Goal: Task Accomplishment & Management: Use online tool/utility

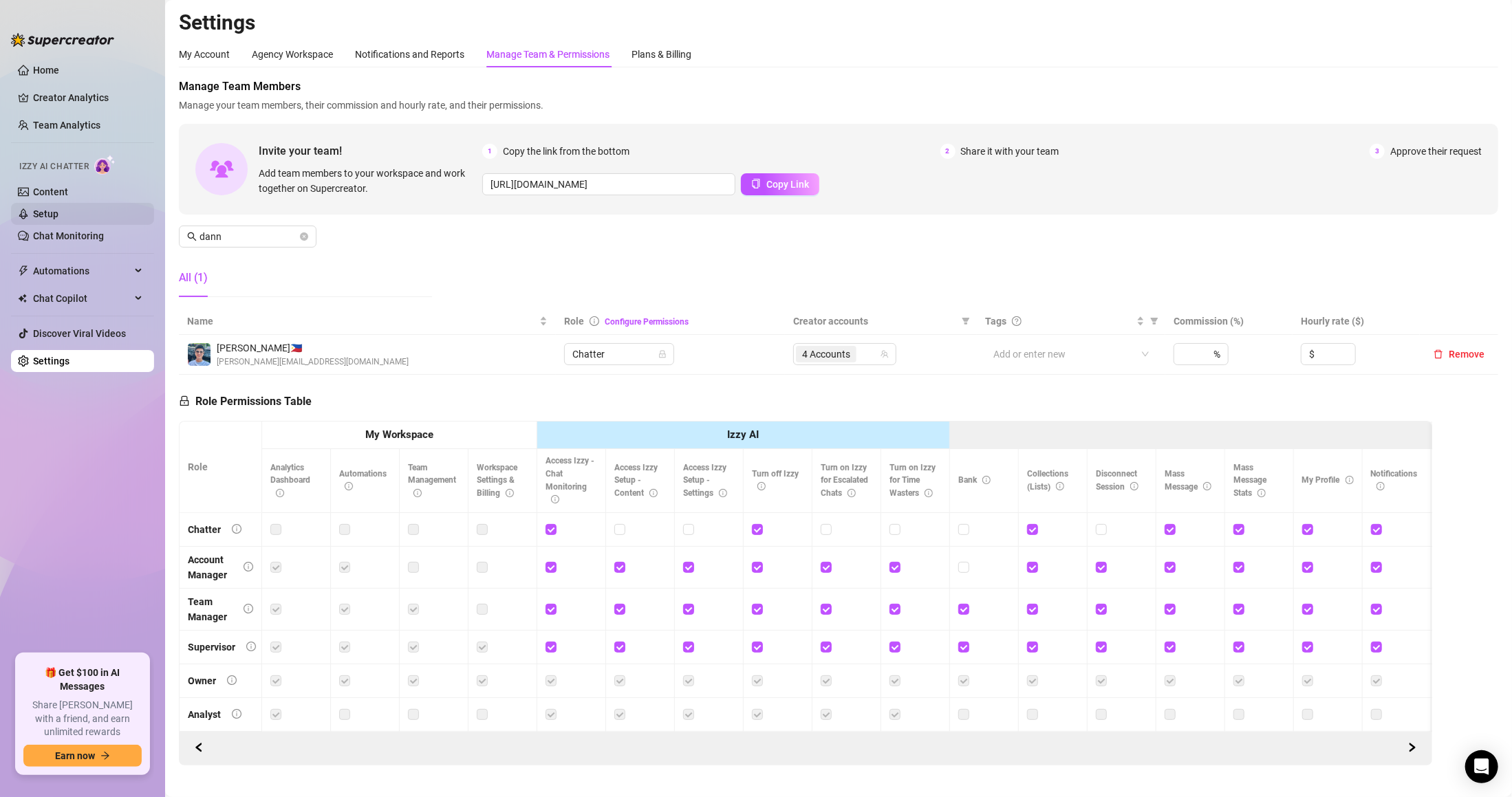
click at [59, 215] on link "Setup" at bounding box center [46, 213] width 26 height 11
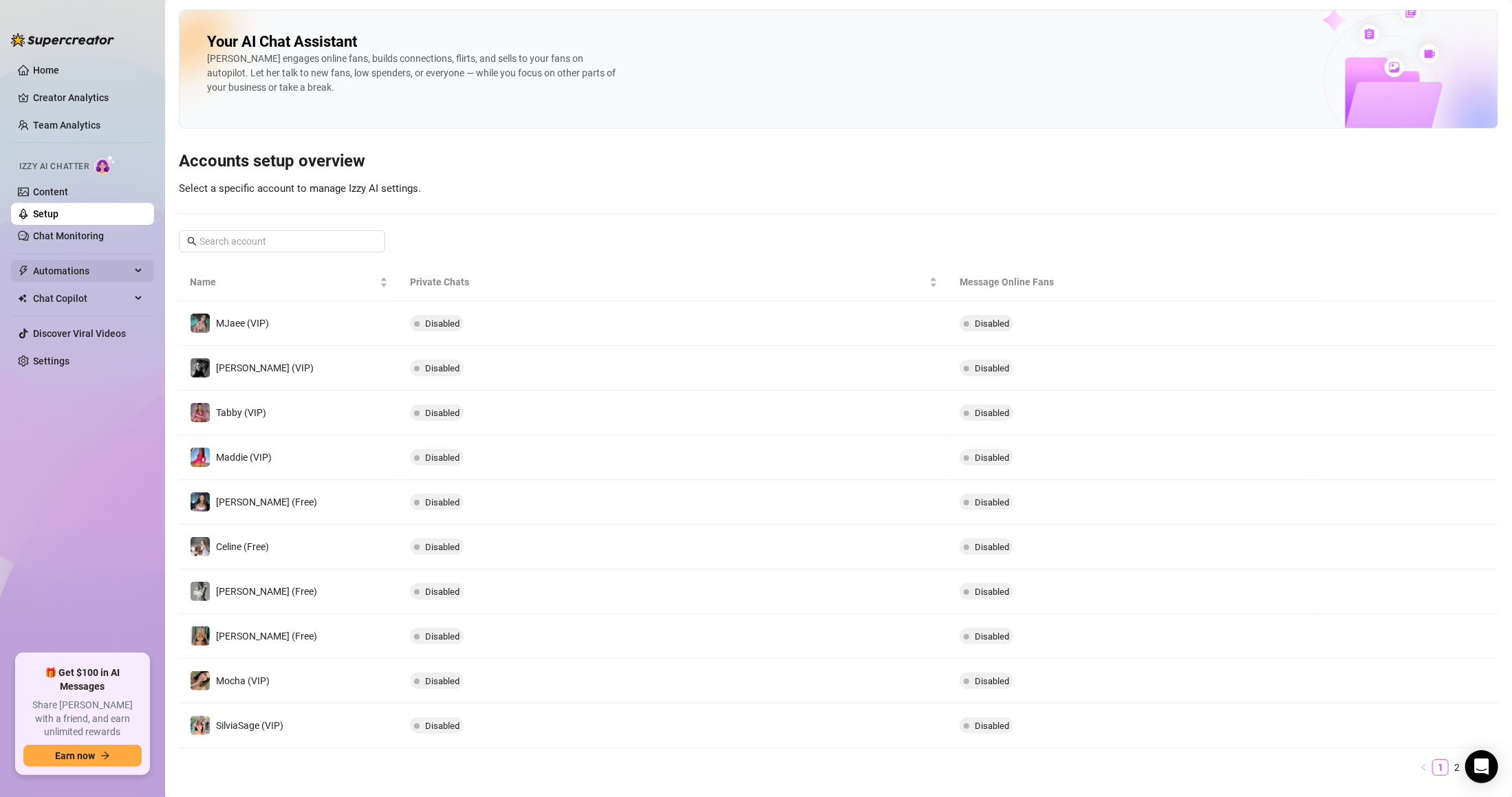
click at [85, 269] on span "Automations" at bounding box center [82, 271] width 97 height 22
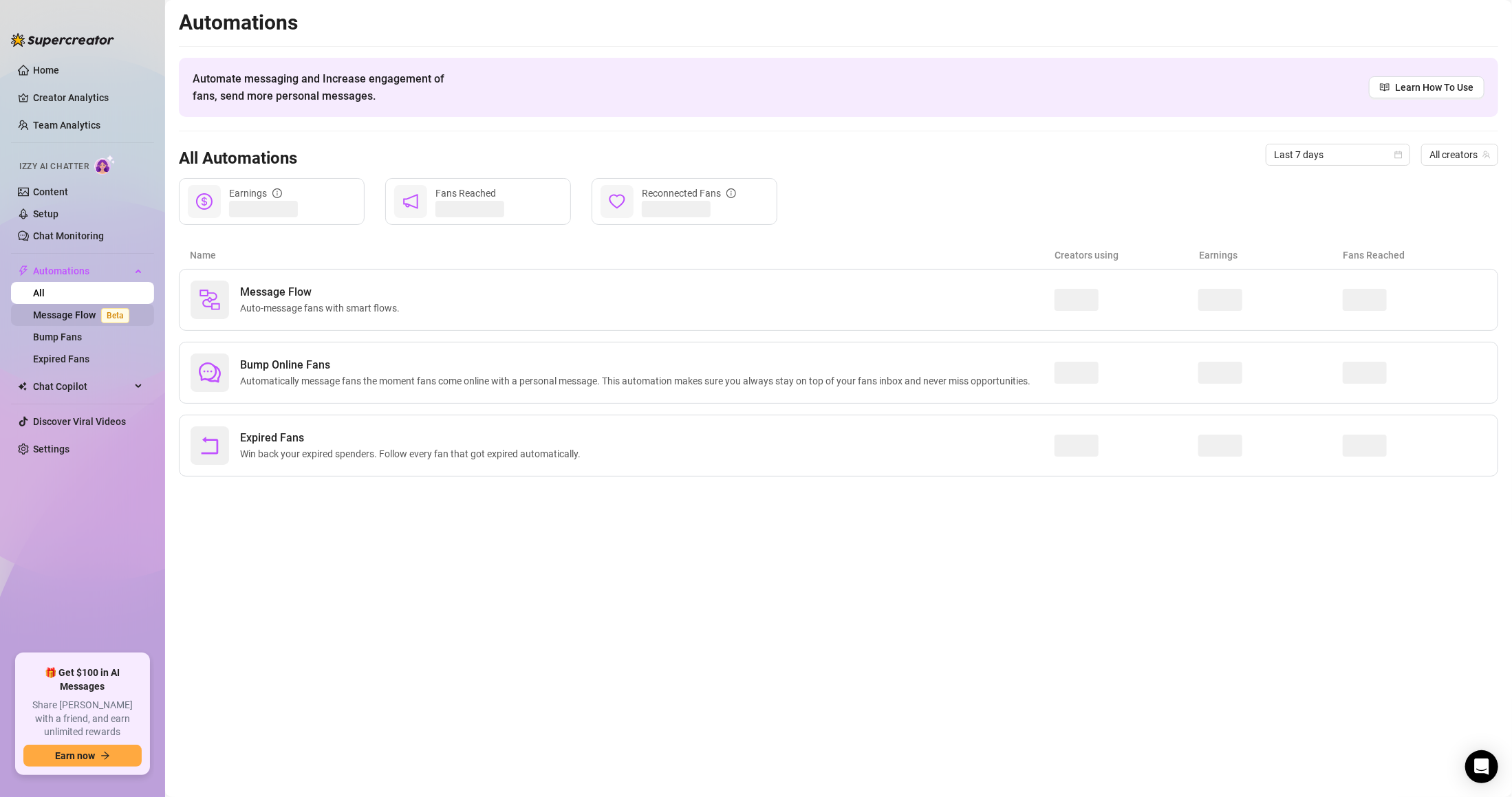
click at [88, 320] on link "Message Flow Beta" at bounding box center [84, 314] width 102 height 11
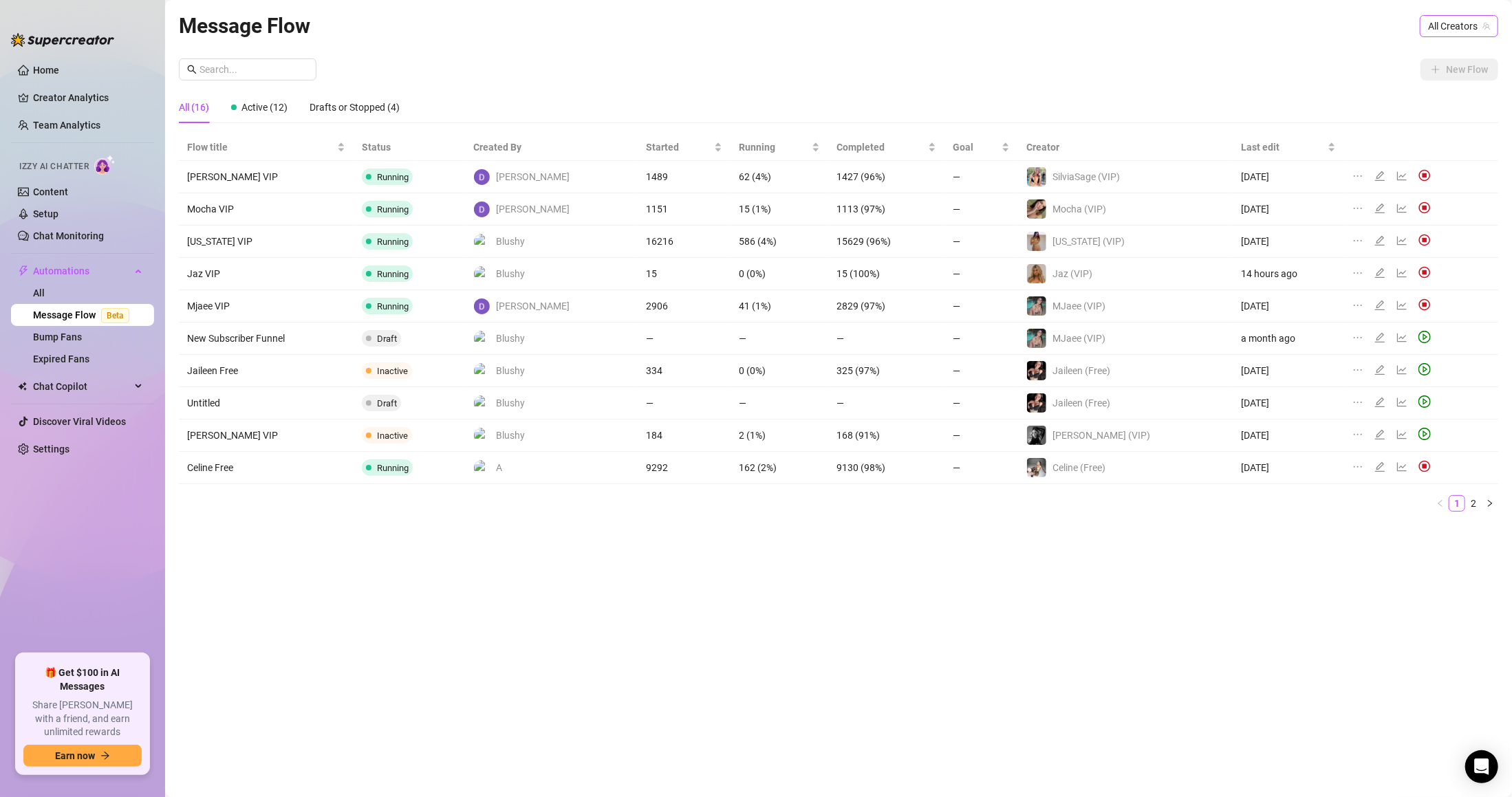
click at [1446, 27] on span "All Creators" at bounding box center [1459, 26] width 62 height 21
type input "syl"
click at [1478, 501] on link "2" at bounding box center [1473, 503] width 15 height 15
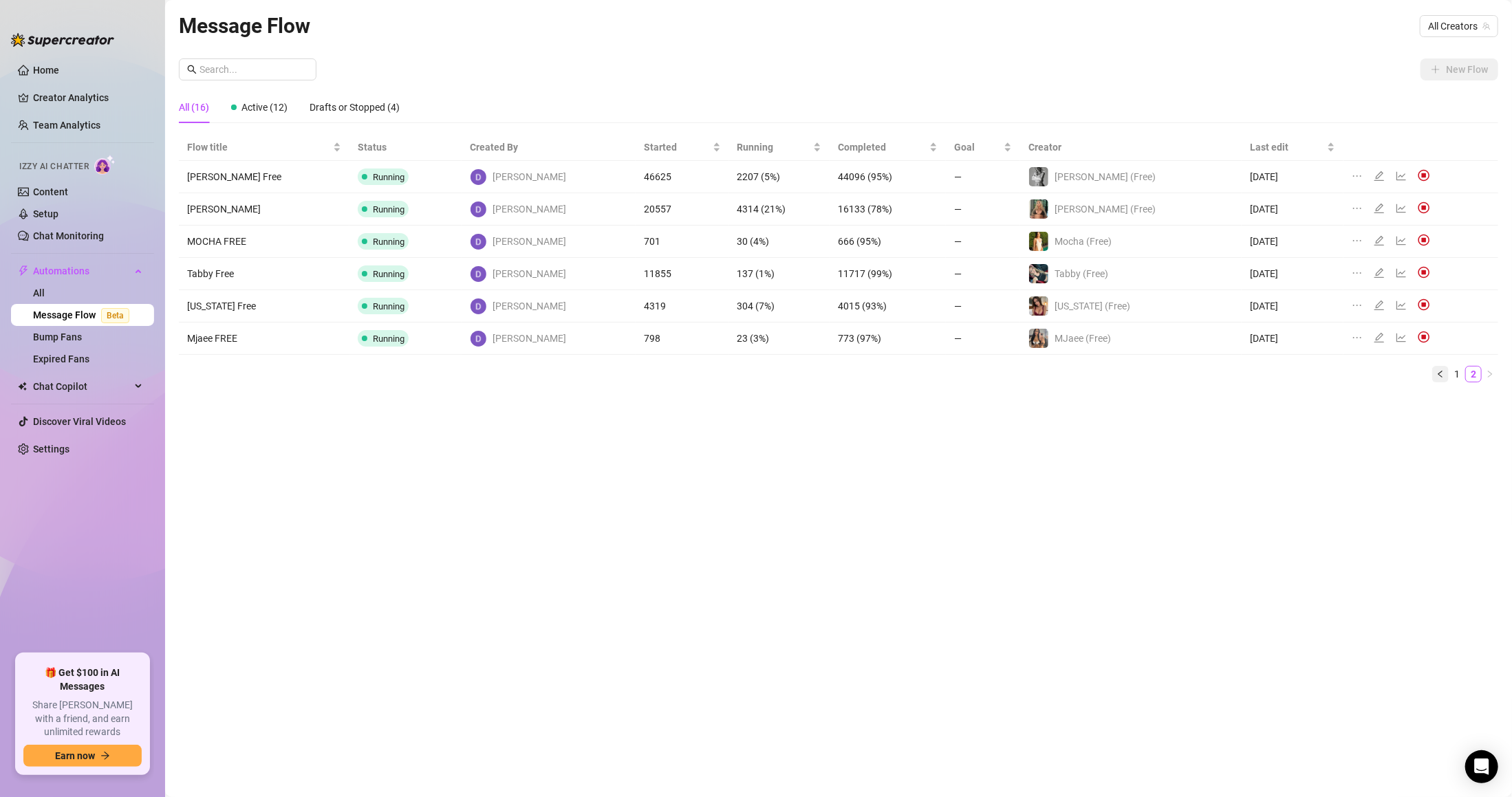
click at [1446, 372] on button "button" at bounding box center [1440, 374] width 16 height 16
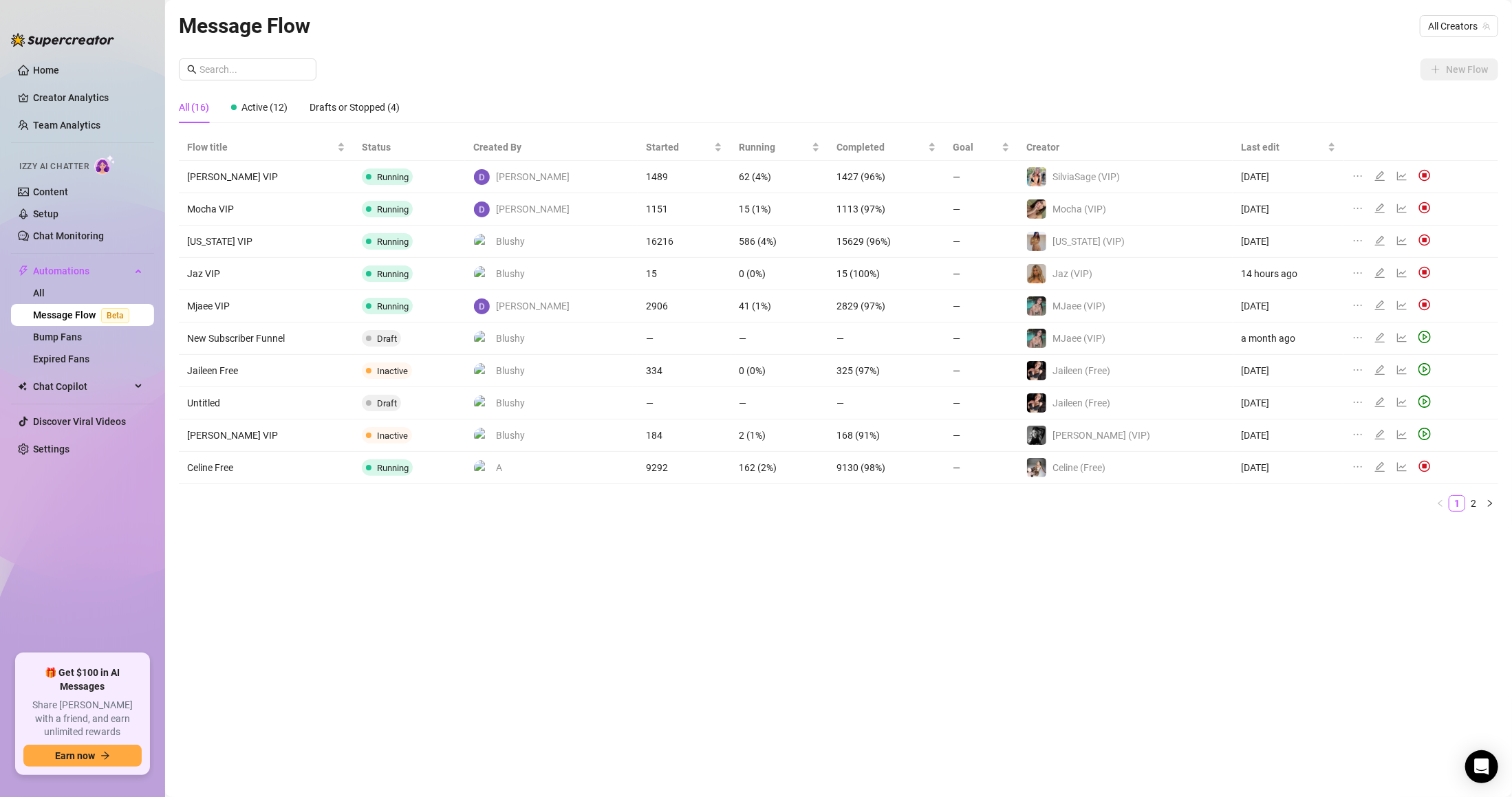
click at [1458, 27] on span "All Creators" at bounding box center [1459, 26] width 62 height 21
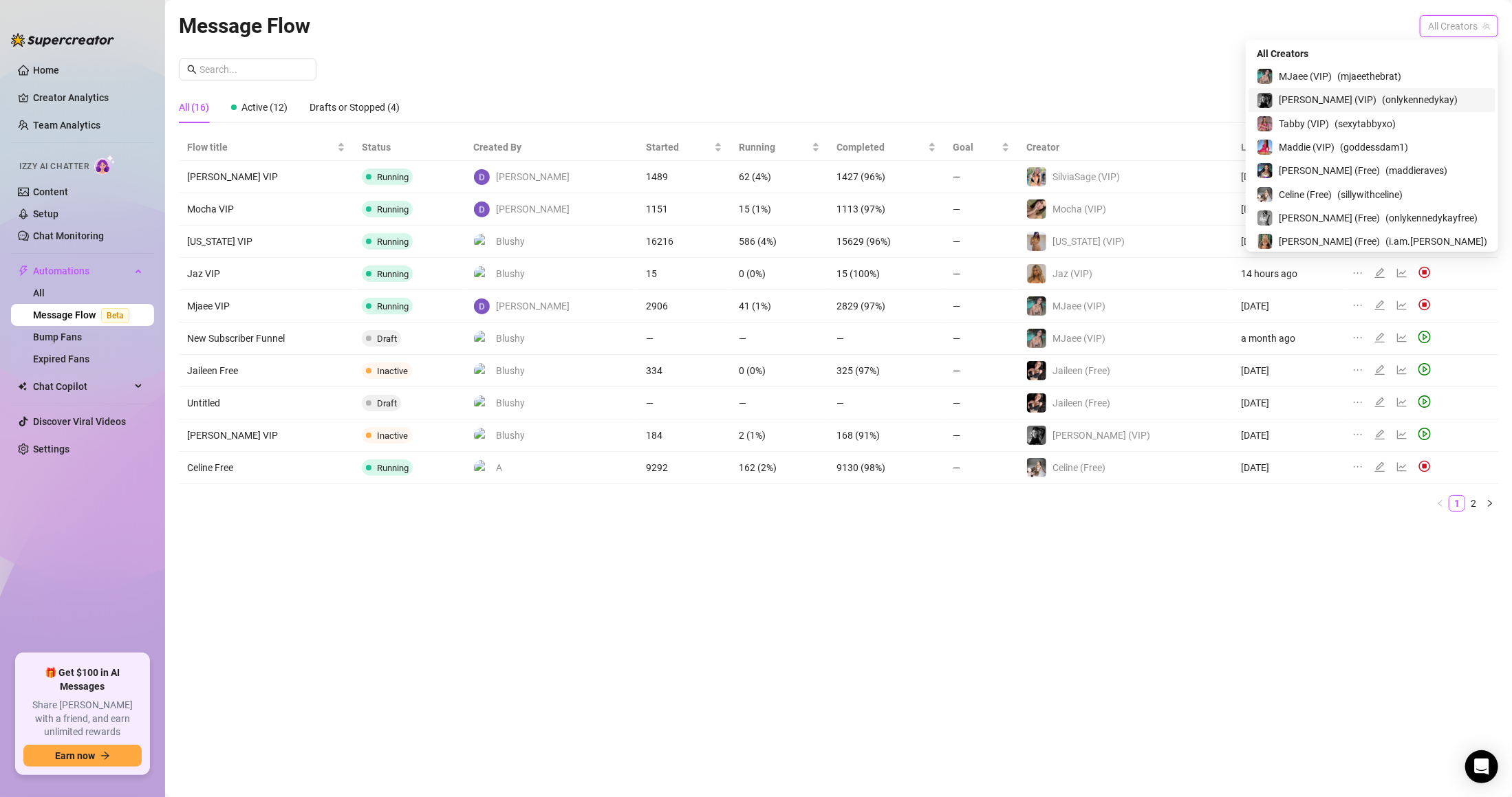
scroll to position [329, 0]
click at [1448, 147] on div "SilviaSage (Free) ( silviasaige )" at bounding box center [1372, 148] width 231 height 16
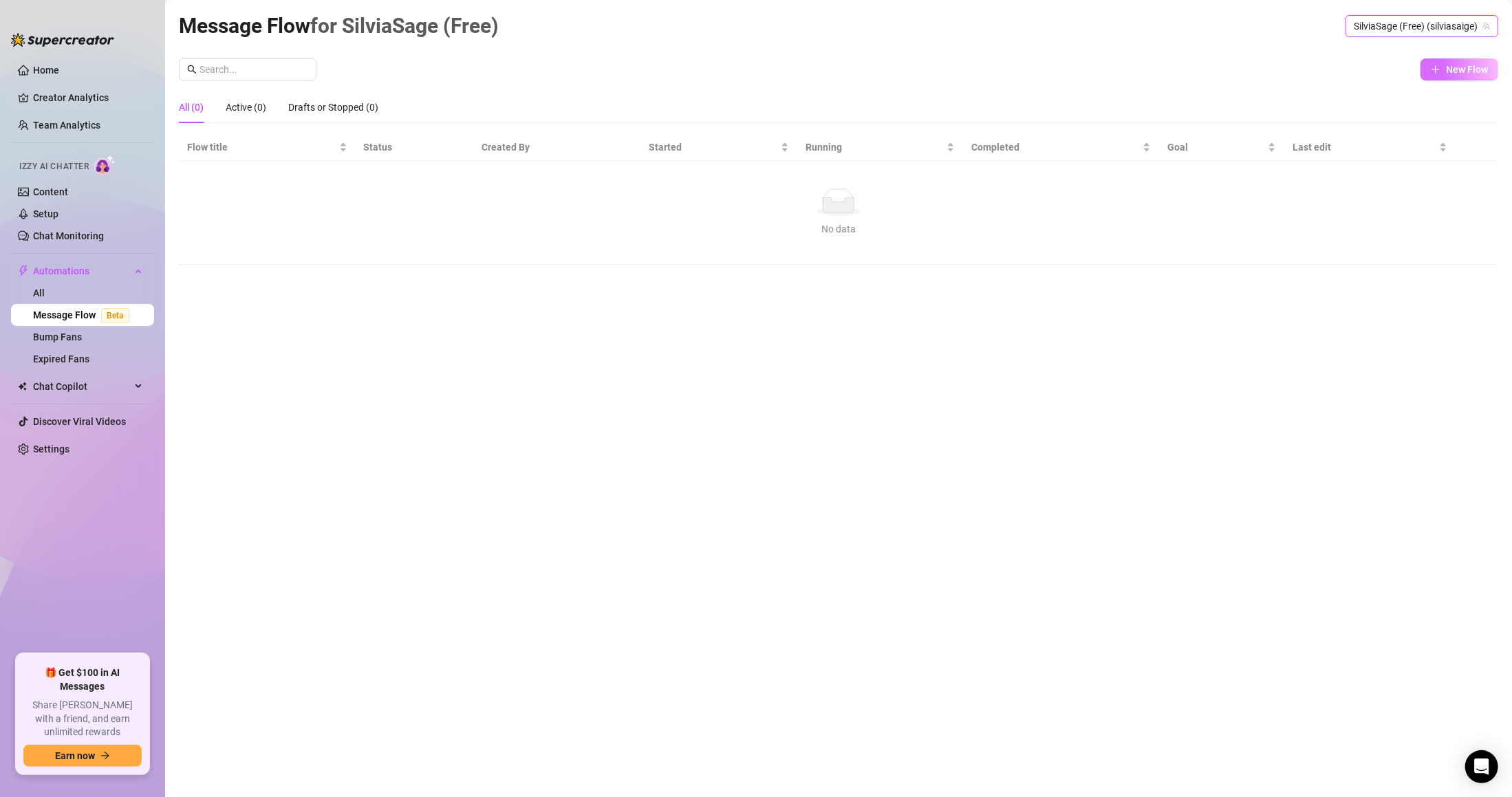
click at [1461, 67] on span "New Flow" at bounding box center [1466, 69] width 42 height 11
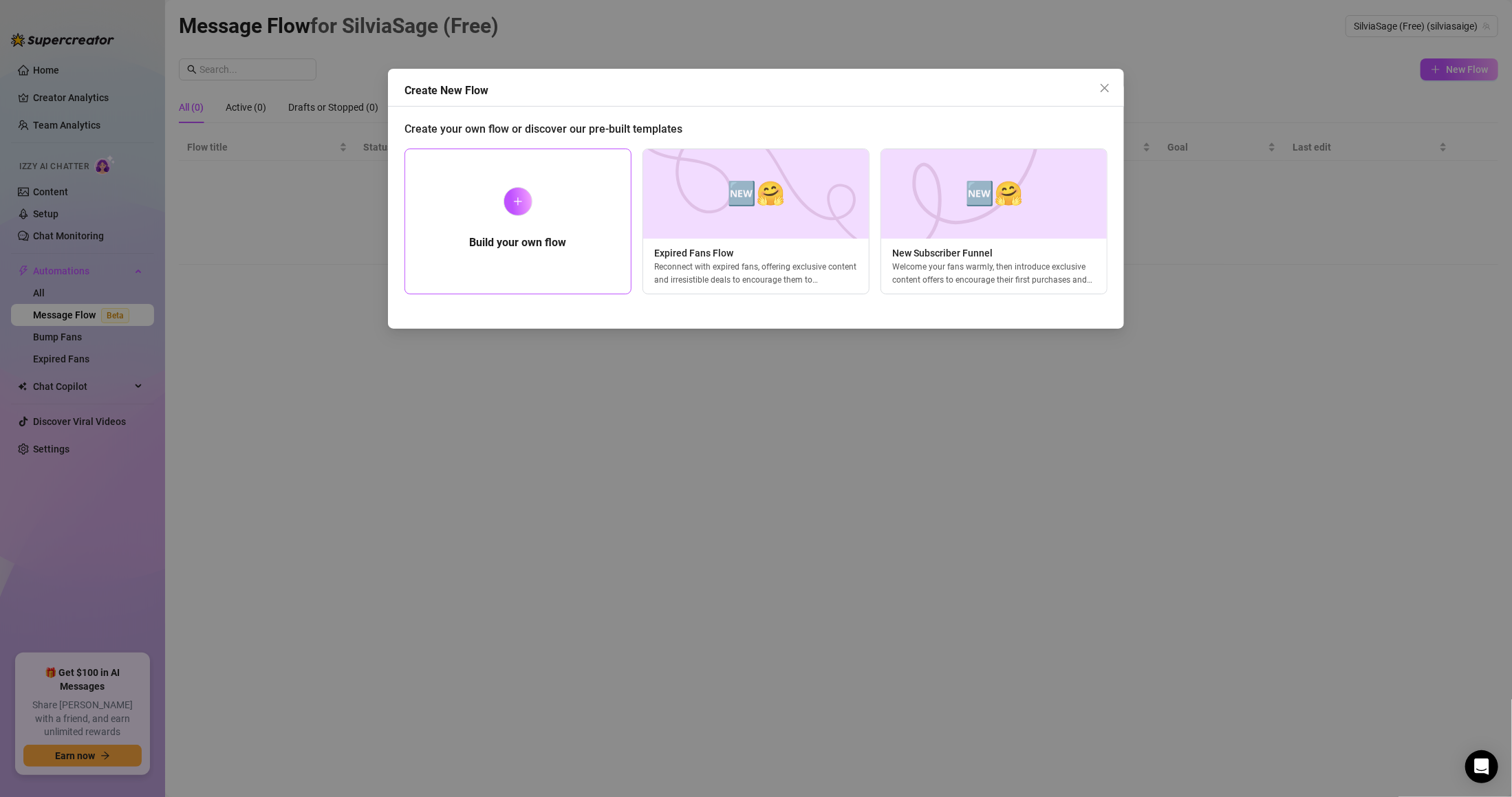
click at [500, 194] on div "Build your own flow" at bounding box center [518, 221] width 227 height 146
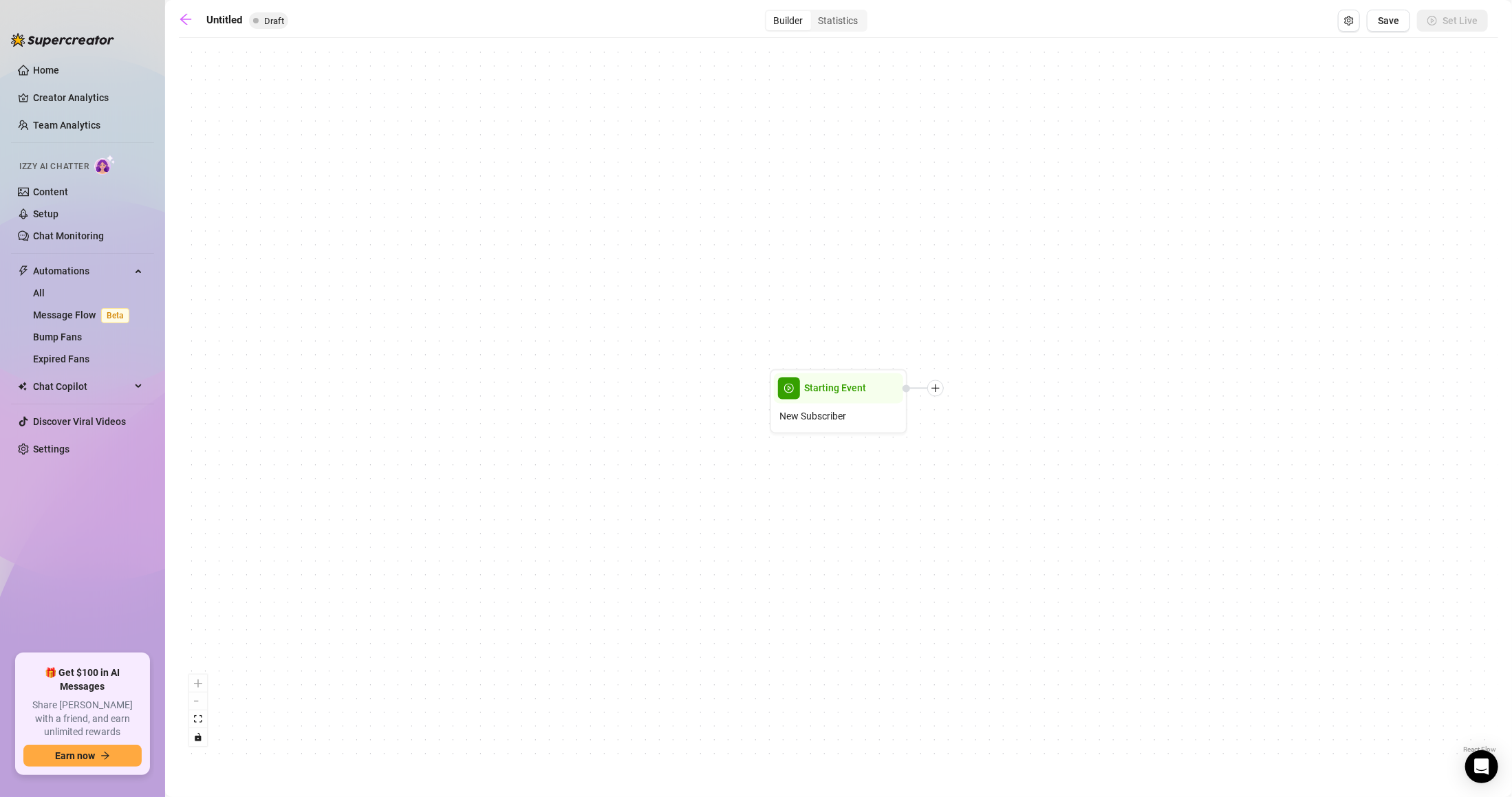
click at [940, 397] on div "Starting Event New Subscriber" at bounding box center [839, 400] width 1319 height 712
click at [934, 392] on icon "plus" at bounding box center [935, 388] width 9 height 9
click at [972, 395] on div "Time Delay" at bounding box center [1003, 390] width 100 height 24
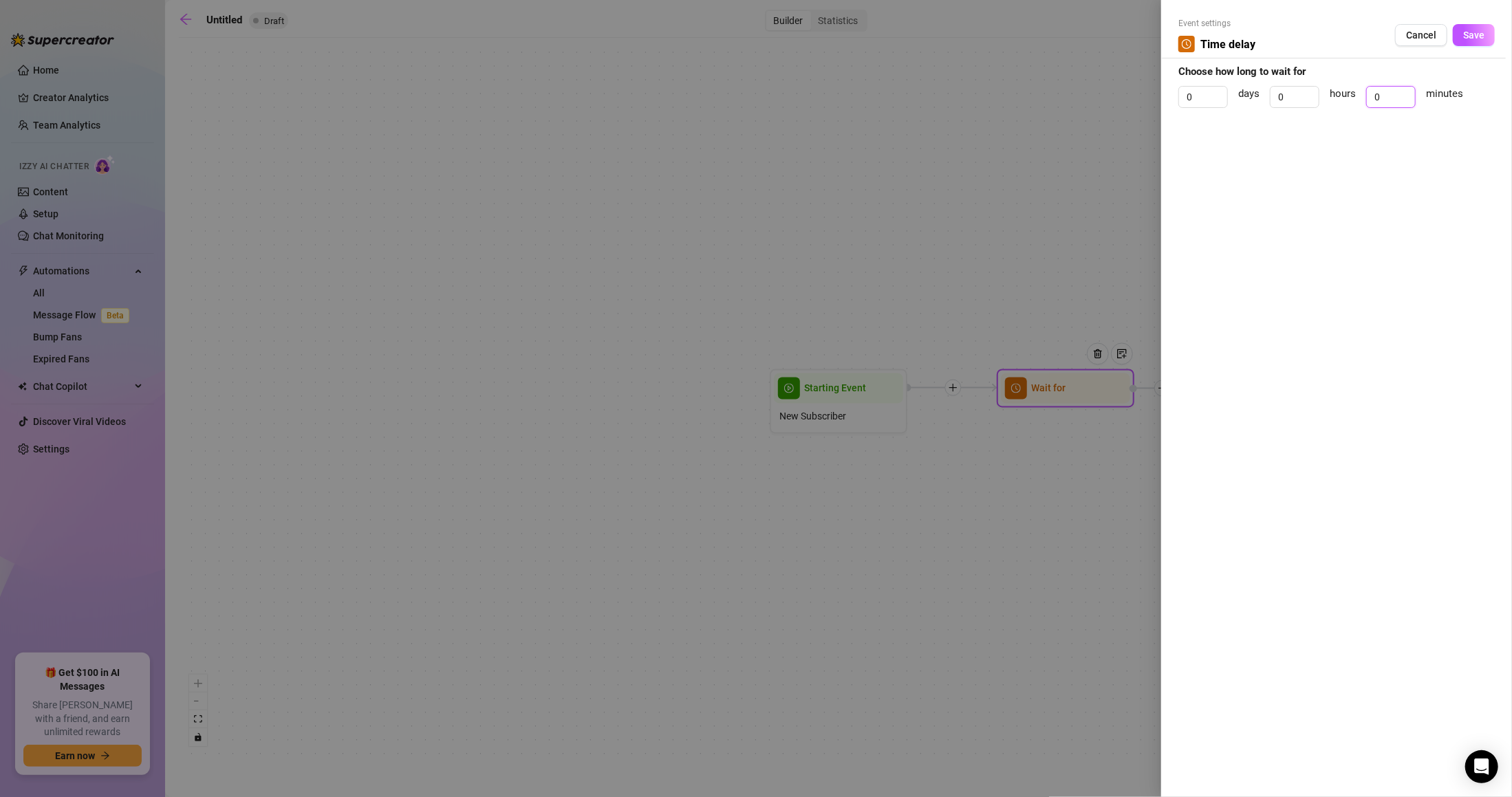
drag, startPoint x: 1383, startPoint y: 104, endPoint x: 1364, endPoint y: 104, distance: 19.0
click at [1364, 104] on div "0 days 0 hours 0 minutes" at bounding box center [1337, 103] width 317 height 34
type input "2"
click at [1472, 47] on div "Event settings Time delay Cancel Save" at bounding box center [1337, 38] width 317 height 42
click at [1472, 37] on span "Save" at bounding box center [1473, 34] width 21 height 11
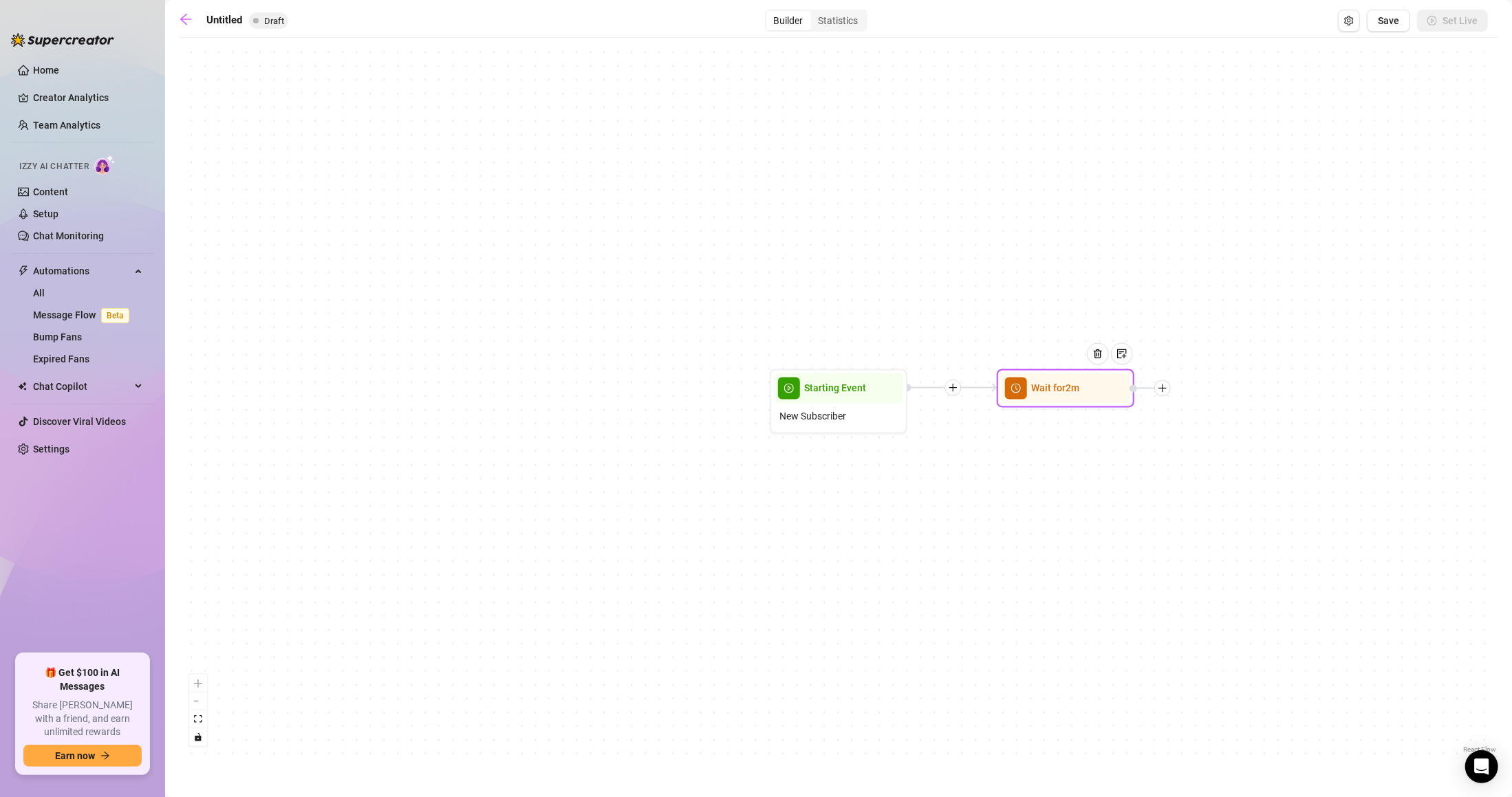
click at [1166, 390] on icon "plus" at bounding box center [1162, 388] width 9 height 9
click at [1162, 380] on div at bounding box center [1162, 388] width 16 height 16
click at [1215, 431] on div "Message" at bounding box center [1231, 436] width 100 height 24
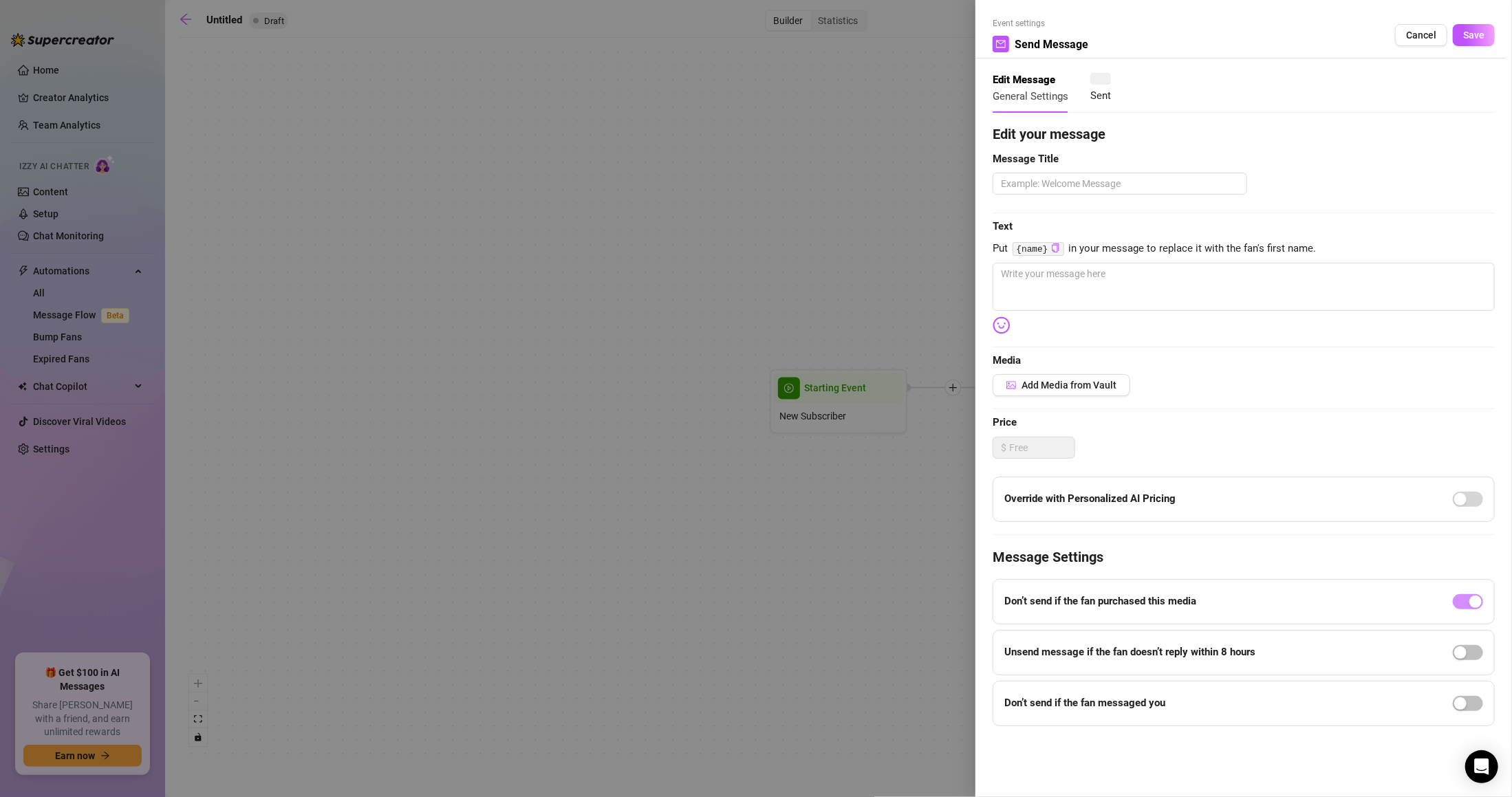
type textarea "Write your message here"
click at [1092, 180] on textarea at bounding box center [1119, 183] width 254 height 22
type textarea "2"
type textarea "W"
type textarea "W1"
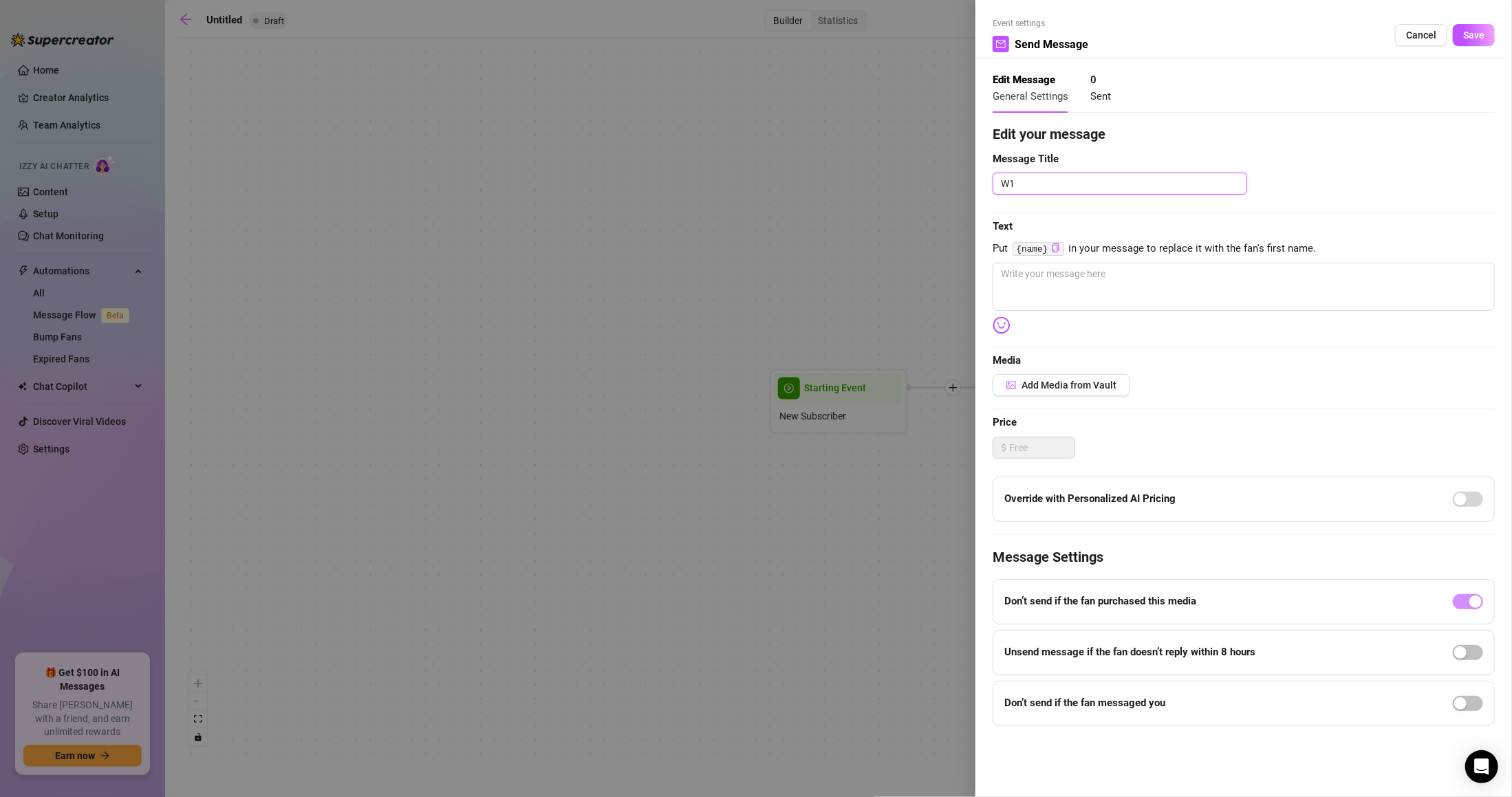
type textarea "W1"
click at [1121, 285] on textarea at bounding box center [1243, 286] width 502 height 48
type textarea "H"
type textarea "Hi"
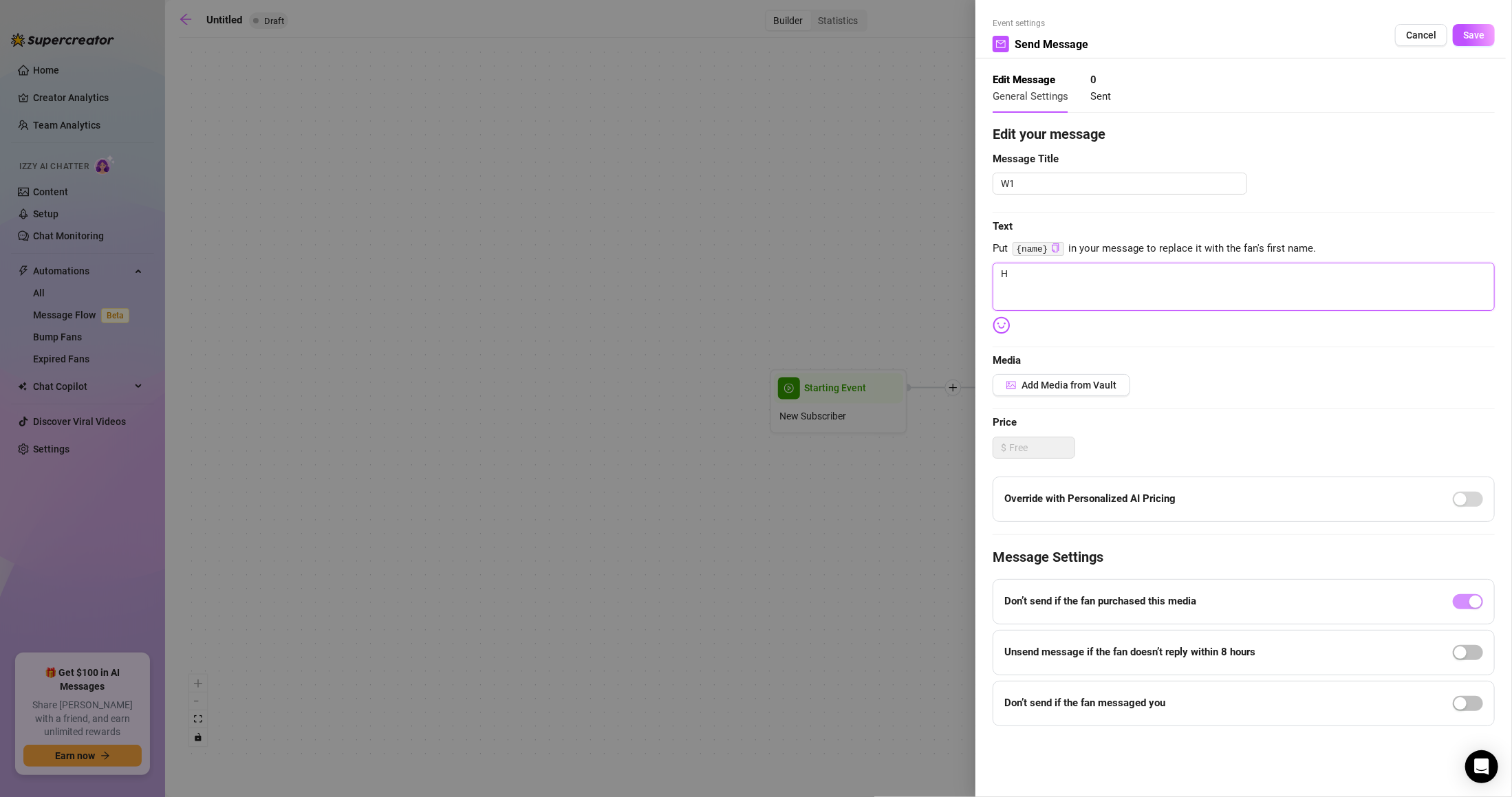
type textarea "Hi"
type textarea "Hi!"
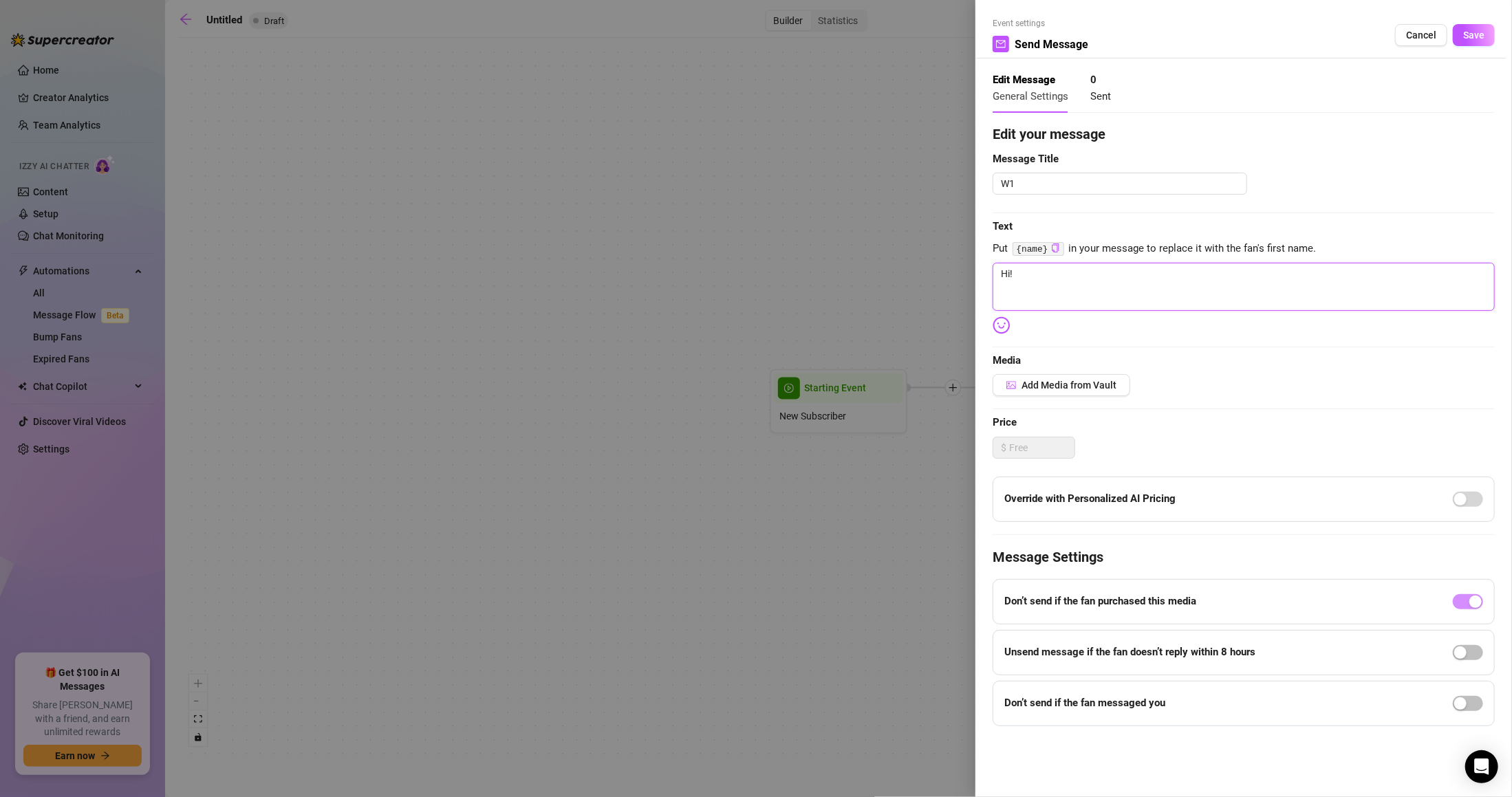
type textarea "Hi! I"
type textarea "Hi! I'"
type textarea "Hi! I'm"
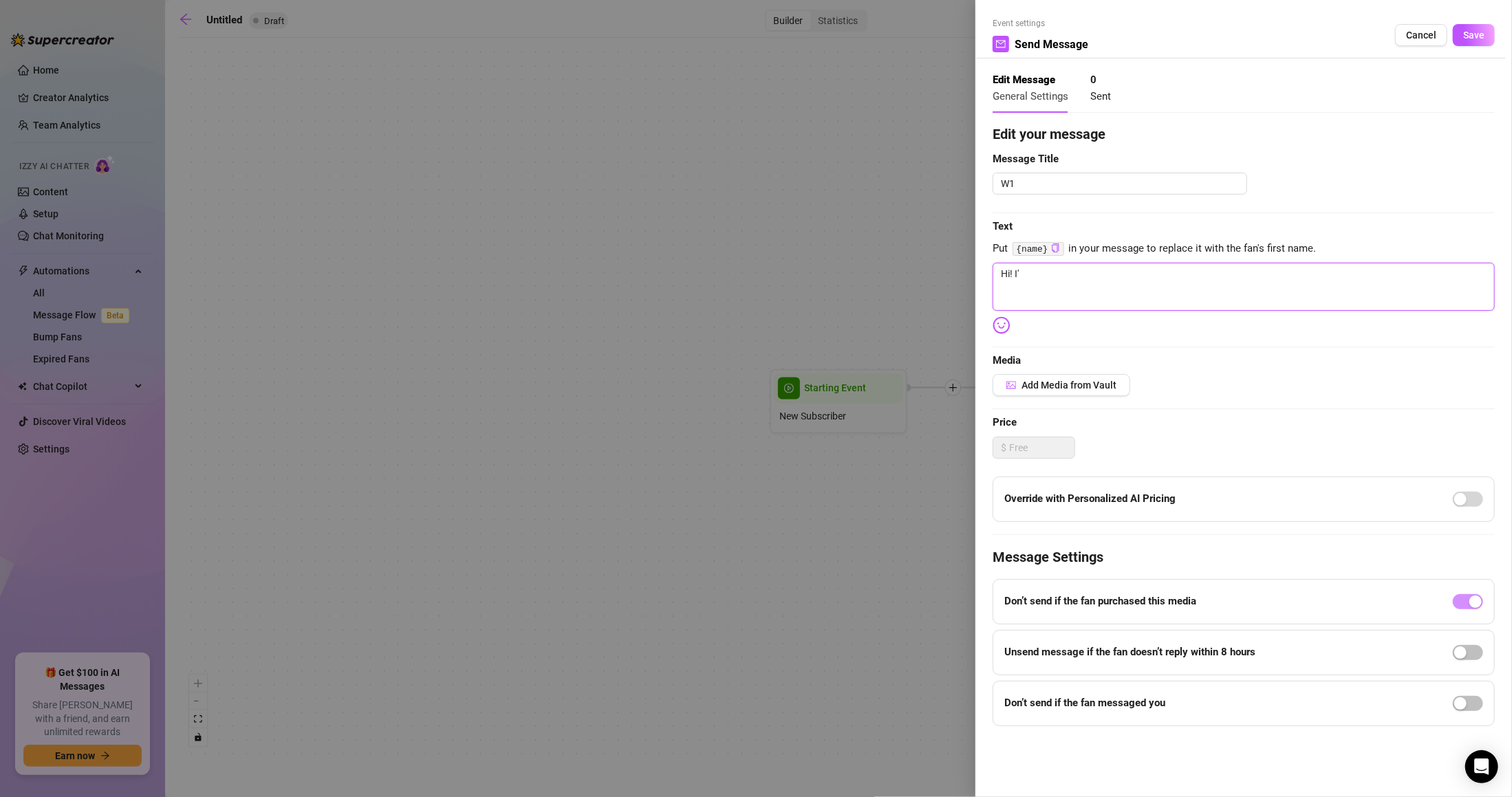
type textarea "Hi! I'm"
type textarea "Hi! I'm s"
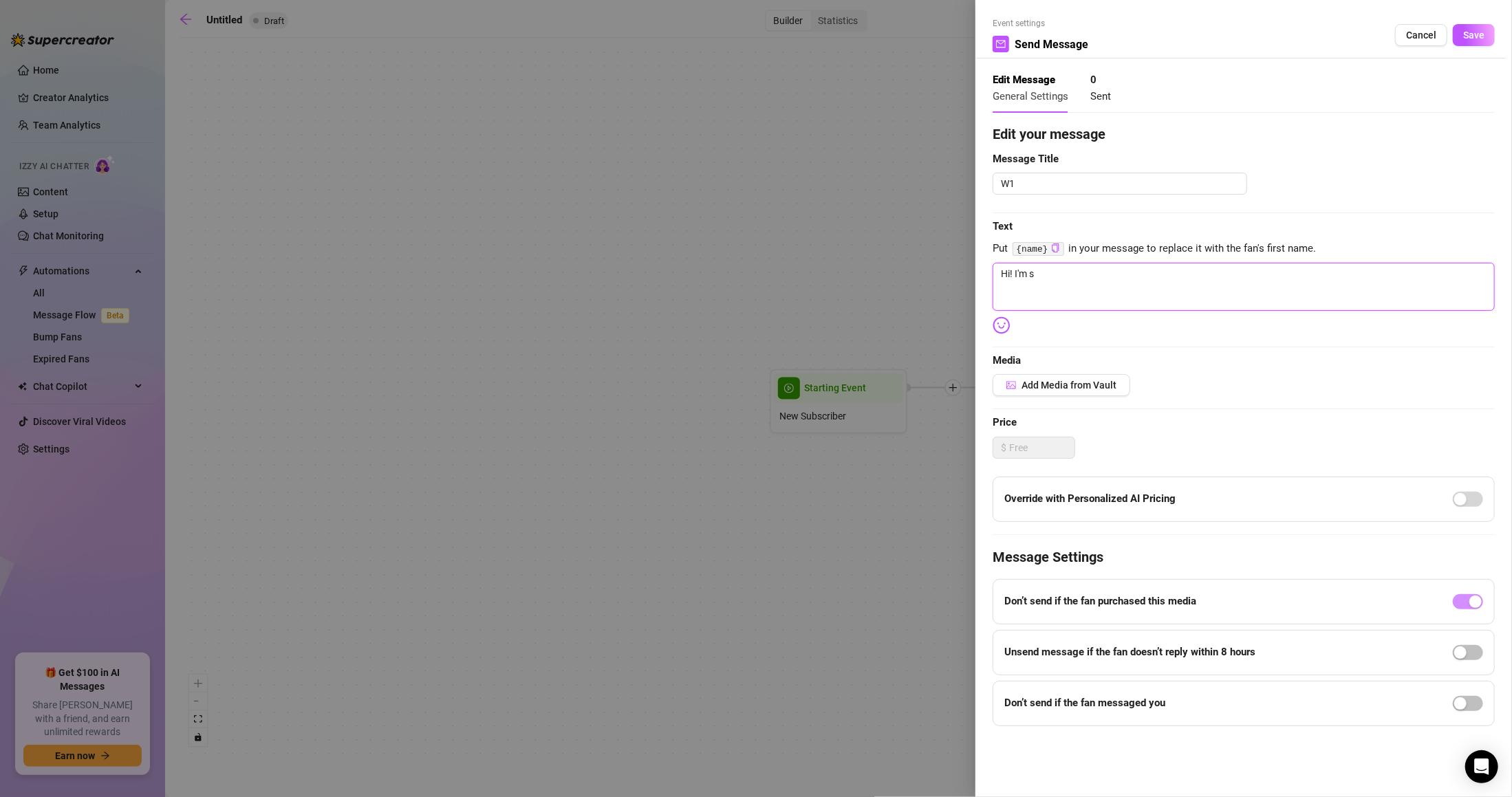
type textarea "Hi! I'm so"
type textarea "Hi! I'm sop"
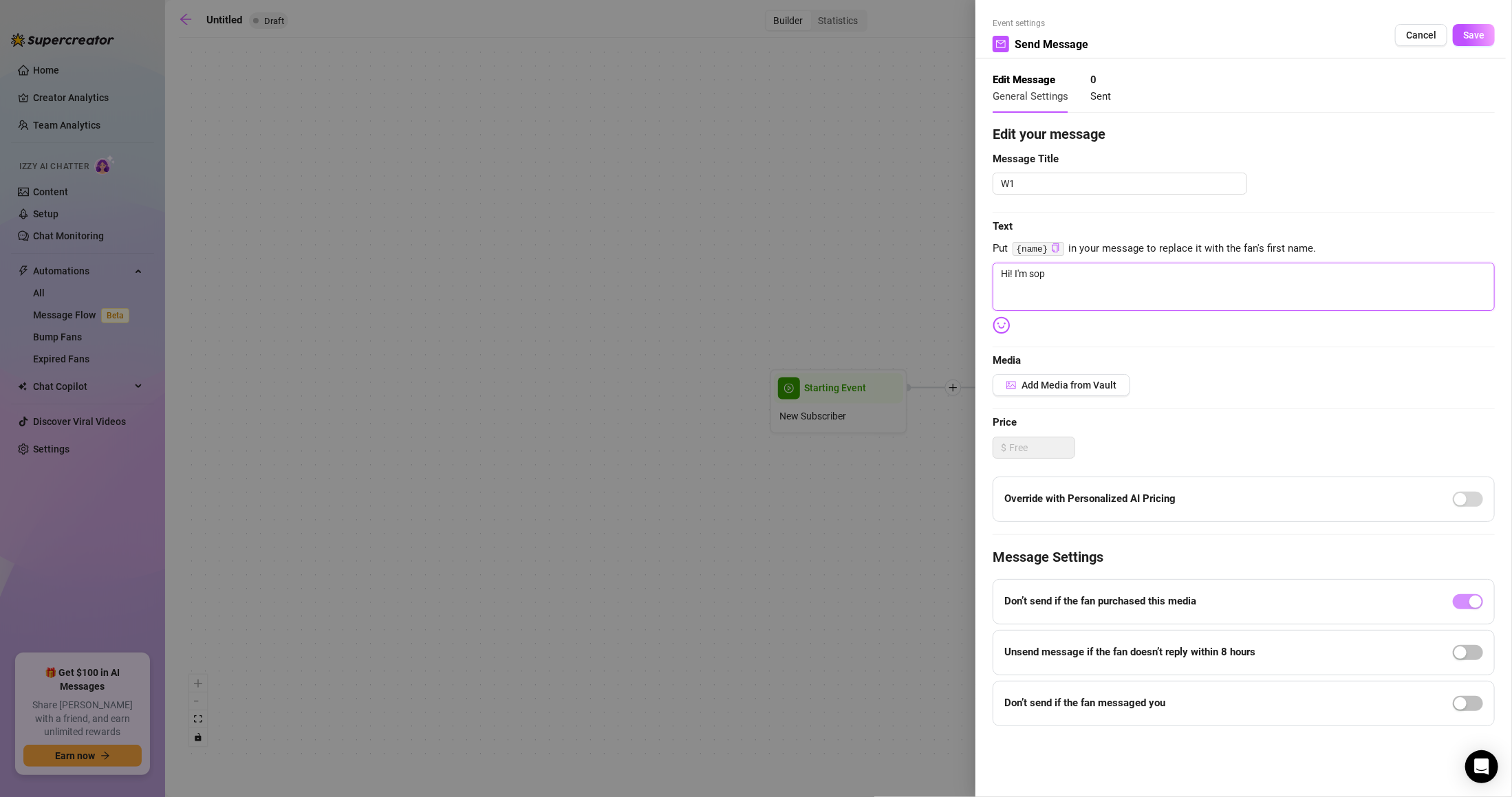
type textarea "Hi! I'm sop"
type textarea "Hi! I'm so"
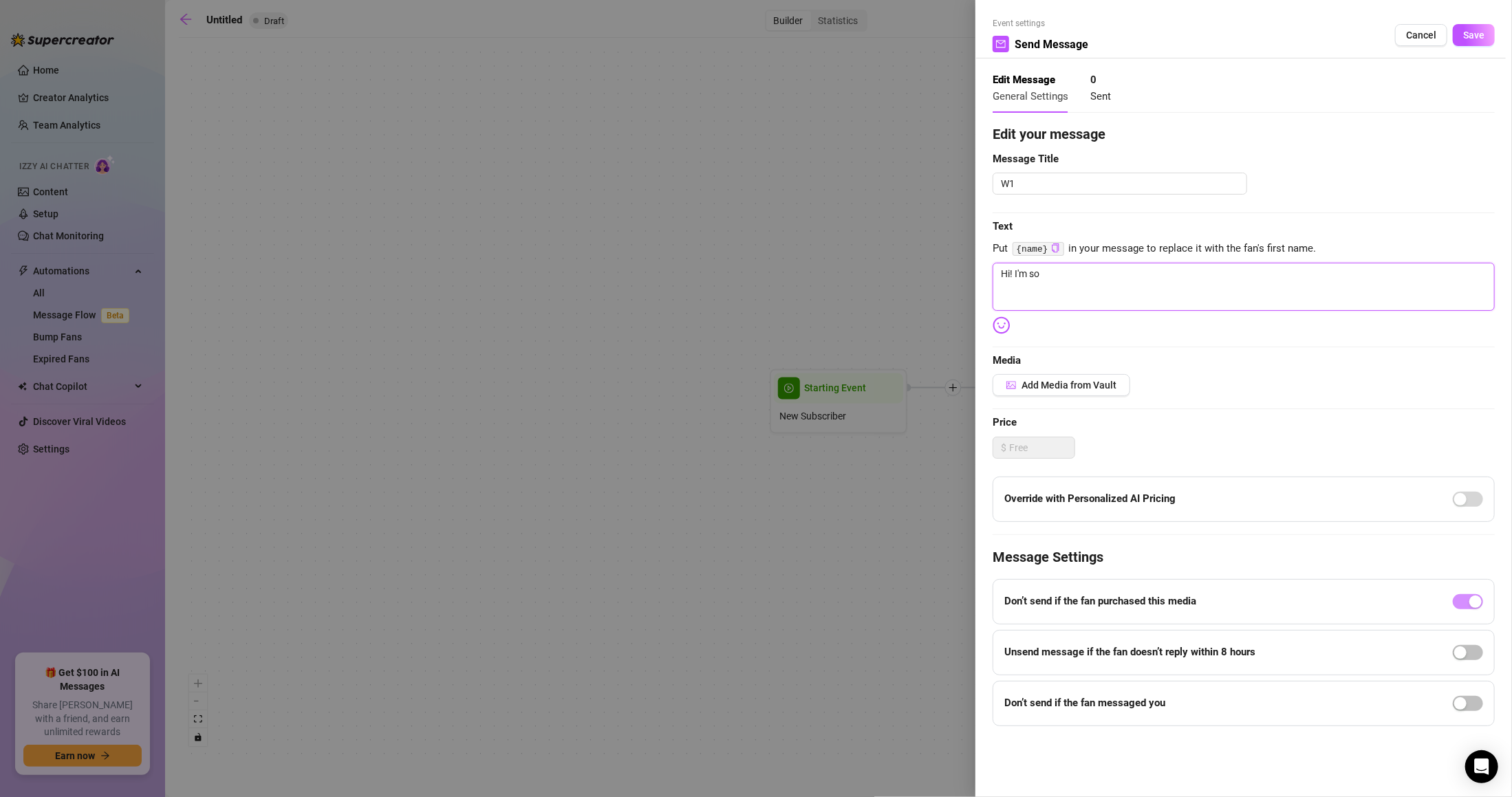
type textarea "Hi! I'm so"
type textarea "Hi! I'm so g"
type textarea "Hi! I'm so gl"
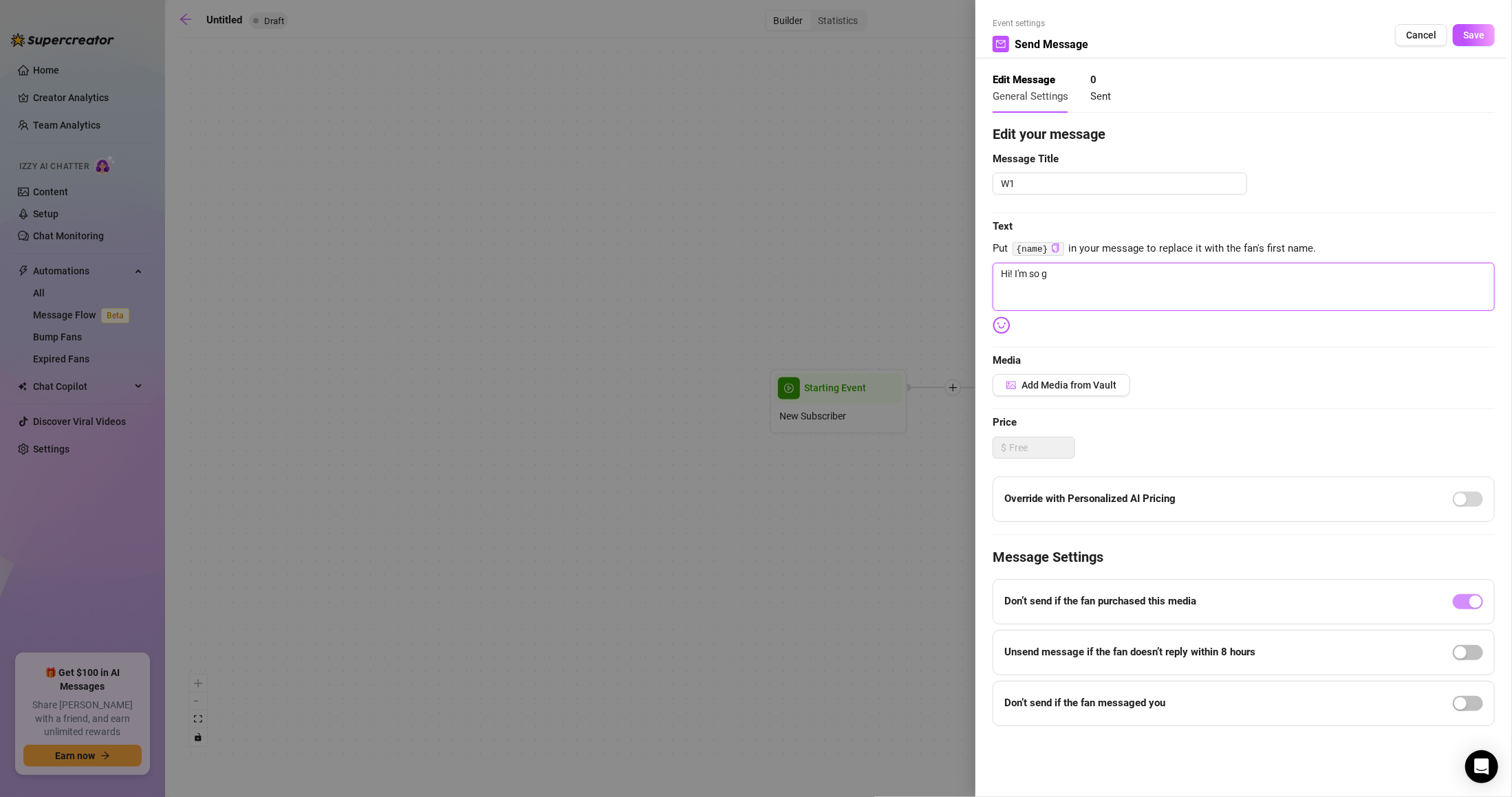
type textarea "Hi! I'm so gl"
type textarea "Hi! I'm so gla"
type textarea "Hi! I'm so glad"
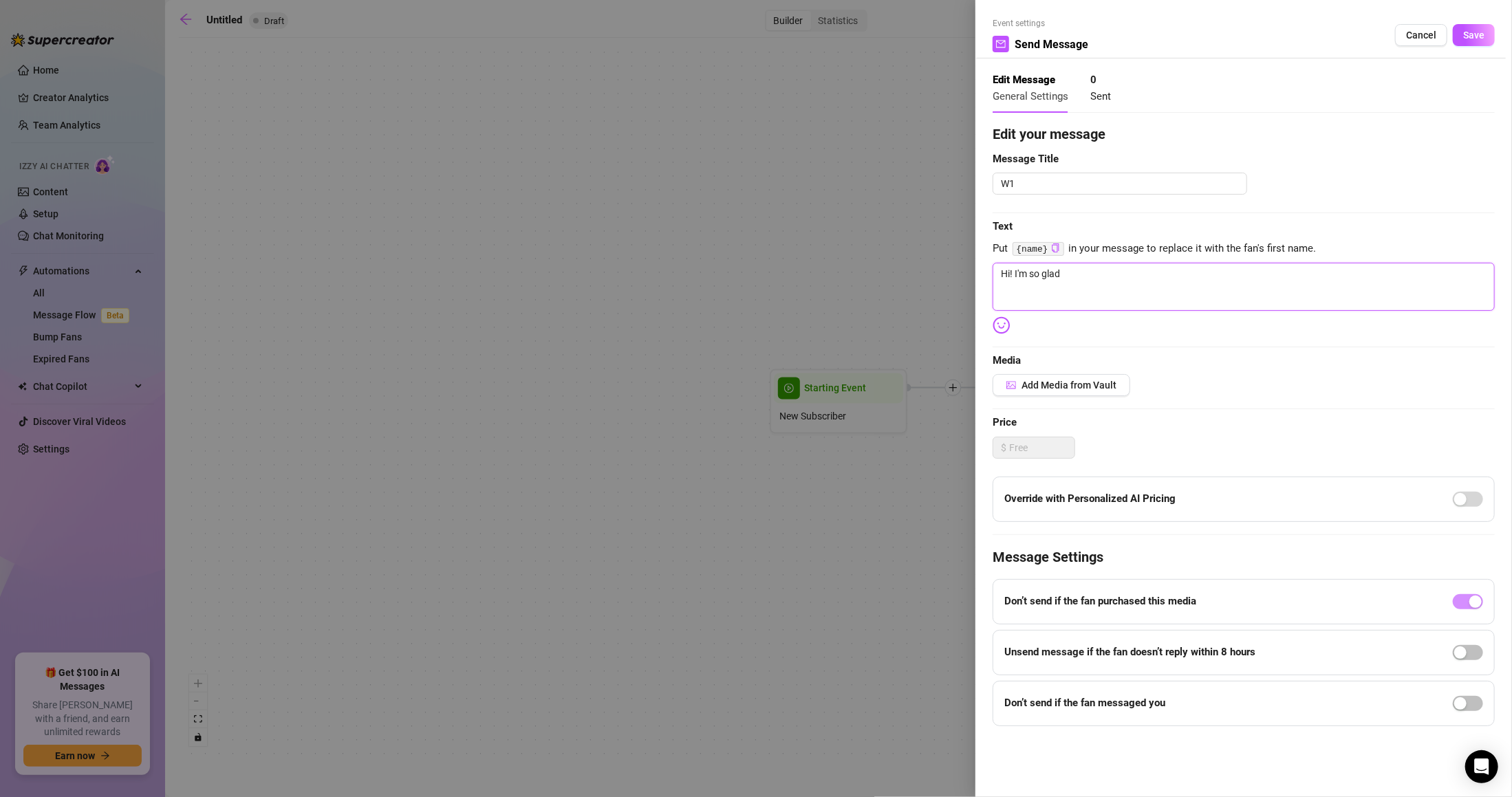
type textarea "Hi! I'm so glad"
type textarea "Hi! I'm so glad y"
type textarea "Hi! I'm so glad yo"
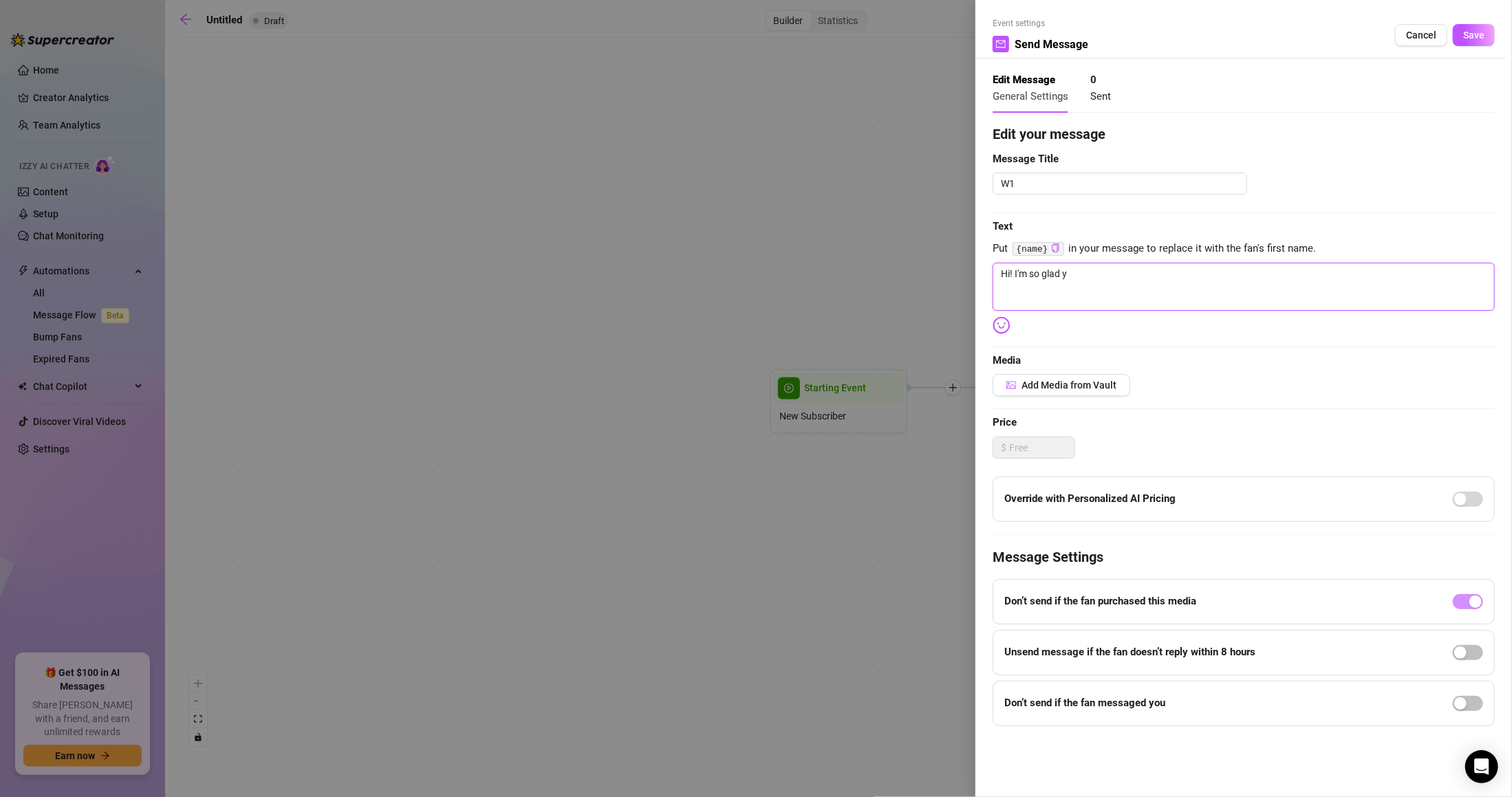
type textarea "Hi! I'm so glad yo"
type textarea "Hi! I'm so glad you"
type textarea "Hi! I'm so glad you'"
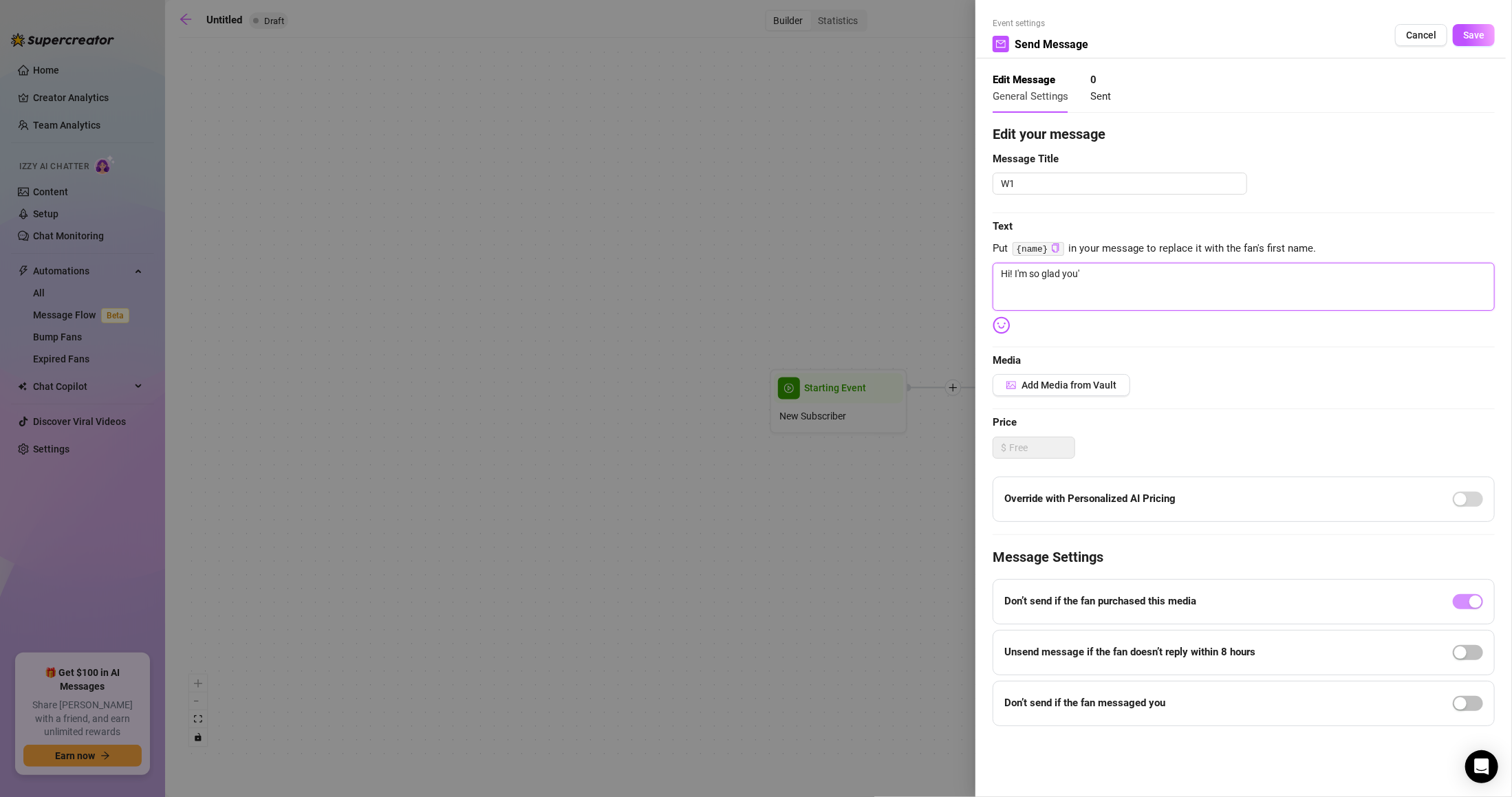
type textarea "Hi! I'm so glad you'r"
type textarea "Hi! I'm so glad you're"
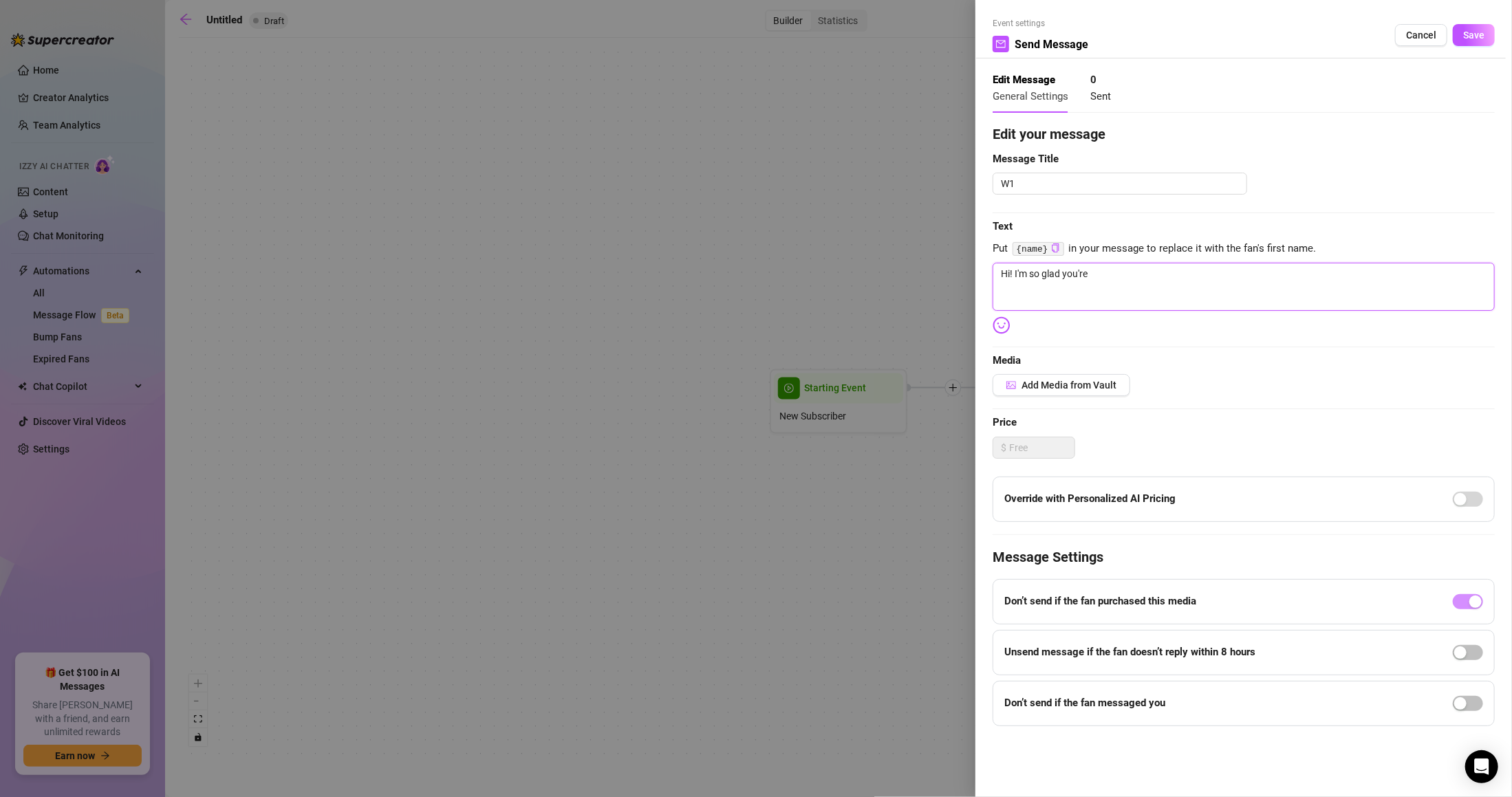
type textarea "Hi! I'm so glad you're"
type textarea "Hi! I'm so glad you're h"
type textarea "Hi! I'm so glad you're he"
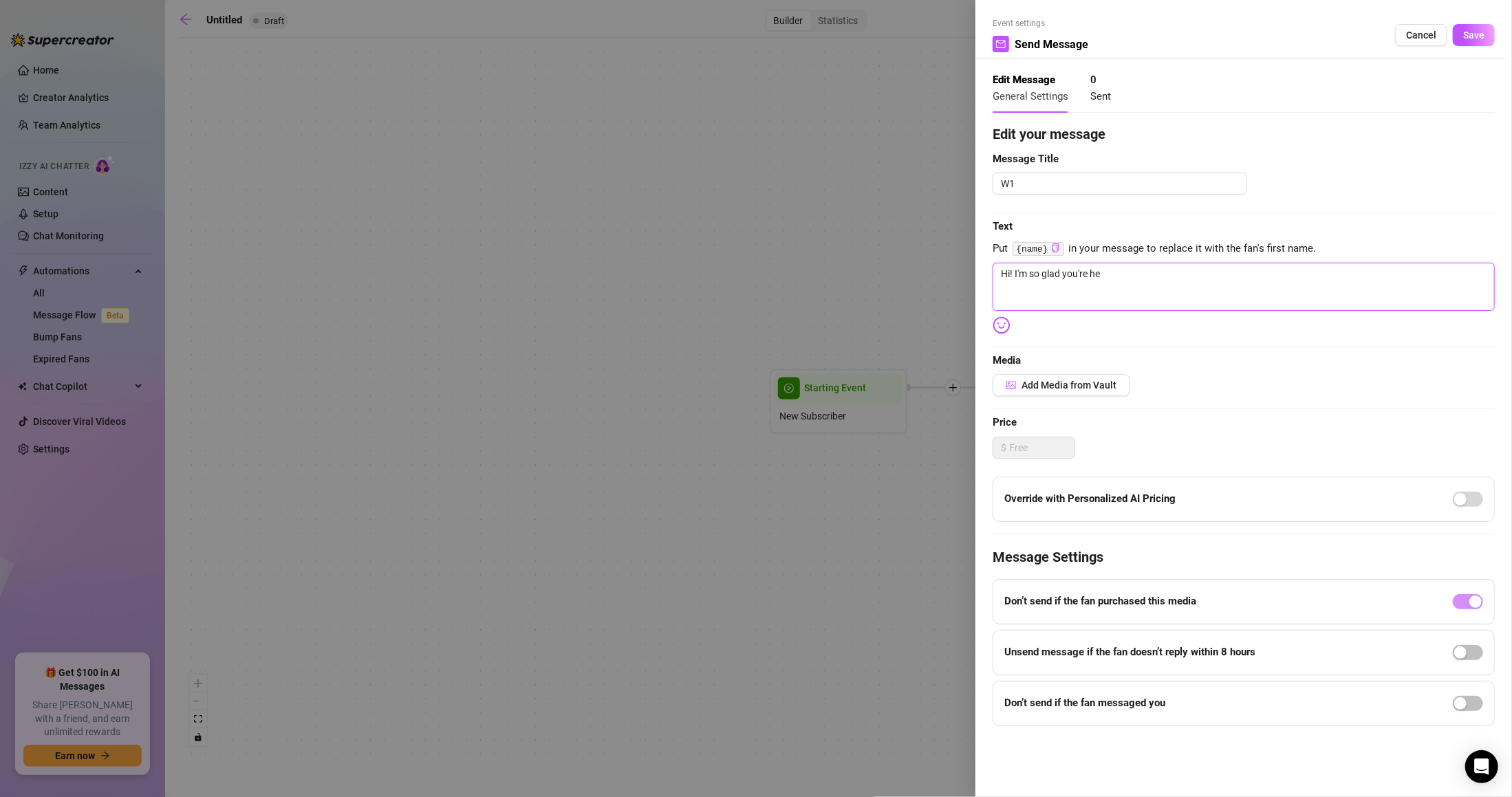
type textarea "Hi! I'm so glad you're her"
type textarea "Hi! I'm so glad you're here"
type textarea "Hi! I'm so glad you're here."
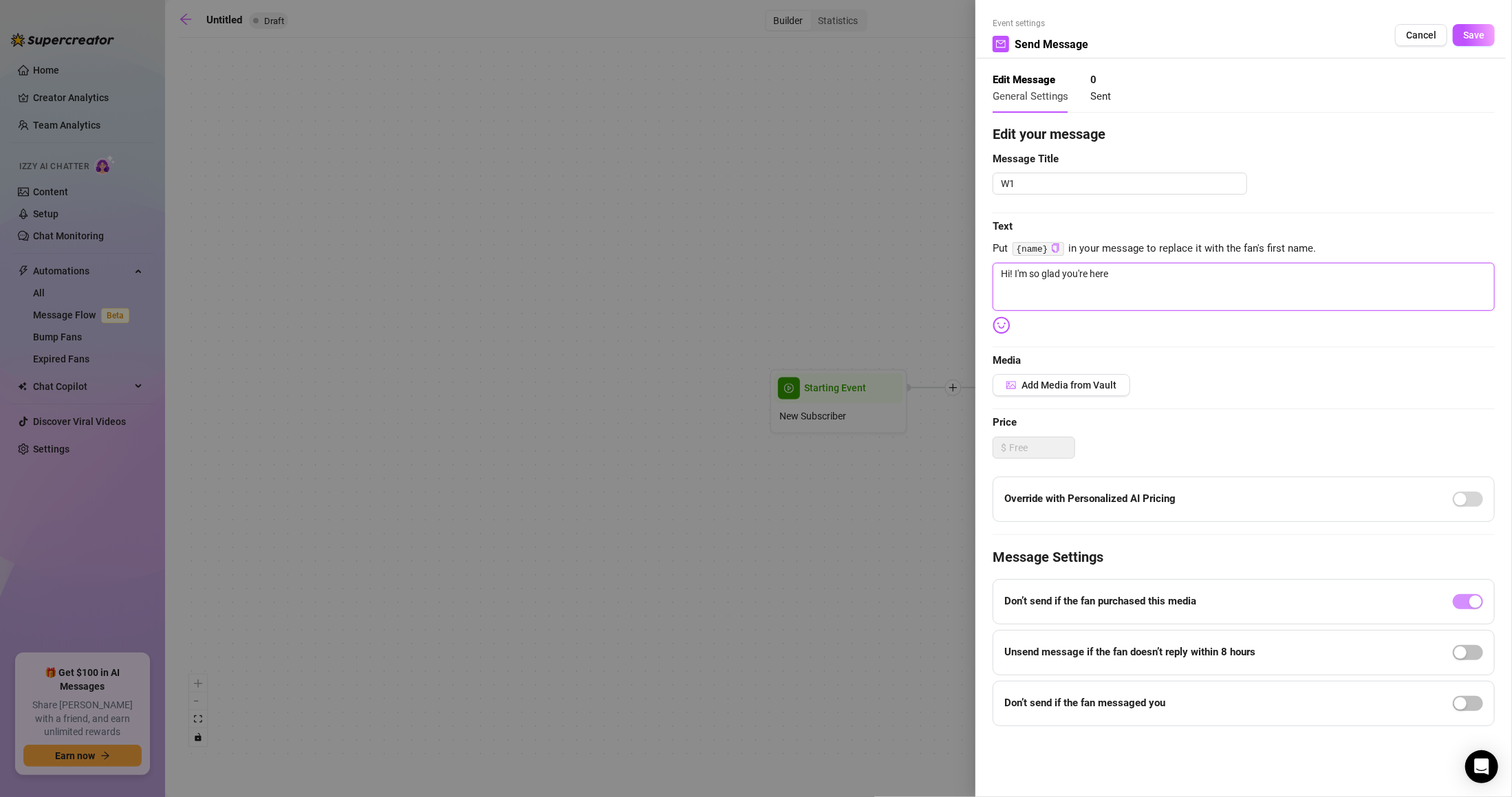
type textarea "Hi! I'm so glad you're here."
type textarea "Hi! I'm so glad you're here. H"
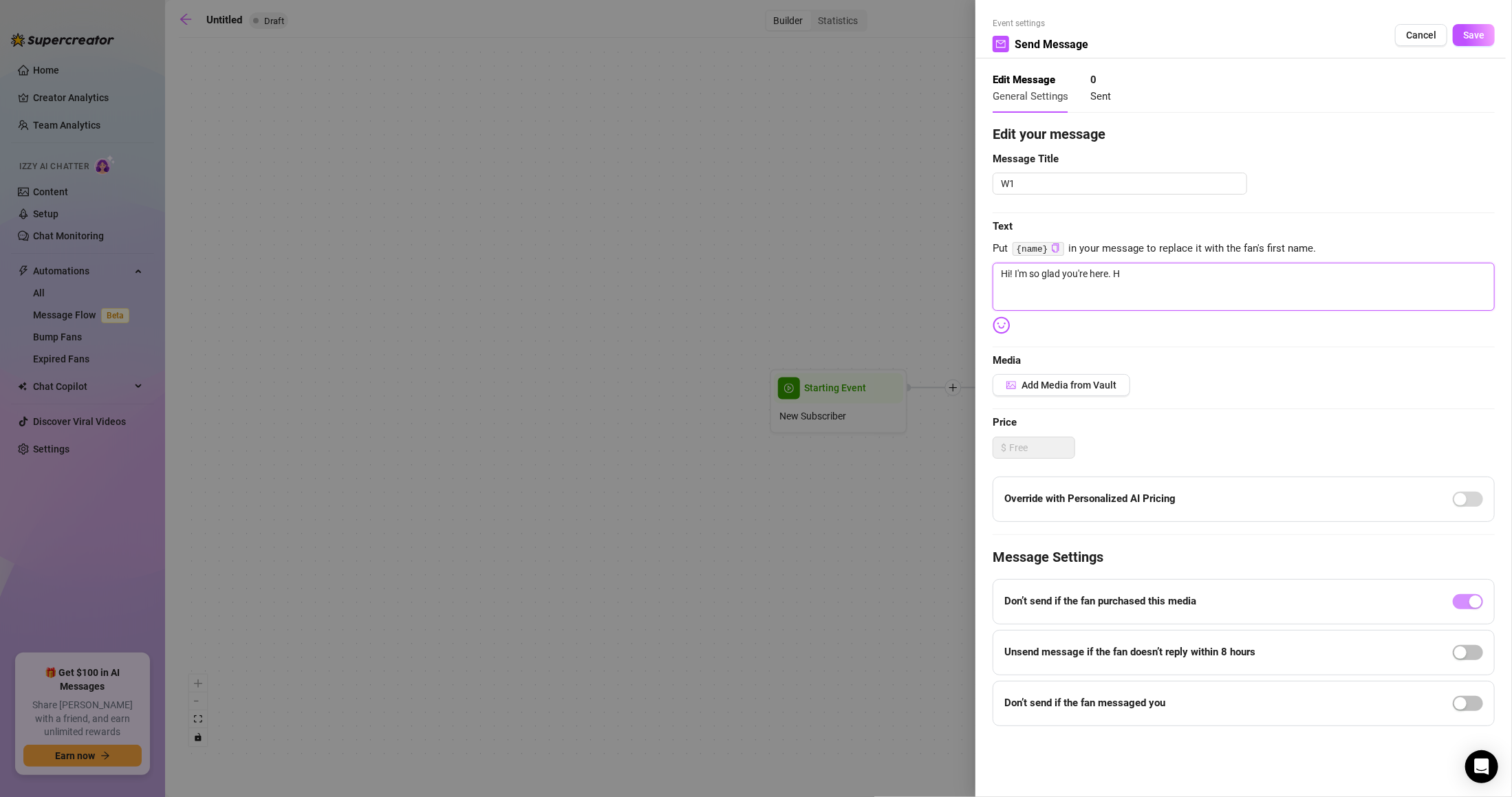
type textarea "Hi! I'm so glad you're here. Ho"
type textarea "Hi! I'm so glad you're here. How"
type textarea "Hi! I'm so glad you're here. How'"
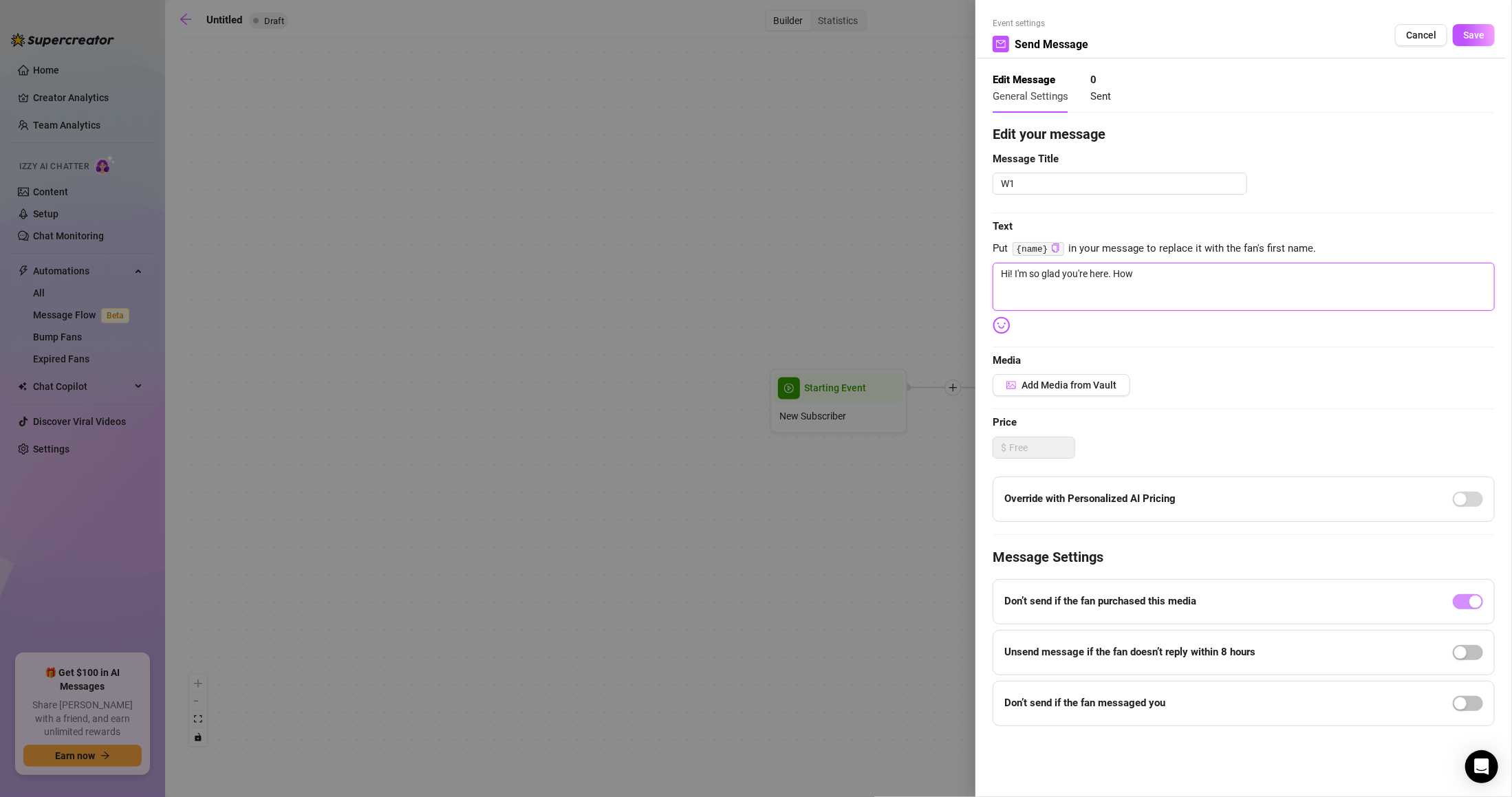
type textarea "Hi! I'm so glad you're here. How'"
type textarea "Hi! I'm so glad you're here. How'd"
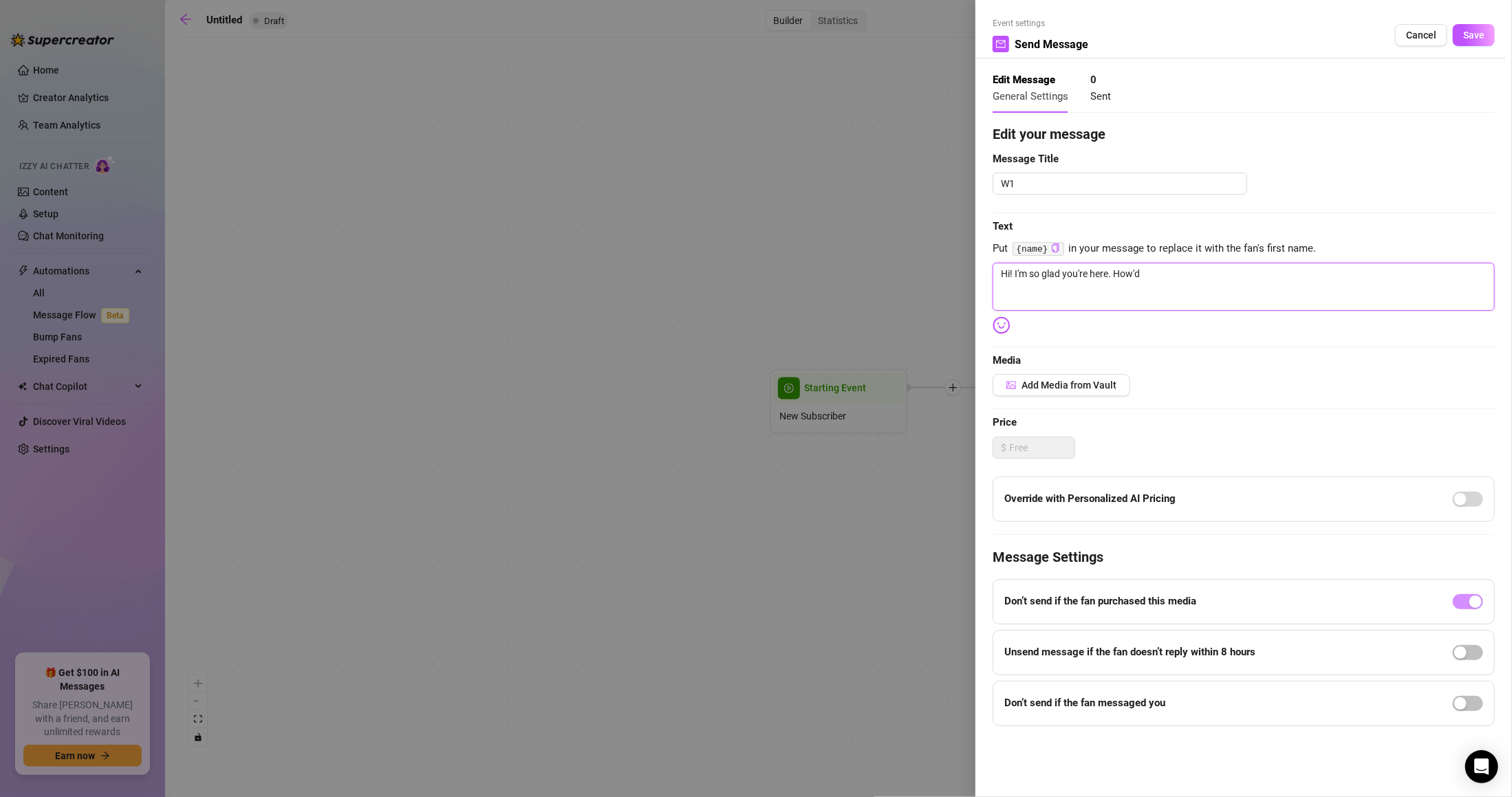
type textarea "Hi! I'm so glad you're here. How'd y"
type textarea "Hi! I'm so glad you're here. How'd yo"
type textarea "Hi! I'm so glad you're here. How'd you"
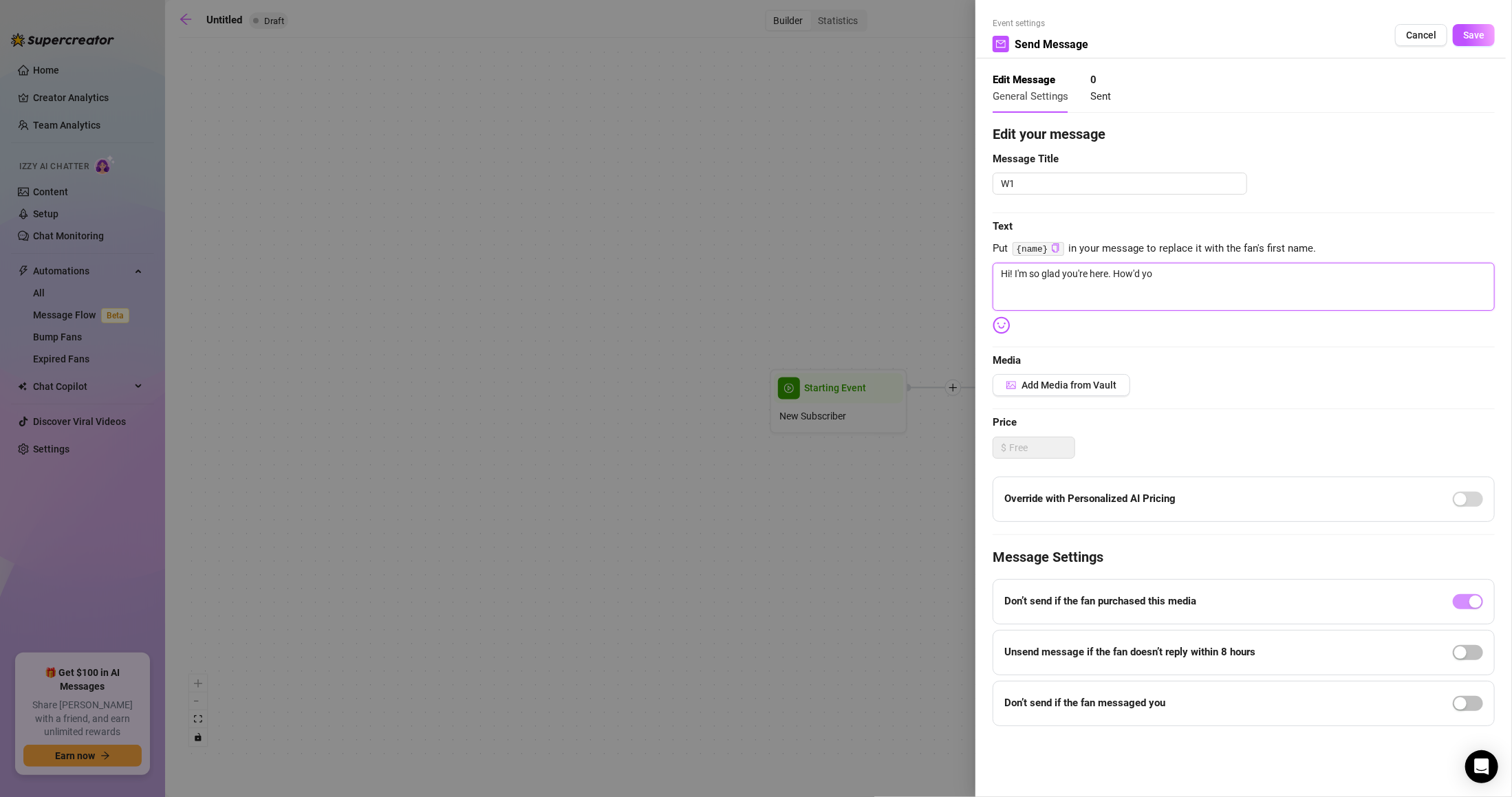
type textarea "Hi! I'm so glad you're here. How'd you"
type textarea "Hi! I'm so glad you're here. How'd you f"
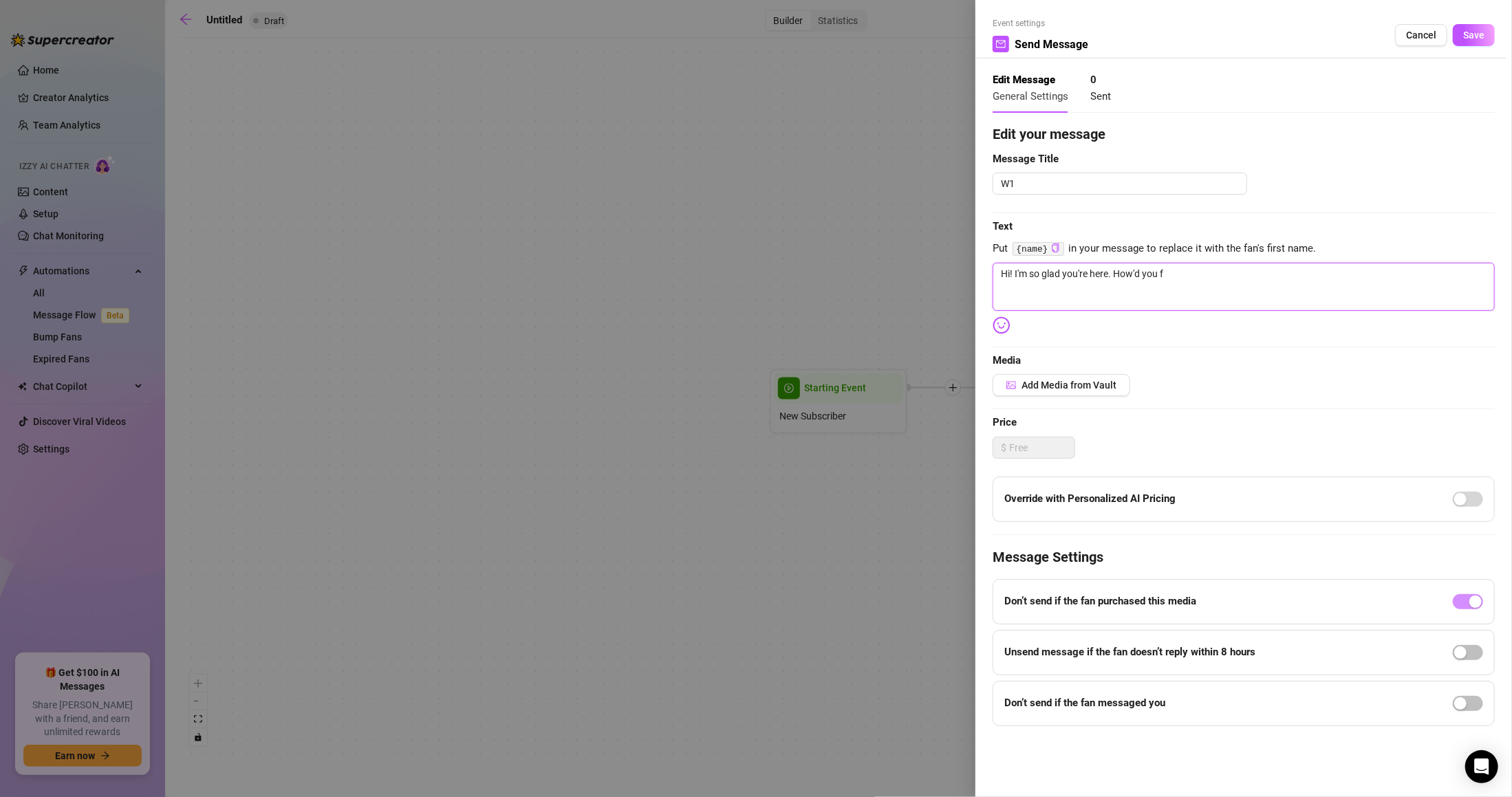
type textarea "Hi! I'm so glad you're here. How'd you fi"
type textarea "Hi! I'm so glad you're here. How'd you fin"
type textarea "Hi! I'm so glad you're here. How'd you fi"
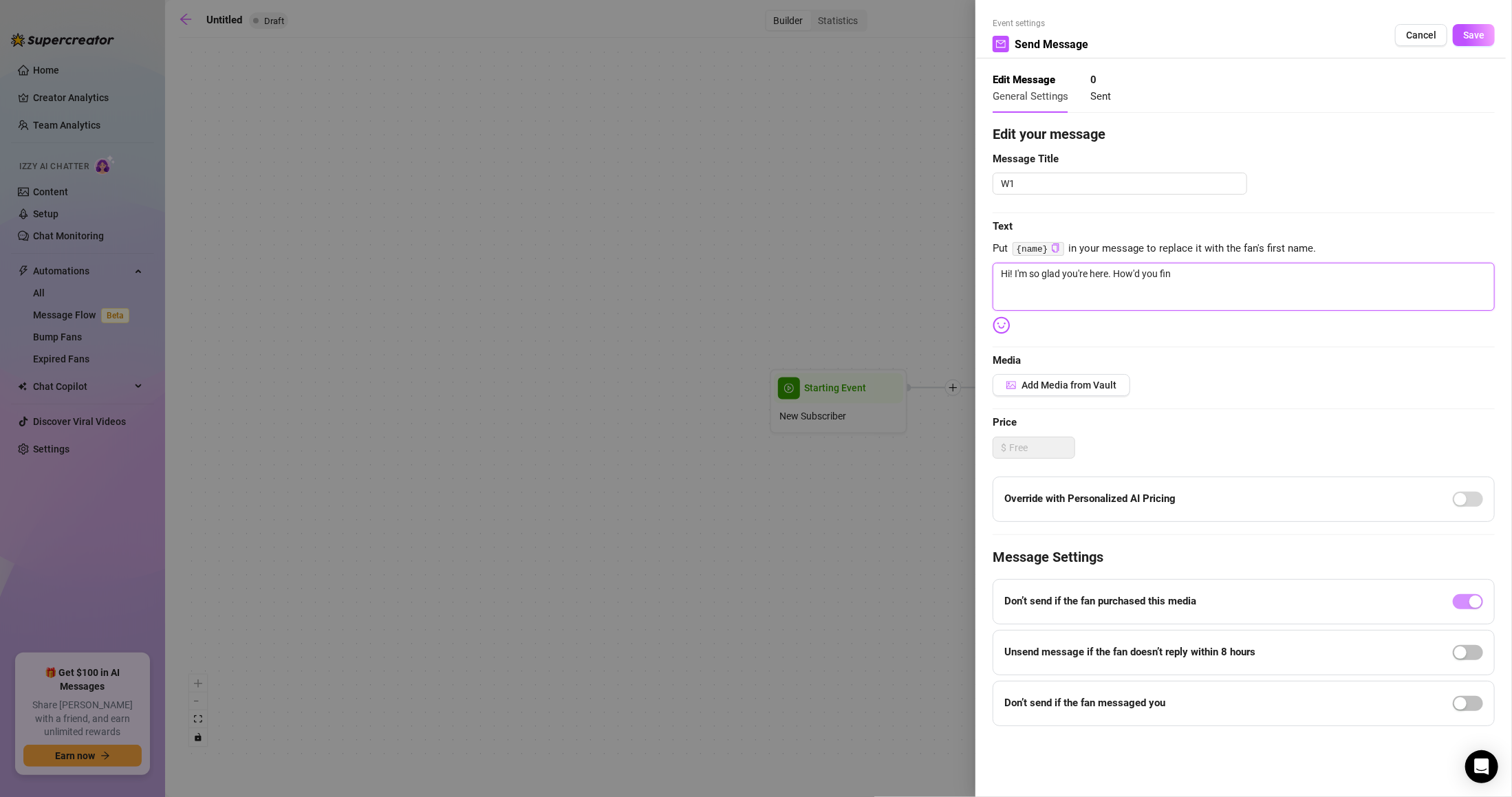
type textarea "Hi! I'm so glad you're here. How'd you fi"
type textarea "Hi! I'm so glad you're here. How'd you f"
type textarea "Hi! I'm so glad you're here. How'd you"
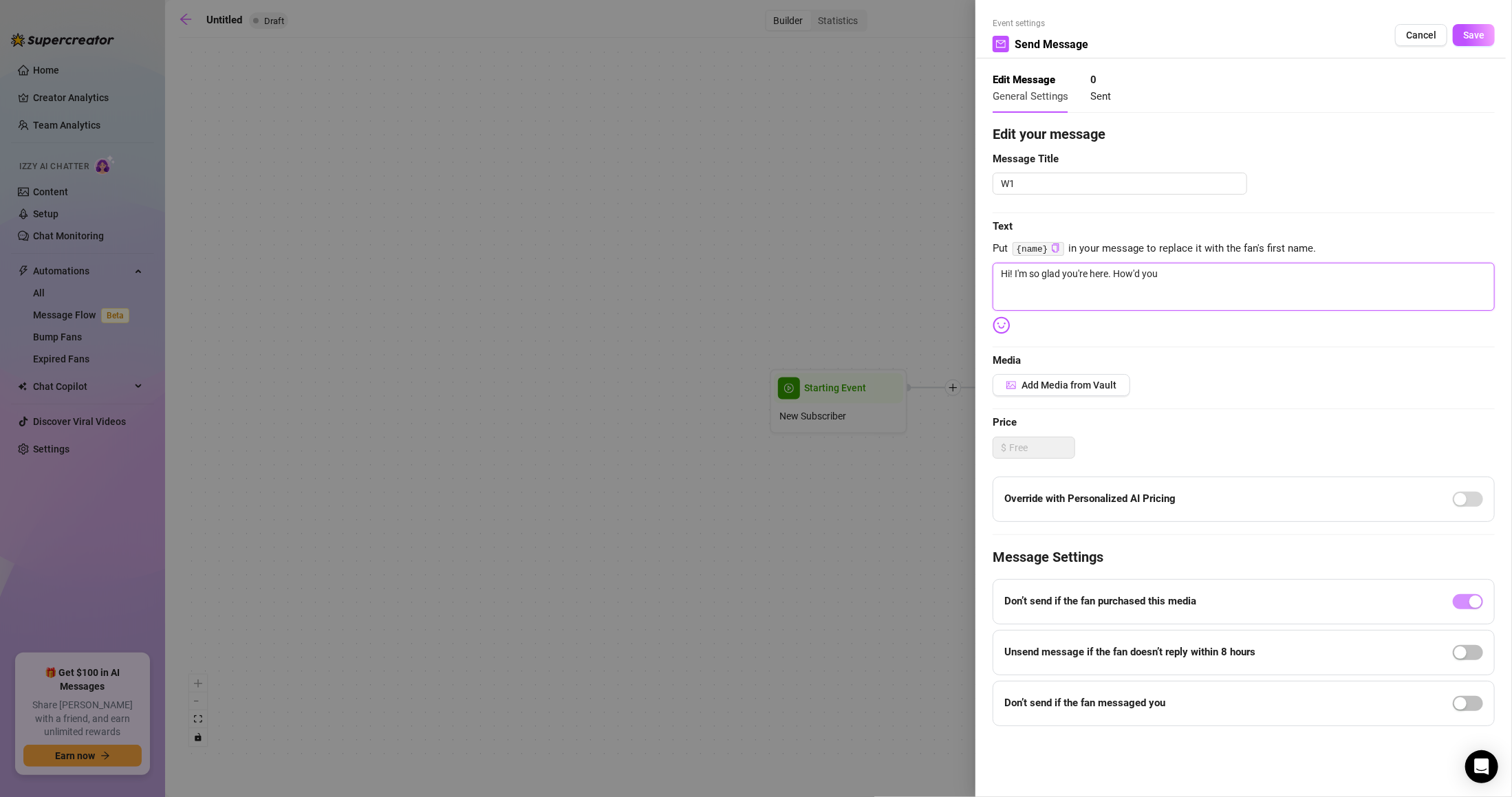
type textarea "Hi! I'm so glad you're here. How'd you"
type textarea "Hi! I'm so glad you're here. How'd yo"
type textarea "Hi! I'm so glad you're here. How'd y"
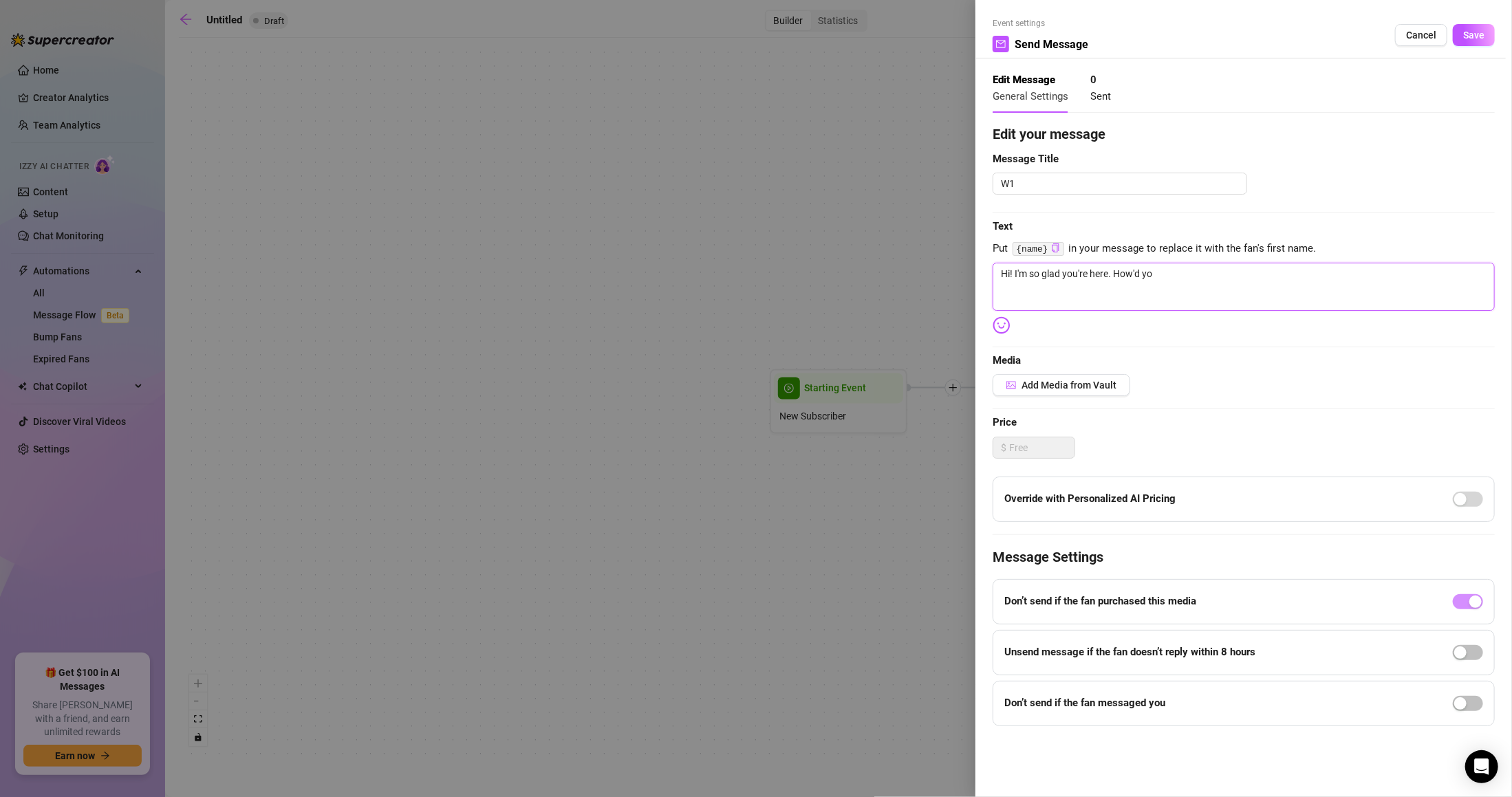
type textarea "Hi! I'm so glad you're here. How'd y"
type textarea "Hi! I'm so glad you're here. How'd"
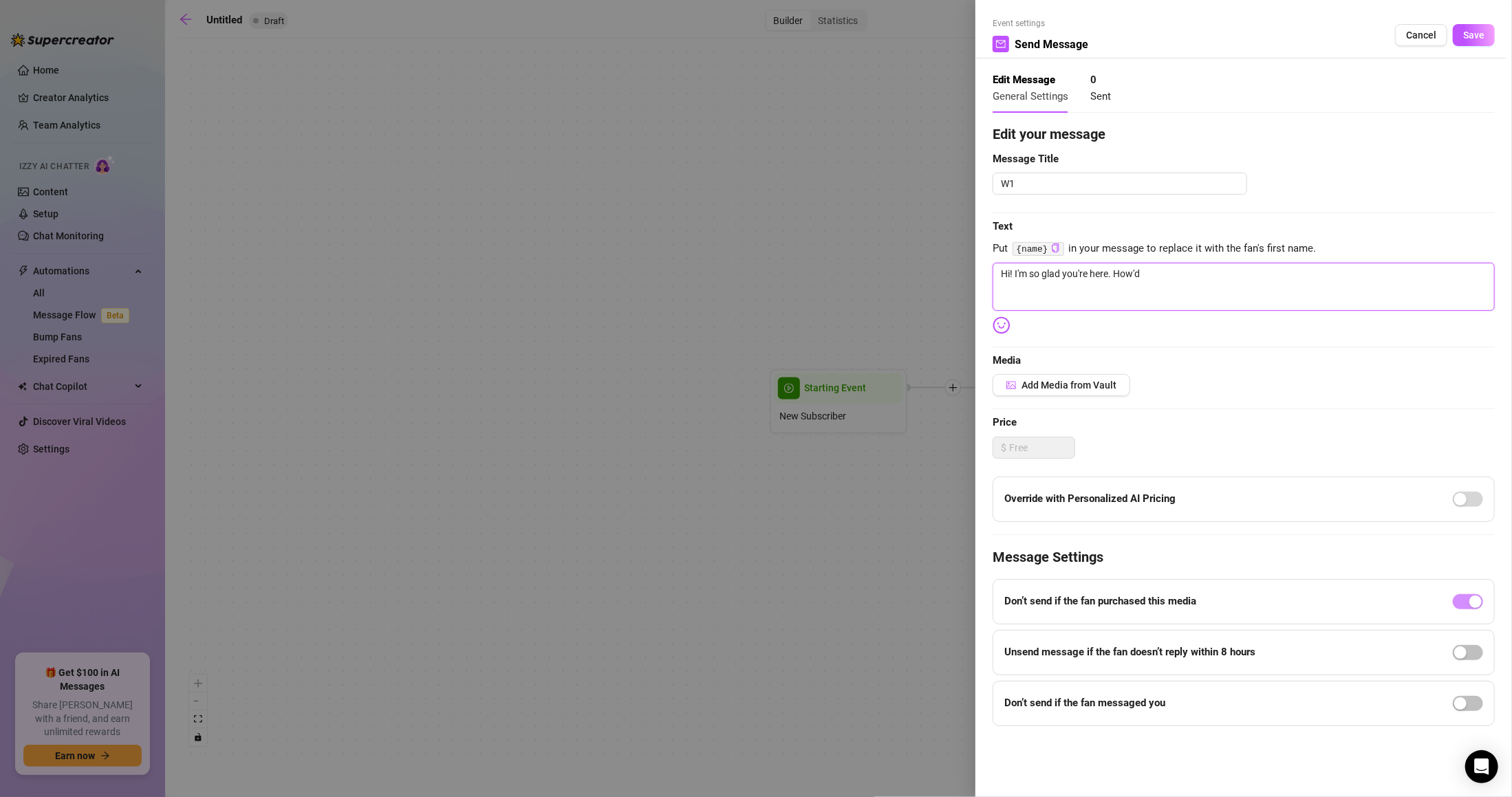
type textarea "Hi! I'm so glad you're here. How'"
type textarea "Hi! I'm so glad you're here. How"
type textarea "Hi! I'm so glad you're here. Ho"
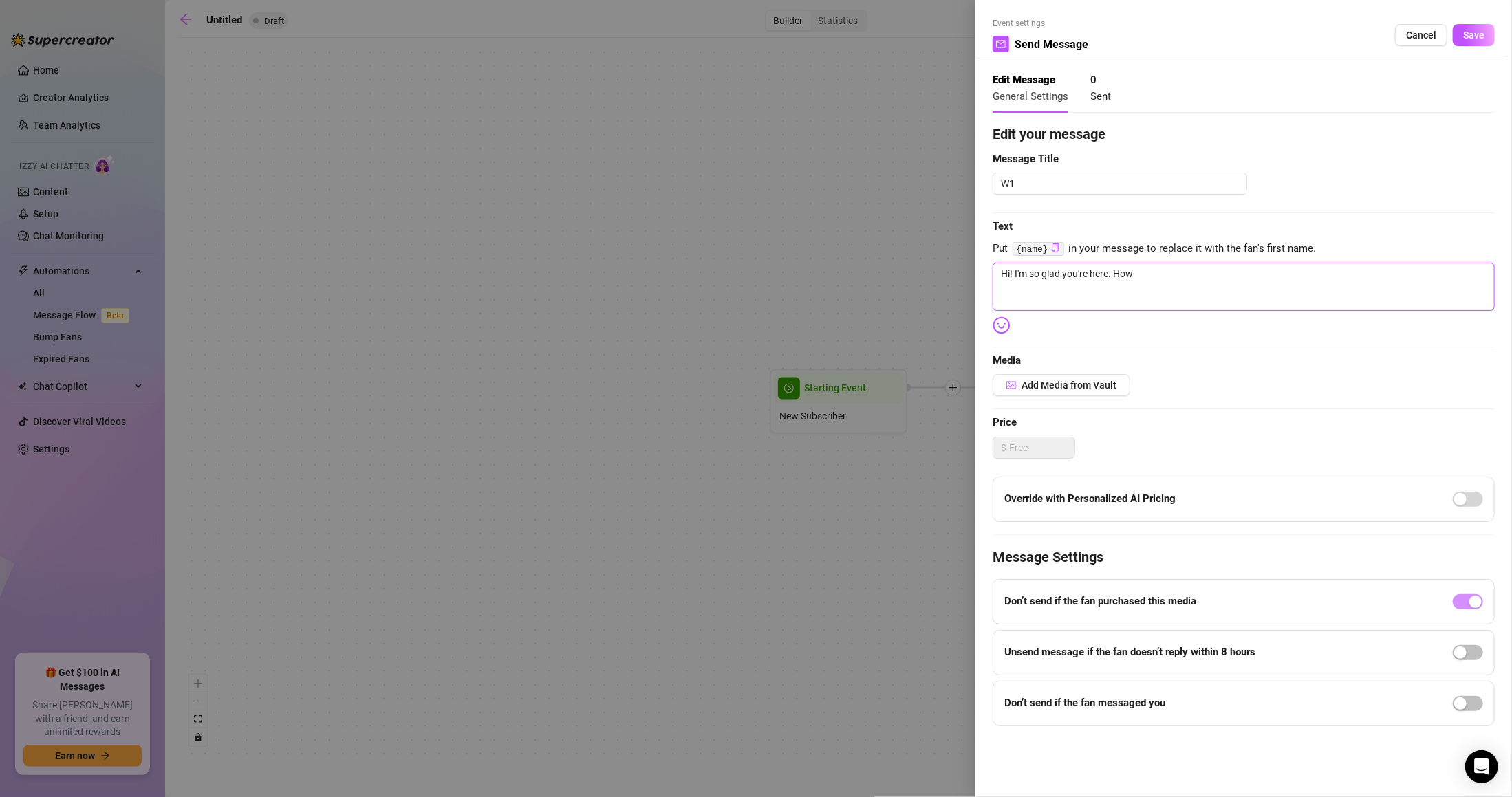
type textarea "Hi! I'm so glad you're here. Ho"
type textarea "Hi! I'm so glad you're here. H"
type textarea "Hi! I'm so glad you're here."
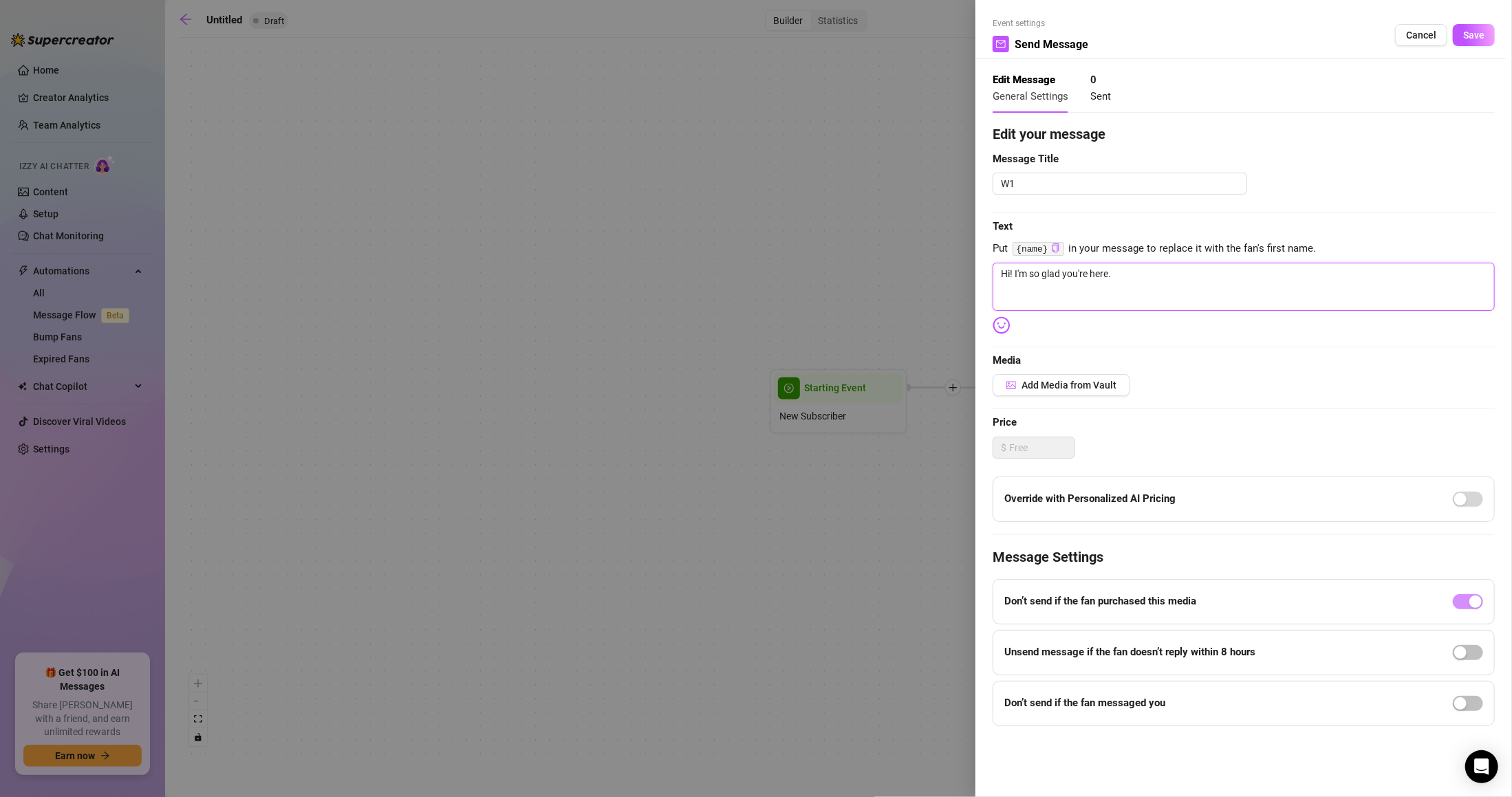
type textarea "Hi! I'm so glad you're here."
type textarea "Hi! I'm so glad you're here"
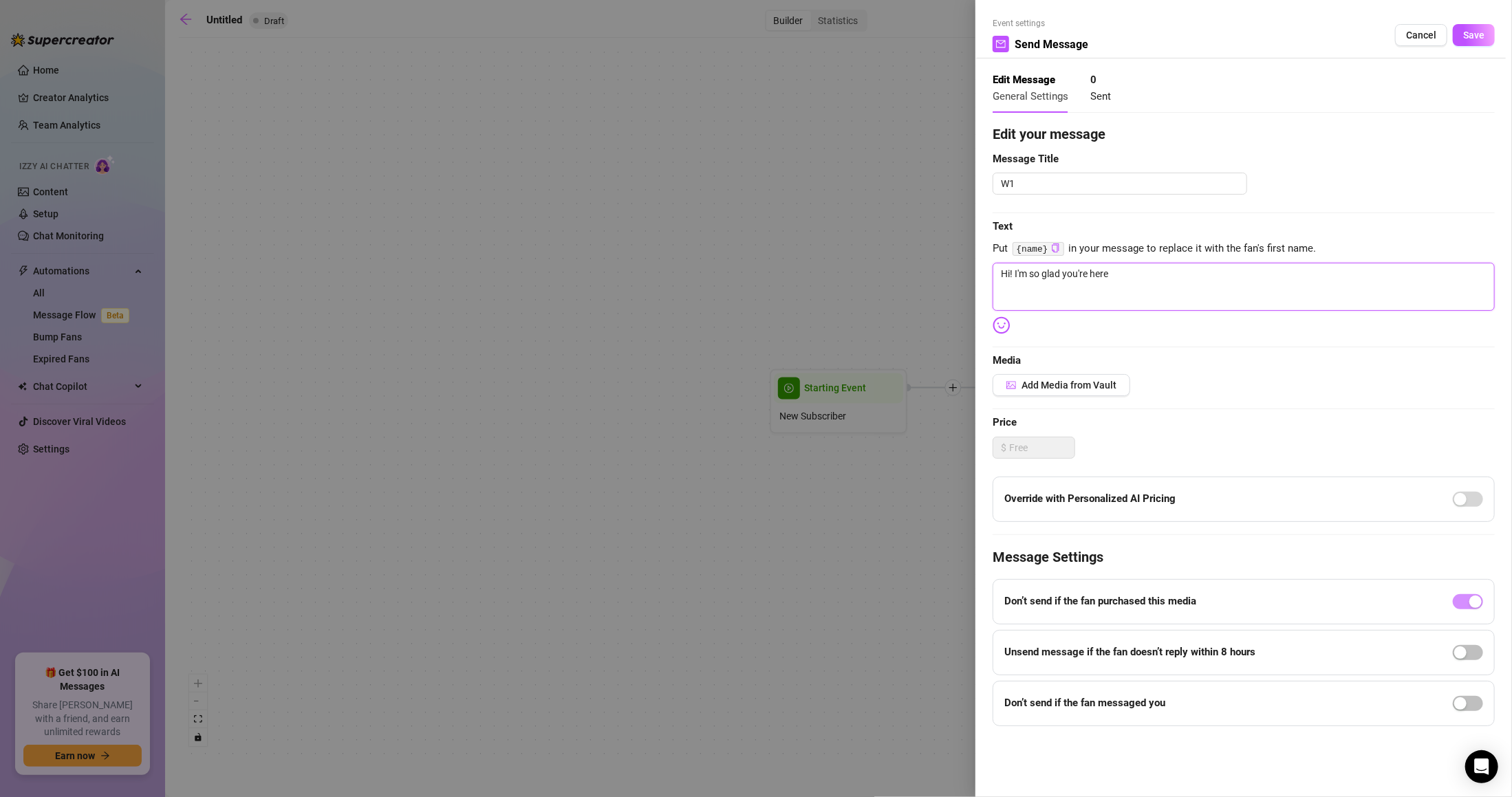
type textarea "Hi! I'm so glad you're here"
click at [1121, 285] on textarea "Hi! I'm so glad you're here" at bounding box center [1243, 286] width 502 height 48
click at [1132, 273] on textarea "Hi! I'm so glad you're here" at bounding box center [1243, 286] width 502 height 48
click at [1132, 274] on textarea "Hi! I'm so glad you're here" at bounding box center [1243, 286] width 502 height 48
type textarea "Hi! I'm so glad you're here 😘"
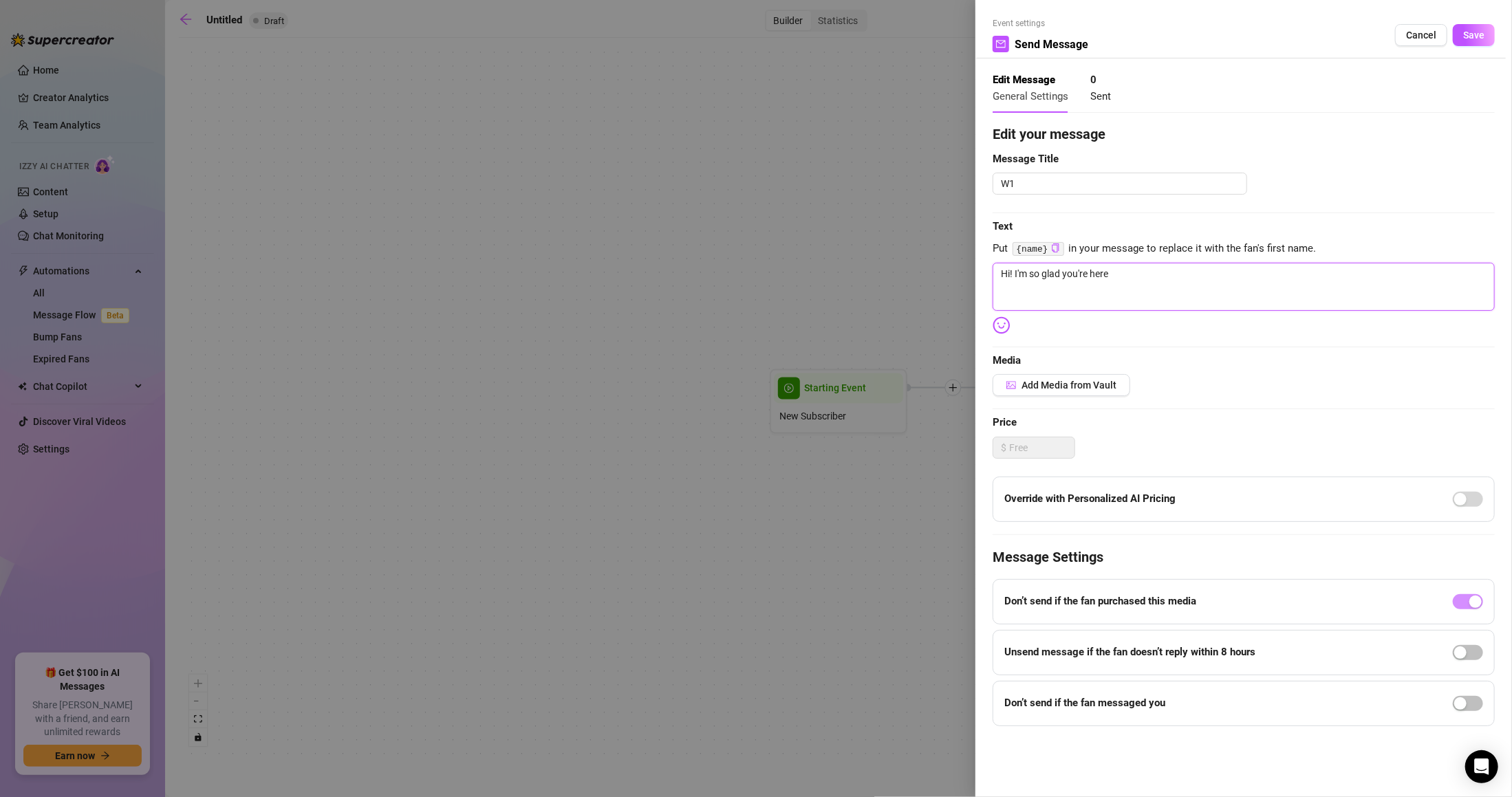
type textarea "Hi! I'm so glad you're here 😘"
click at [1488, 30] on button "Save" at bounding box center [1473, 35] width 42 height 22
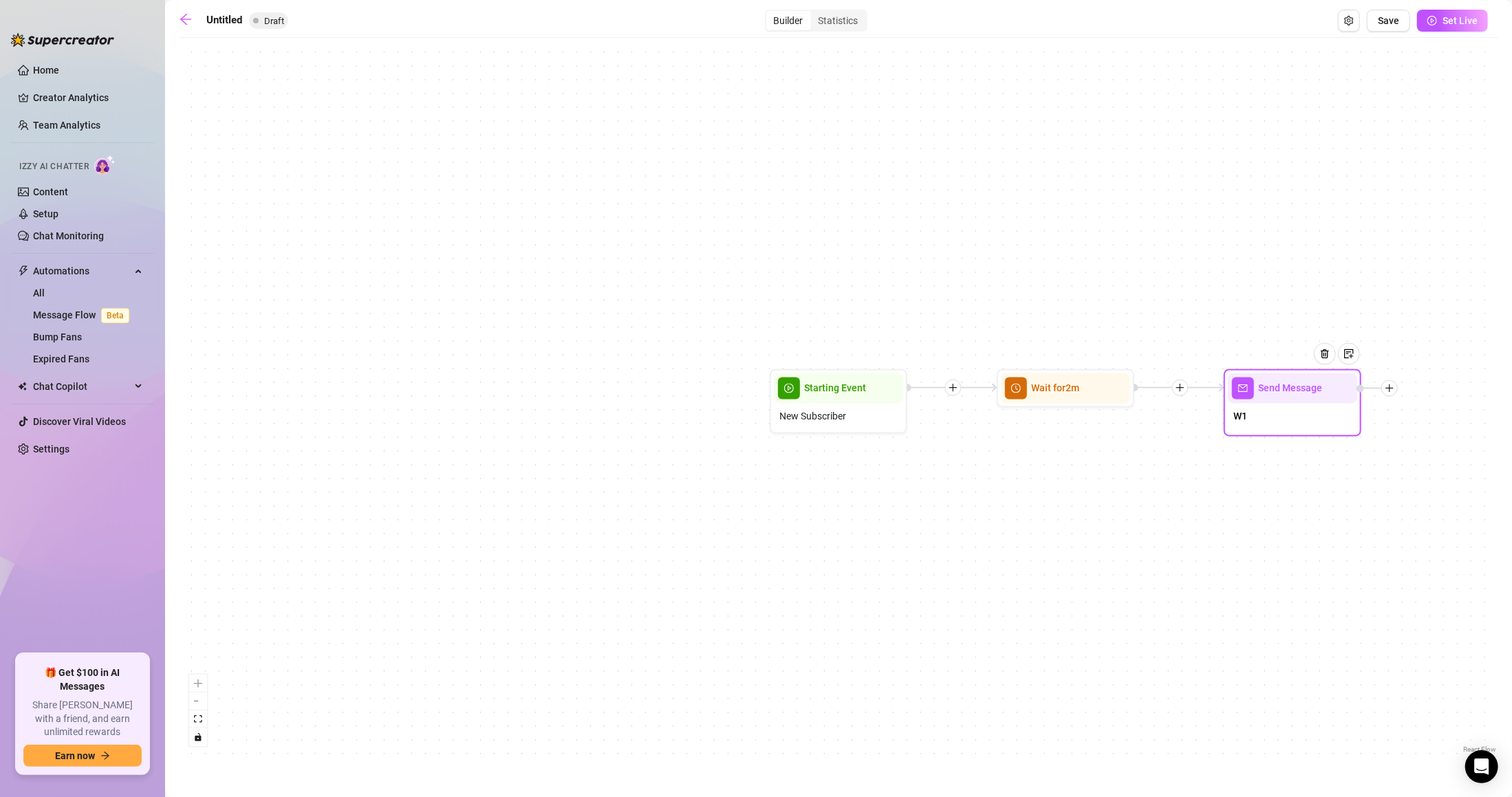
click at [1395, 395] on div at bounding box center [1377, 388] width 42 height 16
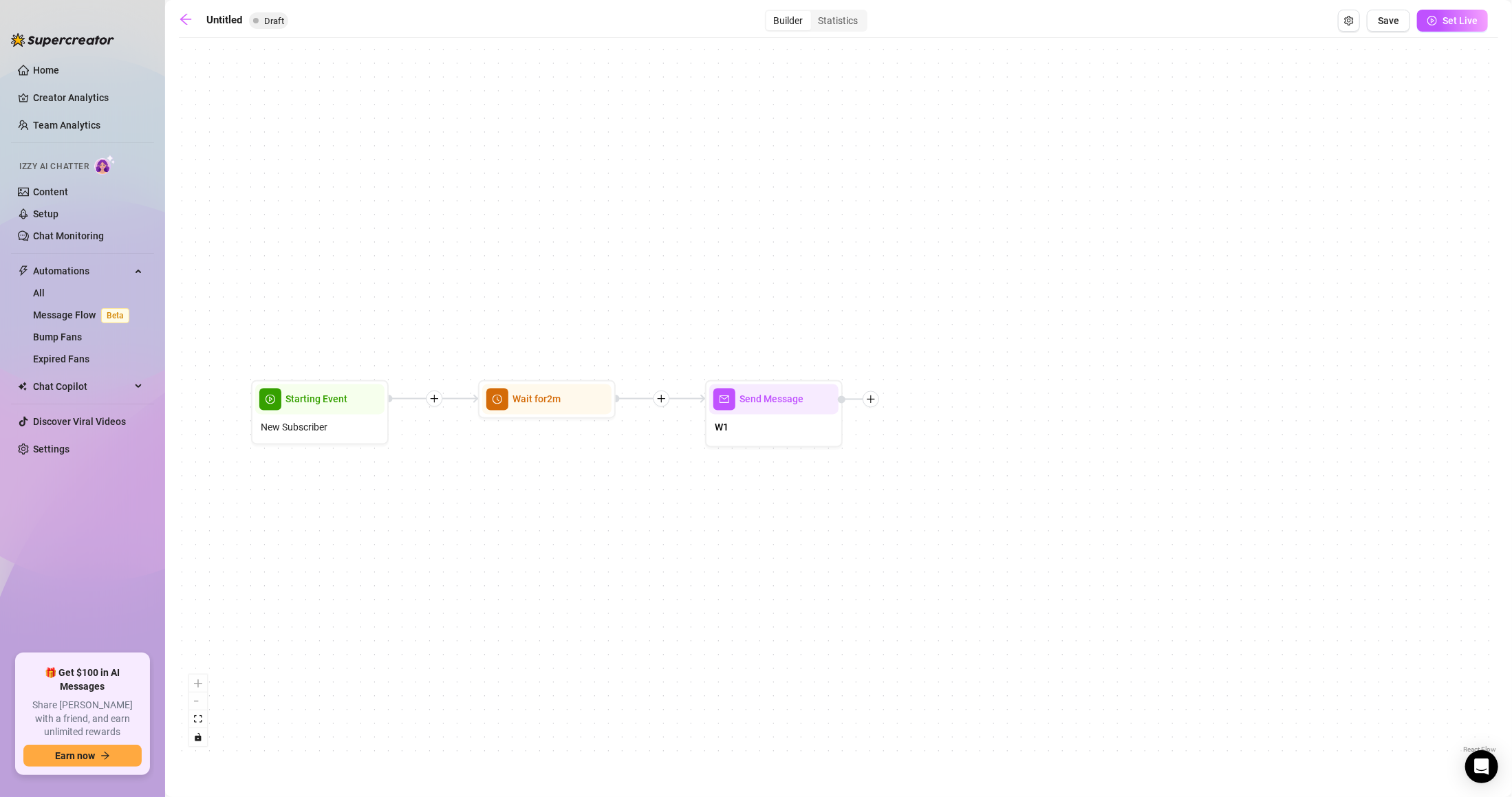
drag, startPoint x: 1367, startPoint y: 475, endPoint x: 806, endPoint y: 487, distance: 561.1
click at [806, 486] on div "Send Message W1 Wait for 2m Starting Event New Subscriber" at bounding box center [839, 400] width 1319 height 712
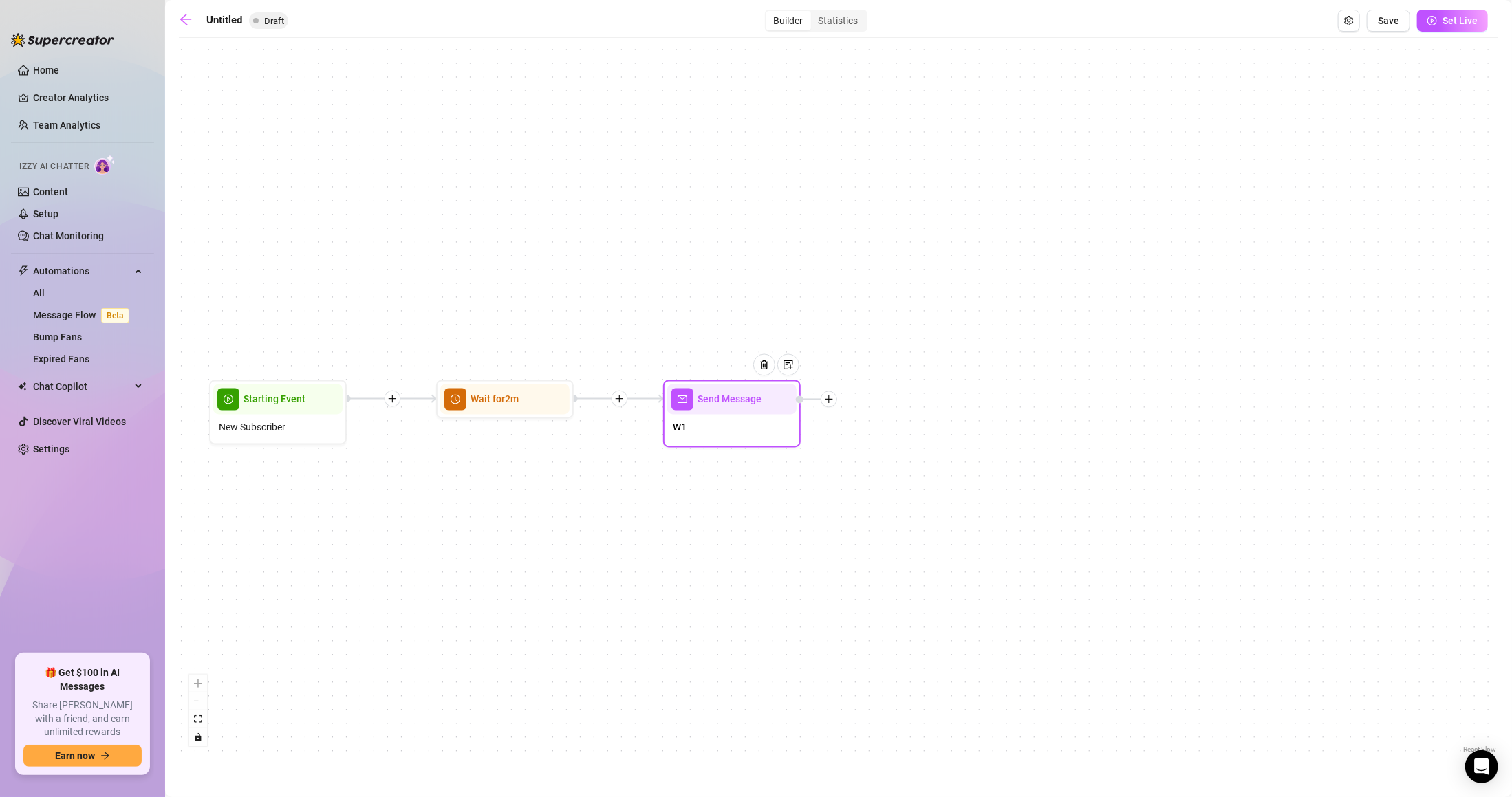
click at [835, 393] on div at bounding box center [829, 399] width 16 height 16
click at [892, 440] on div "Message" at bounding box center [897, 448] width 100 height 24
type textarea "Write your message here"
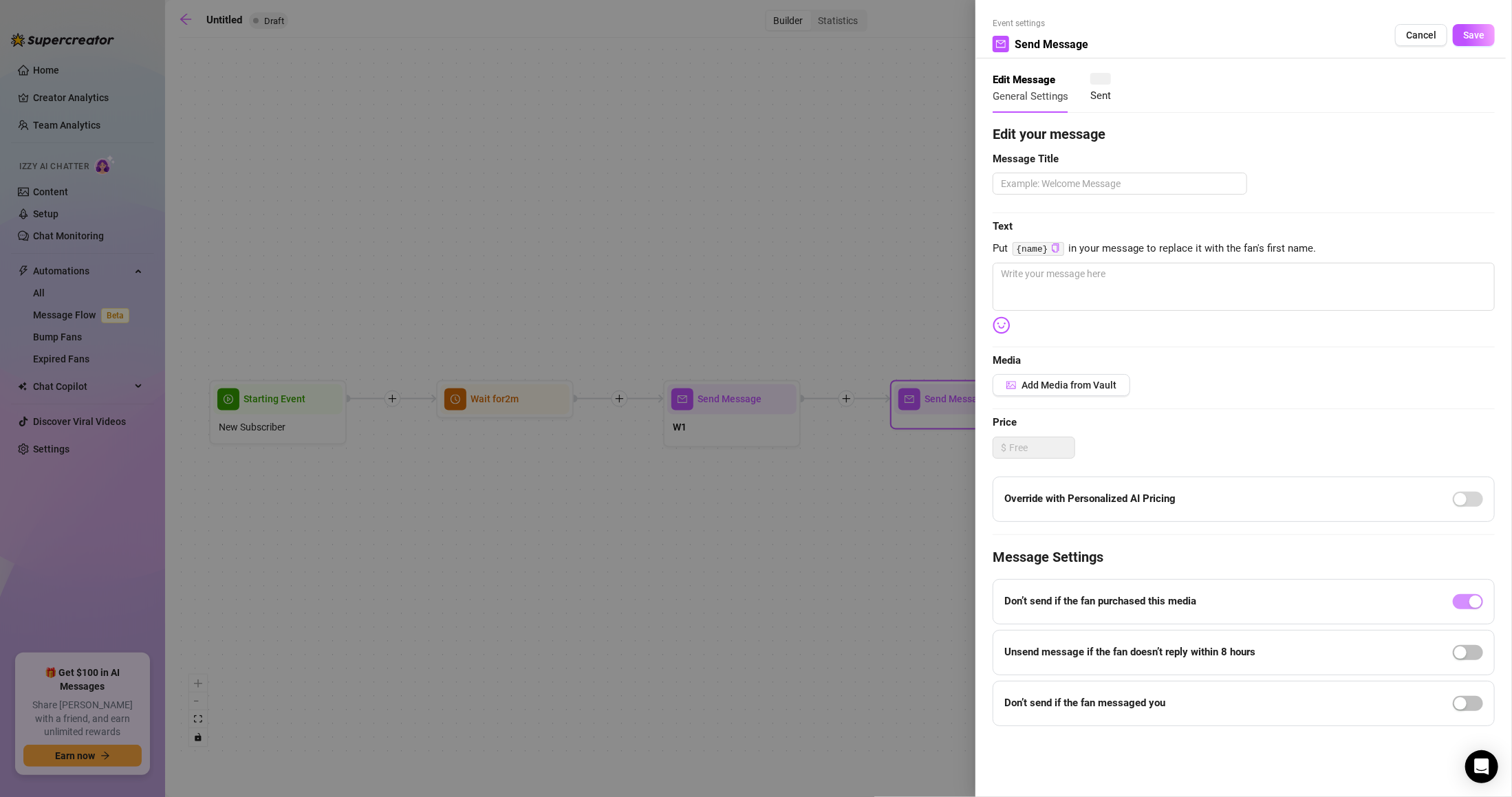
type textarea "Write your message here"
click at [1069, 184] on textarea at bounding box center [1119, 183] width 254 height 22
type textarea "@"
drag, startPoint x: 1026, startPoint y: 192, endPoint x: 980, endPoint y: 176, distance: 48.7
click at [980, 176] on div "Event settings Send Message Cancel Save Edit Message General Settings 0 Sent Ed…" at bounding box center [1243, 398] width 536 height 797
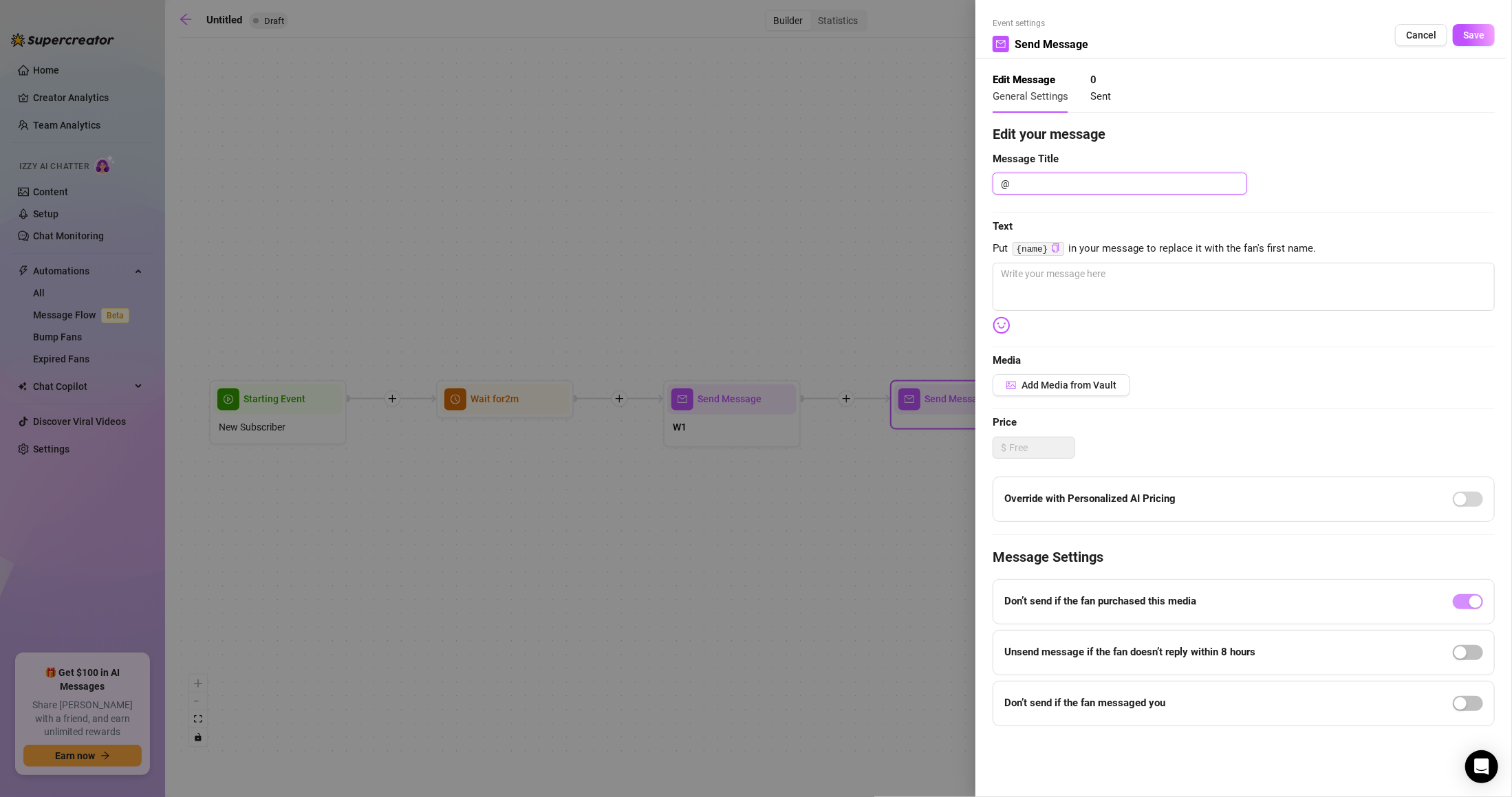
drag, startPoint x: 1018, startPoint y: 190, endPoint x: 980, endPoint y: 183, distance: 38.6
click at [983, 183] on div "Event settings Send Message Cancel Save Edit Message General Settings 0 Sent Ed…" at bounding box center [1243, 398] width 536 height 797
type textarea "W"
type textarea "W2"
click at [1050, 269] on textarea at bounding box center [1243, 286] width 502 height 48
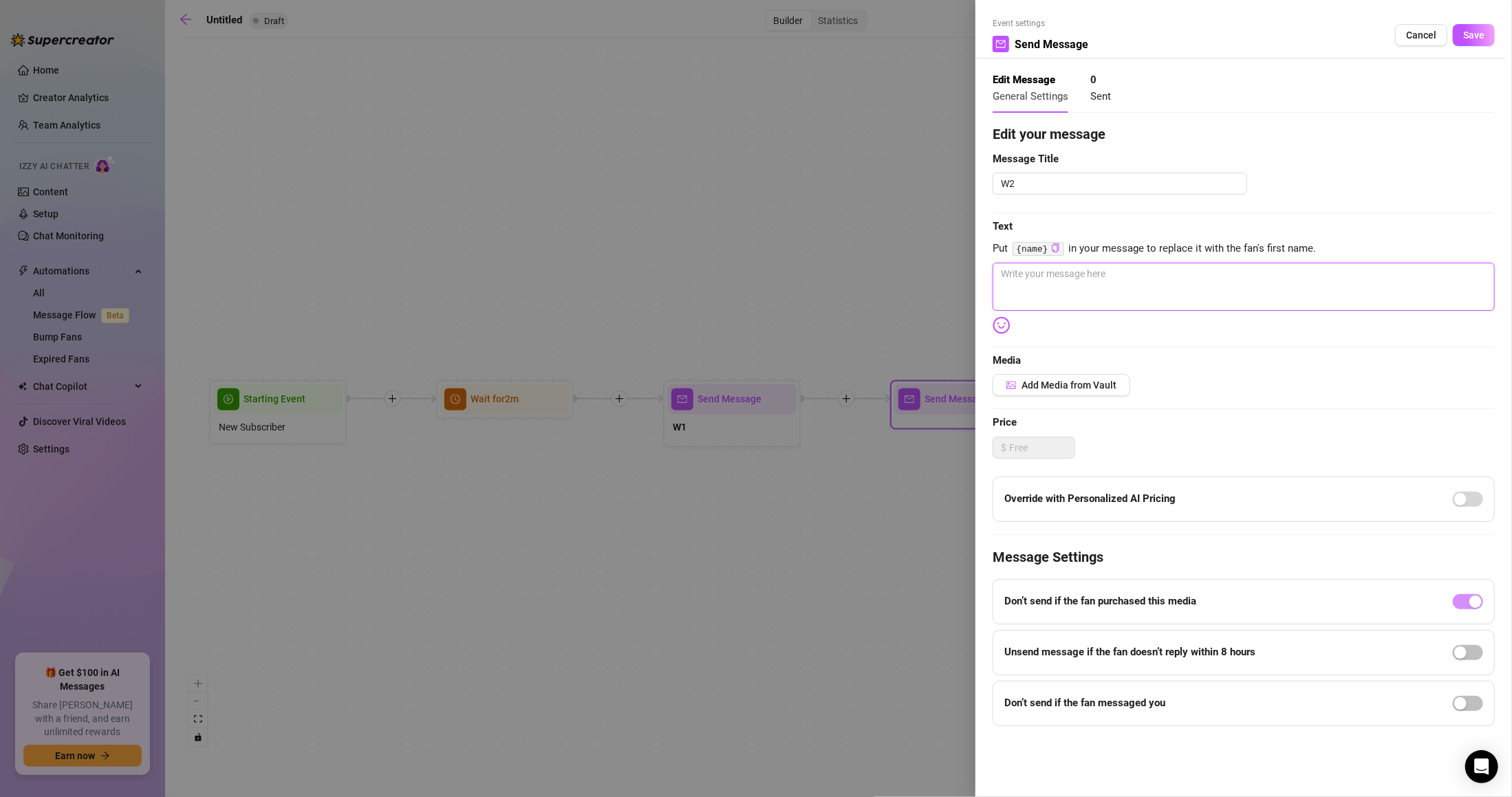
type textarea "S"
type textarea "So"
type textarea "Soo"
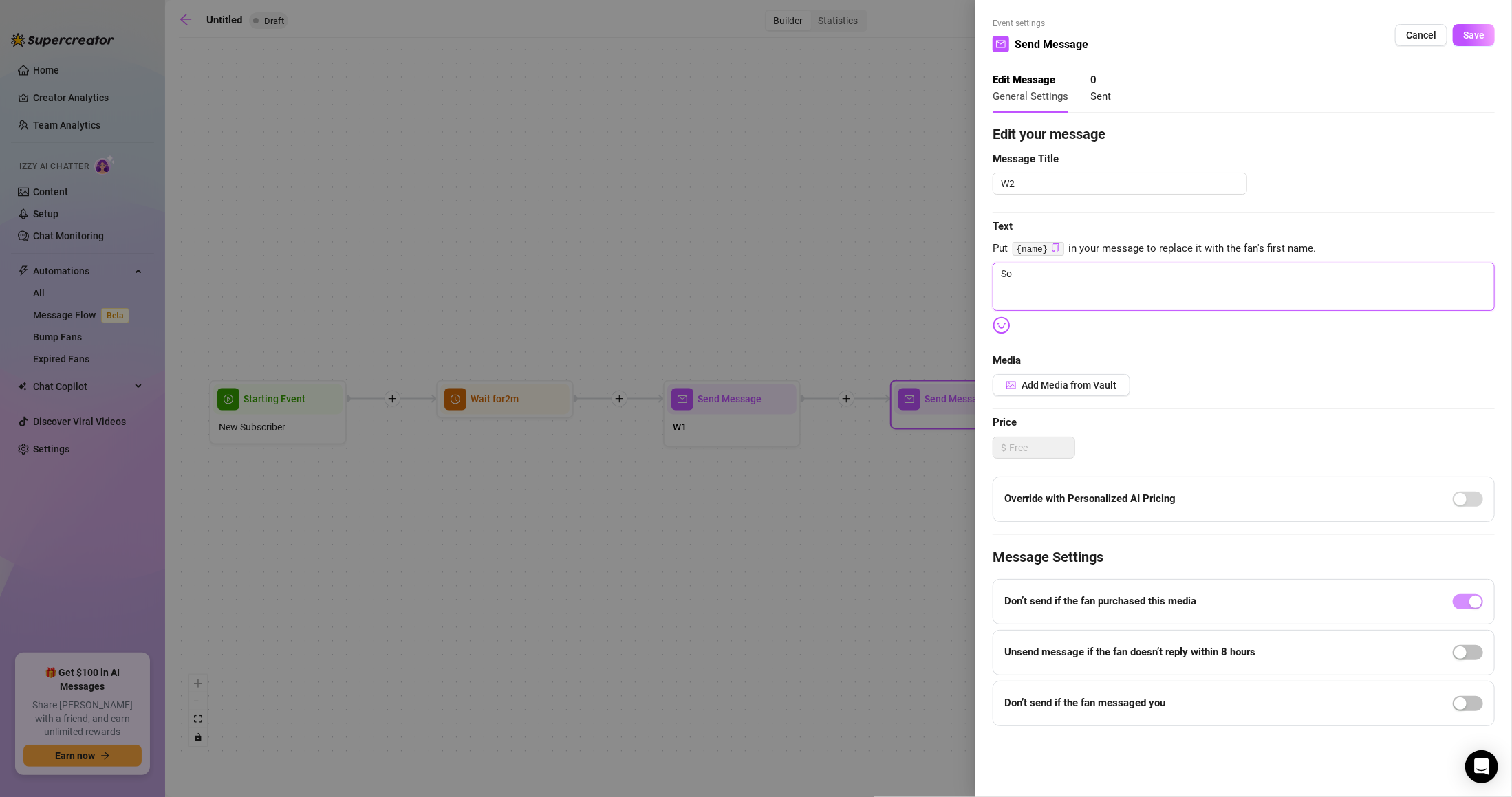
type textarea "Soo"
type textarea "Sooo"
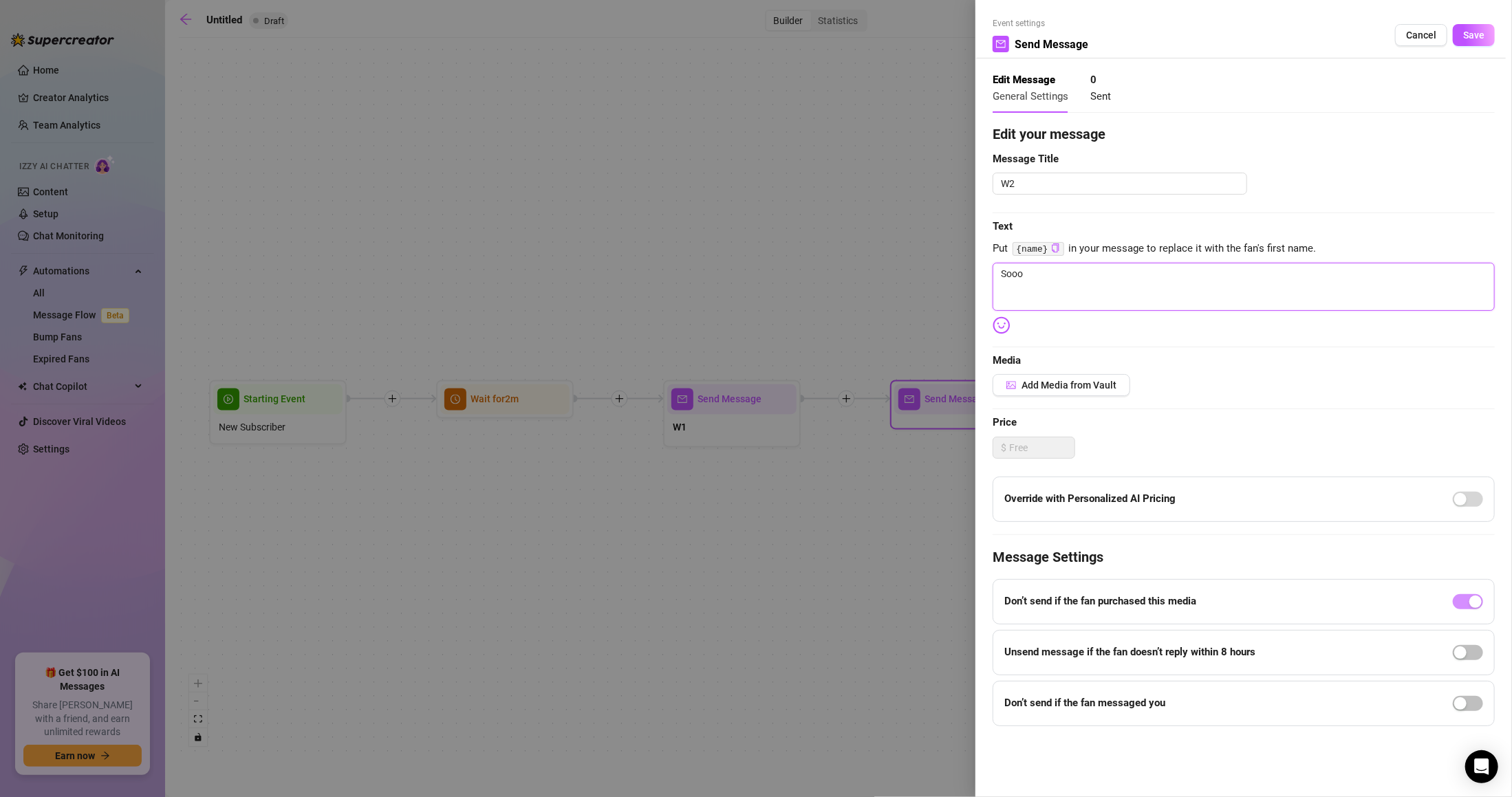
type textarea "Sooo h"
type textarea "Sooo ho"
type textarea "Sooo how"
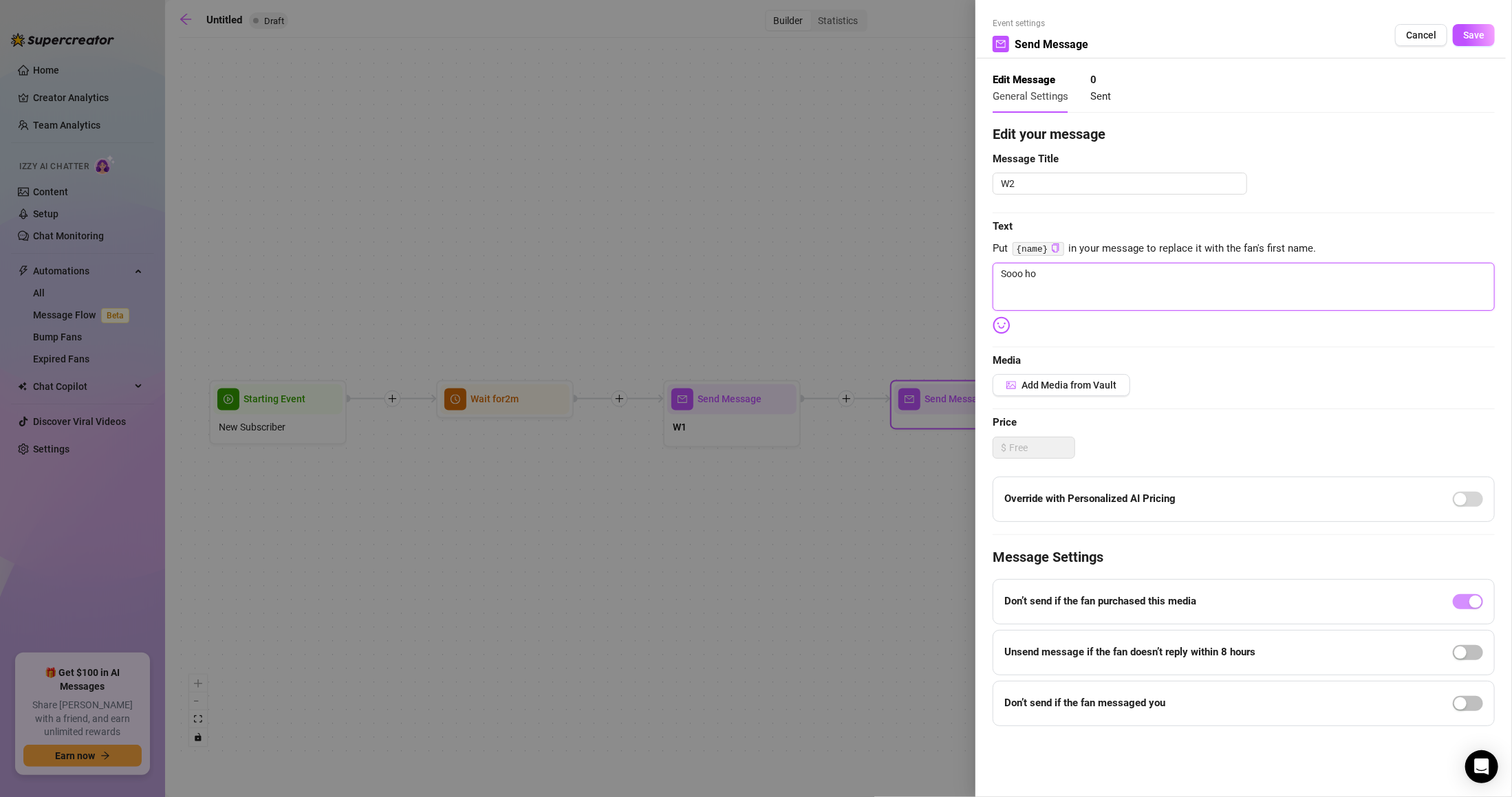
type textarea "Sooo how"
type textarea "H"
type textarea "Ho"
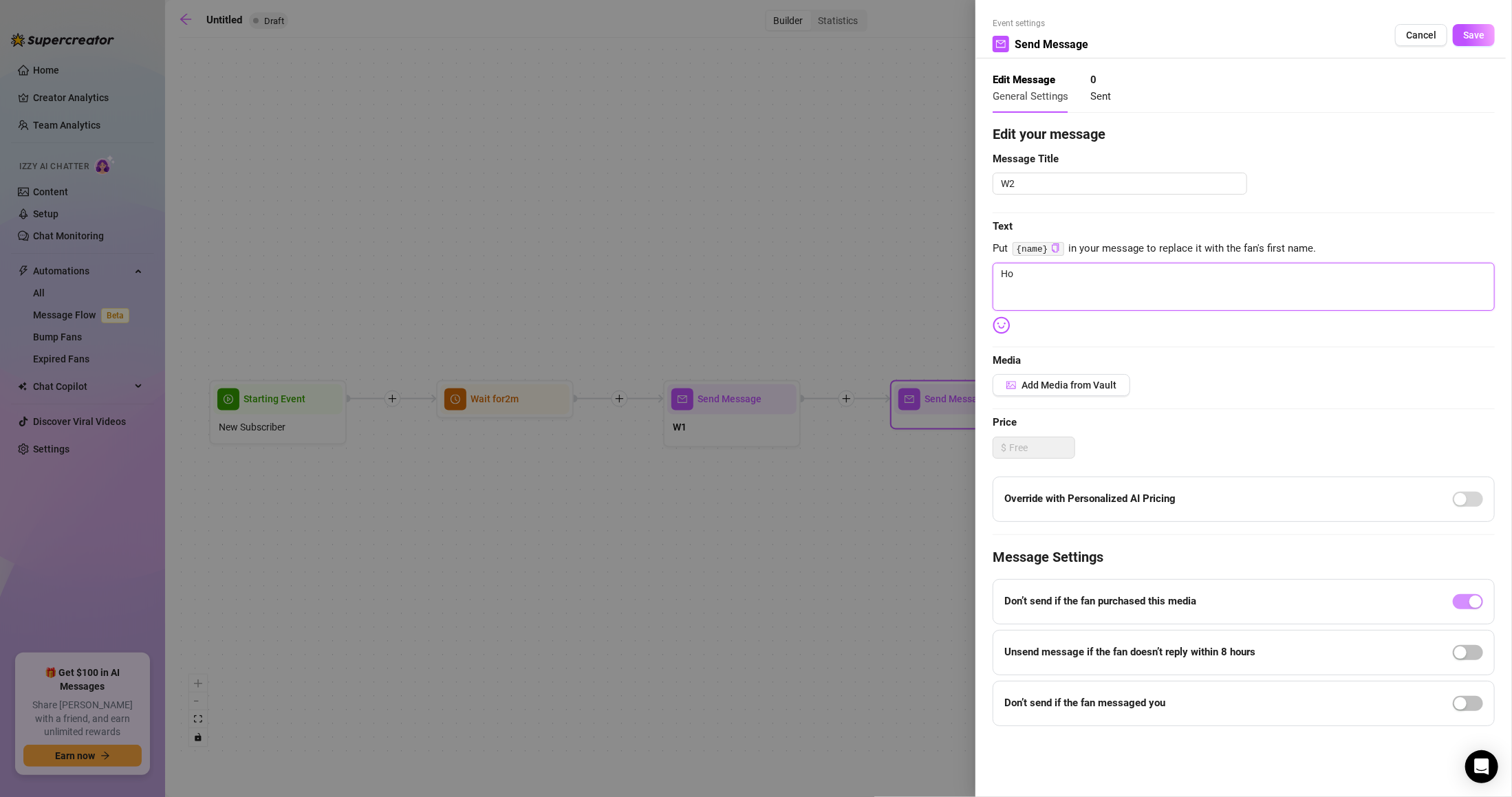
type textarea "How"
type textarea "How'"
type textarea "How'd"
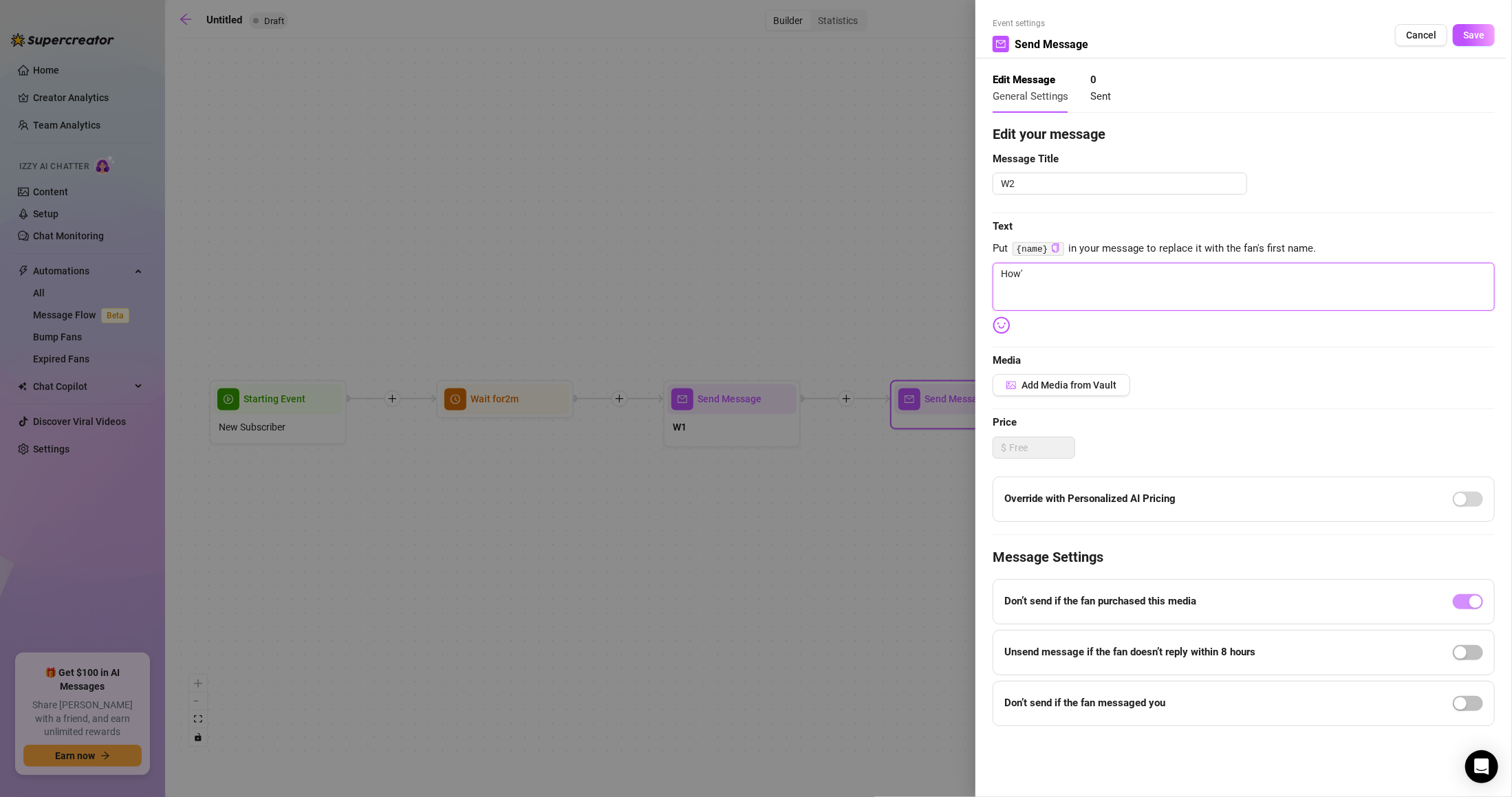
type textarea "How'd"
type textarea "How'd y"
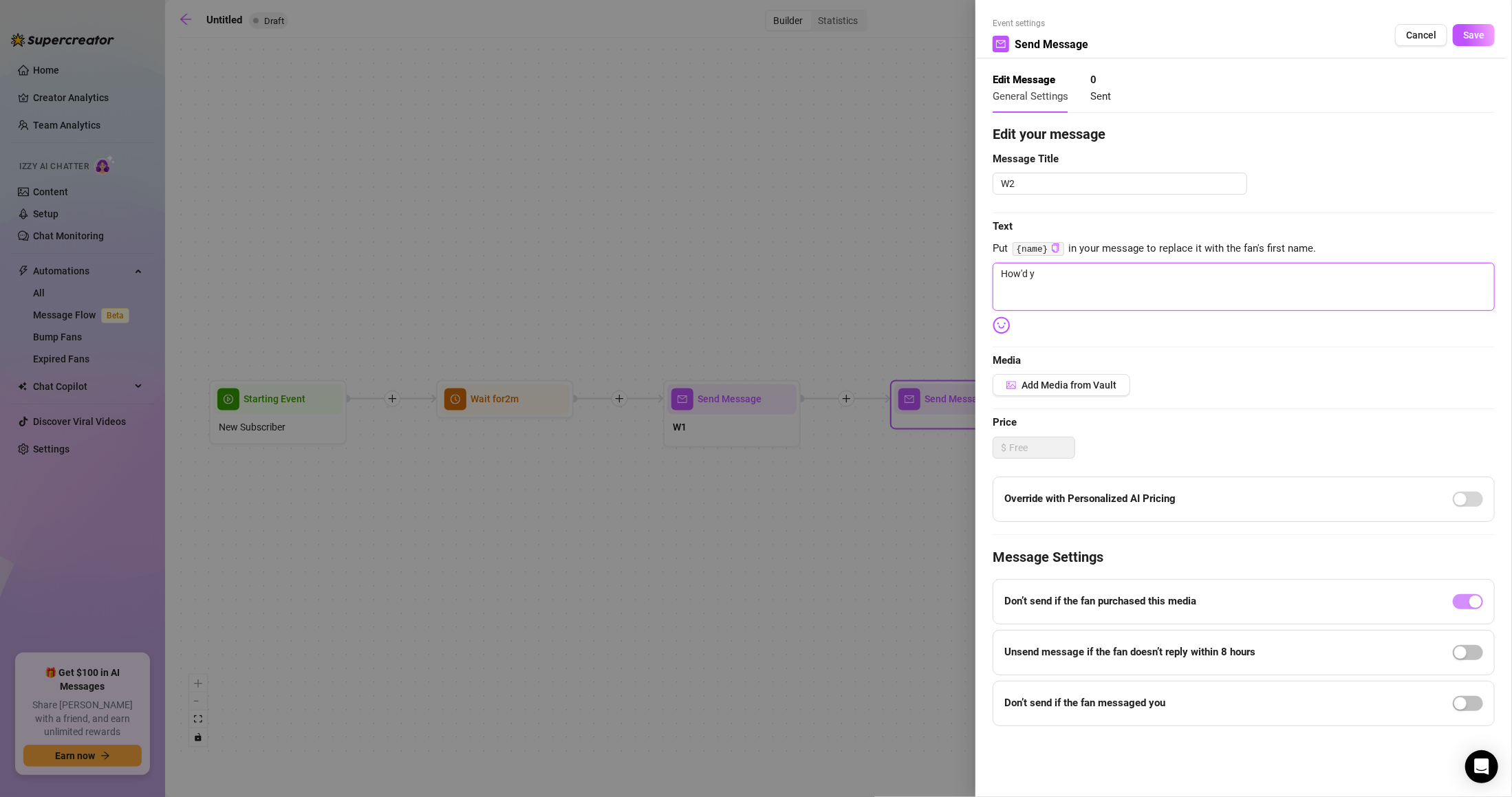
type textarea "How'd yo"
type textarea "How'd you"
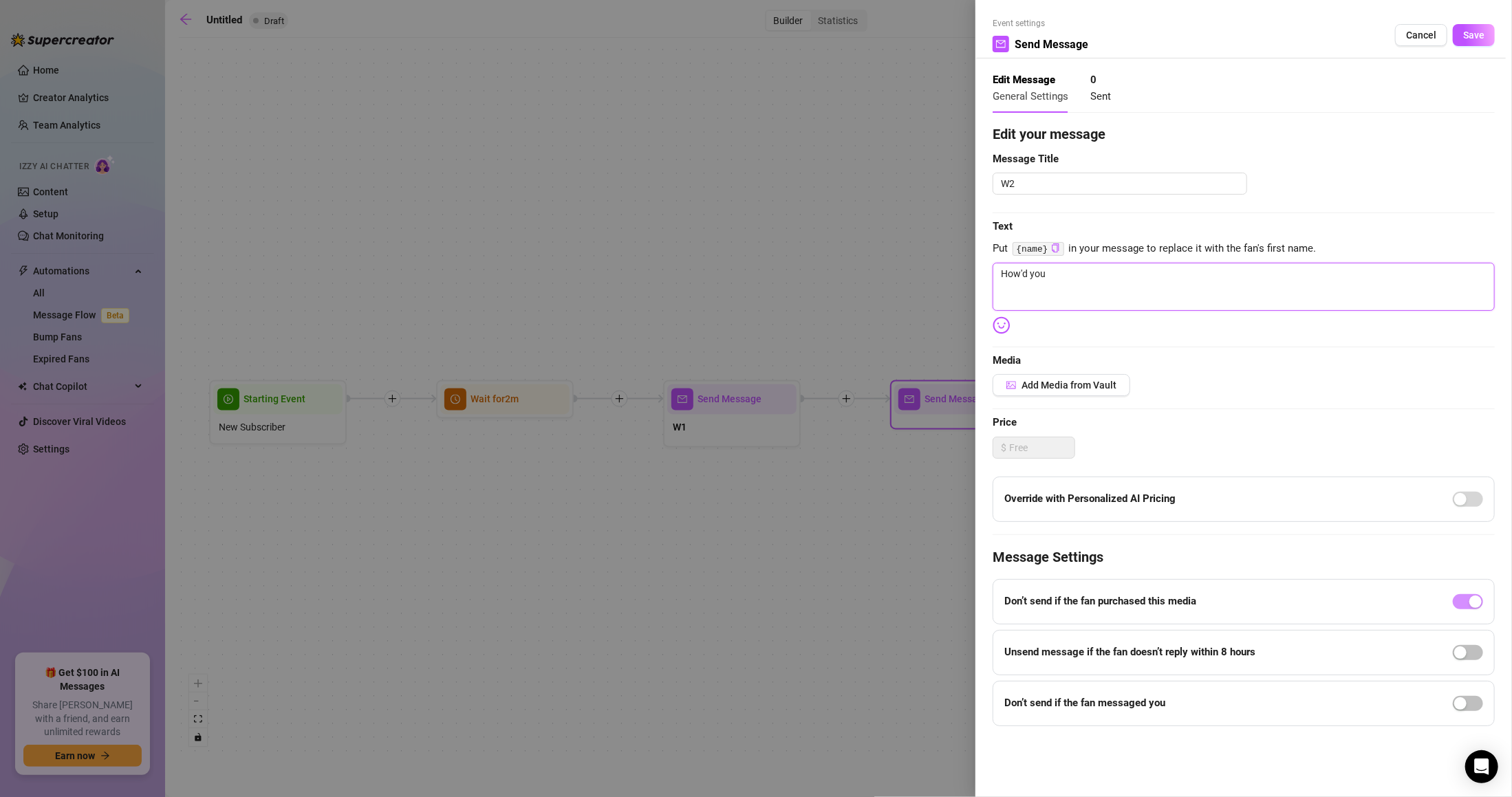
type textarea "How'd you"
type textarea "How'd you f"
type textarea "How'd you fi"
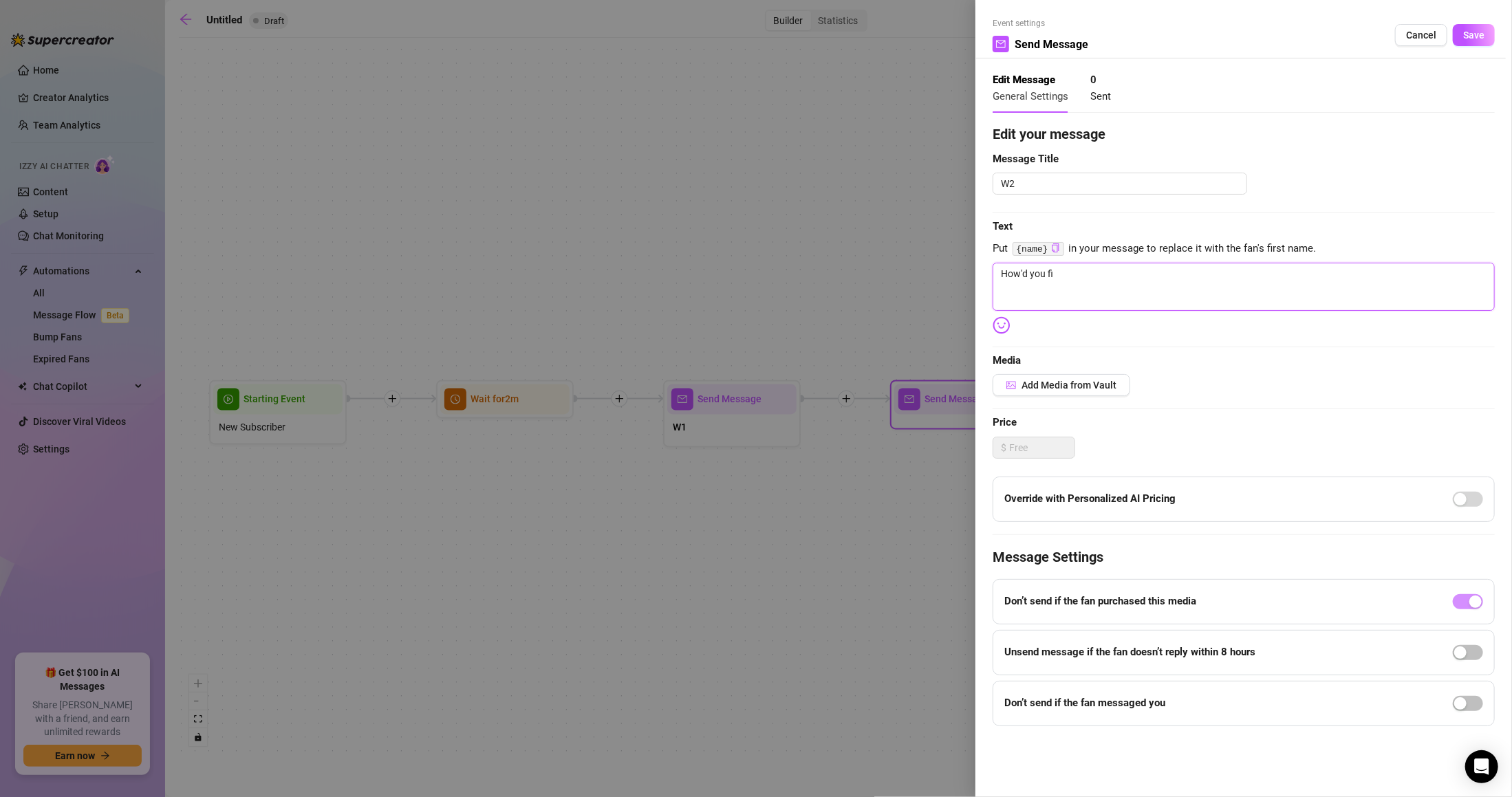
type textarea "How'd you fin"
type textarea "How'd you find"
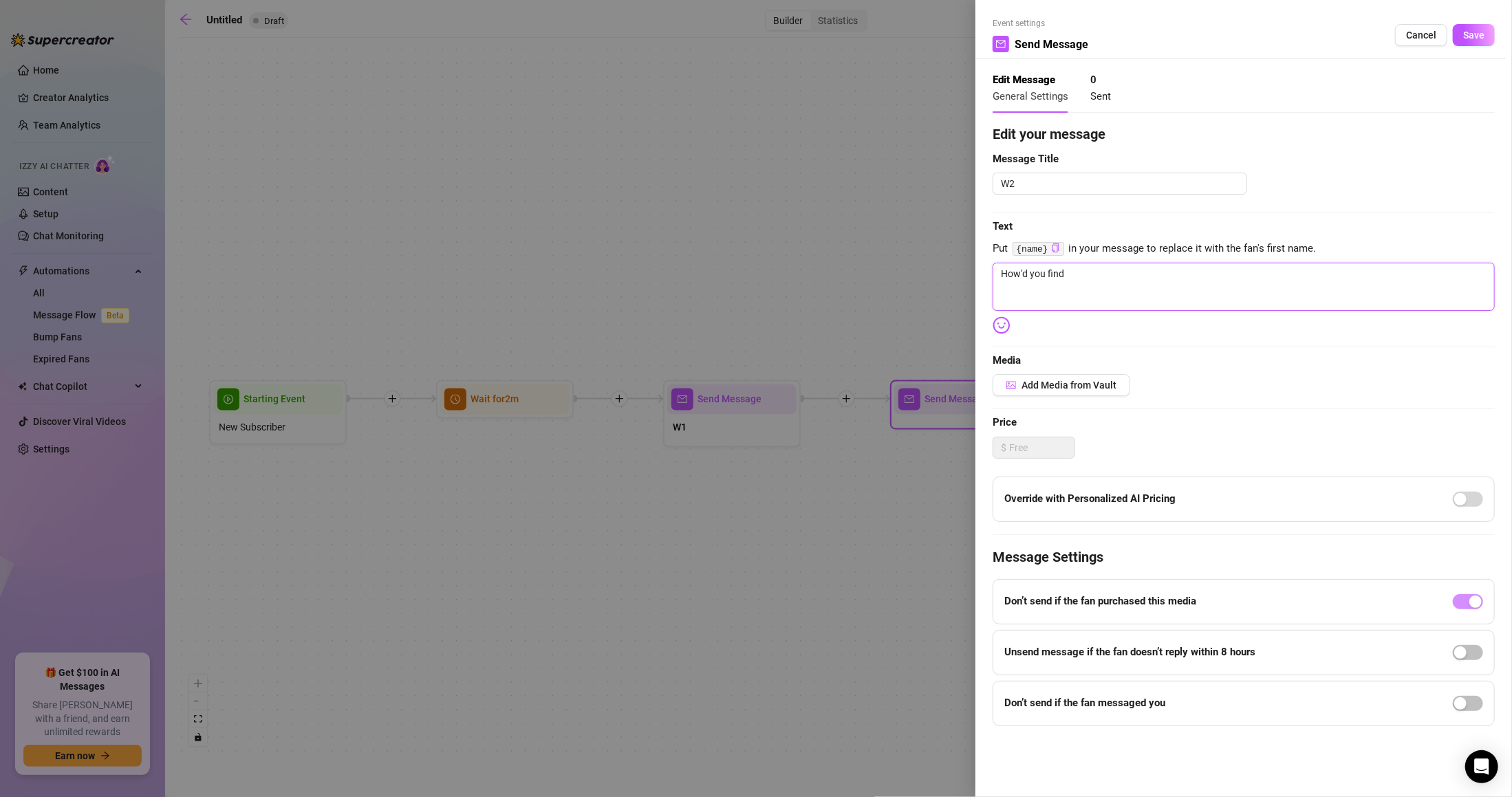
type textarea "How'd you find"
type textarea "How'd you find m"
type textarea "How'd you find me"
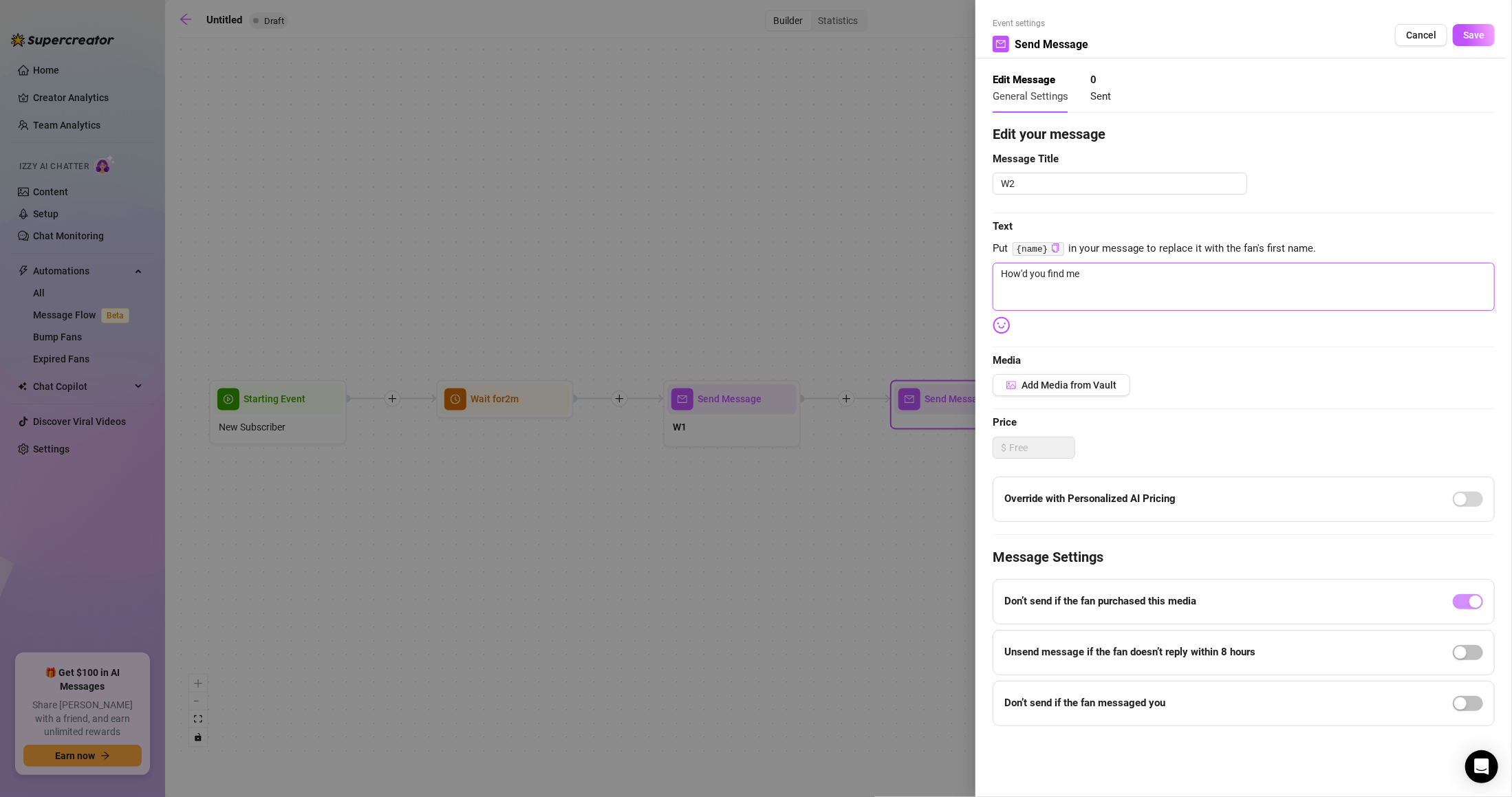
type textarea "How'd you find me?"
click at [1478, 39] on span "Save" at bounding box center [1473, 34] width 21 height 11
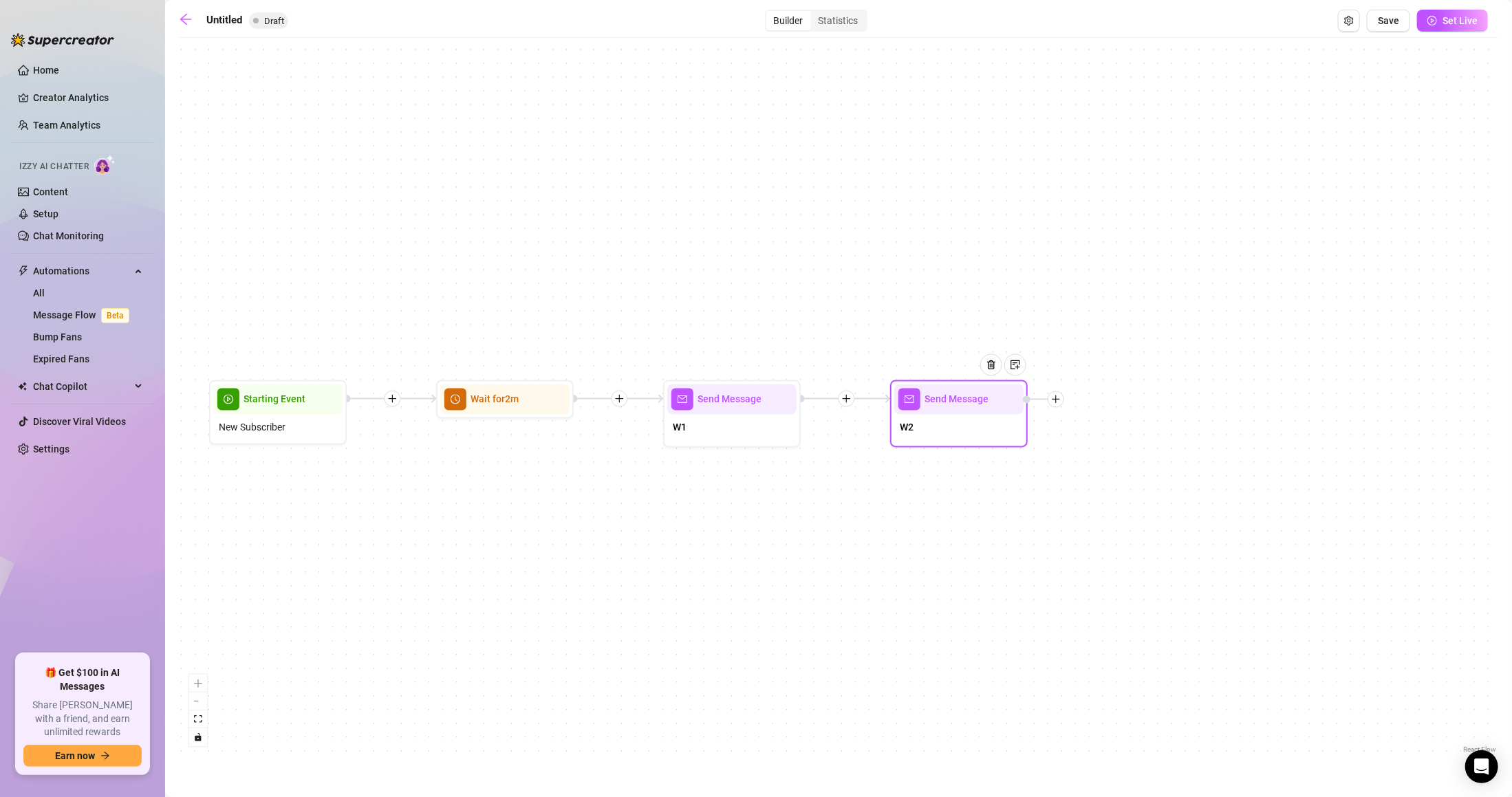
click at [1066, 408] on div "Send Message W2 Send Message W1 Wait for 2m Starting Event New Subscriber" at bounding box center [839, 400] width 1319 height 712
click at [1056, 402] on icon "plus" at bounding box center [1055, 399] width 9 height 9
click at [1070, 392] on div "Send Message W2 Send Message W1 Wait for 2m Starting Event New Subscriber" at bounding box center [839, 400] width 1319 height 712
click at [1063, 401] on div at bounding box center [1055, 399] width 16 height 16
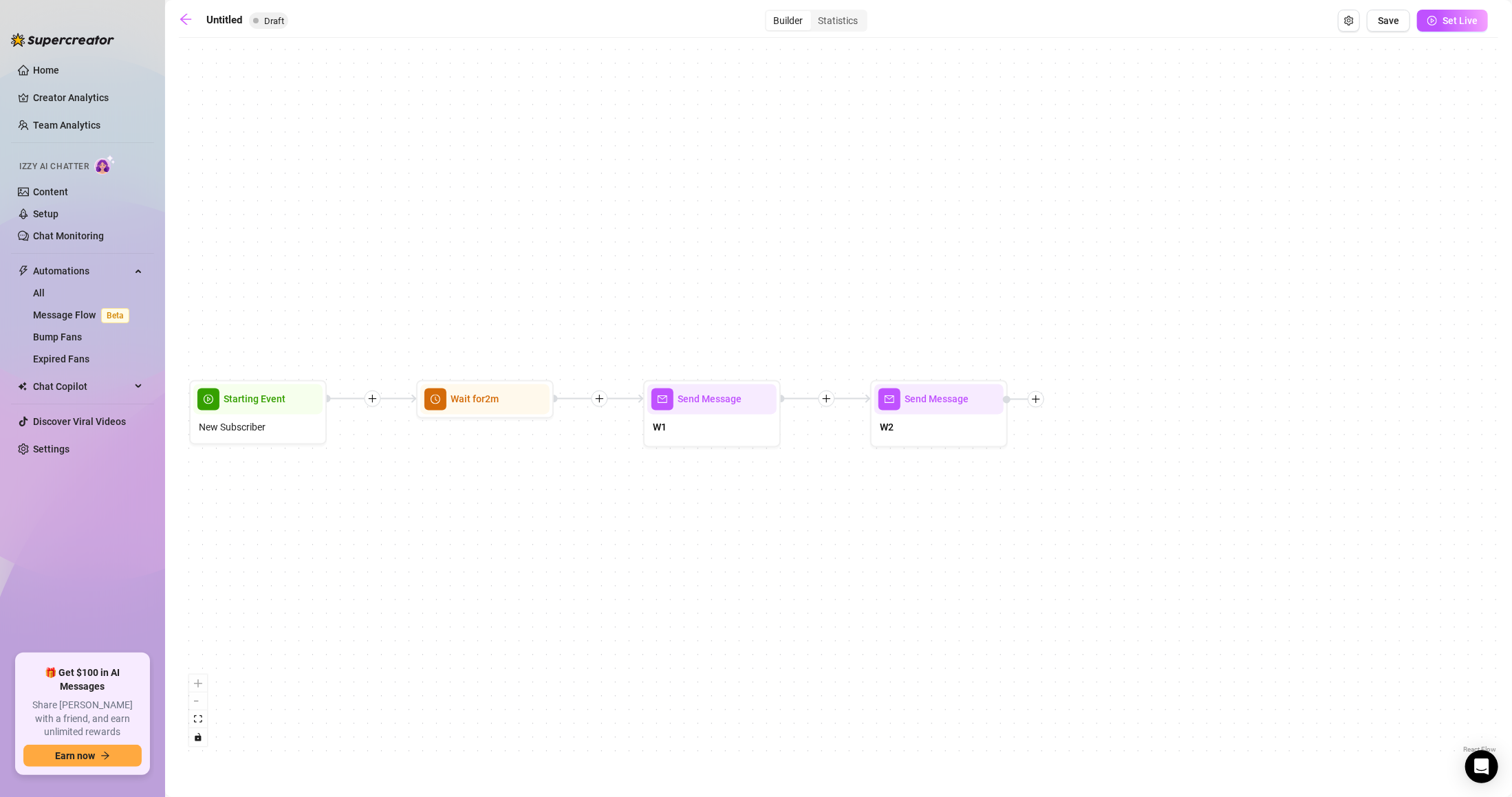
drag, startPoint x: 1099, startPoint y: 431, endPoint x: 978, endPoint y: 412, distance: 122.5
click at [978, 412] on div "Send Message W2 Send Message W1 Wait for 2m Starting Event New Subscriber" at bounding box center [839, 400] width 1319 height 712
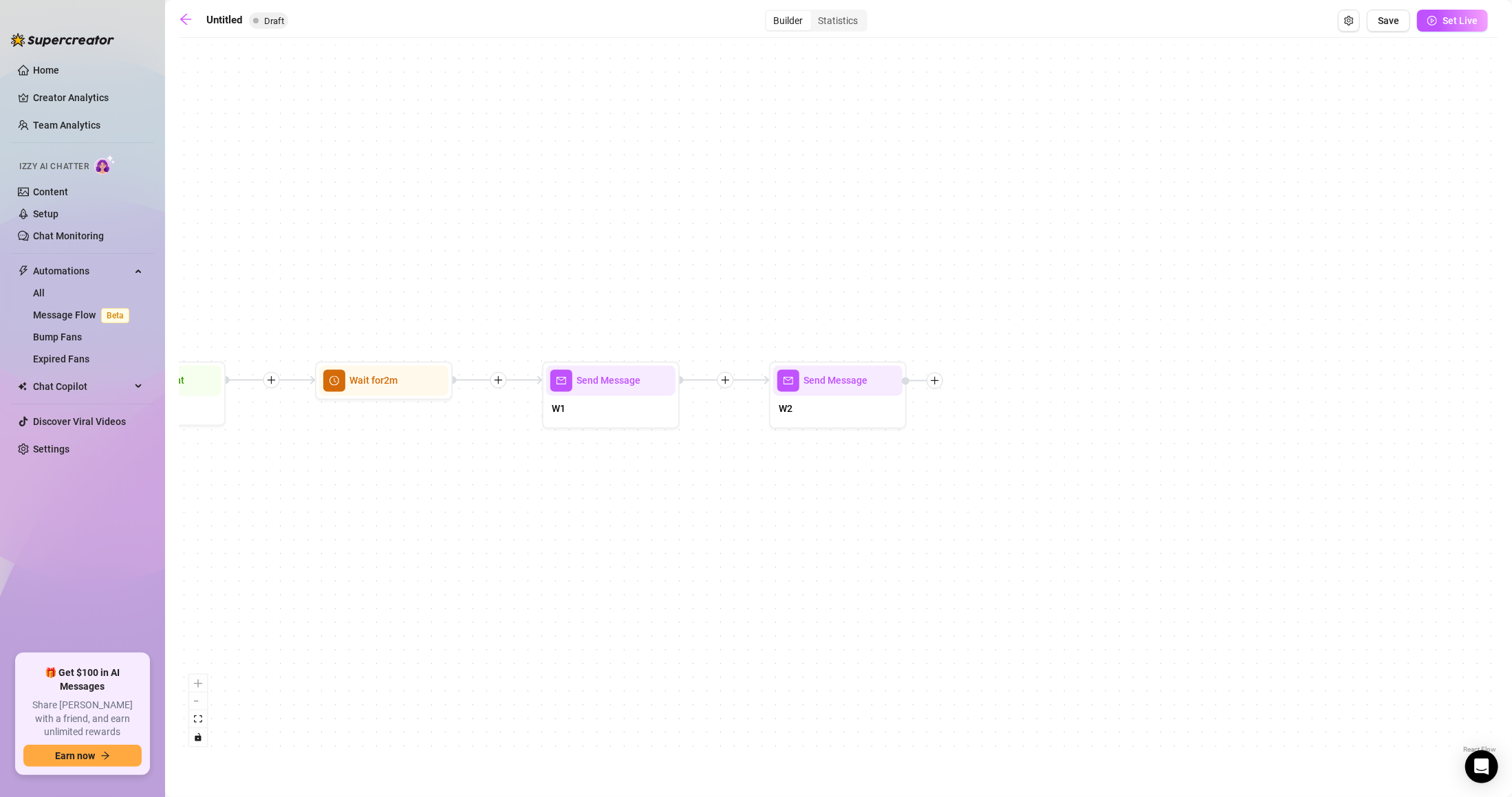
click at [943, 382] on div "Send Message W2 Send Message W1 Wait for 2m Starting Event New Subscriber" at bounding box center [839, 400] width 1319 height 712
click at [929, 374] on div at bounding box center [934, 380] width 16 height 16
click at [988, 382] on div "Time Delay" at bounding box center [1003, 382] width 100 height 24
click at [987, 372] on div "Time Delay" at bounding box center [1003, 382] width 100 height 24
click at [996, 380] on div "Time Delay" at bounding box center [1003, 382] width 100 height 24
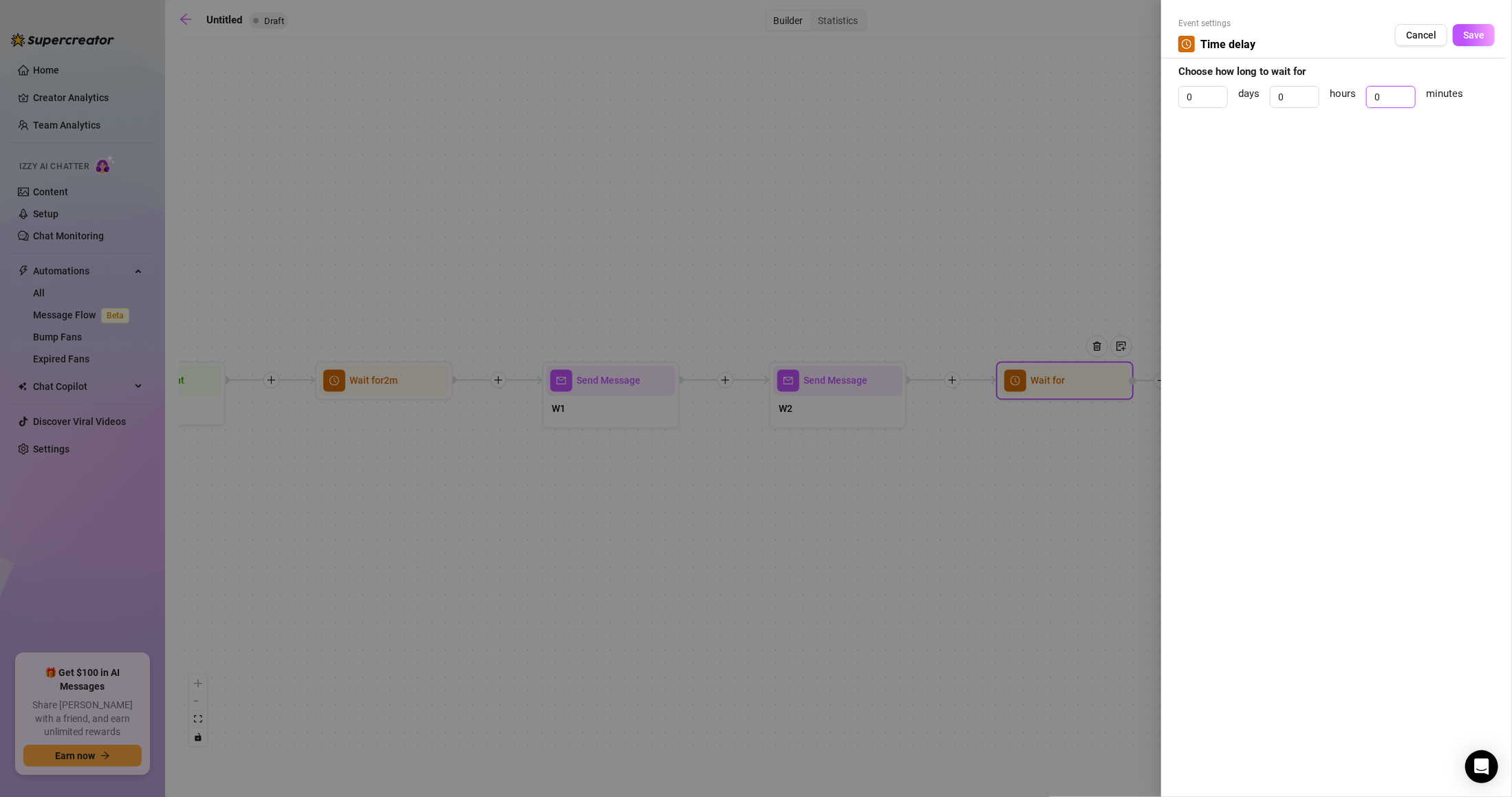
drag, startPoint x: 1390, startPoint y: 106, endPoint x: 1347, endPoint y: 106, distance: 43.0
click at [1347, 106] on div "0 days 0 hours 0 minutes" at bounding box center [1337, 103] width 317 height 34
click at [1476, 42] on button "Save" at bounding box center [1473, 35] width 42 height 22
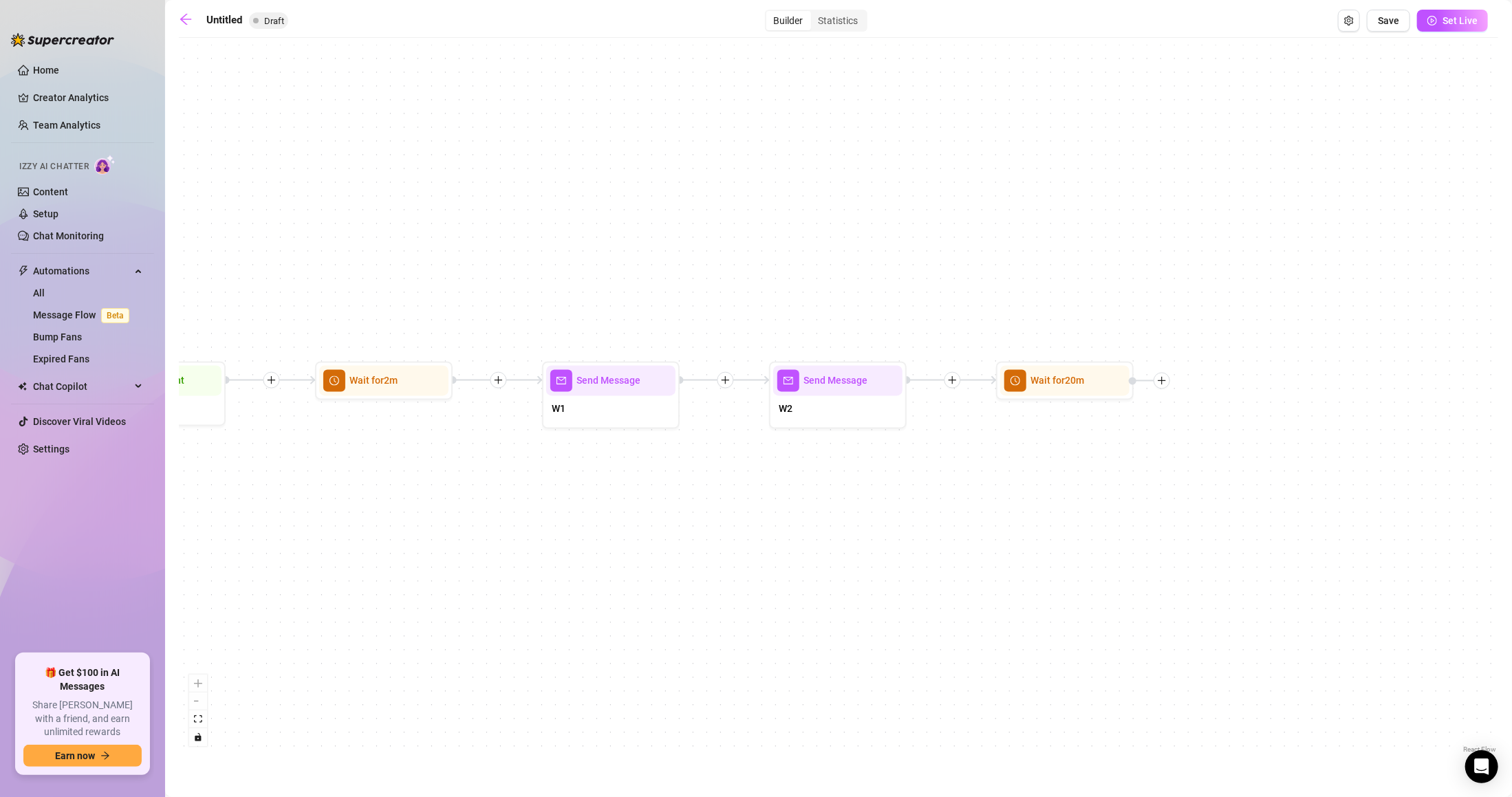
click at [1183, 390] on div "Wait for 20m Send Message W2 Send Message W1 Wait for 2m Starting Event New Sub…" at bounding box center [839, 400] width 1319 height 712
click at [1170, 382] on div at bounding box center [1150, 380] width 42 height 16
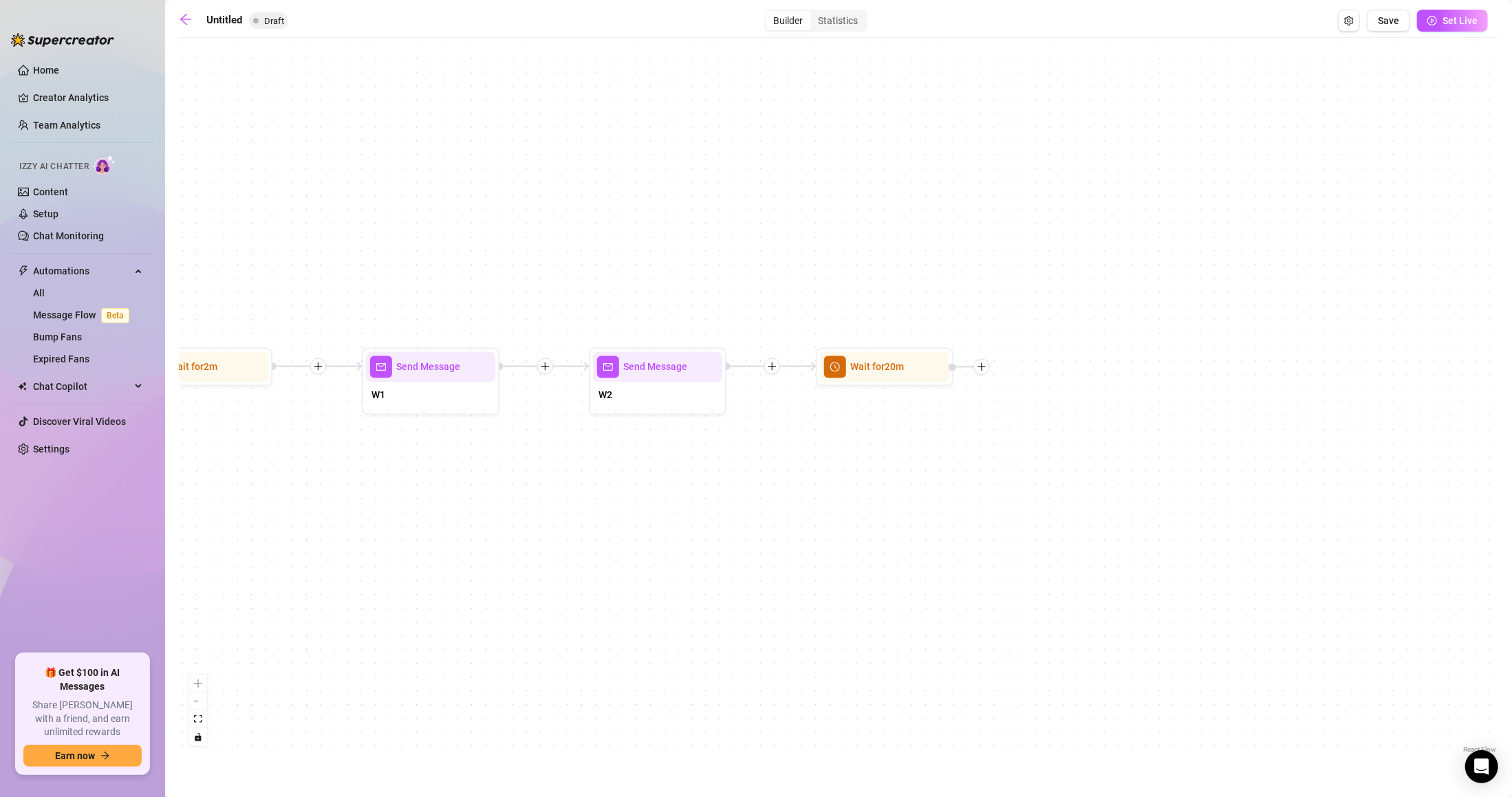
drag, startPoint x: 1198, startPoint y: 447, endPoint x: 1017, endPoint y: 433, distance: 181.5
click at [1017, 433] on div "Wait for 20m Send Message W2 Send Message W1 Wait for 2m Starting Event New Sub…" at bounding box center [839, 400] width 1319 height 712
click at [988, 366] on div at bounding box center [981, 367] width 16 height 16
click at [1041, 413] on div "Message" at bounding box center [1049, 415] width 100 height 24
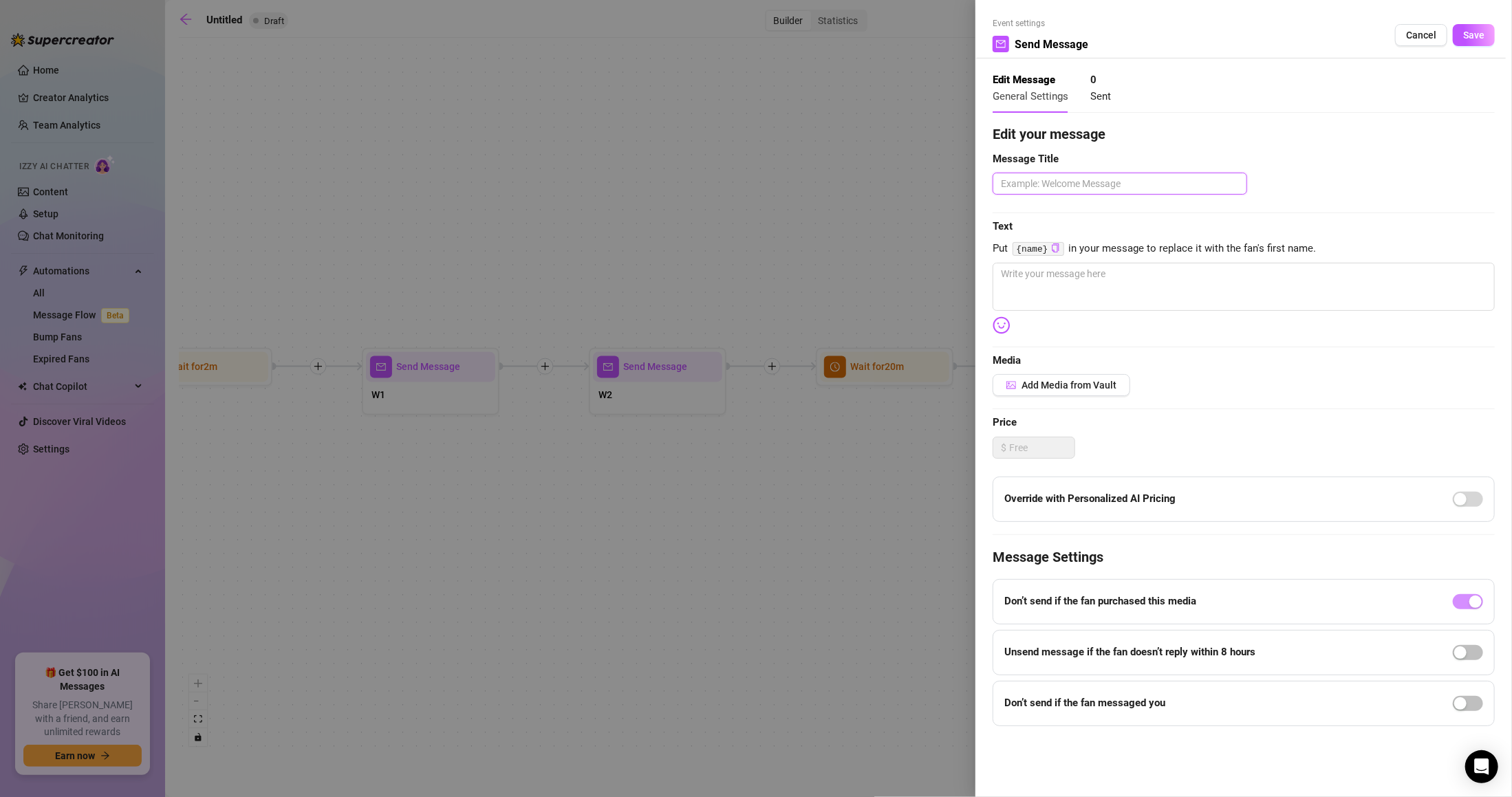
click at [1074, 190] on textarea at bounding box center [1119, 183] width 254 height 22
click at [1057, 284] on textarea at bounding box center [1243, 286] width 502 height 48
click at [1450, 31] on div "Cancel Save" at bounding box center [1444, 35] width 100 height 22
click at [1461, 30] on button "Save" at bounding box center [1473, 35] width 42 height 22
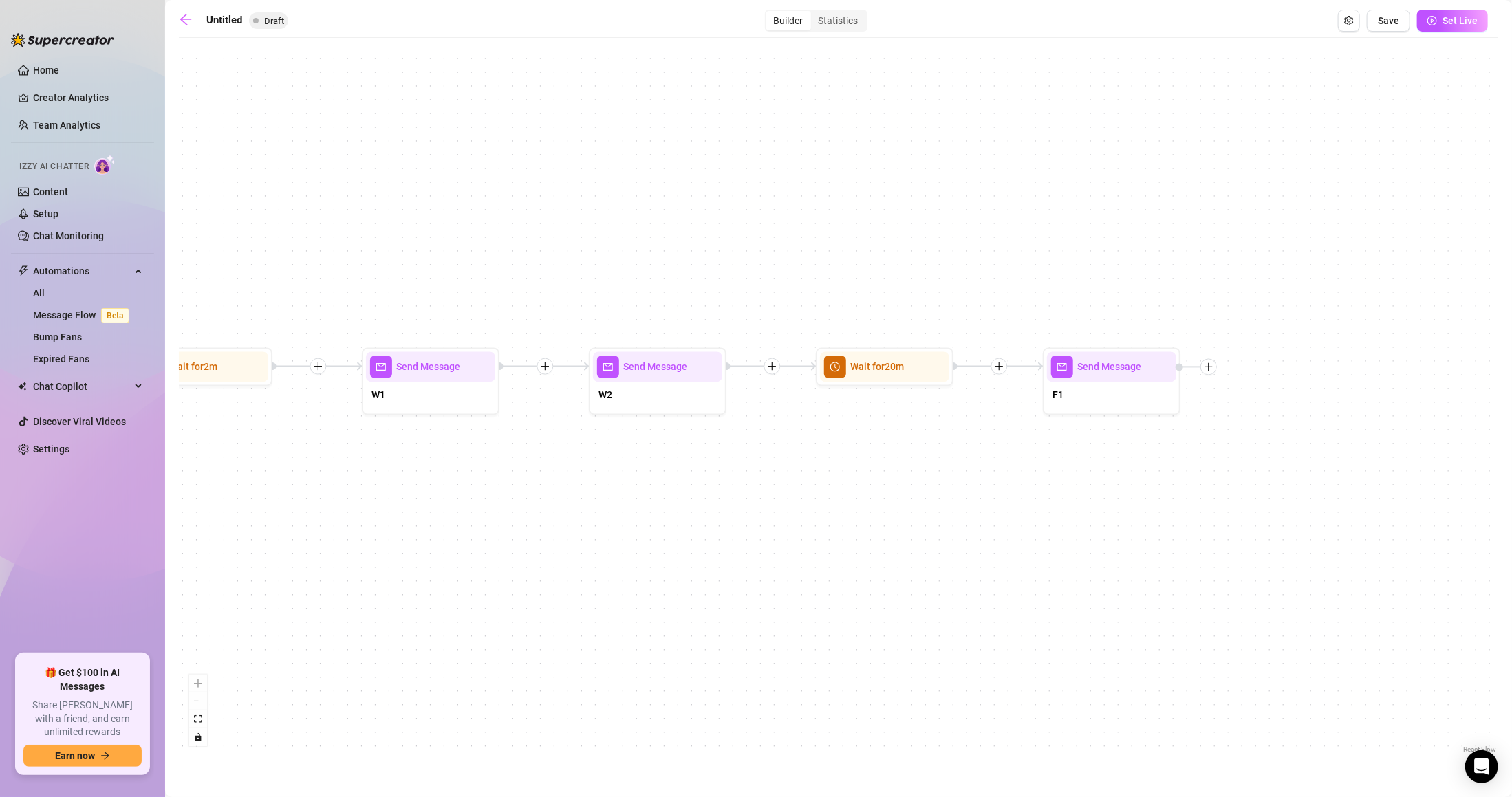
click at [476, 389] on div "W1" at bounding box center [430, 397] width 130 height 29
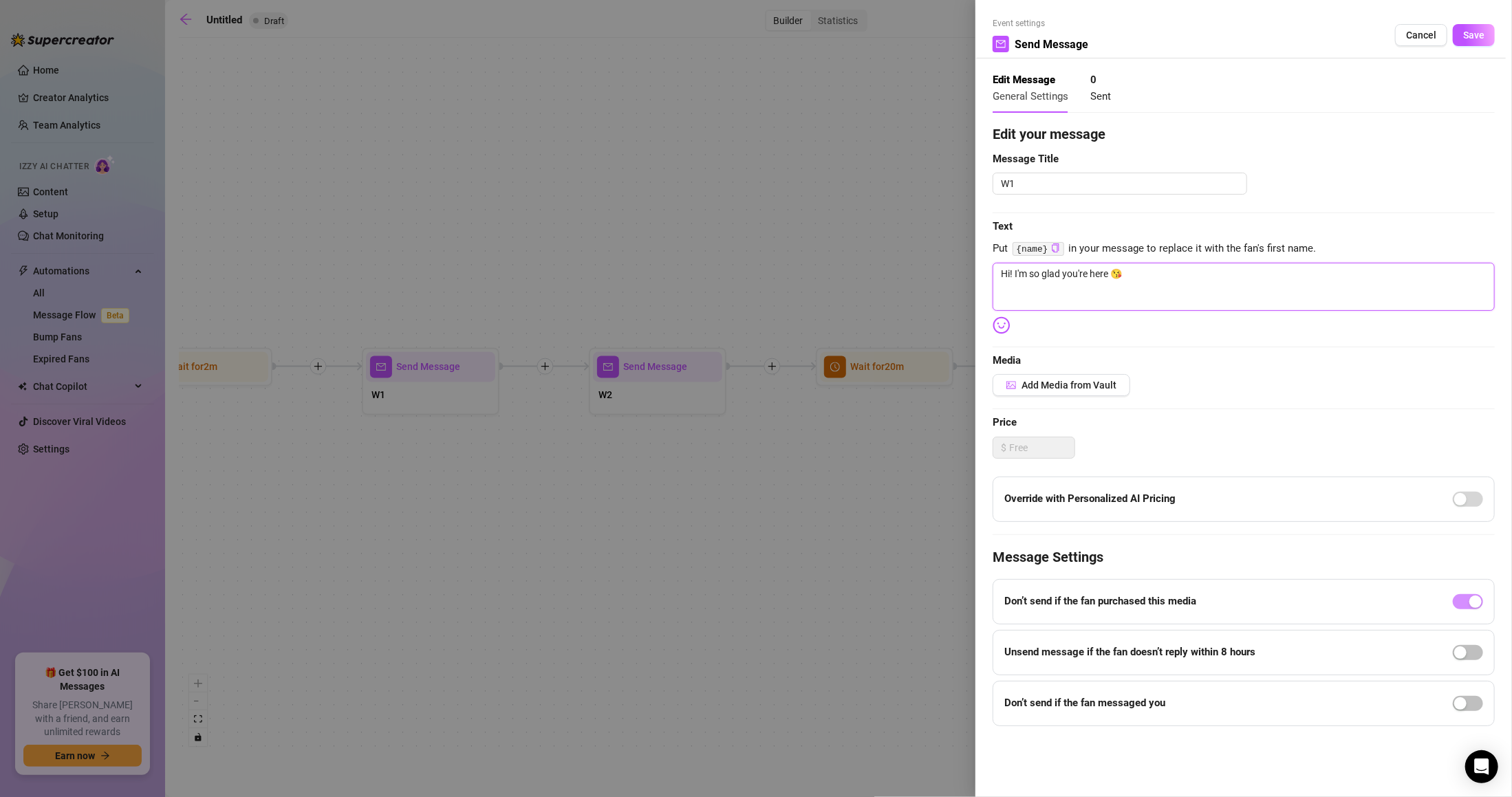
click at [1104, 277] on textarea "Hi! I'm so glad you're here 😘" at bounding box center [1243, 286] width 502 height 48
paste textarea "eyyy, glad you found m"
click at [1024, 274] on textarea "Heyyy, glad you found me 😘" at bounding box center [1243, 286] width 502 height 48
click at [1469, 26] on button "Save" at bounding box center [1473, 35] width 42 height 22
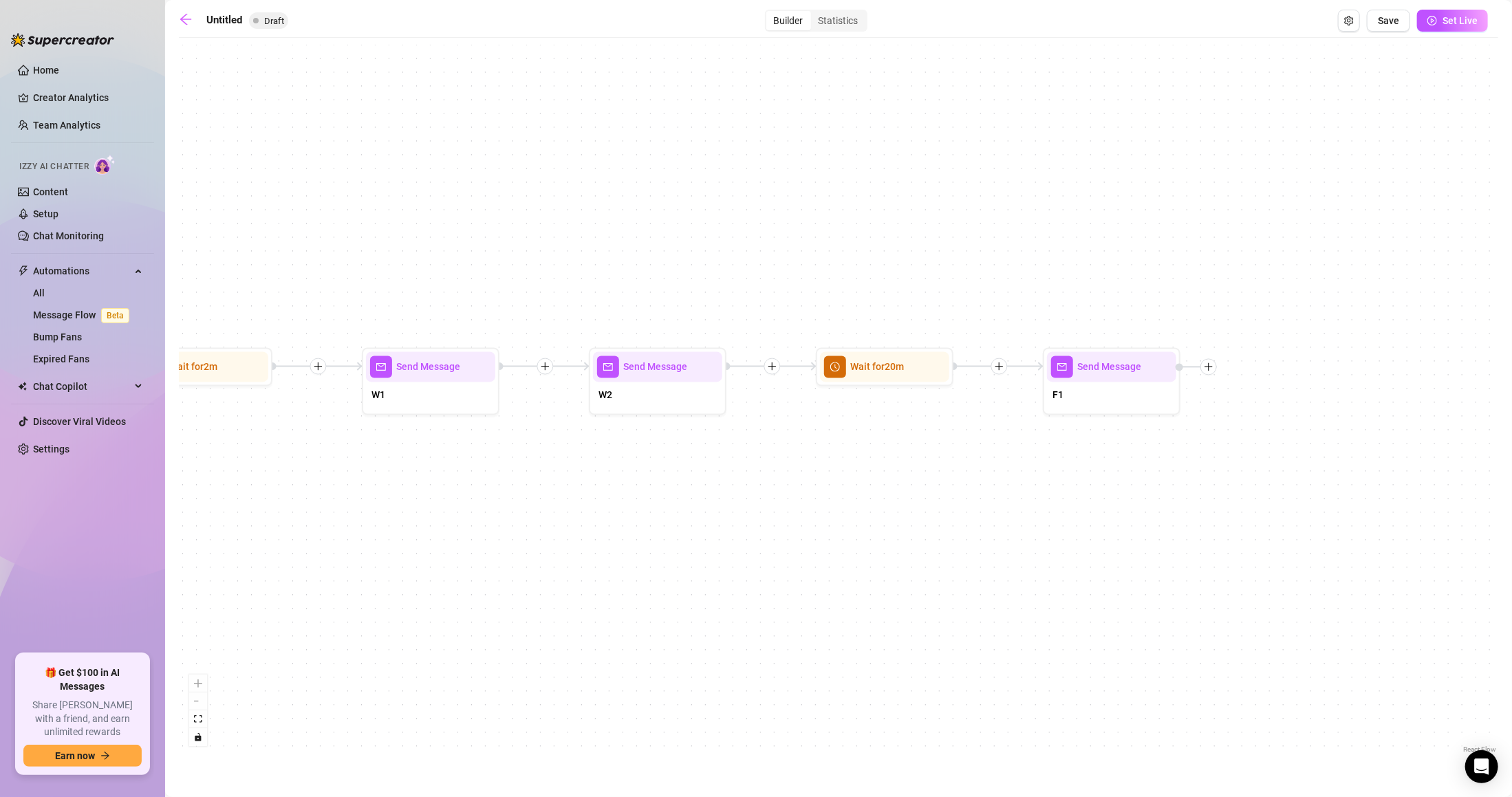
click at [575, 411] on div "Send Message F1 Wait for 20m Send Message W2 Send Message W1 Wait for 2m Starti…" at bounding box center [839, 400] width 1319 height 712
click at [638, 390] on div "W2" at bounding box center [658, 397] width 130 height 29
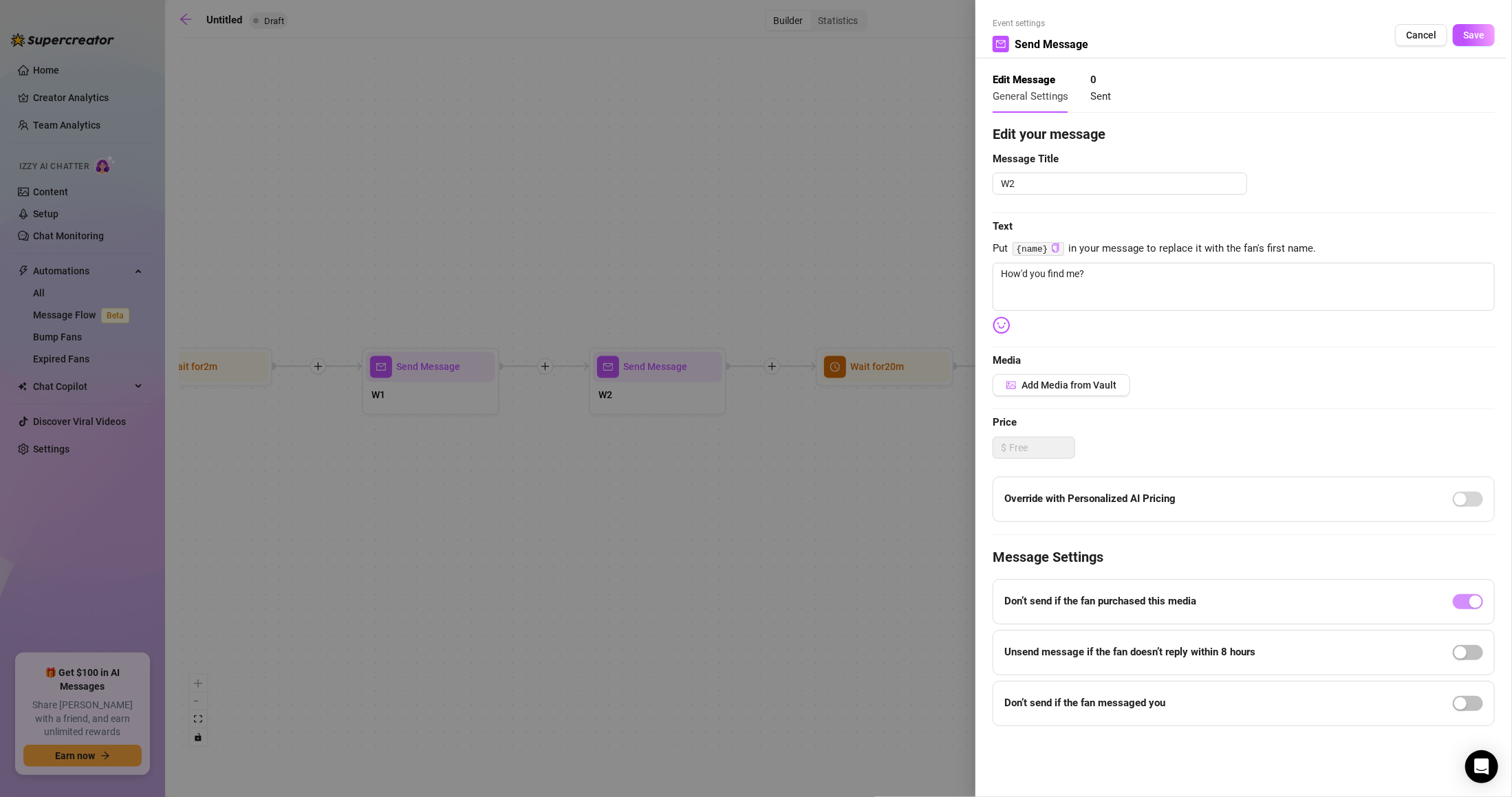
click at [1099, 250] on span "Put {name} in your message to replace it with the fan's first name." at bounding box center [1243, 248] width 502 height 16
click at [1104, 269] on textarea "How'd you find me?" at bounding box center [1243, 286] width 502 height 48
paste textarea "You came for a little fun, huh? 👀"
click at [1485, 26] on button "Save" at bounding box center [1473, 35] width 42 height 22
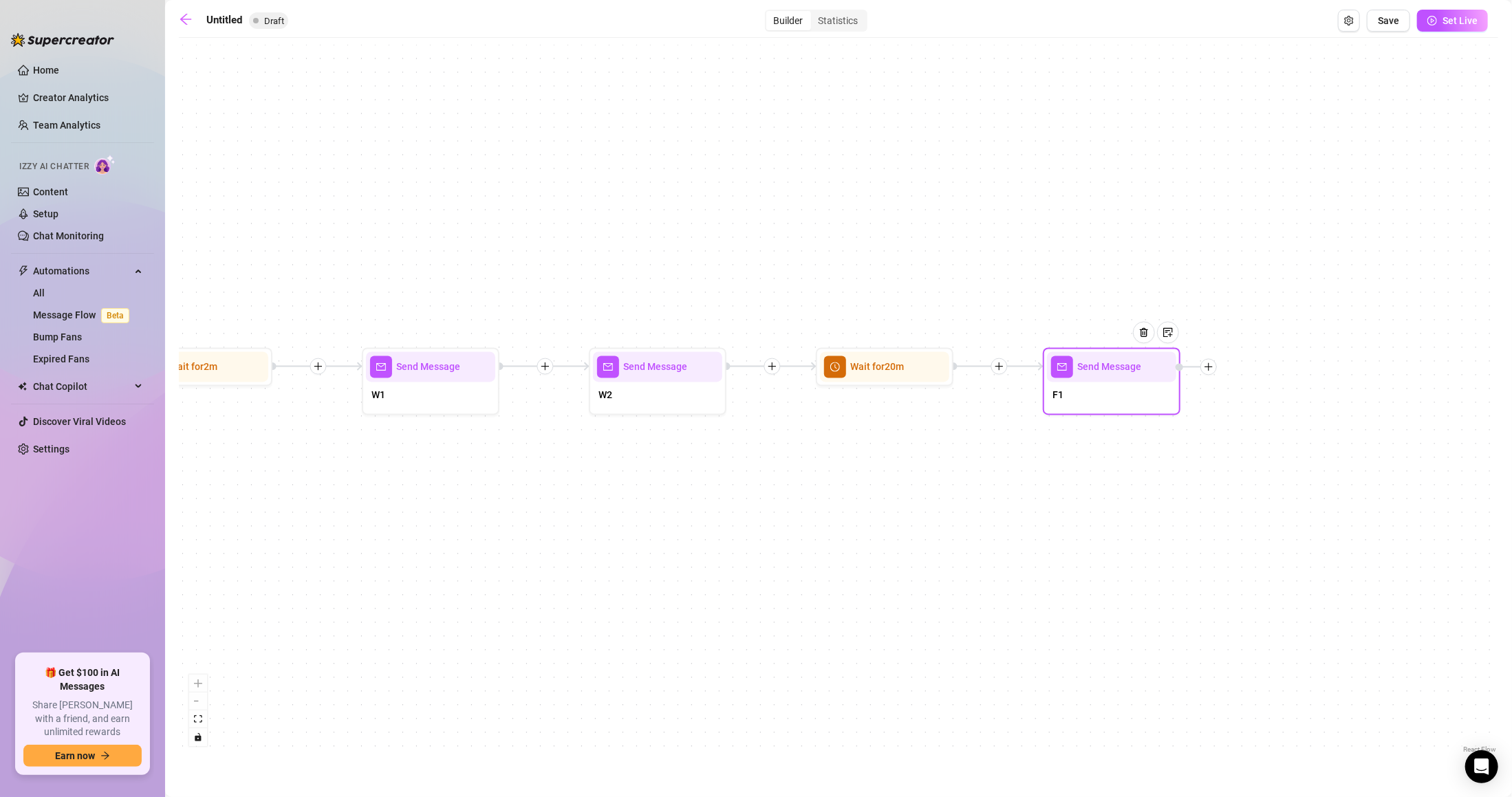
click at [1085, 368] on span "Send Message" at bounding box center [1109, 367] width 64 height 15
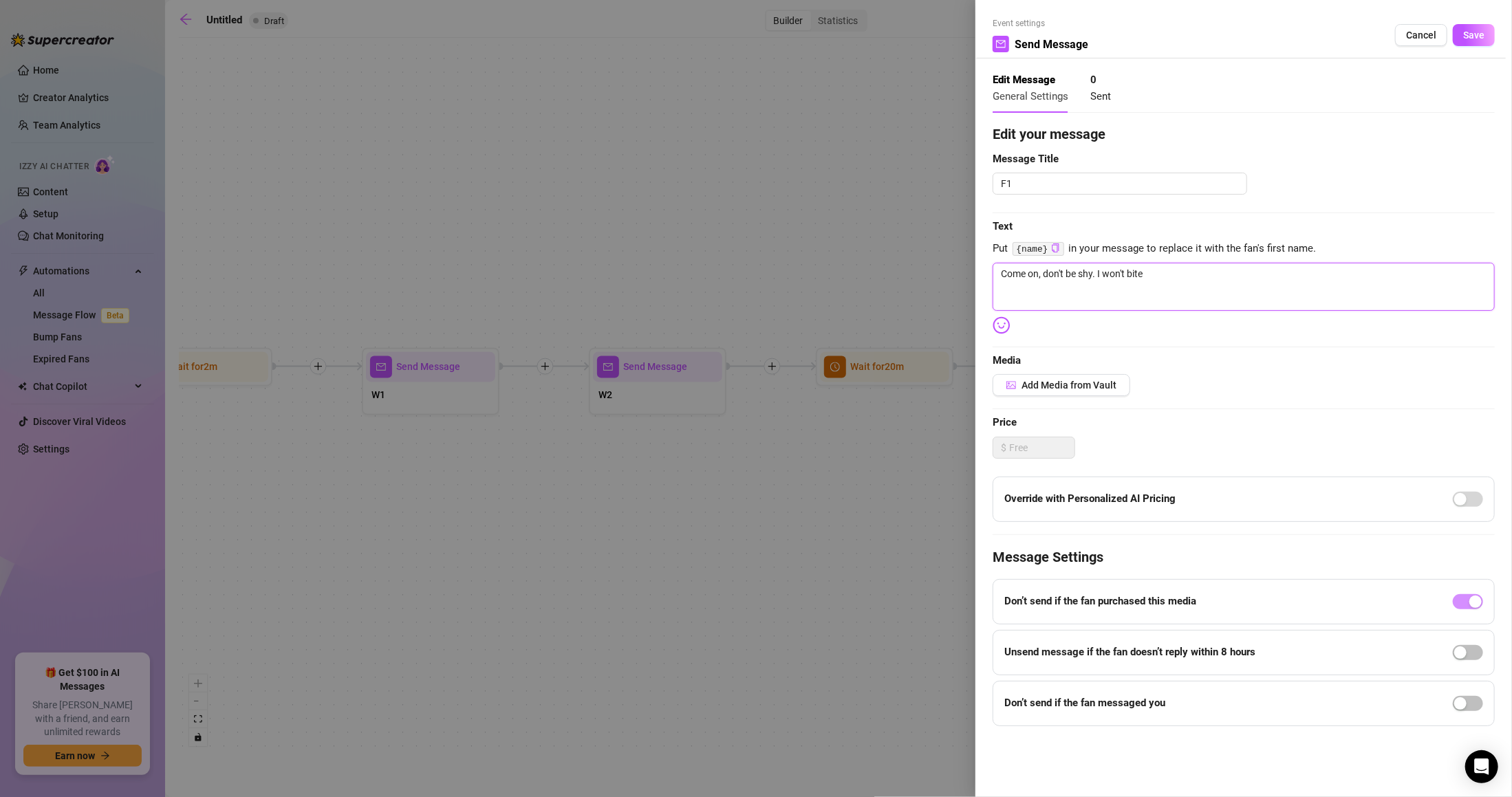
click at [1128, 266] on textarea "Come on, don't be shy. I won't bite" at bounding box center [1243, 286] width 502 height 48
click at [1238, 277] on textarea "Come on, don't be shy. I won't bite" at bounding box center [1243, 286] width 502 height 48
paste textarea "Hope you’re not the type to tap out too fast 😜"
drag, startPoint x: 1210, startPoint y: 276, endPoint x: 1188, endPoint y: 276, distance: 22.0
click at [1188, 276] on textarea "Hope you’re not the type to tap out too fast 😜" at bounding box center [1243, 286] width 502 height 48
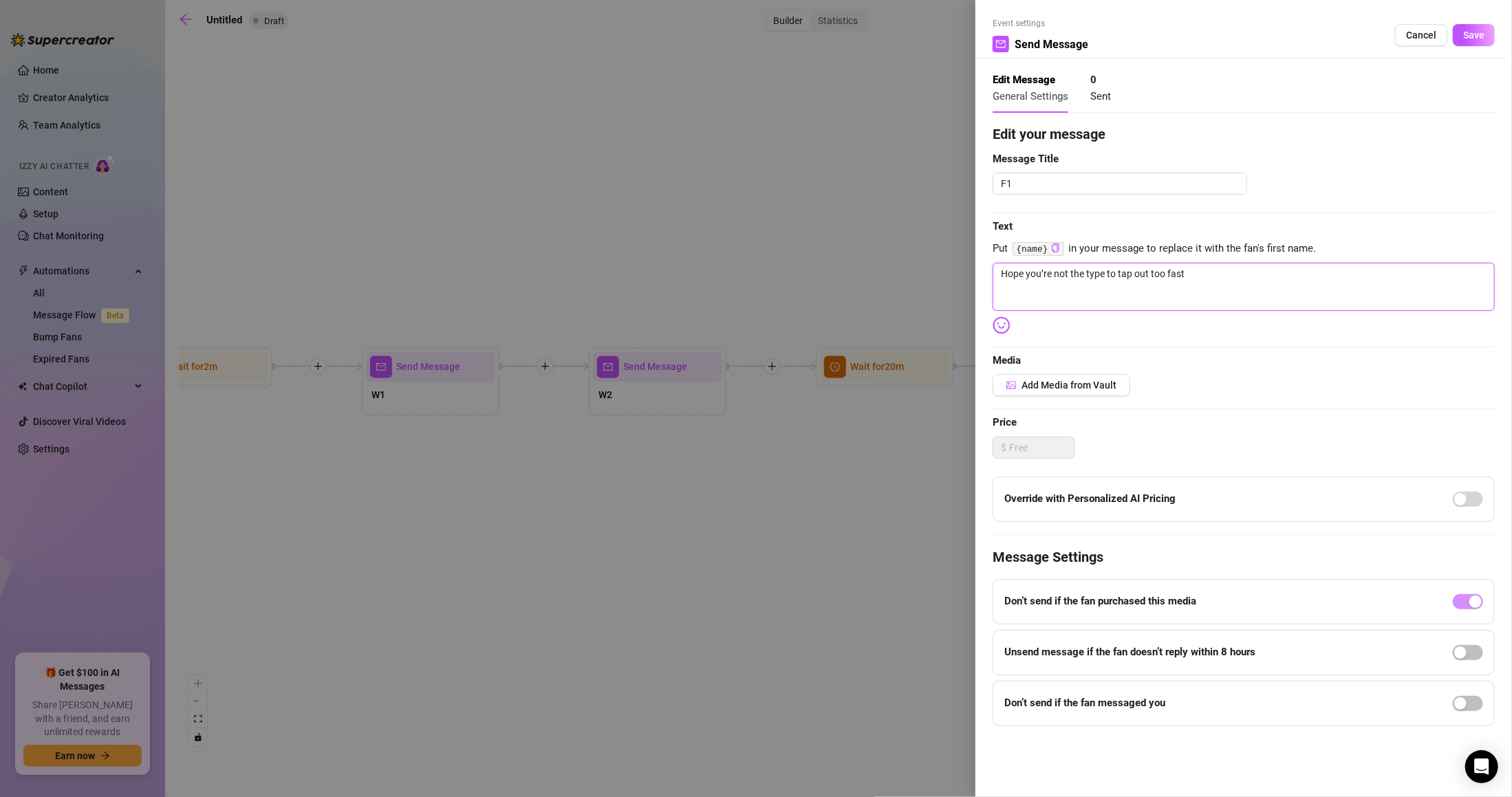
click at [1132, 274] on textarea "Hope you’re not the type to tap out too fast" at bounding box center [1243, 286] width 502 height 48
click at [1201, 276] on textarea "Hope you’re not the type to tap out too fast" at bounding box center [1243, 286] width 502 height 48
paste textarea "Come on… don’t you wanna let me drive you crazy? 🔥"
click at [1221, 279] on textarea "Come on… don’t you wanna let me drive you crazy? 🔥" at bounding box center [1243, 286] width 502 height 48
click at [1084, 278] on textarea "Come on… don’t you wanna let me drive you crazy? ;)" at bounding box center [1243, 286] width 502 height 48
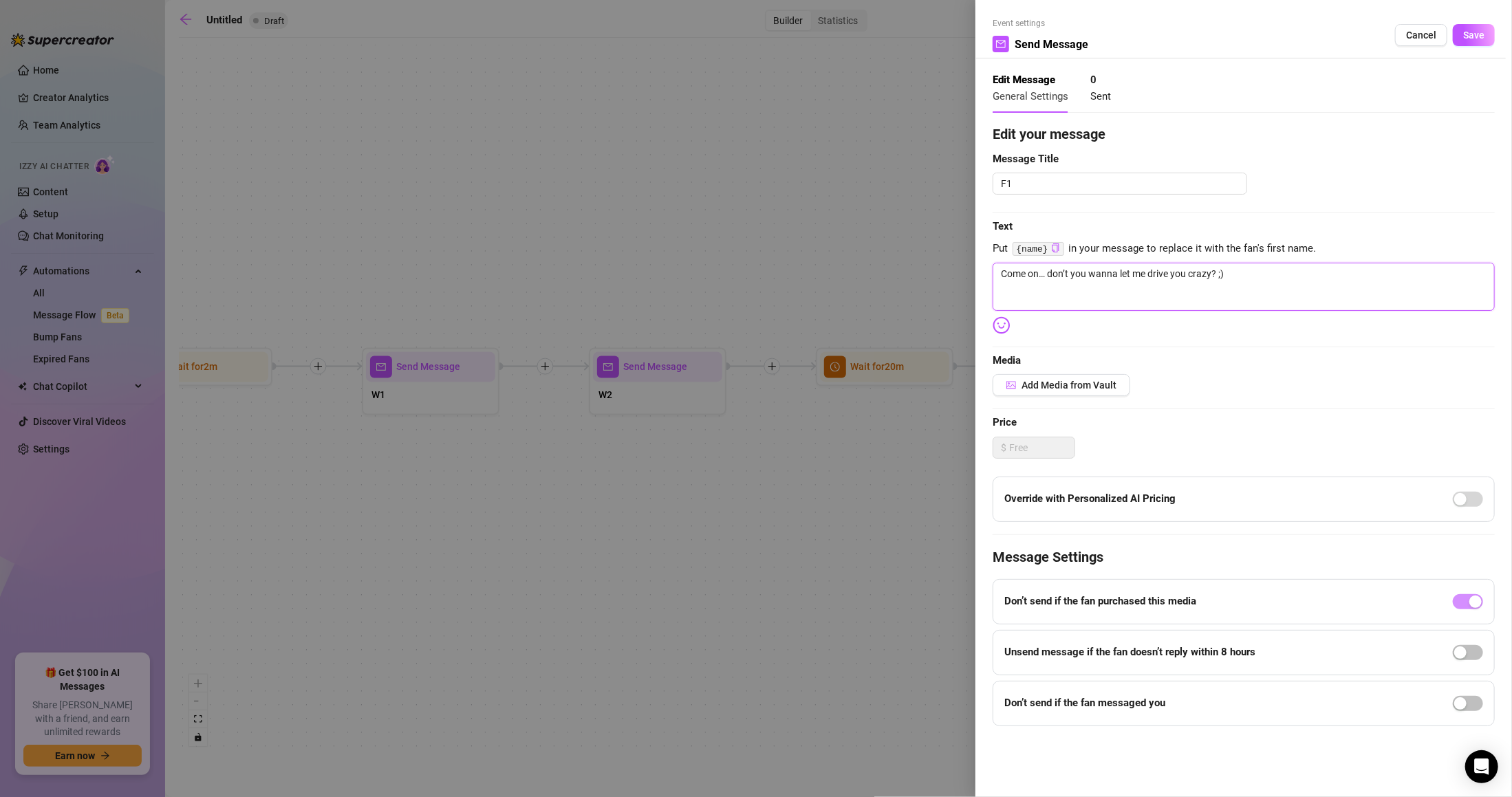
paste textarea "Don’t be shy… you’re already here, might as well go all the way 😏"
click at [1473, 34] on span "Save" at bounding box center [1473, 34] width 21 height 11
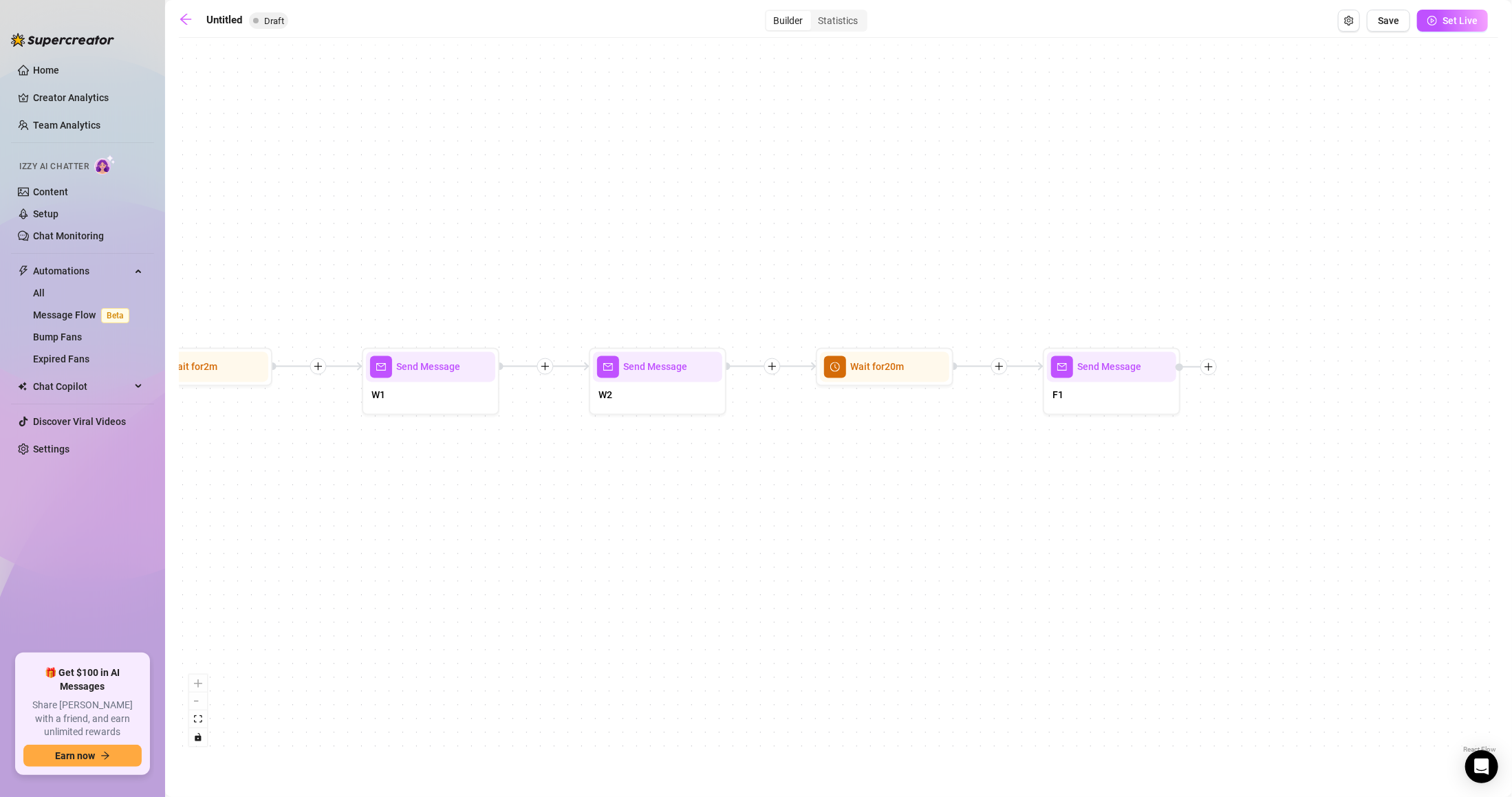
click at [1078, 385] on div "F1" at bounding box center [1112, 397] width 130 height 29
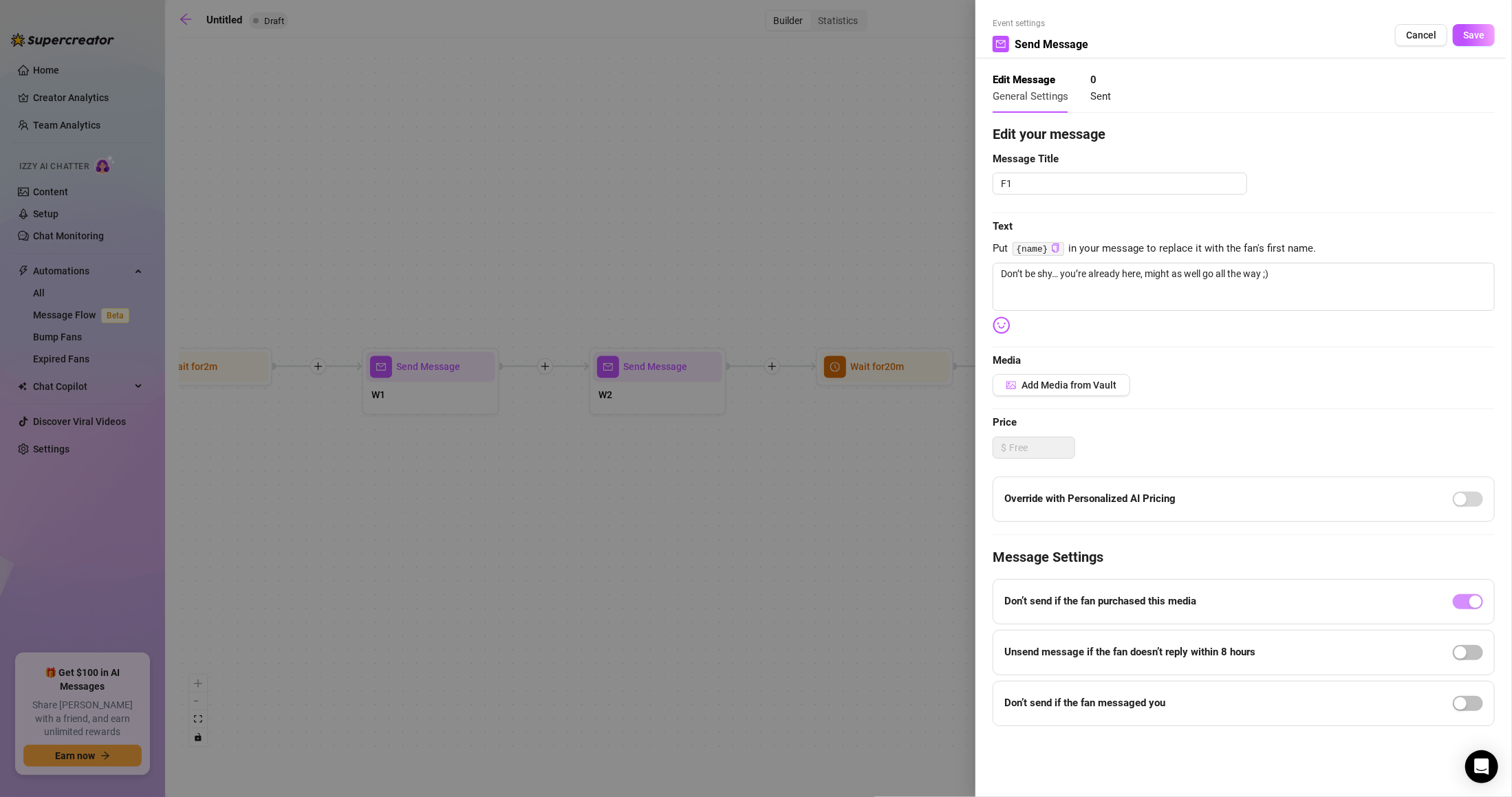
drag, startPoint x: 1463, startPoint y: 29, endPoint x: 1453, endPoint y: 39, distance: 14.1
click at [1463, 27] on button "Save" at bounding box center [1473, 35] width 42 height 22
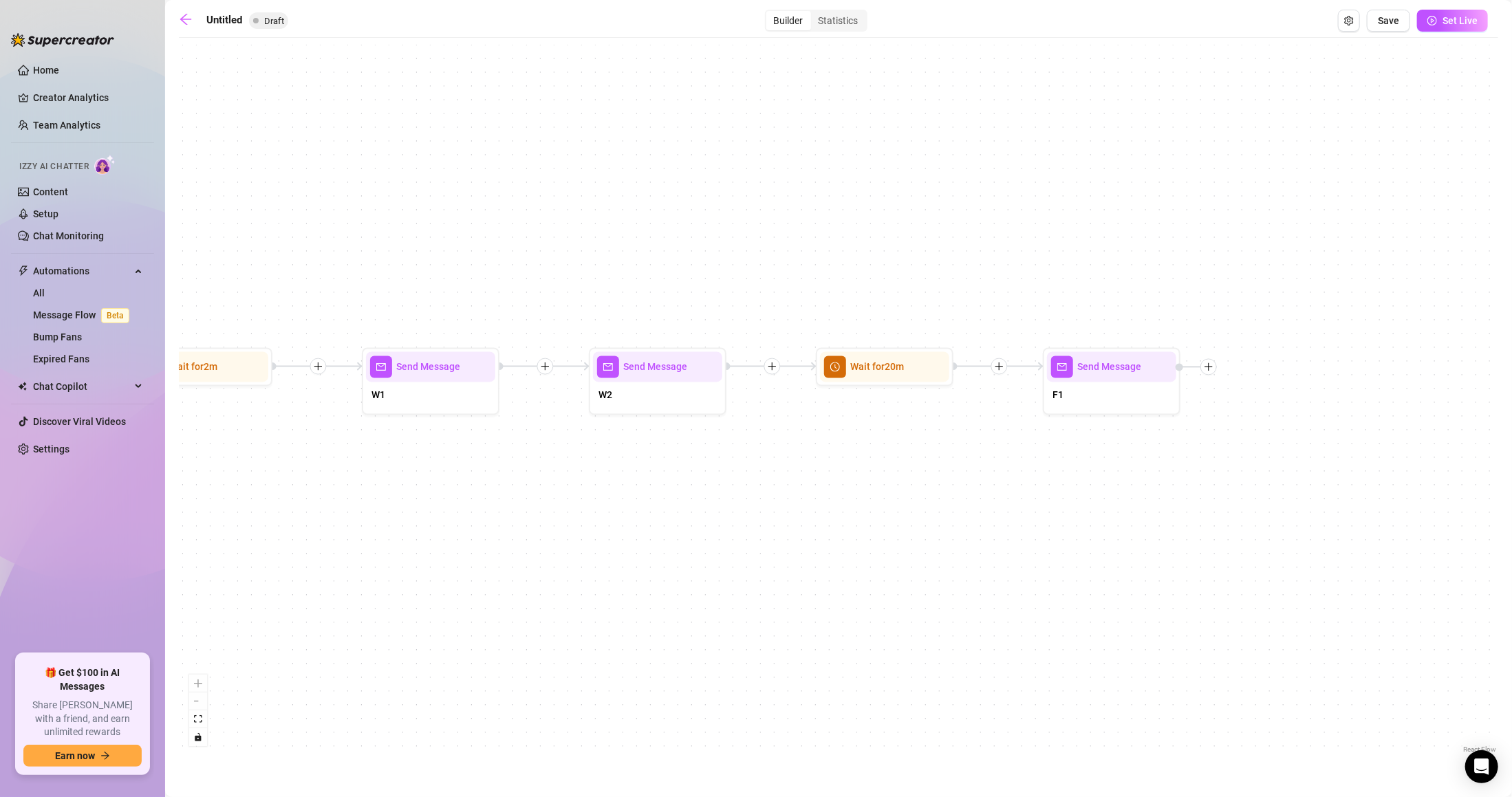
click at [587, 390] on div "Send Message F1 Wait for 20m Send Message W2 Send Message W1 Wait for 2m Starti…" at bounding box center [839, 400] width 1319 height 712
click at [634, 390] on div "W2" at bounding box center [658, 397] width 130 height 29
click at [675, 405] on div "W2" at bounding box center [658, 397] width 130 height 29
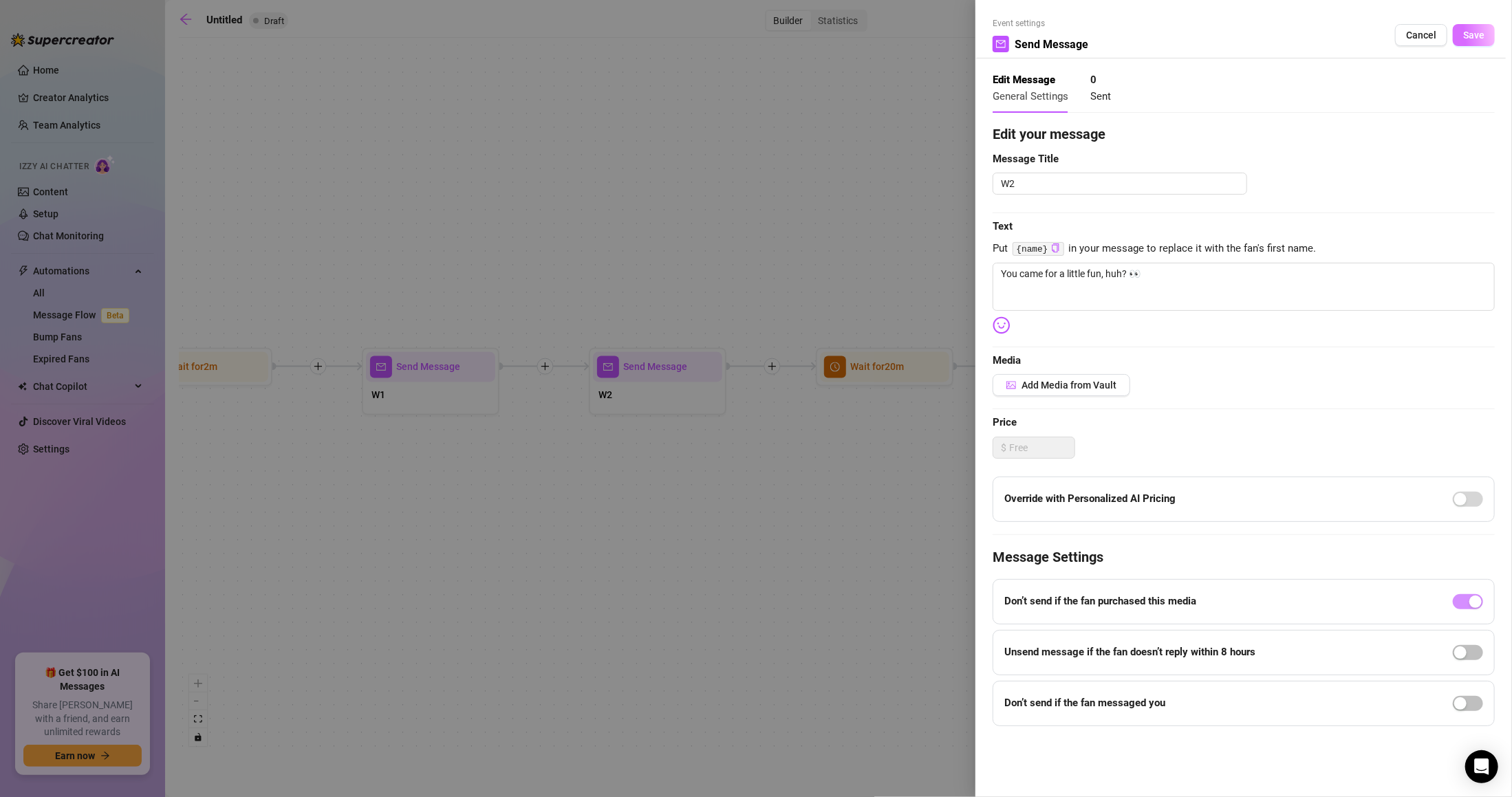
click at [1473, 42] on button "Save" at bounding box center [1473, 35] width 42 height 22
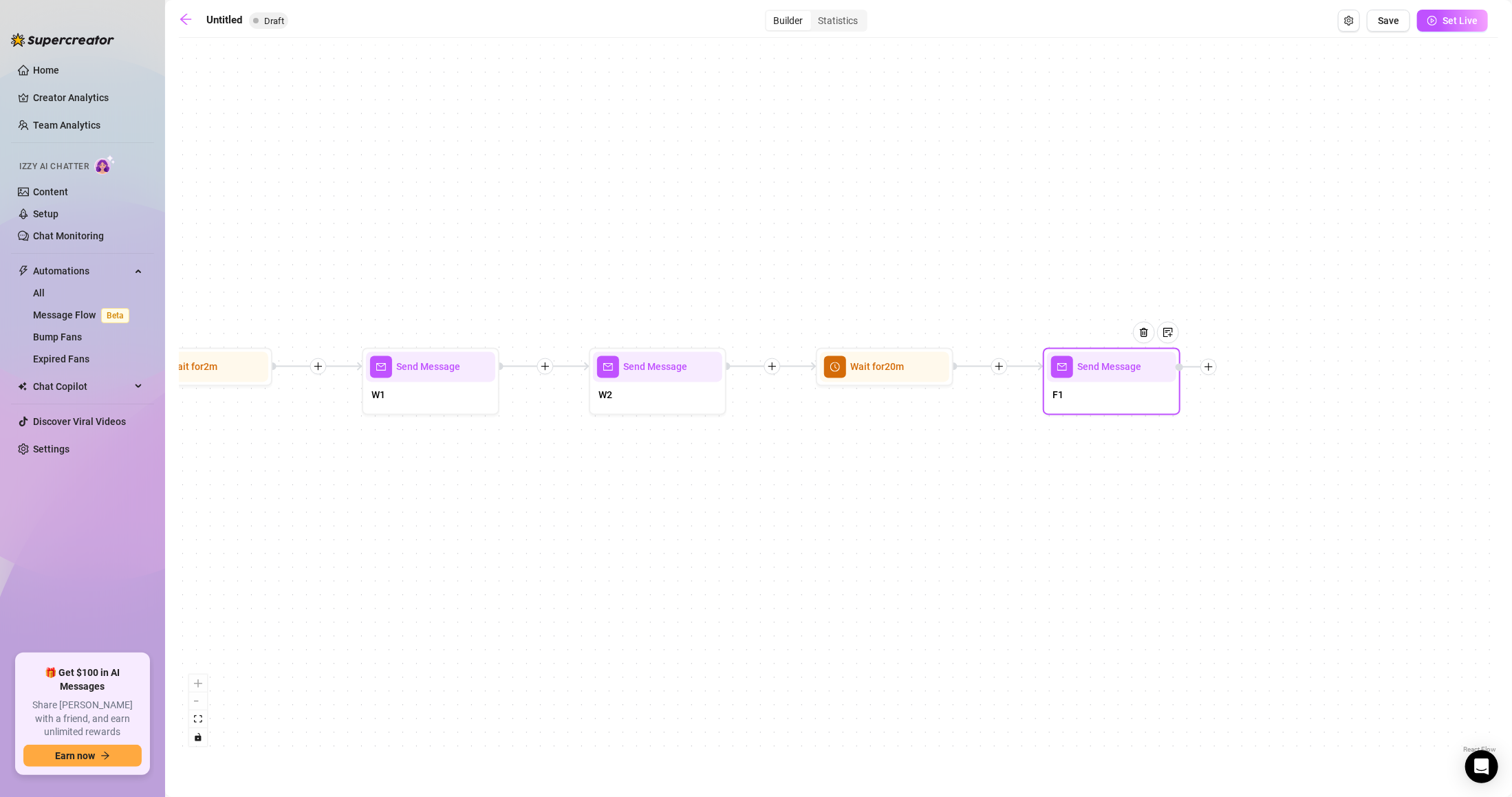
click at [1104, 390] on div "F1" at bounding box center [1112, 397] width 130 height 29
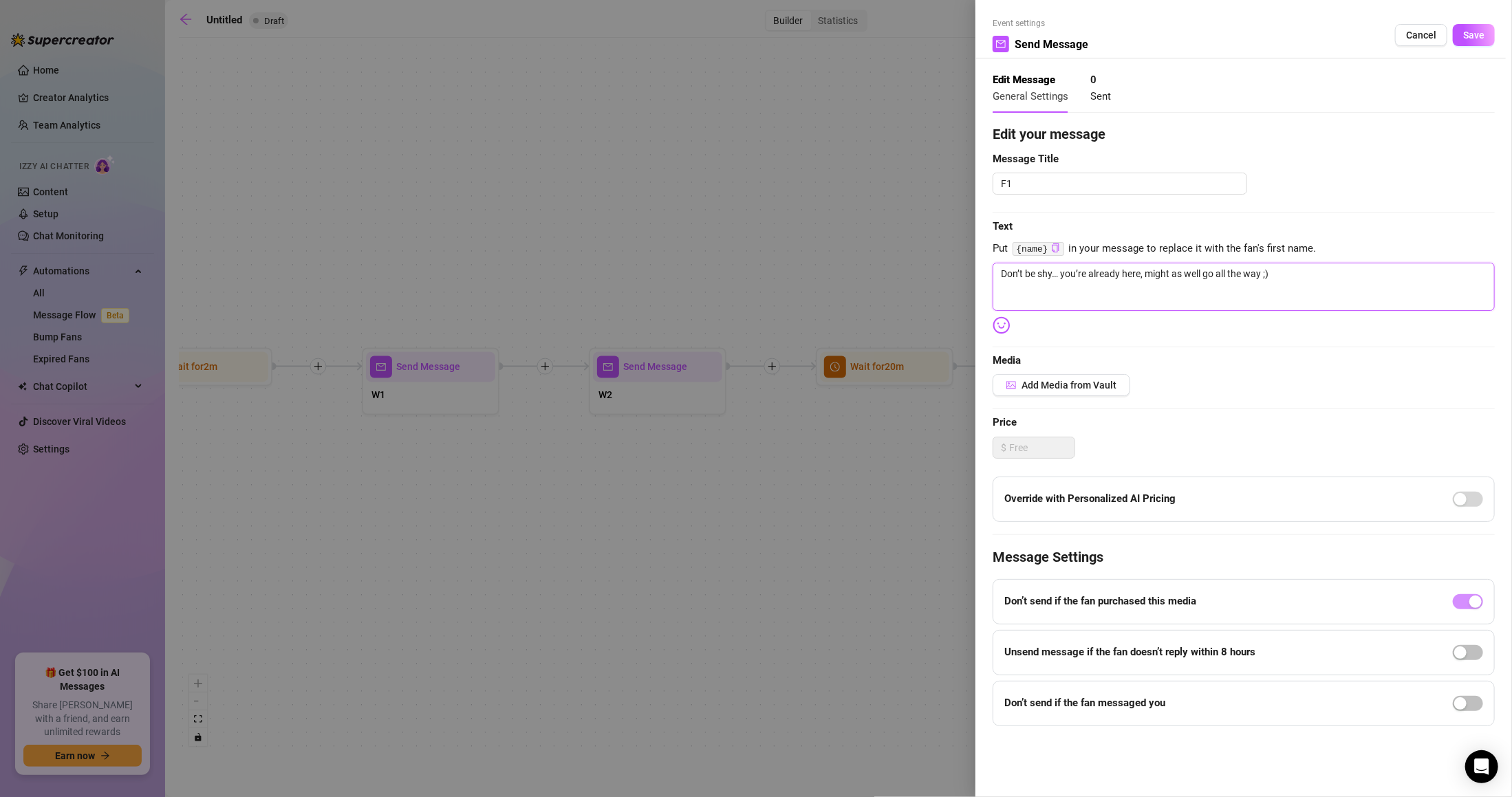
click at [1286, 289] on textarea "Don’t be shy… you’re already here, might as well go all the way ;)" at bounding box center [1243, 286] width 502 height 48
click at [1475, 37] on span "Save" at bounding box center [1473, 34] width 21 height 11
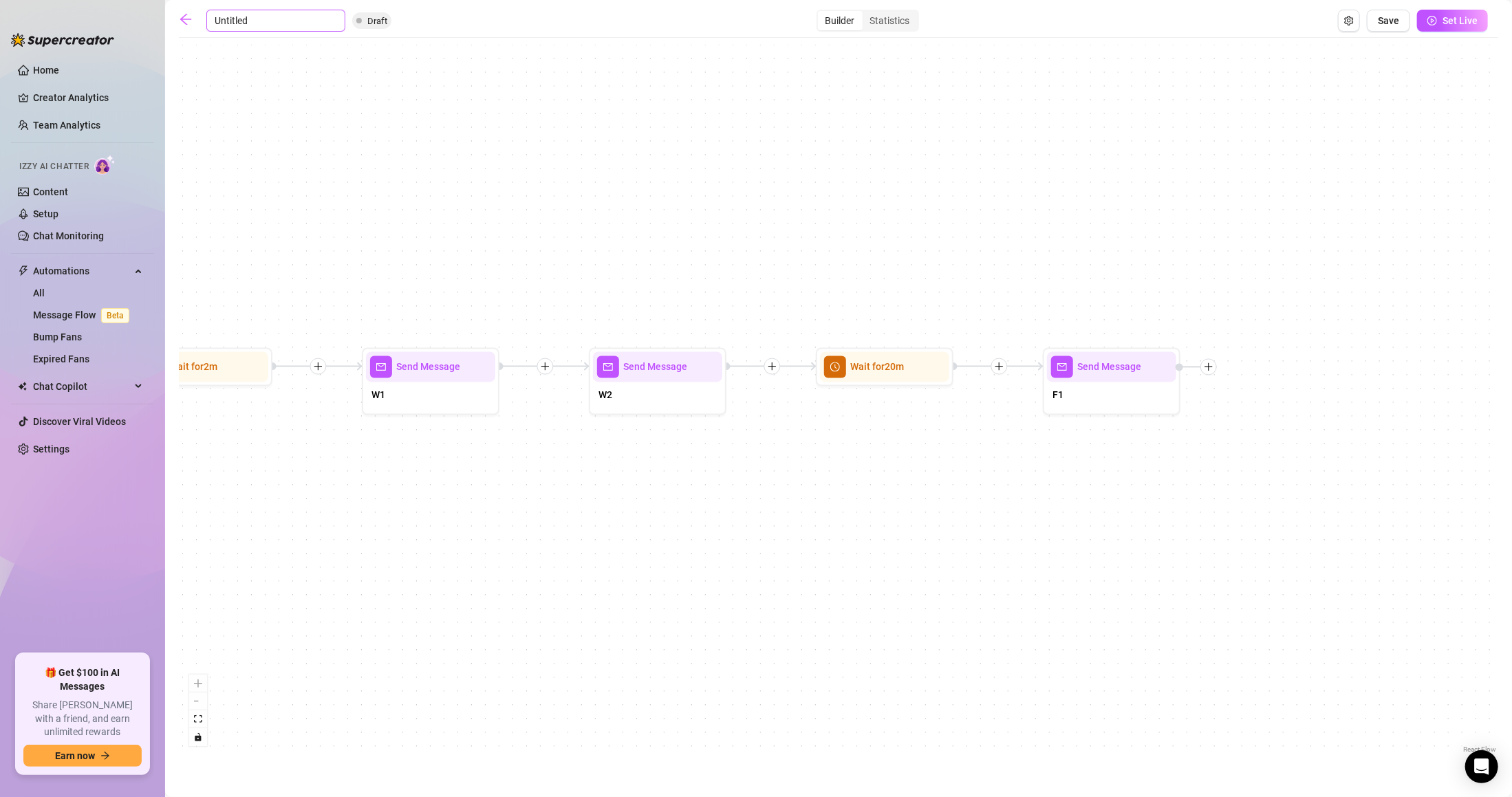
click at [248, 23] on input "Untitled" at bounding box center [276, 20] width 139 height 22
click at [1389, 17] on span "Save" at bounding box center [1388, 20] width 21 height 11
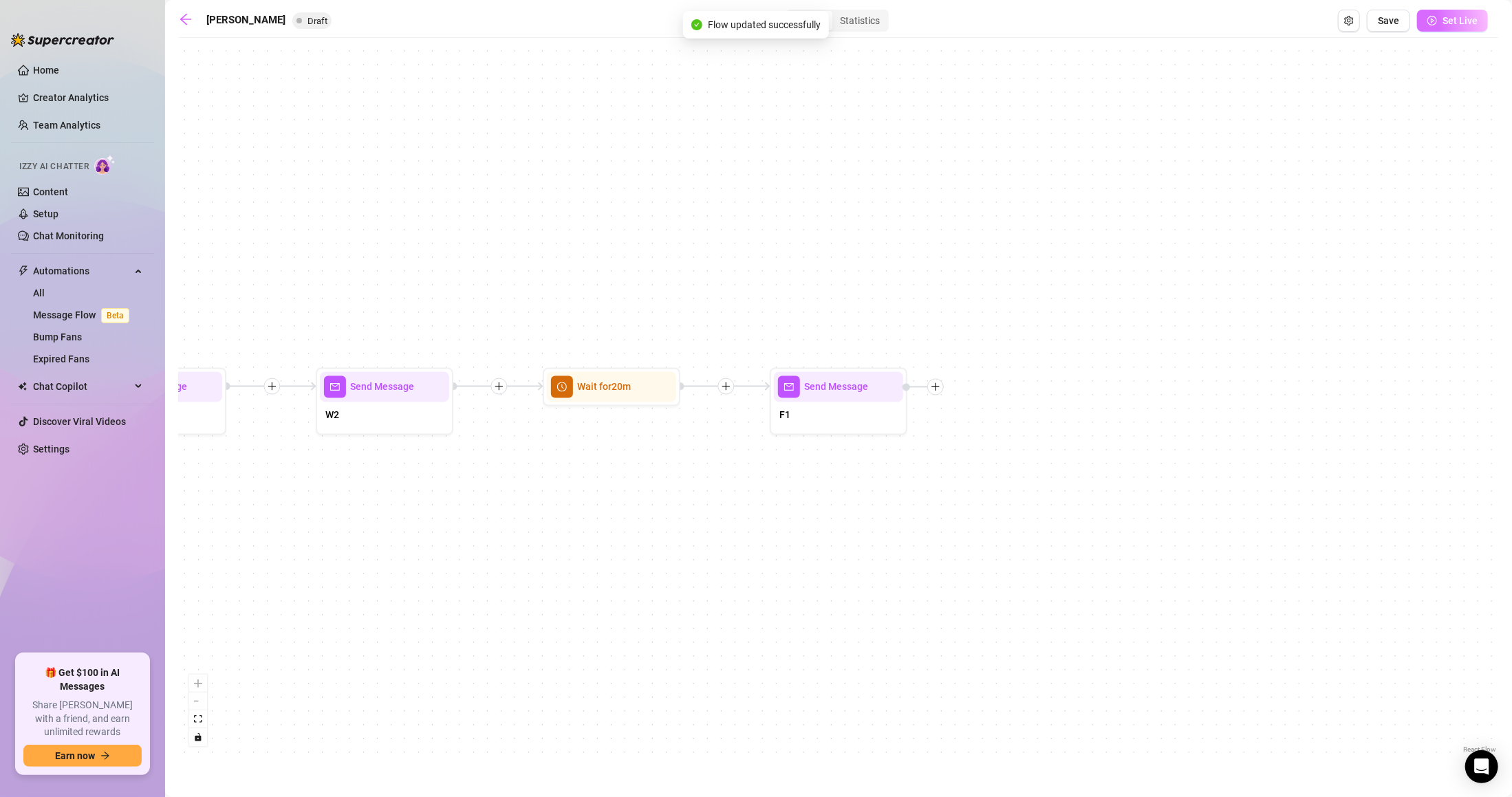
click at [1445, 22] on span "Set Live" at bounding box center [1460, 20] width 35 height 11
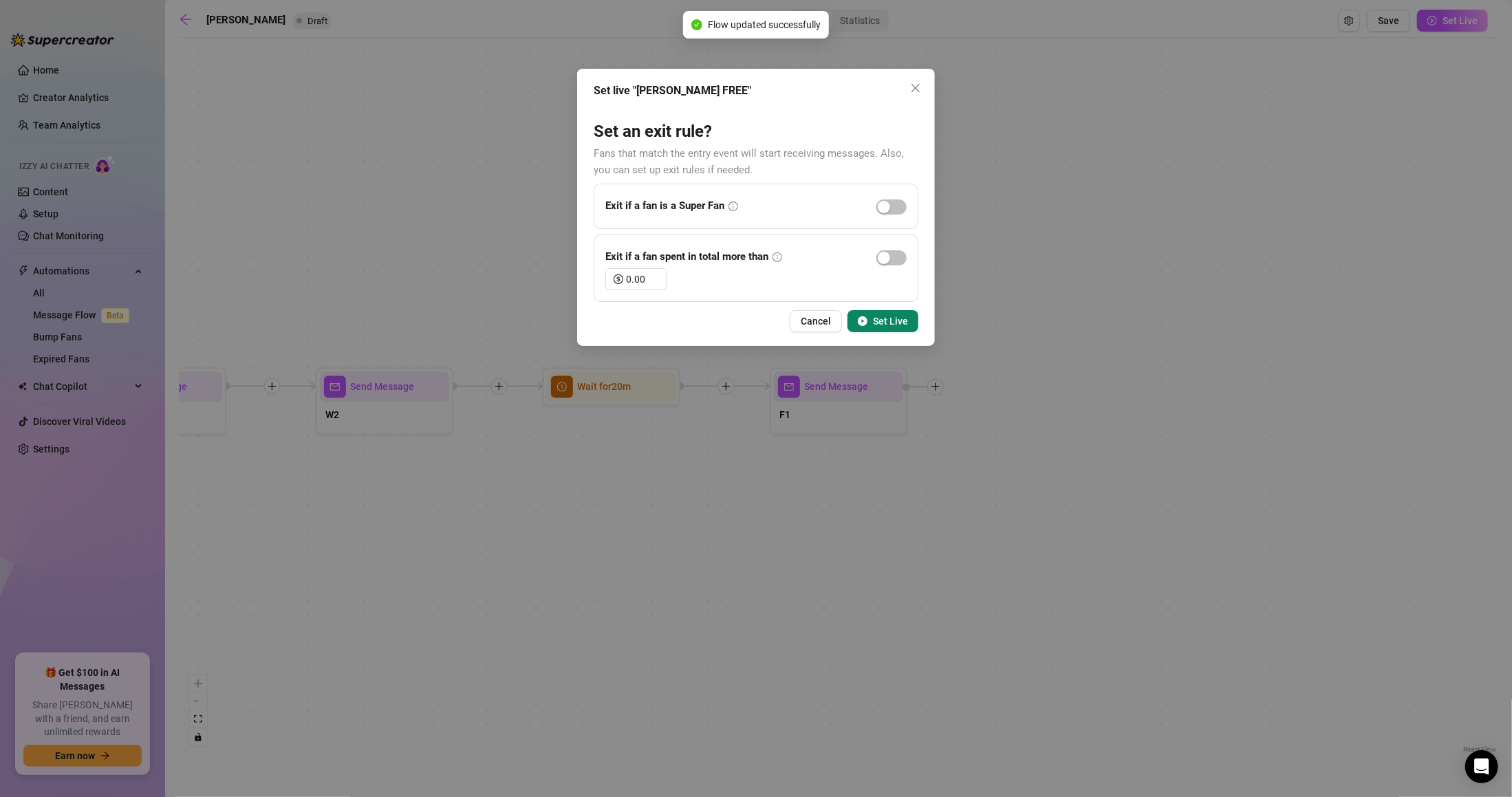
click at [913, 318] on button "Set Live" at bounding box center [882, 321] width 71 height 22
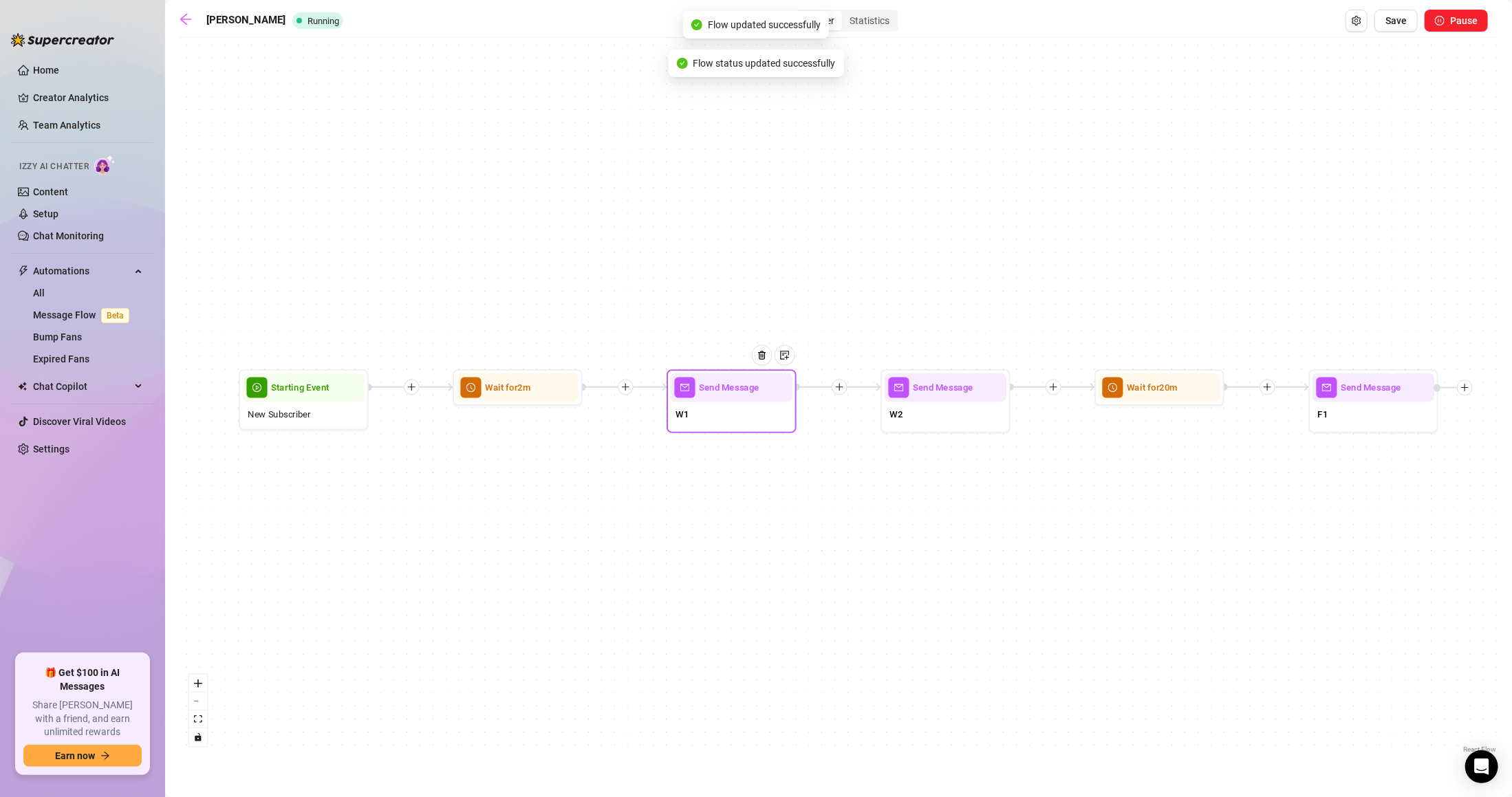
click at [723, 410] on div "W1" at bounding box center [731, 415] width 122 height 27
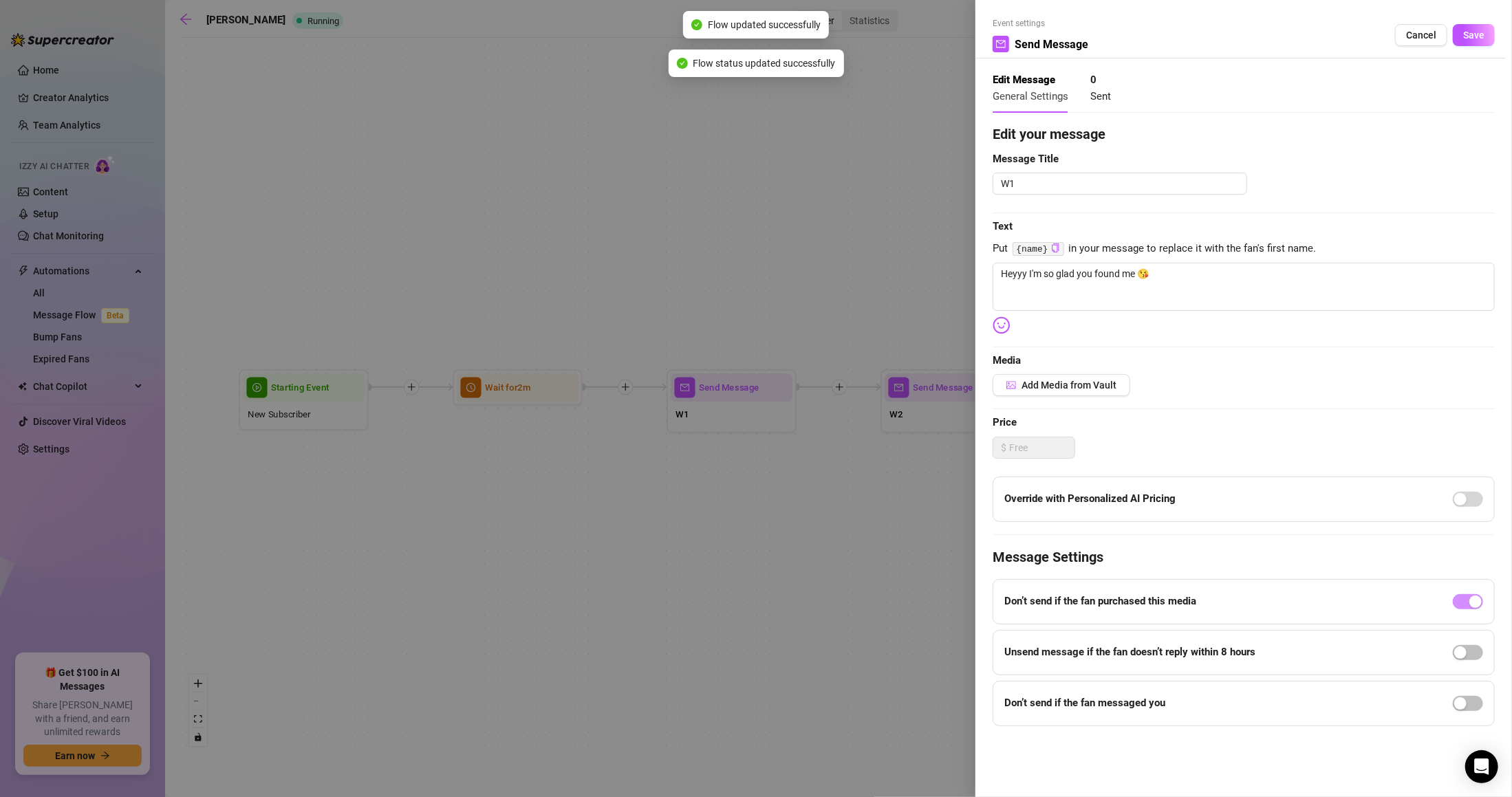
click at [320, 419] on div at bounding box center [756, 398] width 1512 height 797
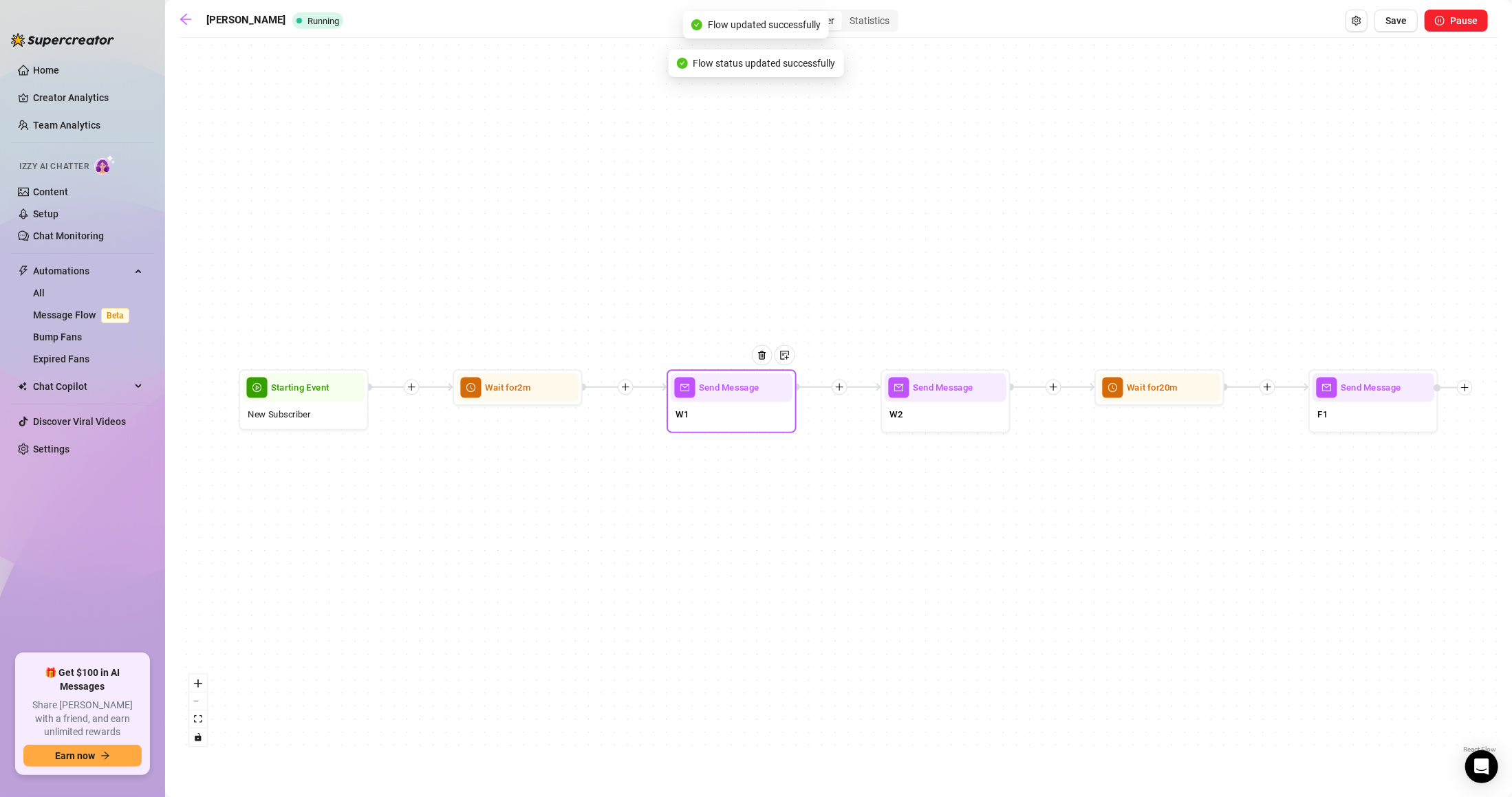
click at [700, 405] on div "W1" at bounding box center [731, 415] width 122 height 27
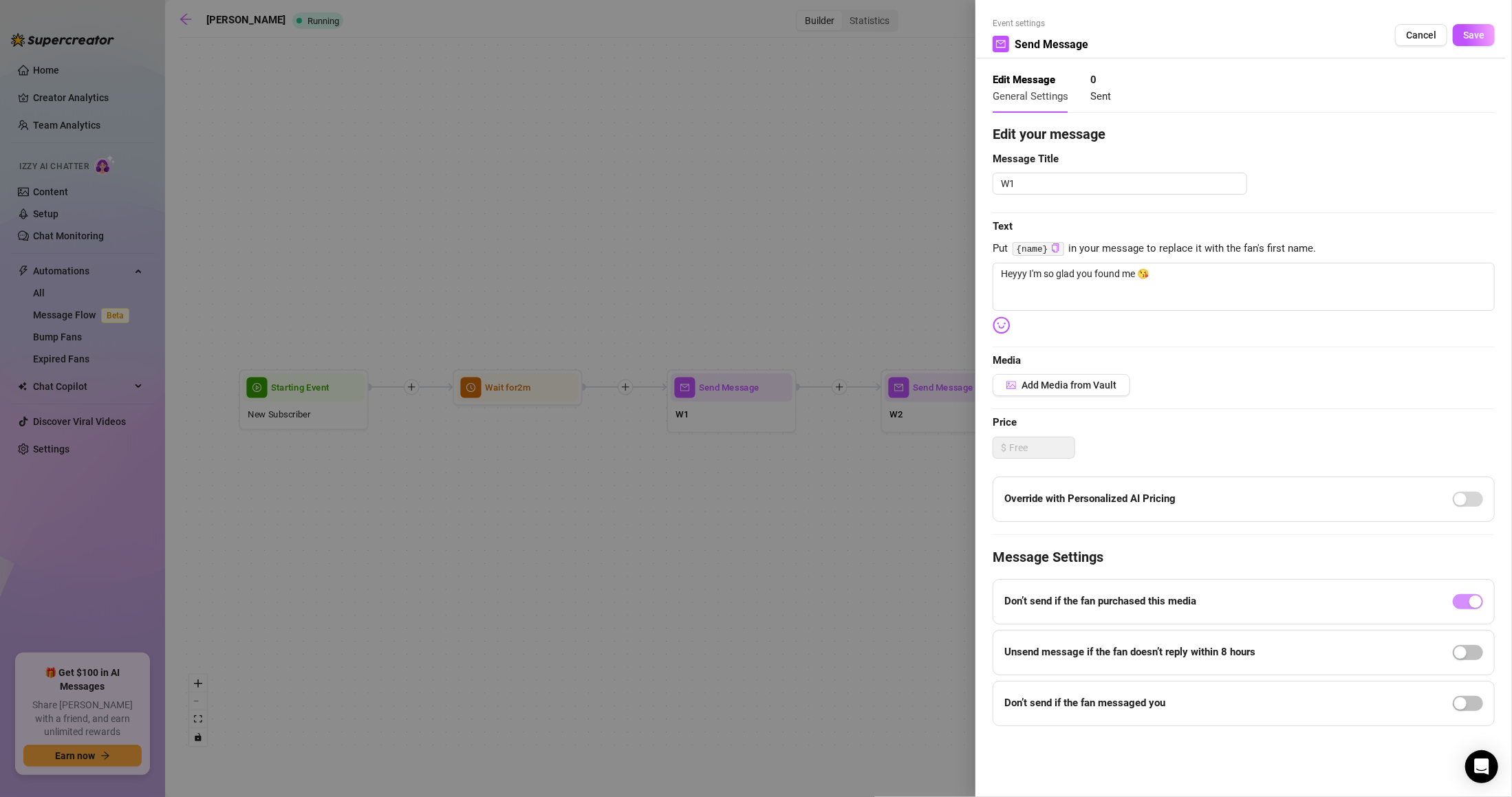
click at [1469, 700] on span "button" at bounding box center [1468, 703] width 30 height 15
click at [1463, 12] on div "Event settings Send Message Cancel Save Edit Message General Settings 0 Sent Ed…" at bounding box center [1243, 398] width 536 height 797
click at [1463, 31] on span "Save" at bounding box center [1473, 34] width 21 height 11
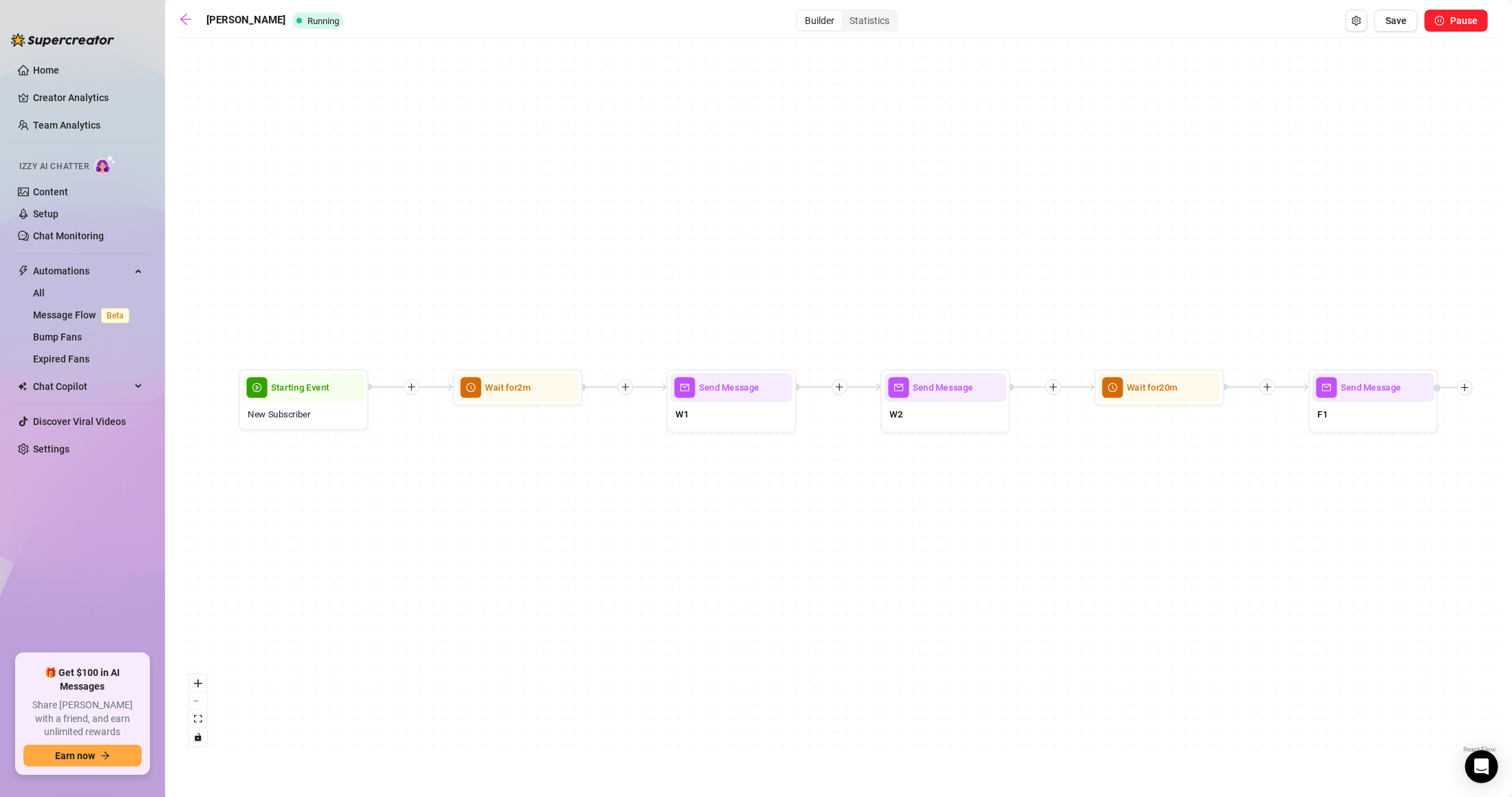
click at [949, 410] on div "W2" at bounding box center [945, 415] width 122 height 27
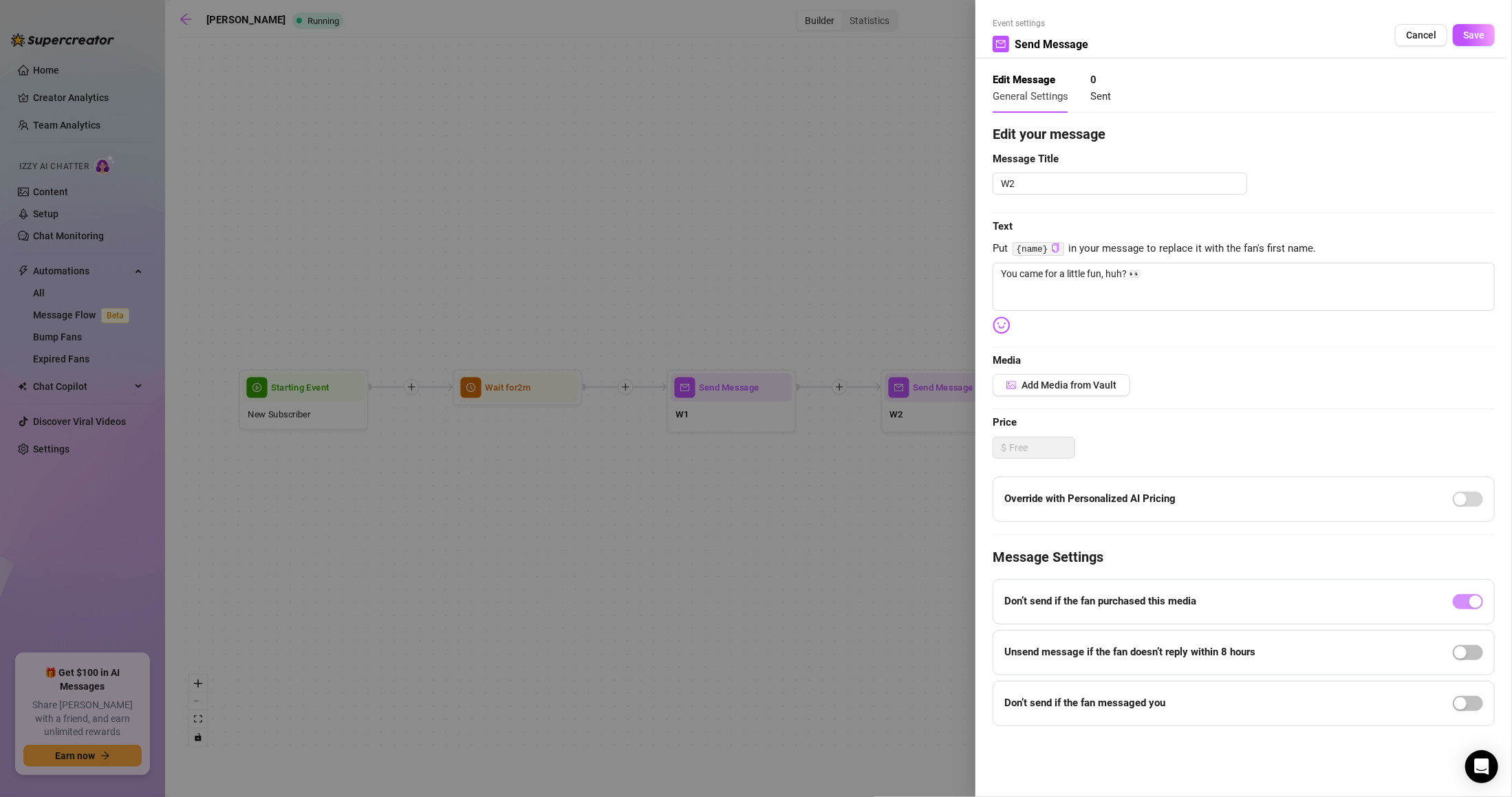
click at [1487, 702] on div "Don’t send if the fan messaged you" at bounding box center [1243, 703] width 502 height 45
click at [1474, 702] on span "button" at bounding box center [1468, 703] width 30 height 15
click at [1463, 29] on span "Save" at bounding box center [1473, 34] width 21 height 11
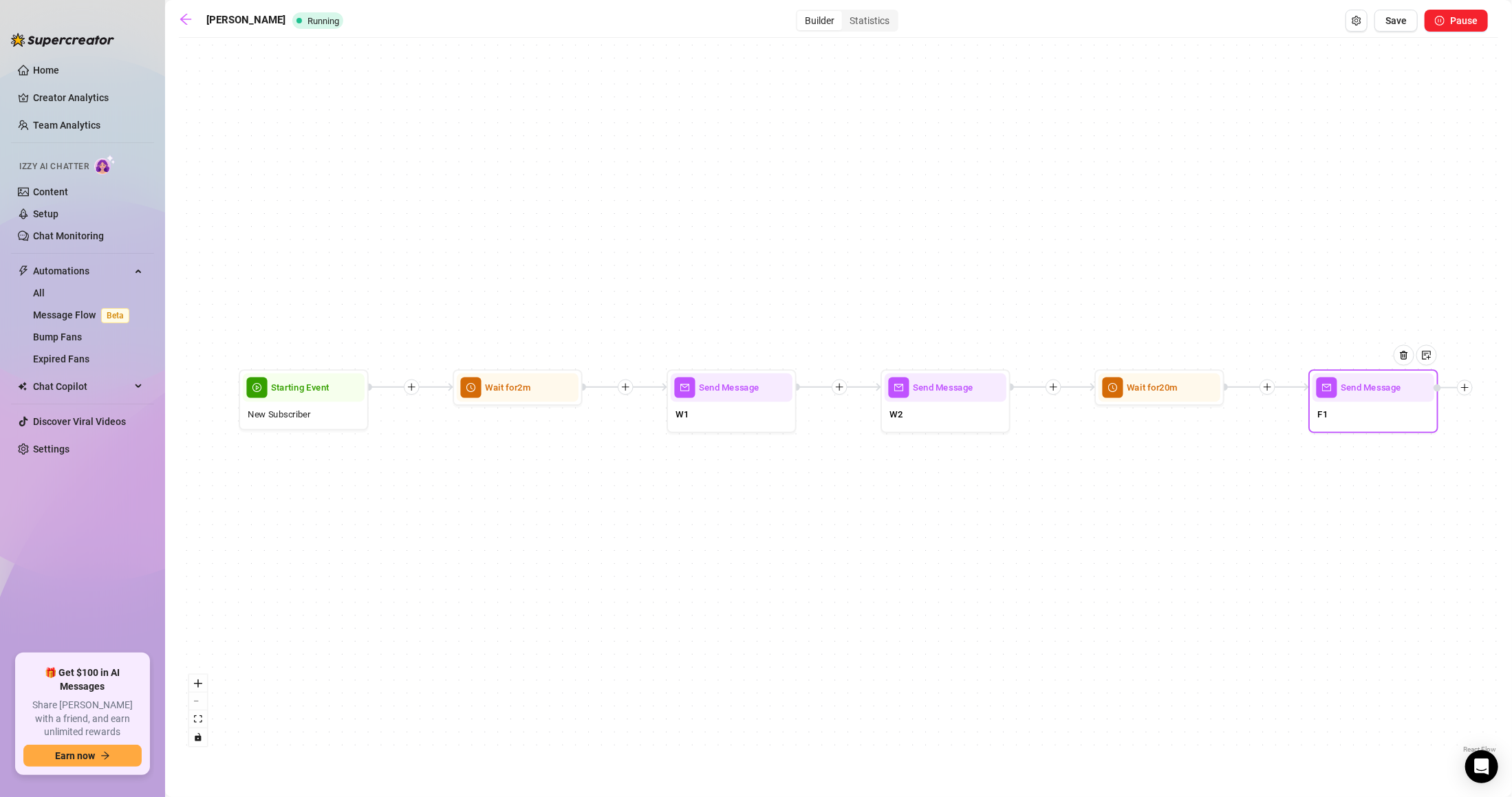
click at [1355, 398] on div "Send Message" at bounding box center [1373, 387] width 122 height 28
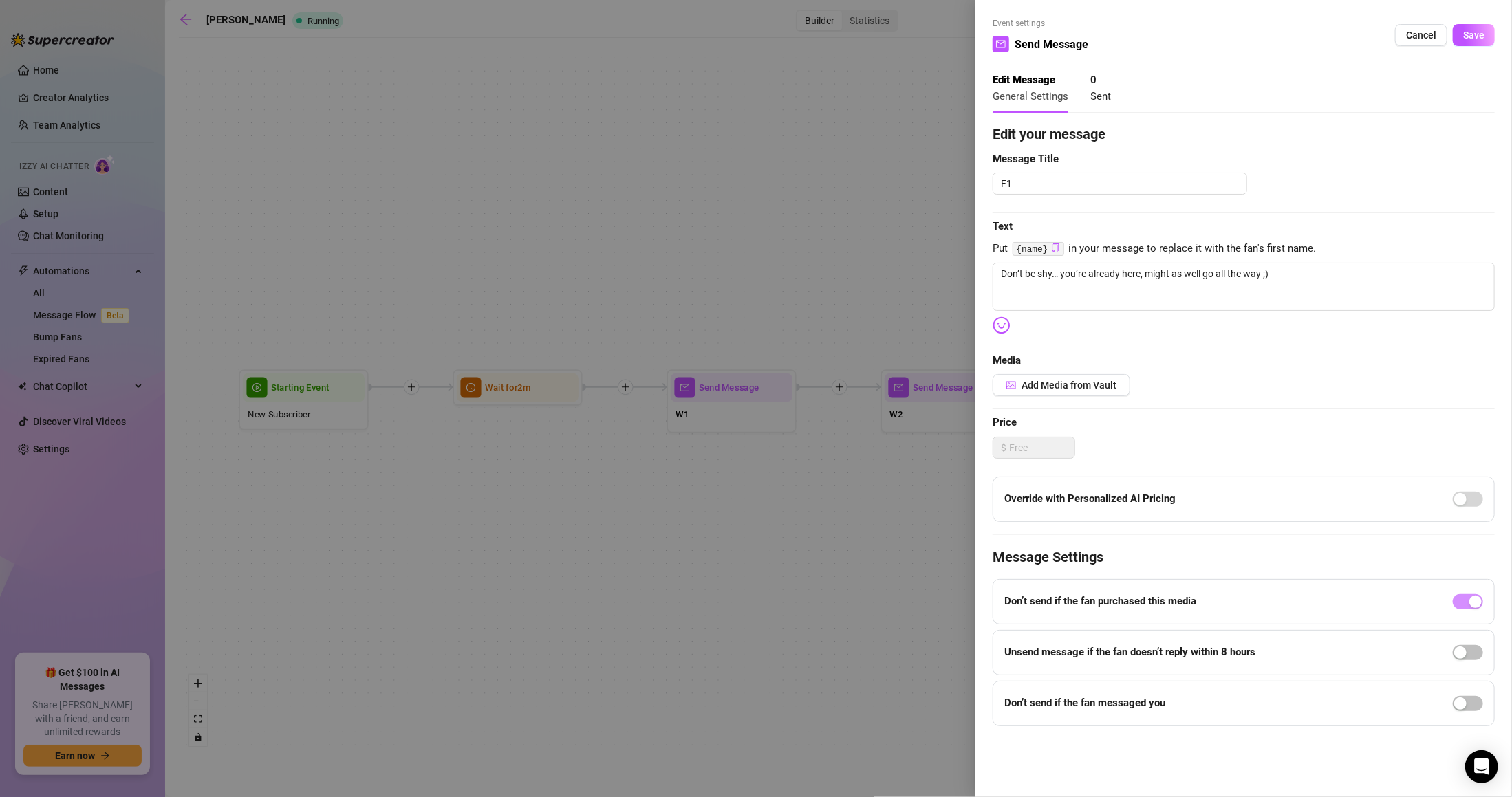
click at [1485, 712] on div "Don’t send if the fan messaged you" at bounding box center [1243, 703] width 502 height 45
click at [1469, 704] on span "button" at bounding box center [1468, 703] width 30 height 15
click at [1463, 29] on span "Save" at bounding box center [1473, 34] width 21 height 11
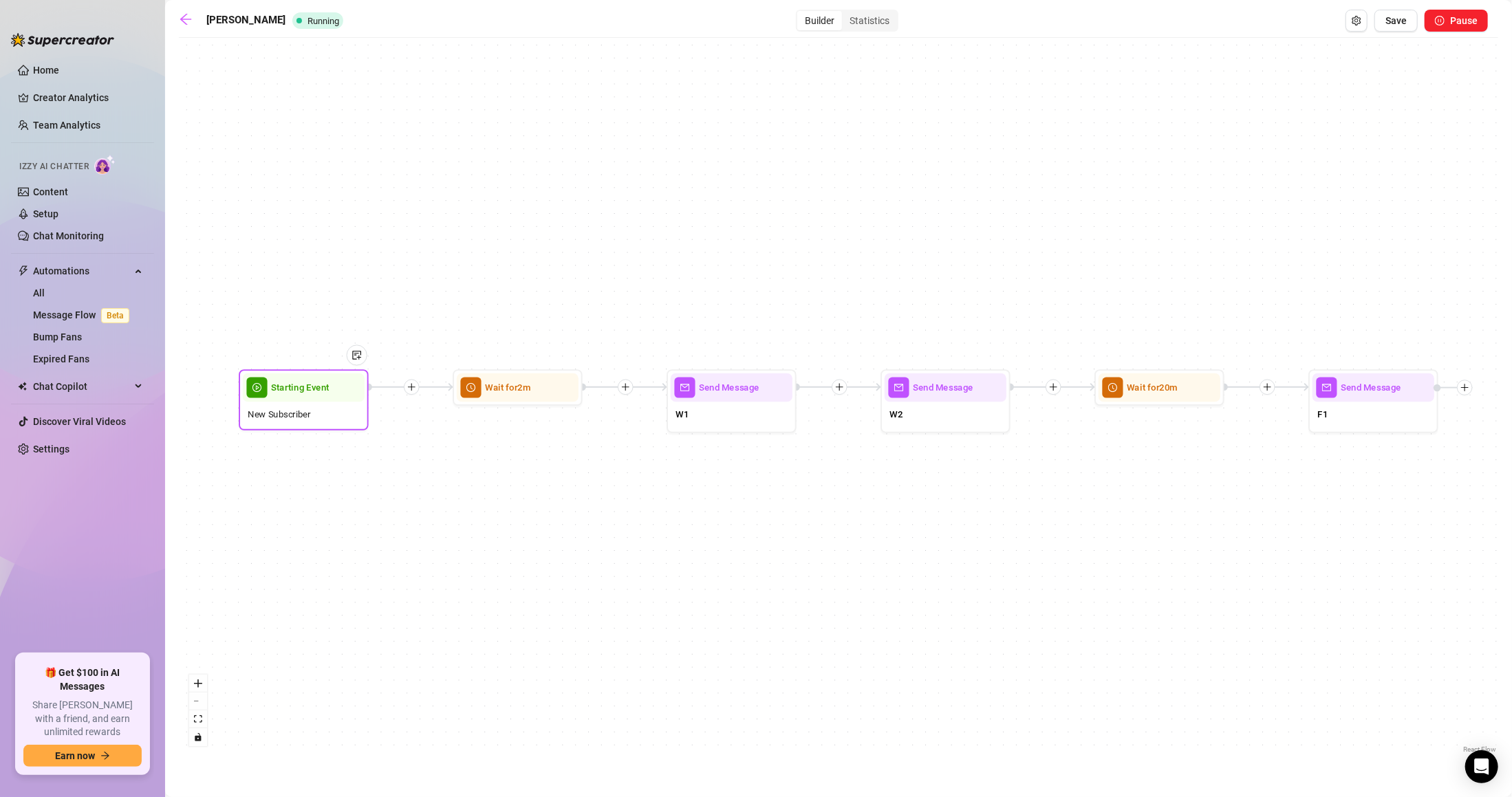
click at [299, 425] on div "New Subscriber" at bounding box center [304, 414] width 122 height 25
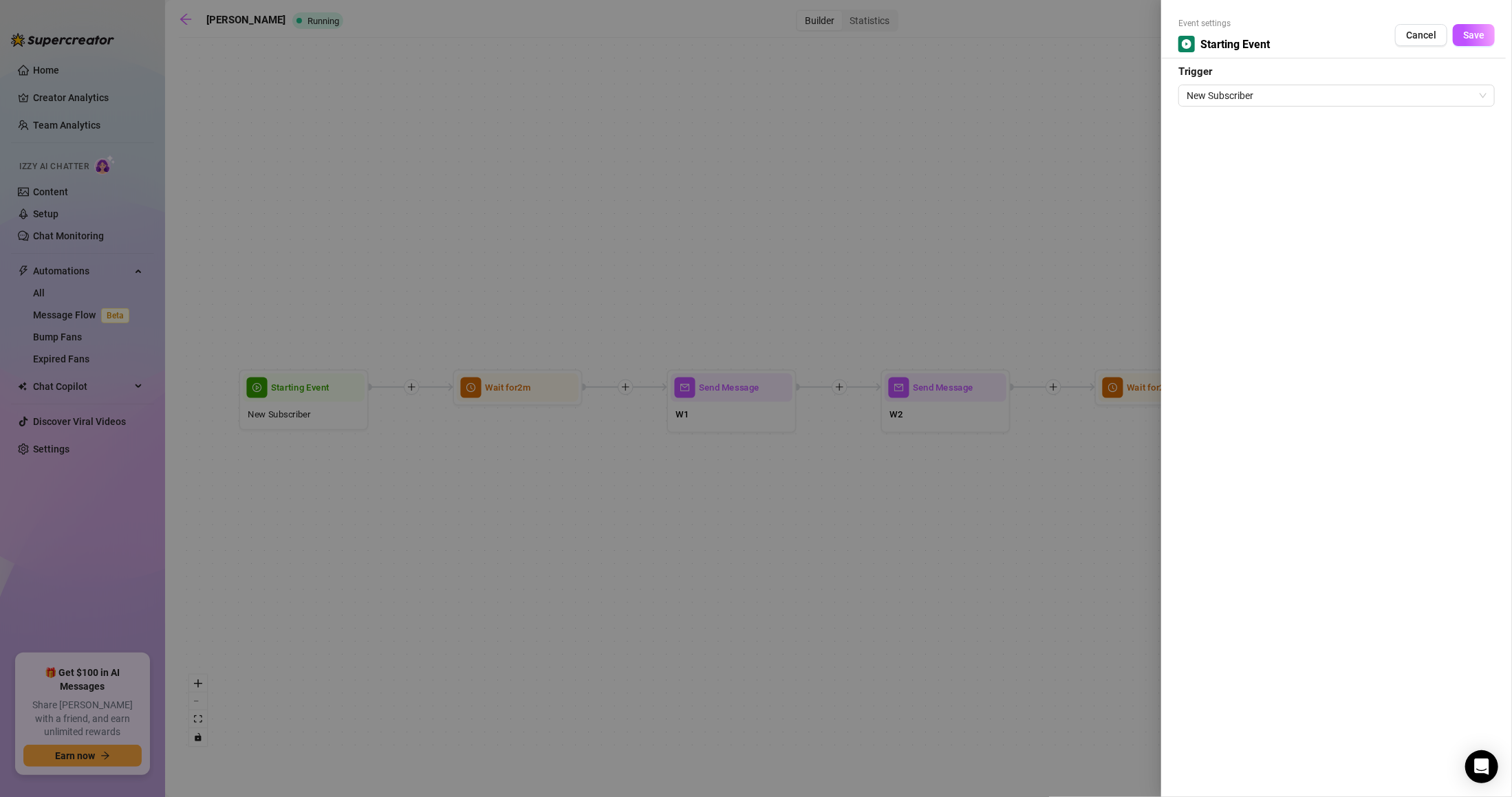
click at [685, 468] on div at bounding box center [756, 398] width 1512 height 797
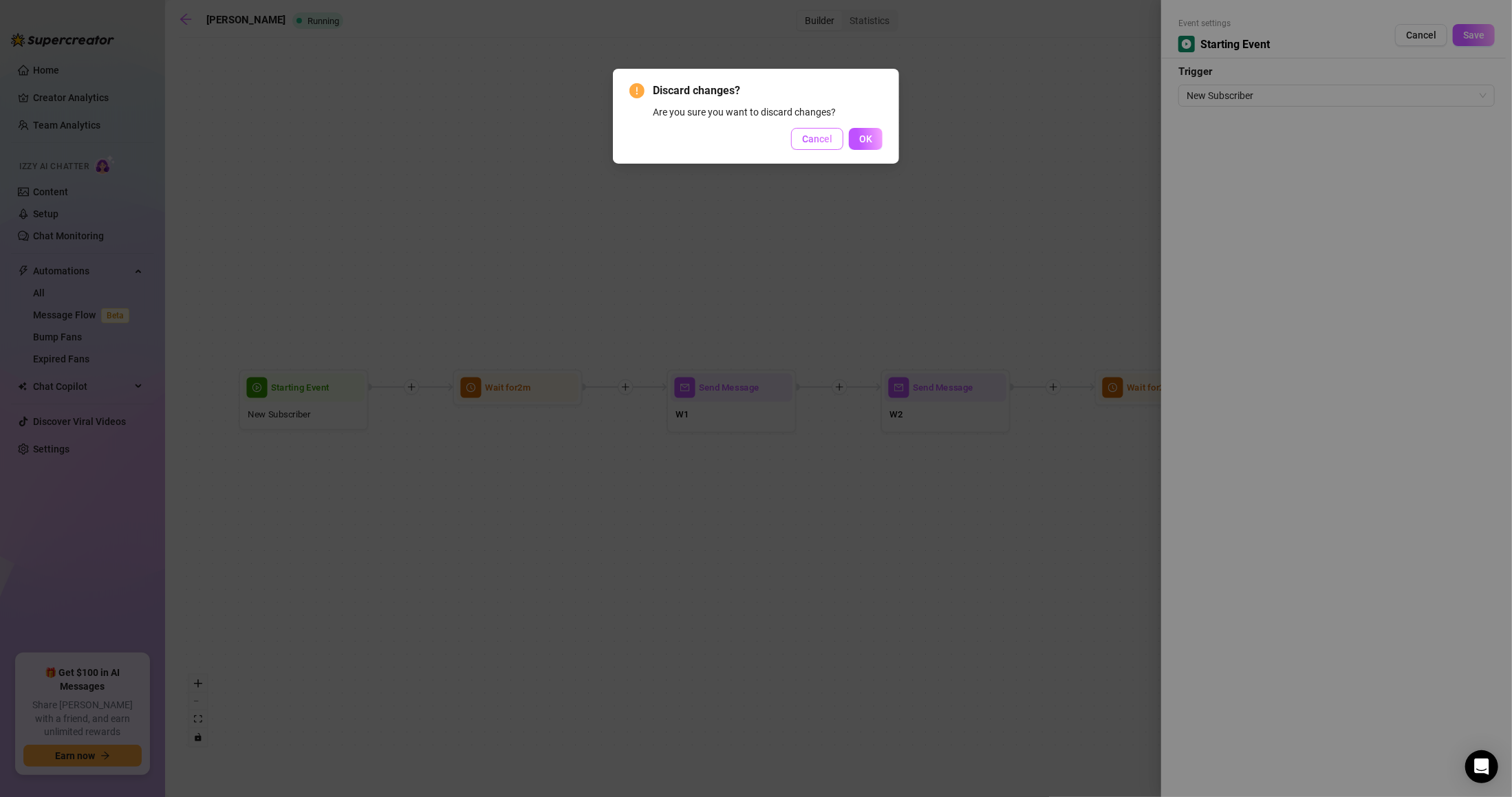
click at [806, 142] on span "Cancel" at bounding box center [817, 138] width 30 height 11
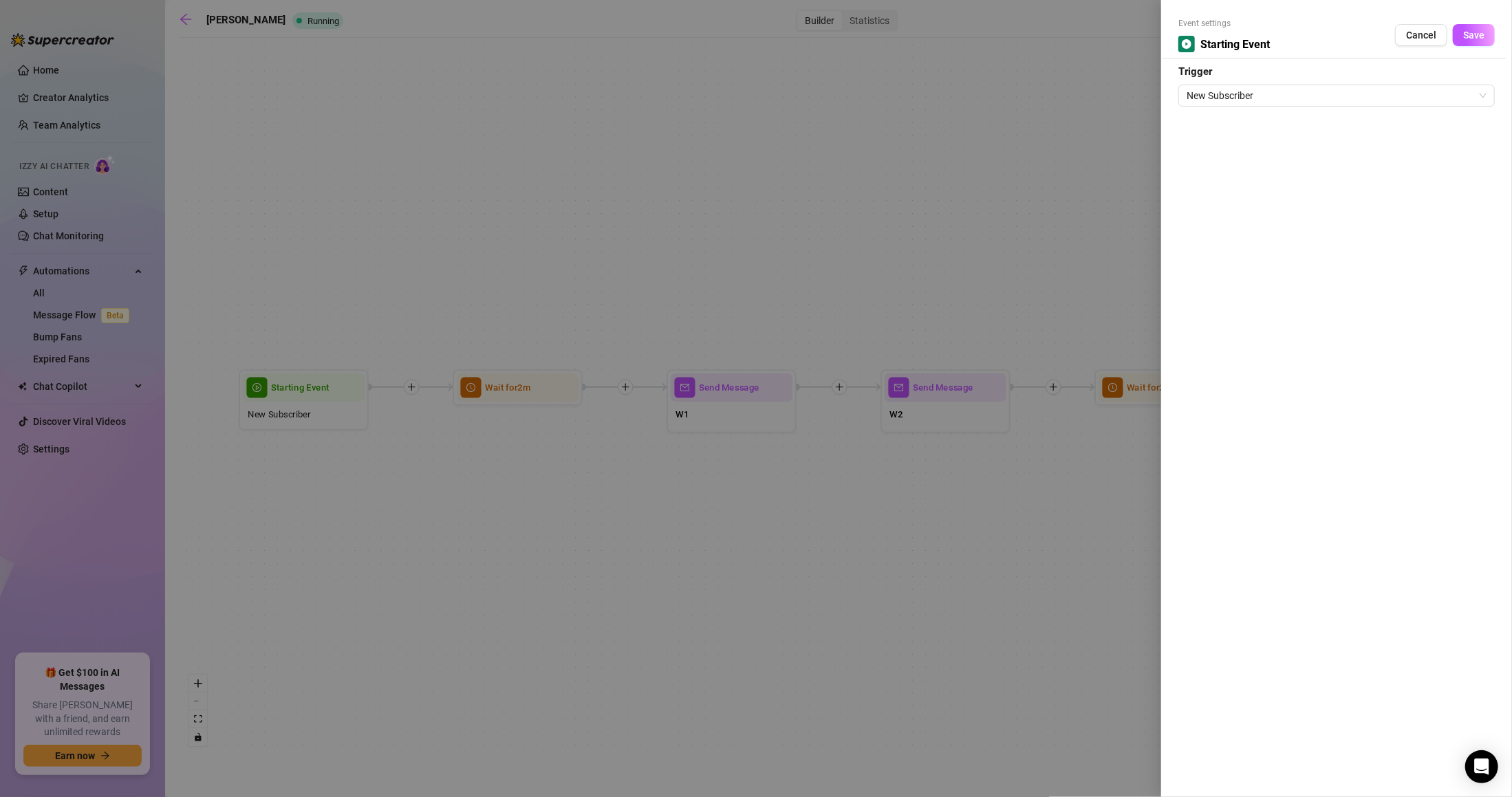
click at [1059, 195] on div at bounding box center [756, 398] width 1512 height 797
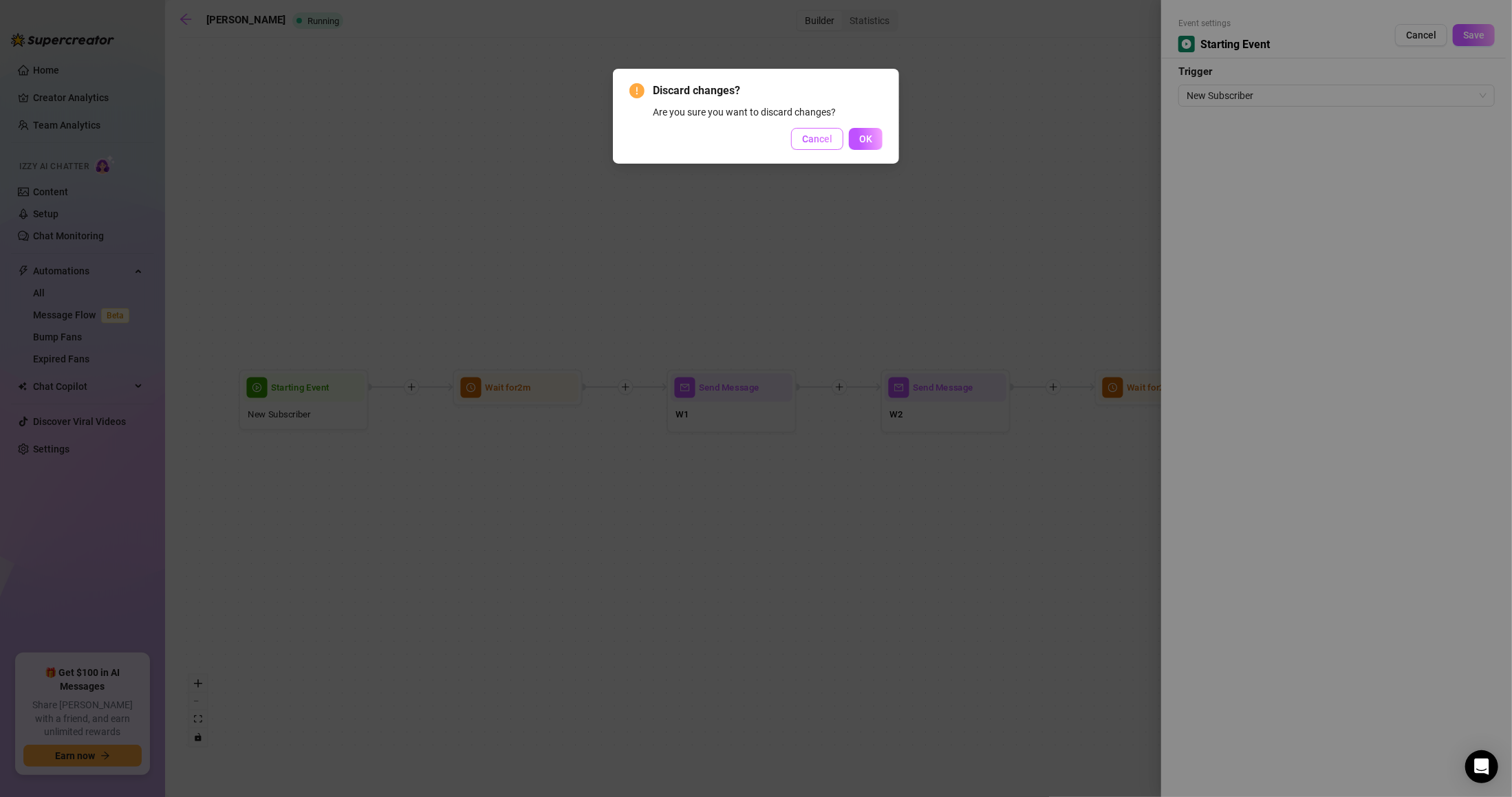
click at [837, 140] on button "Cancel" at bounding box center [817, 139] width 52 height 22
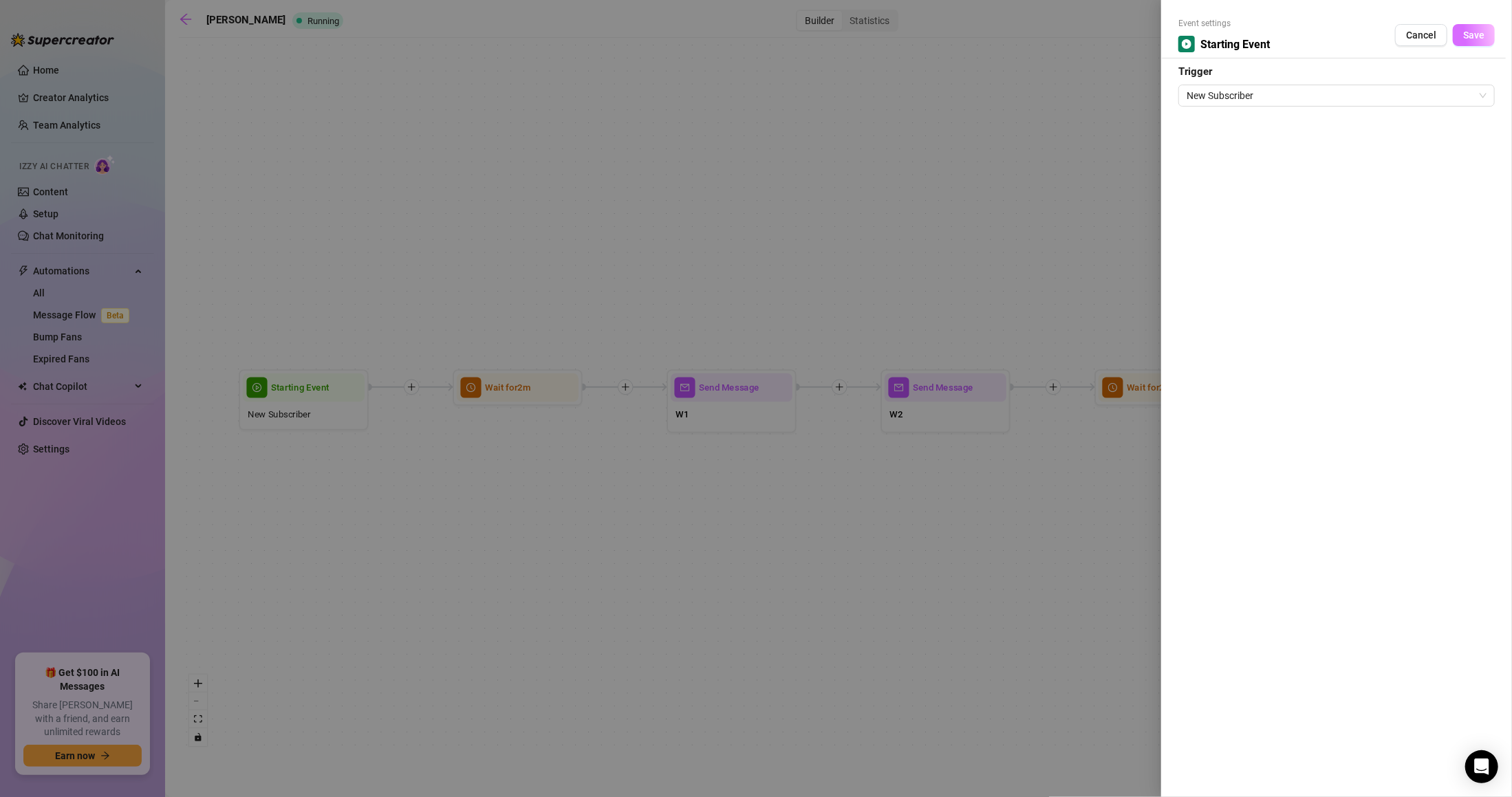
click at [1478, 43] on button "Save" at bounding box center [1473, 35] width 42 height 22
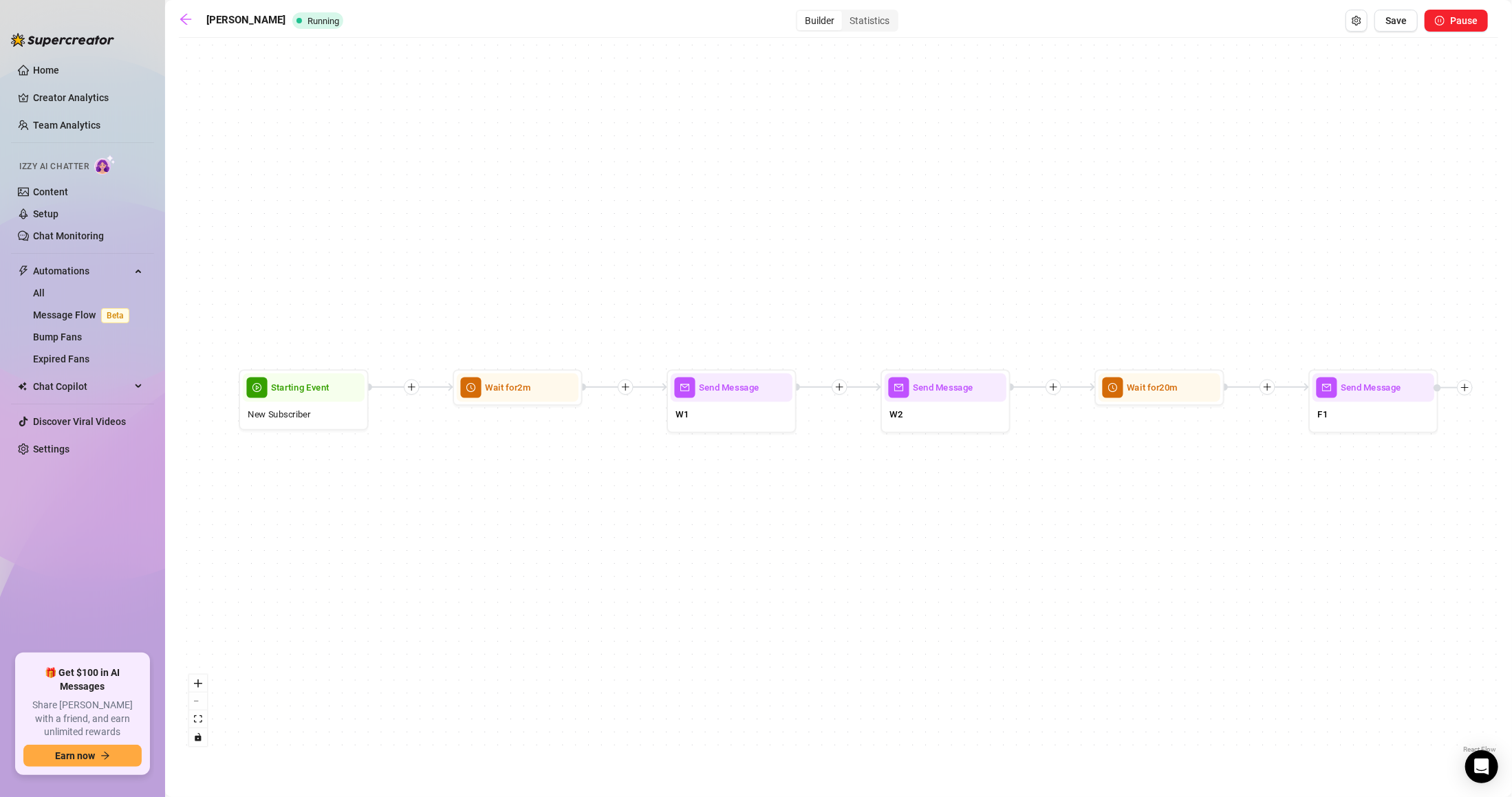
click at [706, 431] on div "Send Message W1" at bounding box center [731, 401] width 130 height 63
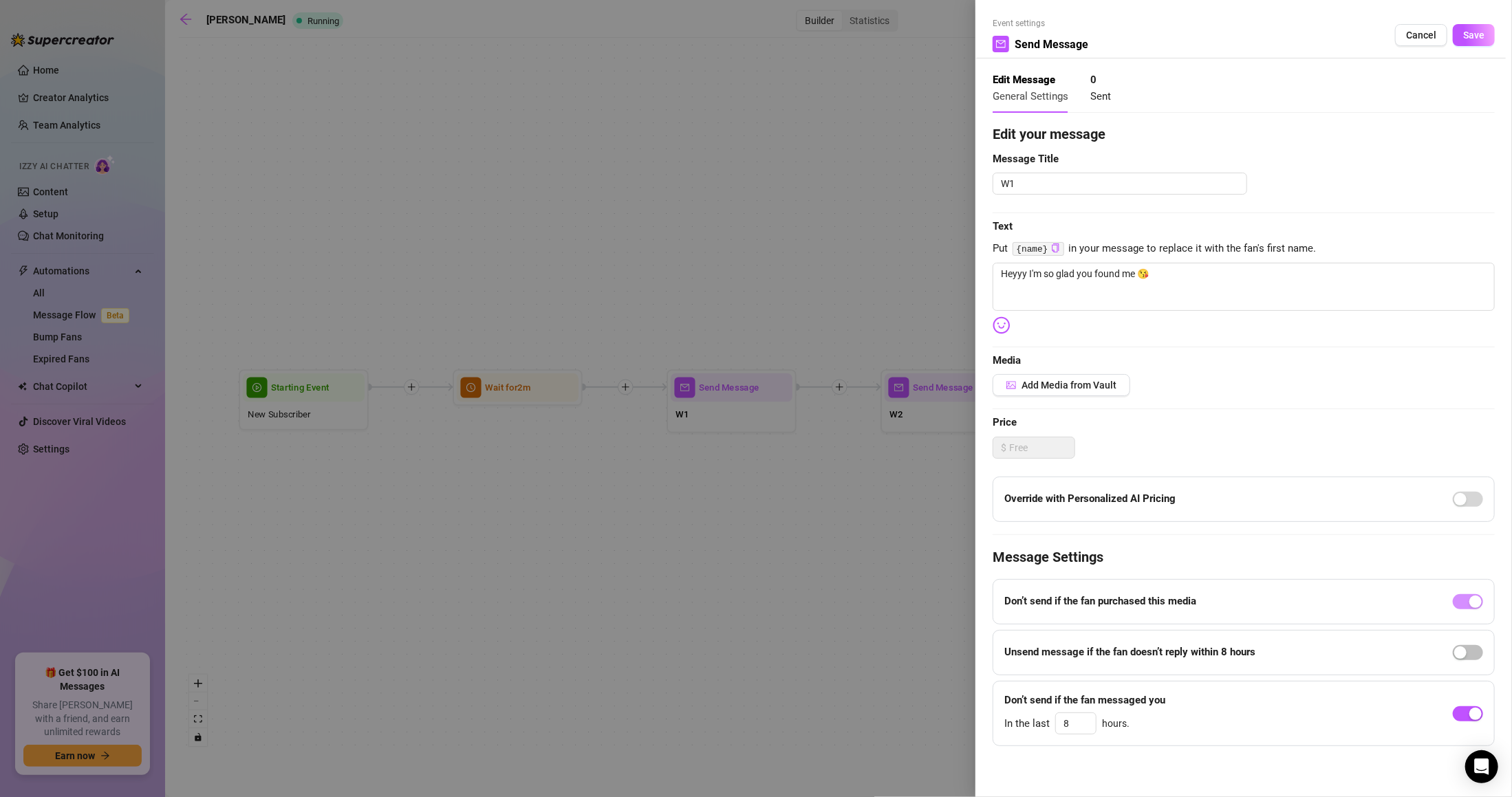
scroll to position [2, 0]
click at [1463, 34] on span "Save" at bounding box center [1473, 34] width 21 height 11
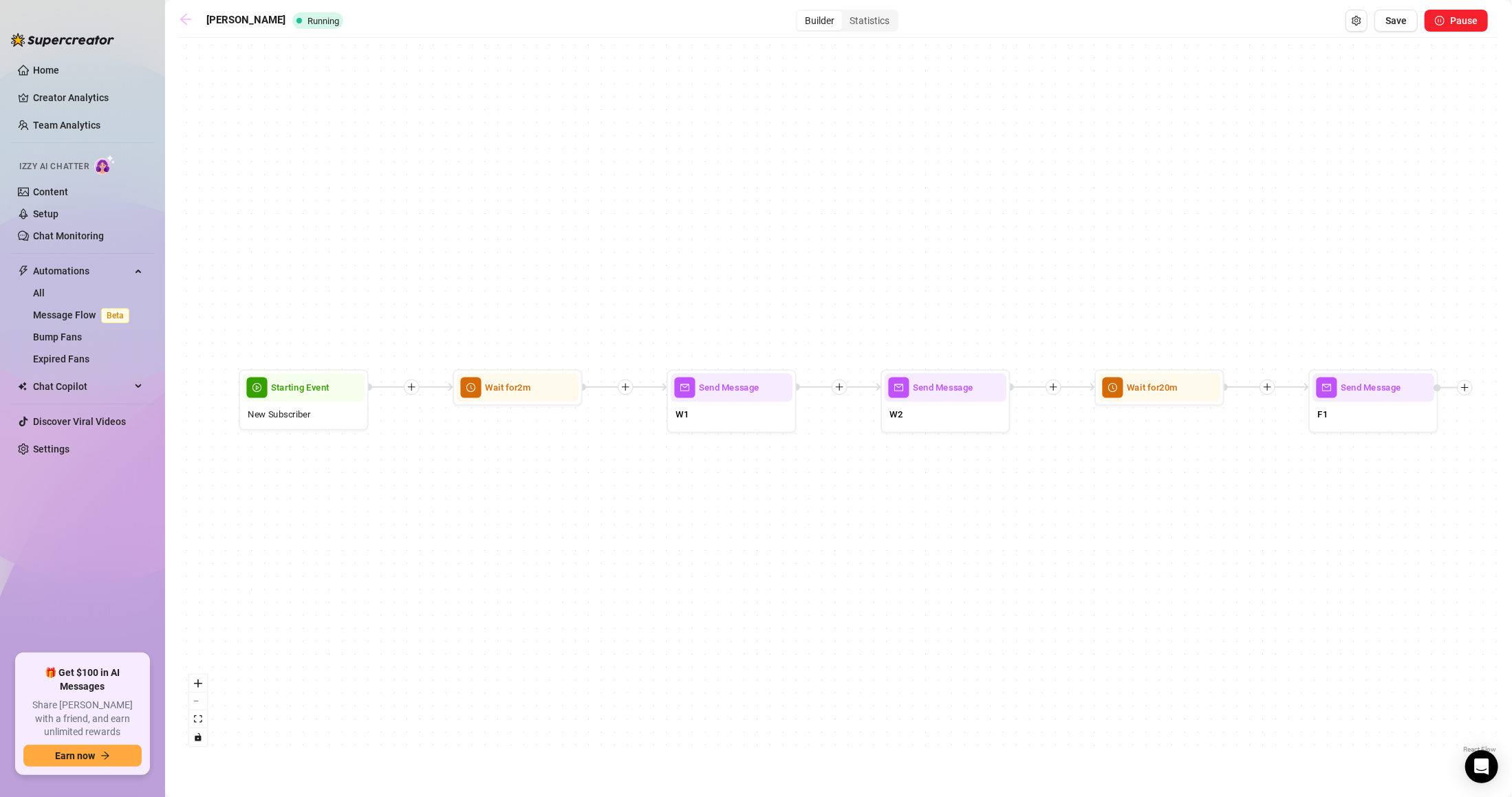
click at [191, 21] on icon "arrow-left" at bounding box center [186, 19] width 14 height 14
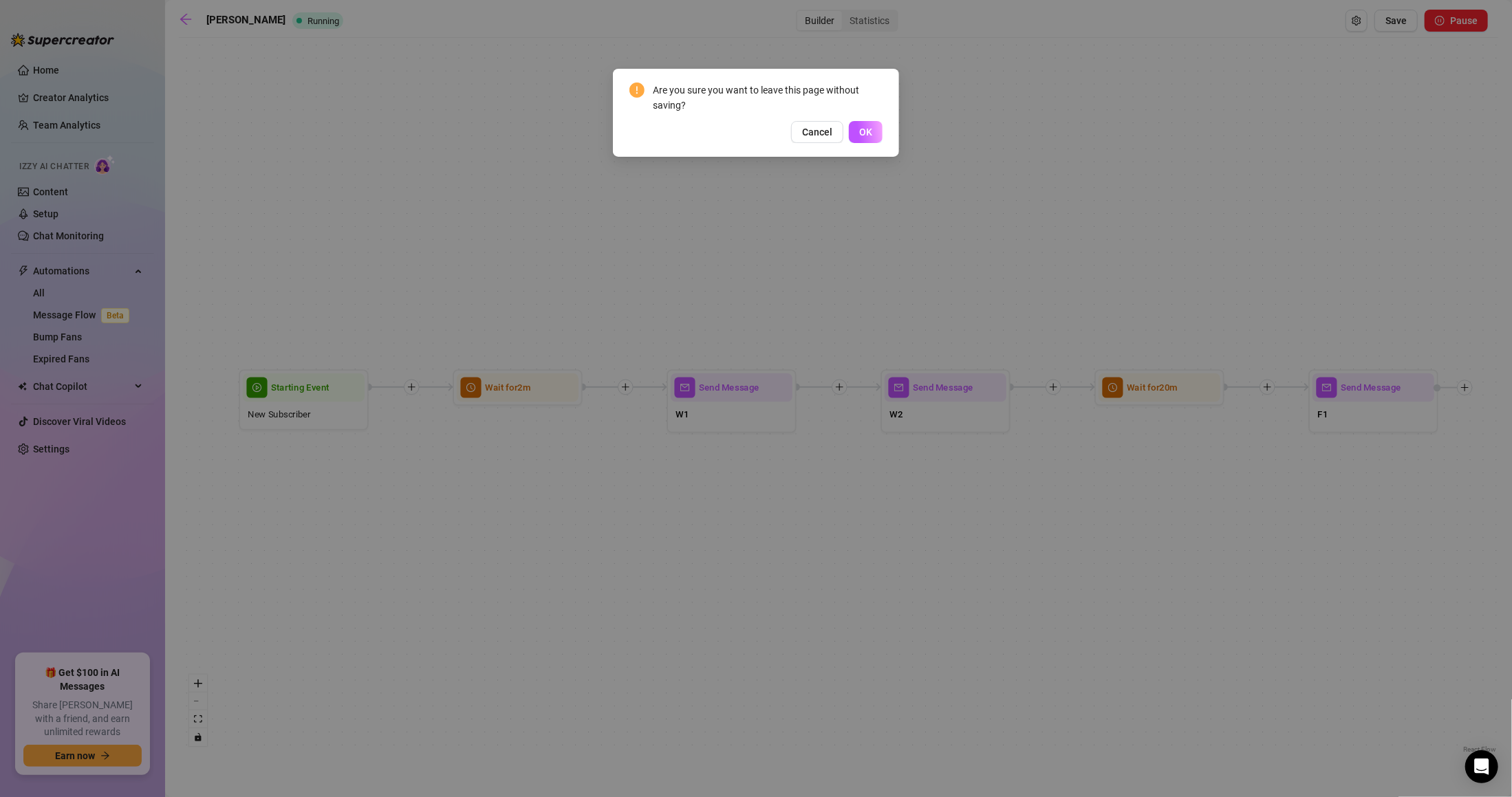
drag, startPoint x: 872, startPoint y: 126, endPoint x: 902, endPoint y: 182, distance: 63.5
click at [904, 180] on div "Are you sure you want to leave this page without saving? Cancel OK" at bounding box center [756, 398] width 1512 height 797
click at [818, 130] on span "Cancel" at bounding box center [817, 132] width 30 height 11
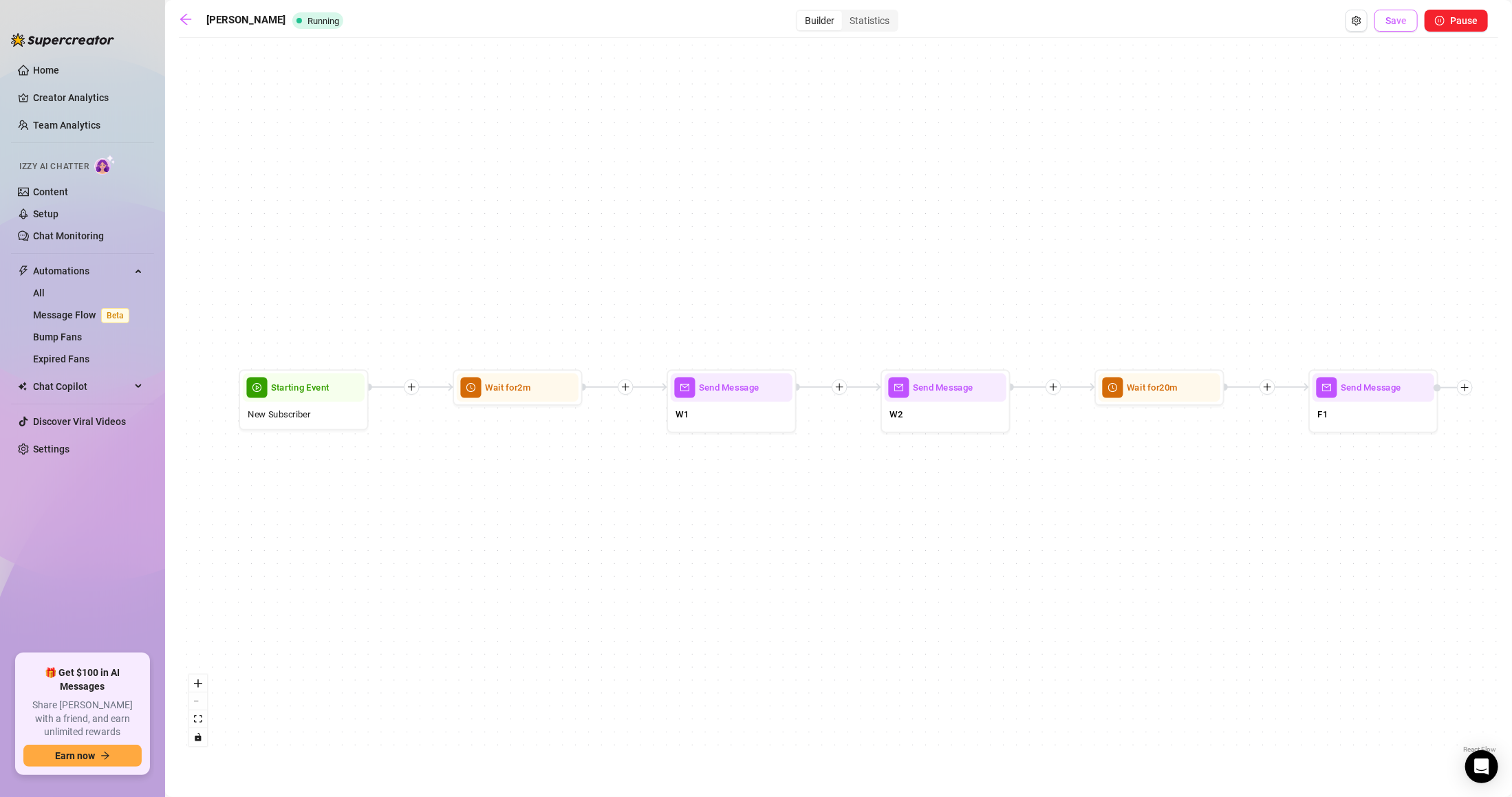
click at [1404, 22] on span "Save" at bounding box center [1396, 20] width 21 height 11
click at [191, 14] on icon "arrow-left" at bounding box center [186, 19] width 14 height 14
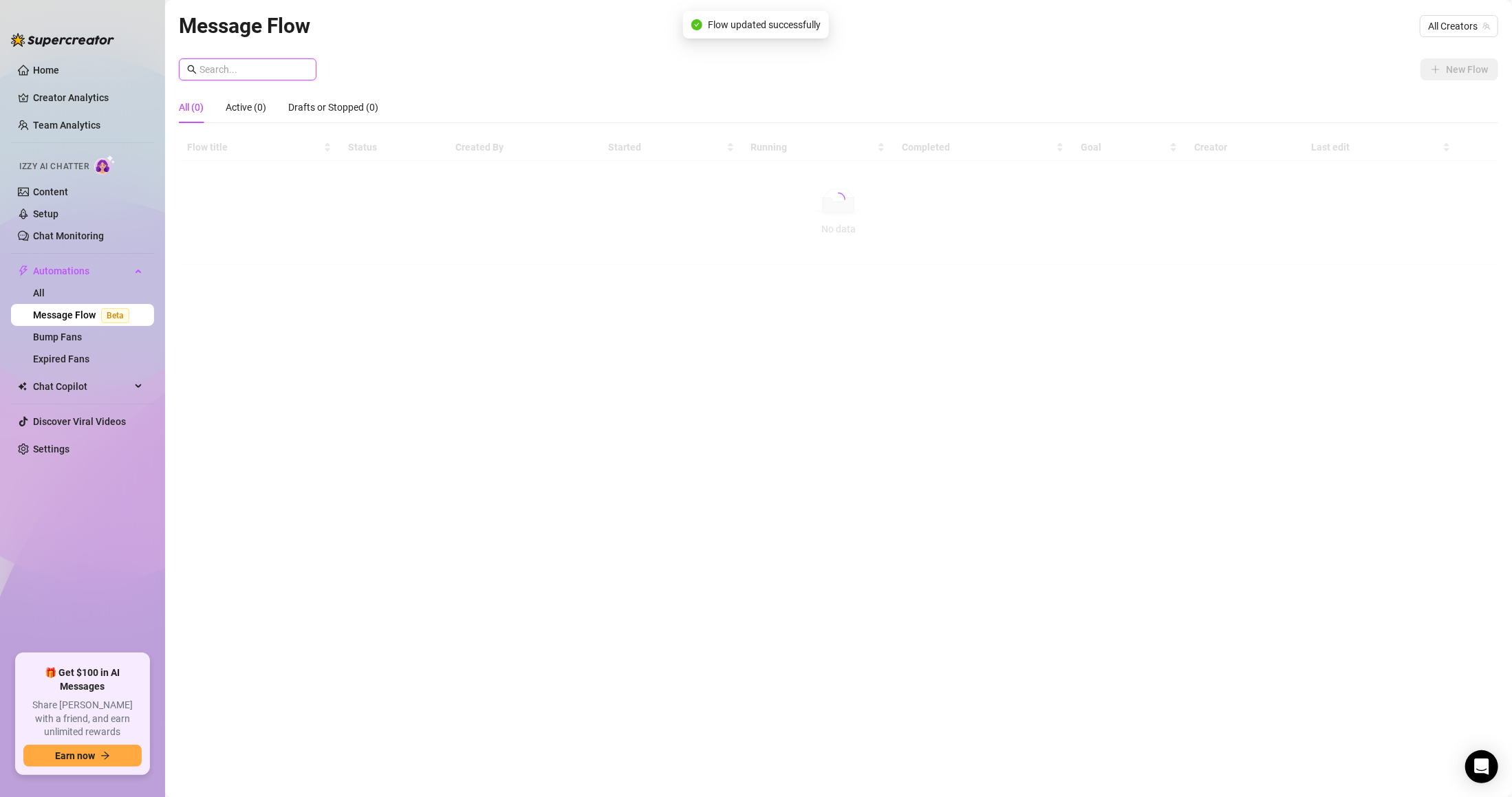
click at [274, 71] on input "text" at bounding box center [254, 69] width 109 height 15
click at [1473, 16] on span "All Creators" at bounding box center [1459, 26] width 62 height 21
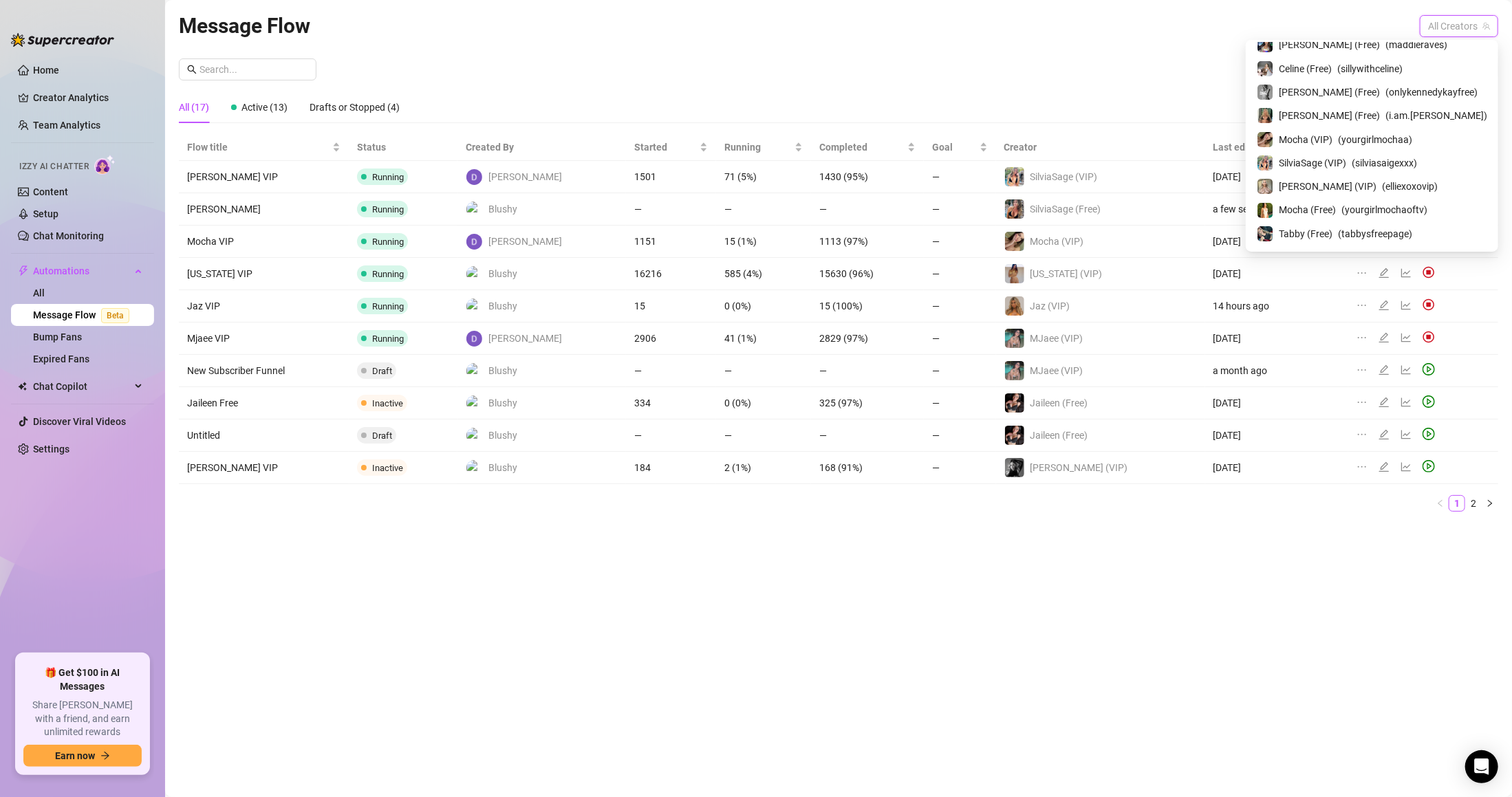
scroll to position [116, 0]
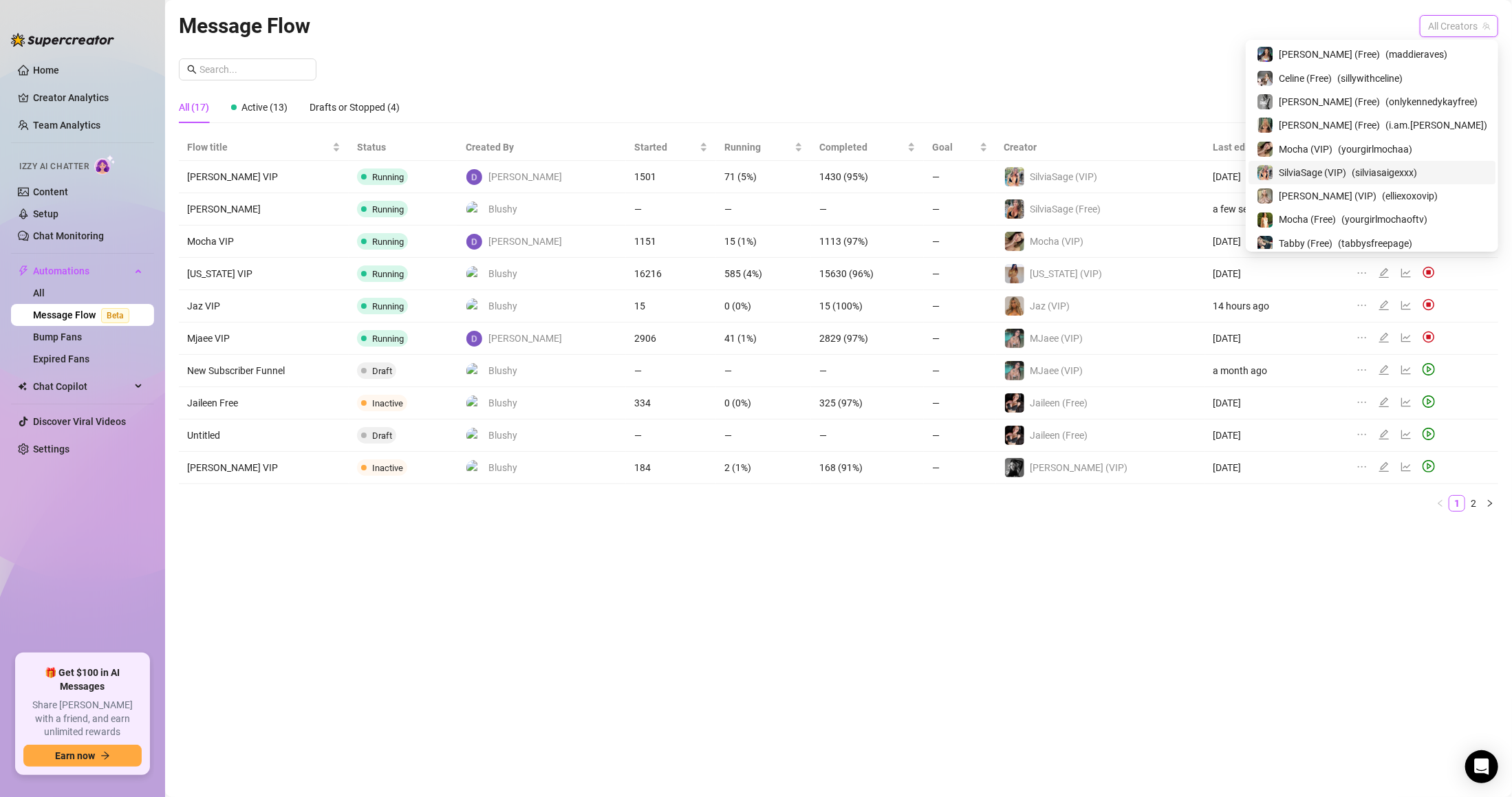
click at [1417, 165] on span "( silviasaigexxx )" at bounding box center [1384, 172] width 65 height 15
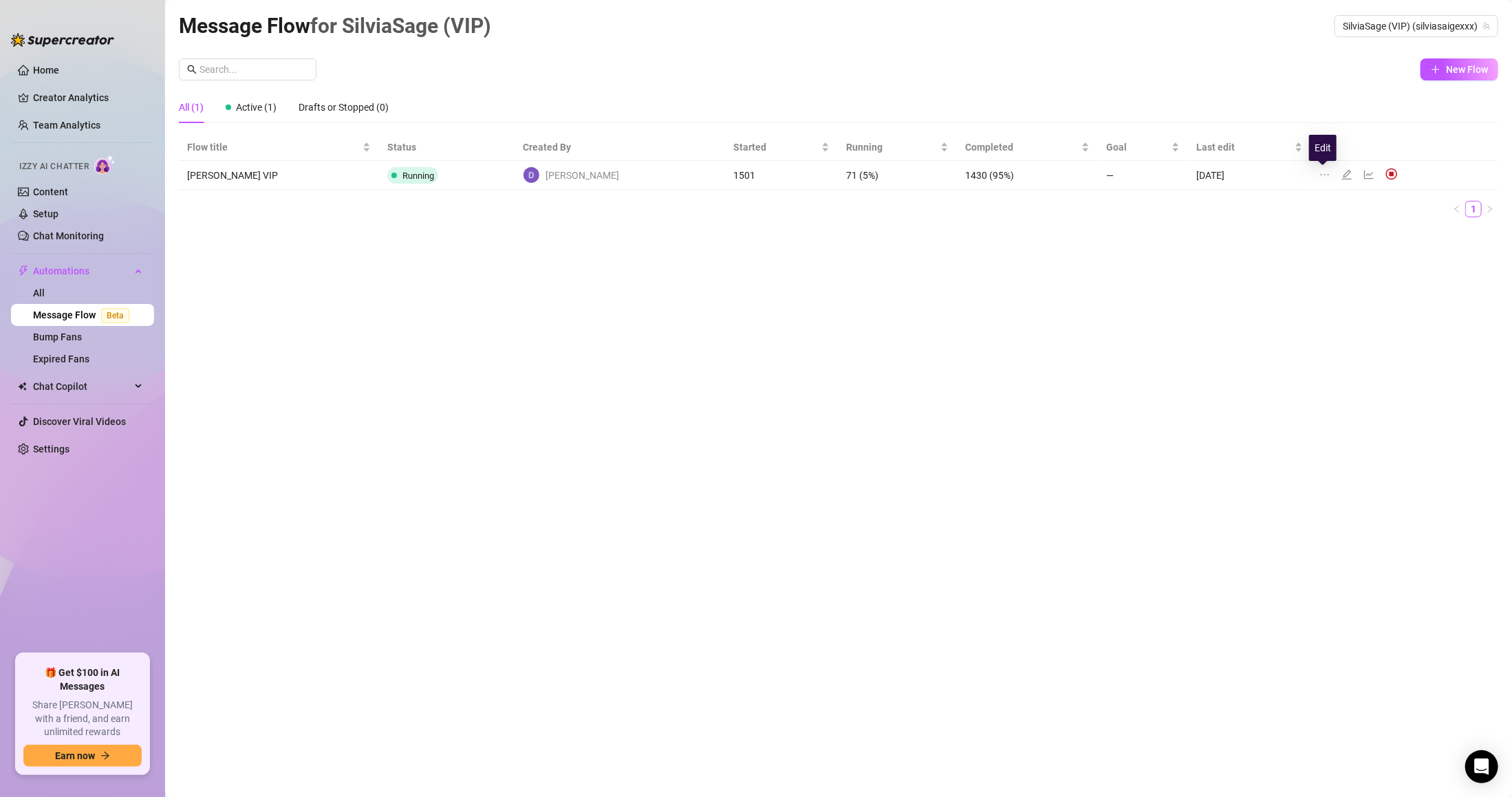
click at [1342, 176] on icon "edit" at bounding box center [1347, 174] width 11 height 11
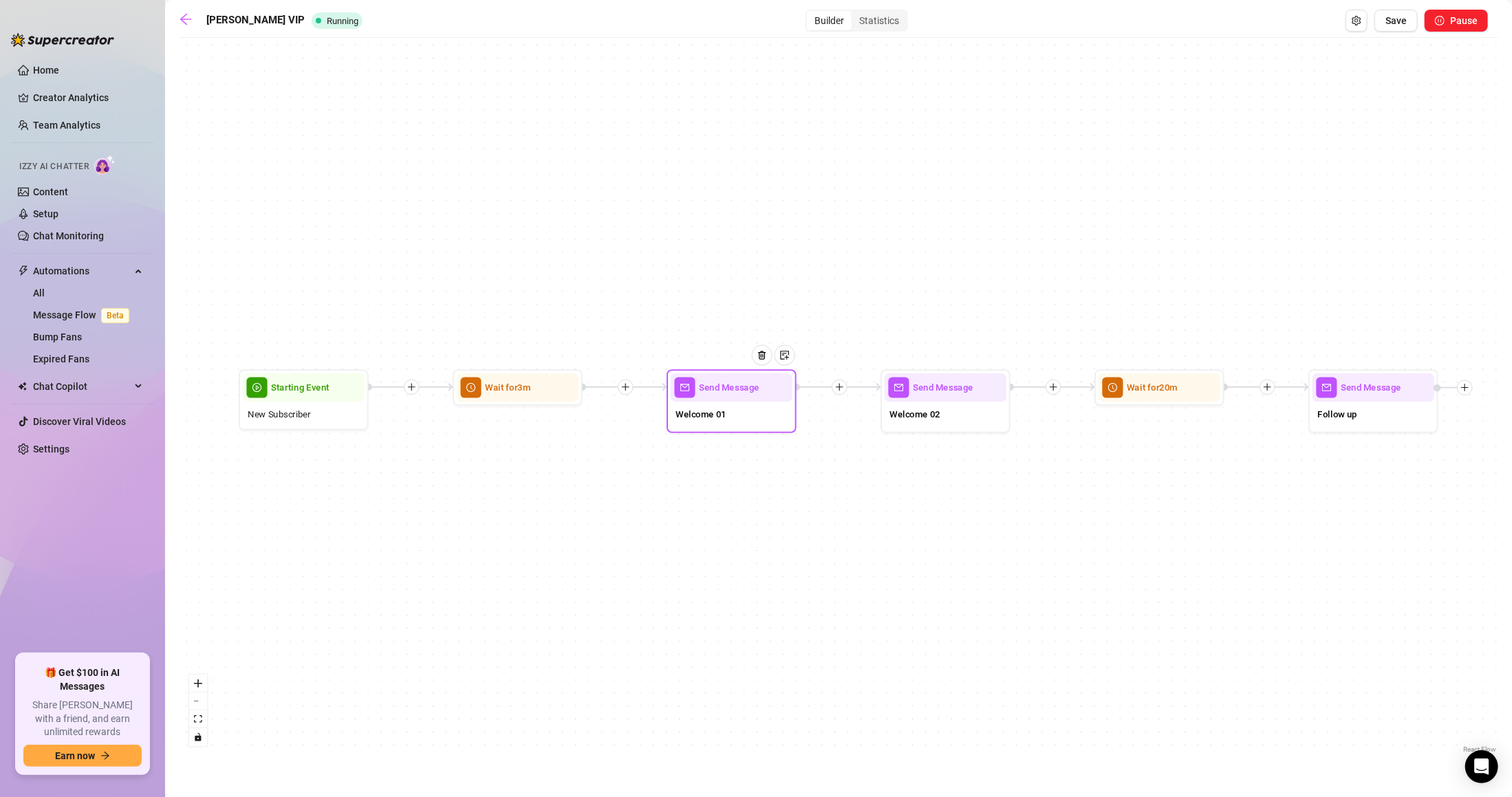
click at [721, 412] on span "Welcome 01" at bounding box center [700, 414] width 51 height 14
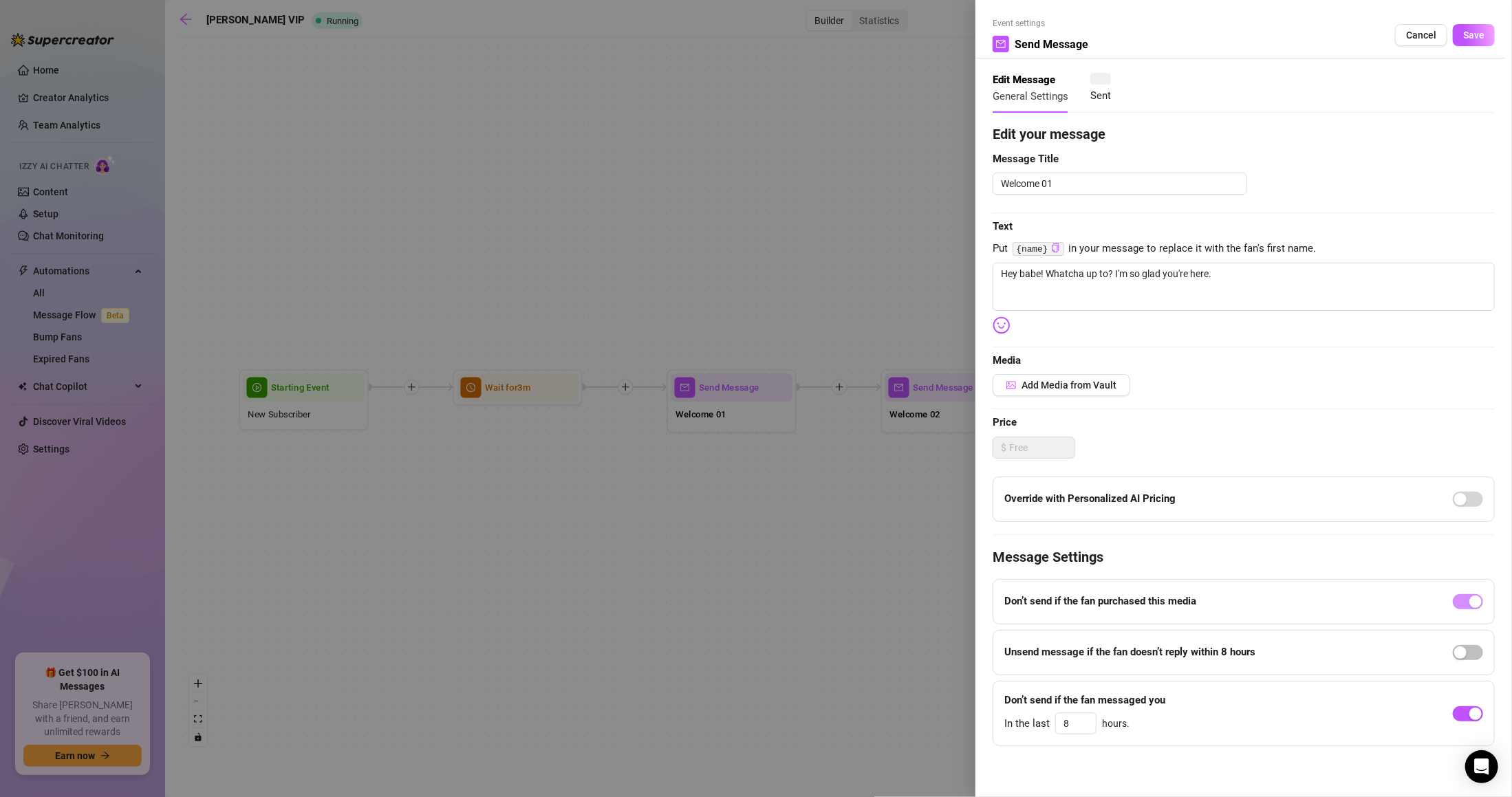
click at [834, 436] on div at bounding box center [756, 398] width 1512 height 797
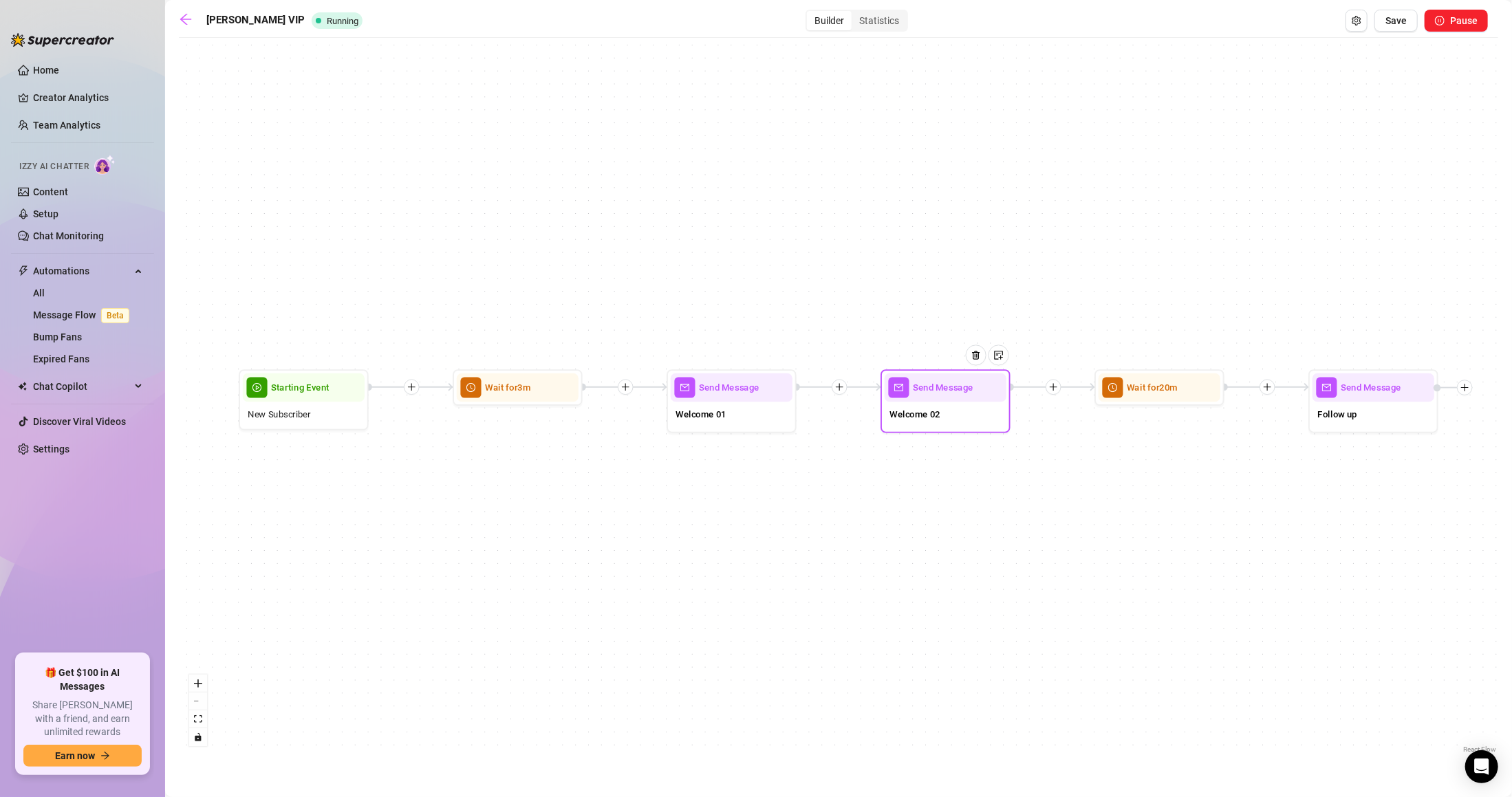
click at [889, 413] on div "Send Message Welcome 02" at bounding box center [945, 401] width 130 height 63
click at [913, 407] on span "Welcome 02" at bounding box center [919, 413] width 51 height 14
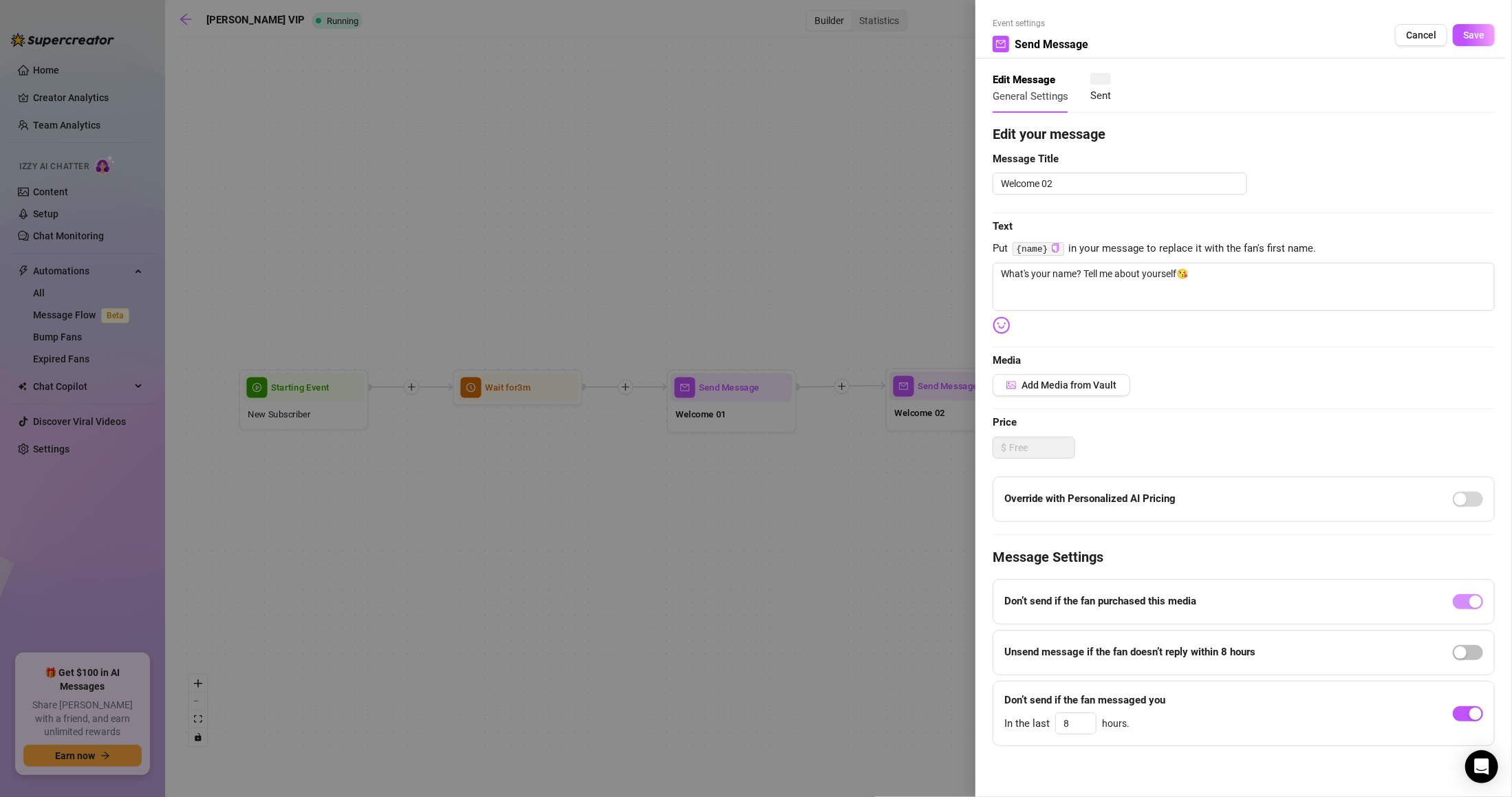
click at [917, 454] on div at bounding box center [756, 398] width 1512 height 797
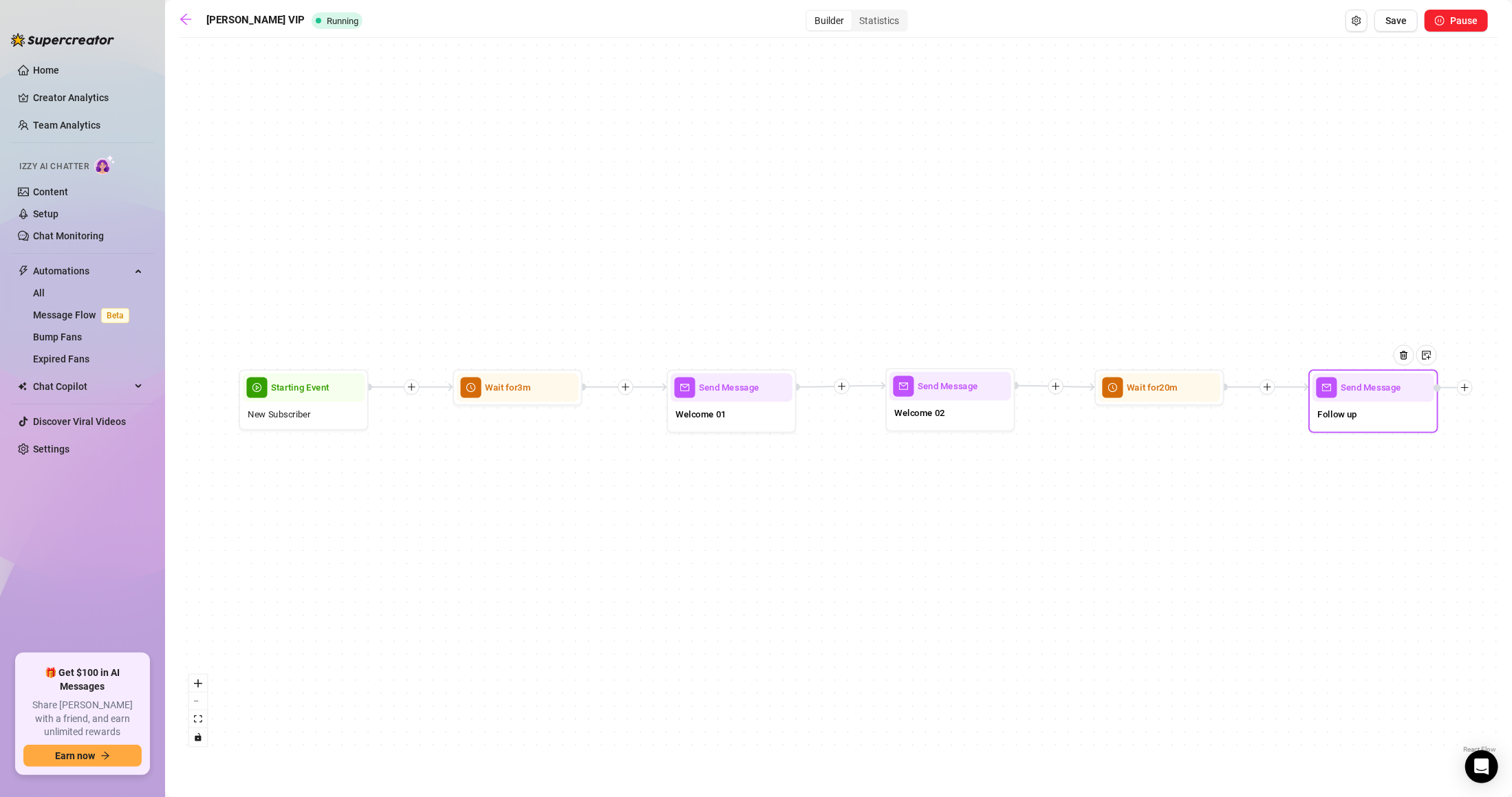
click at [1367, 396] on div "Send Message" at bounding box center [1373, 387] width 122 height 28
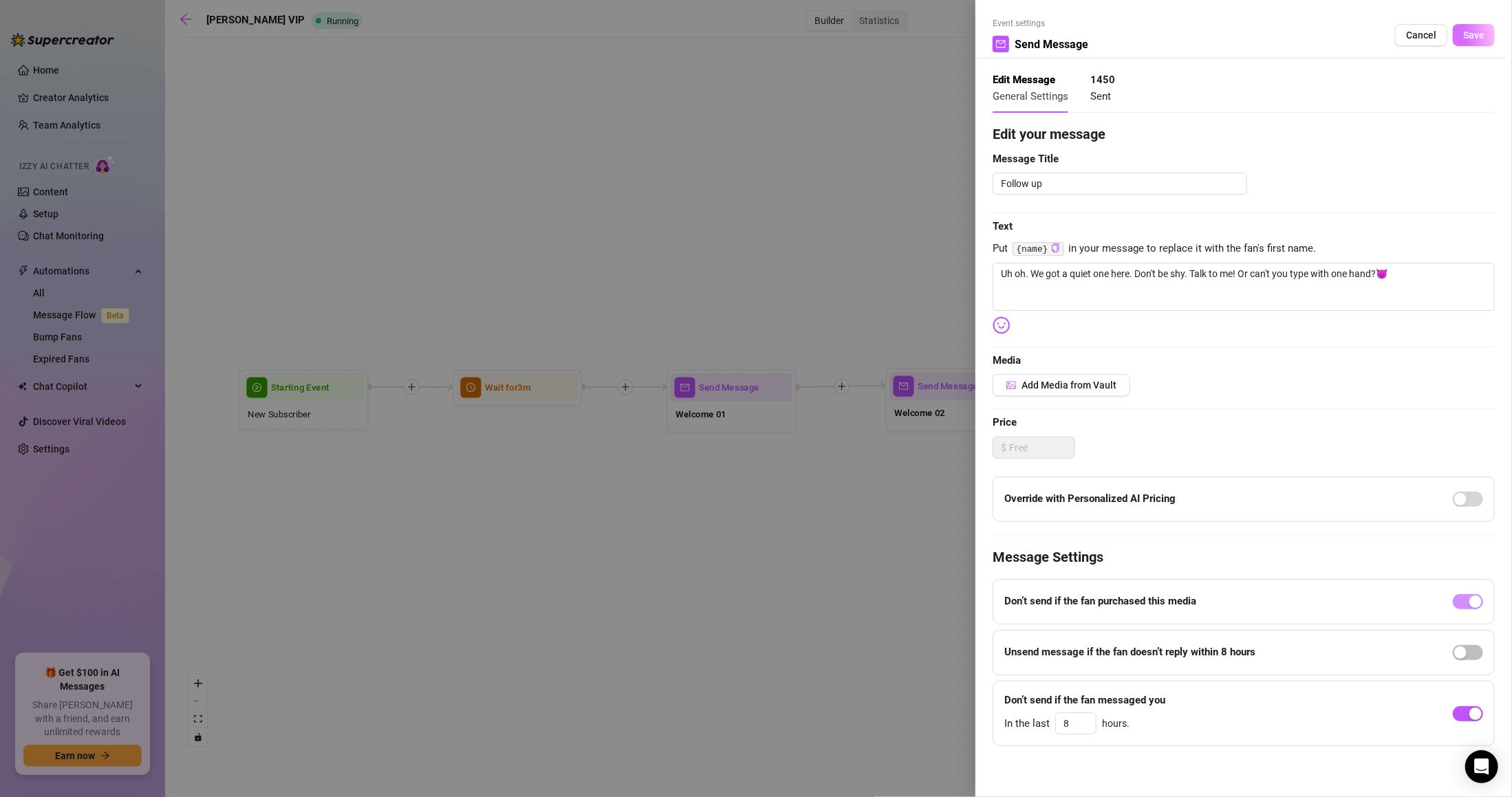
click at [1458, 26] on button "Save" at bounding box center [1473, 35] width 42 height 22
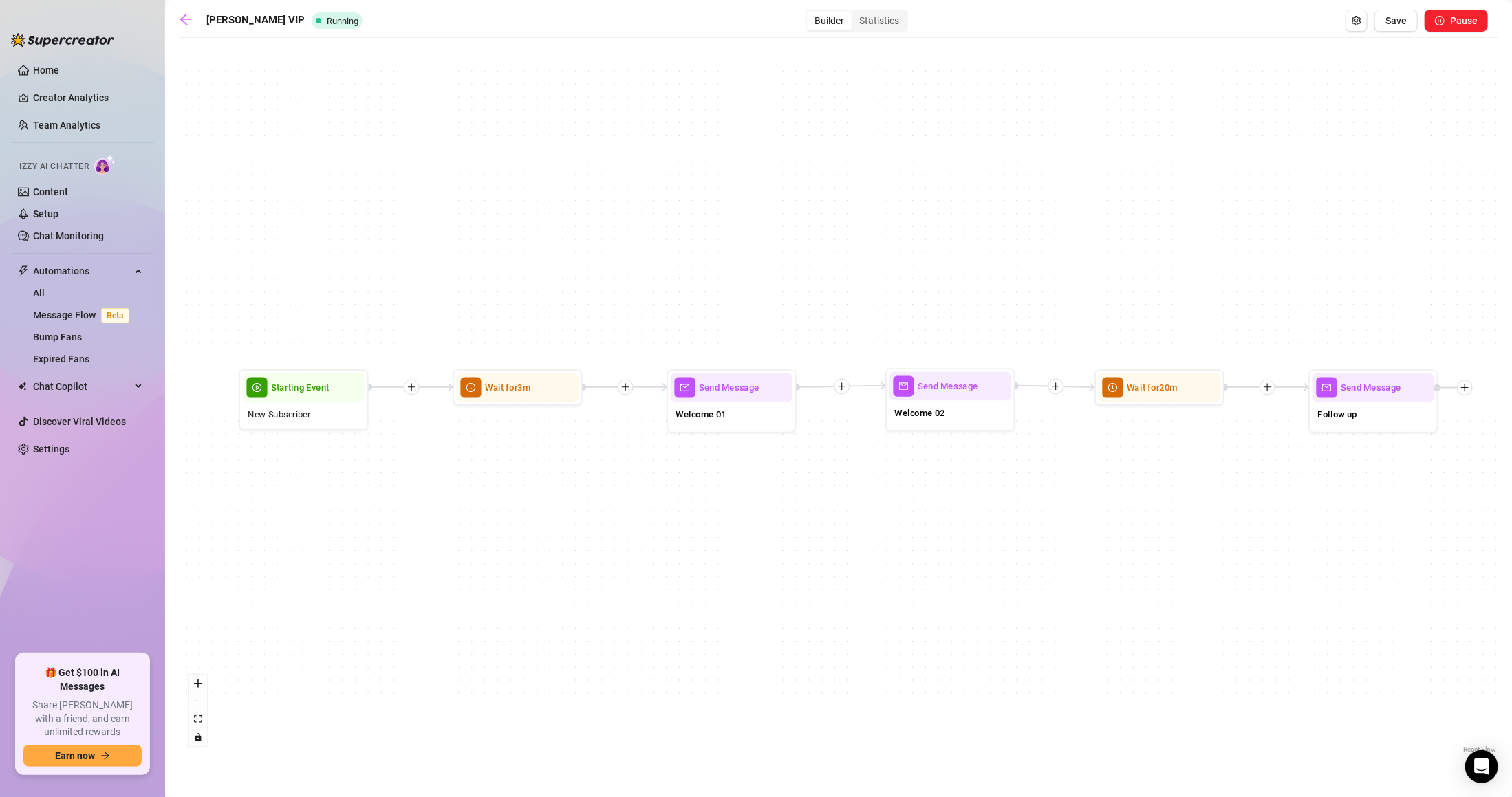
click at [191, 10] on div "[PERSON_NAME] VIP Running Builder Statistics Save Pause" at bounding box center [833, 20] width 1309 height 22
click at [191, 26] on link at bounding box center [189, 20] width 21 height 16
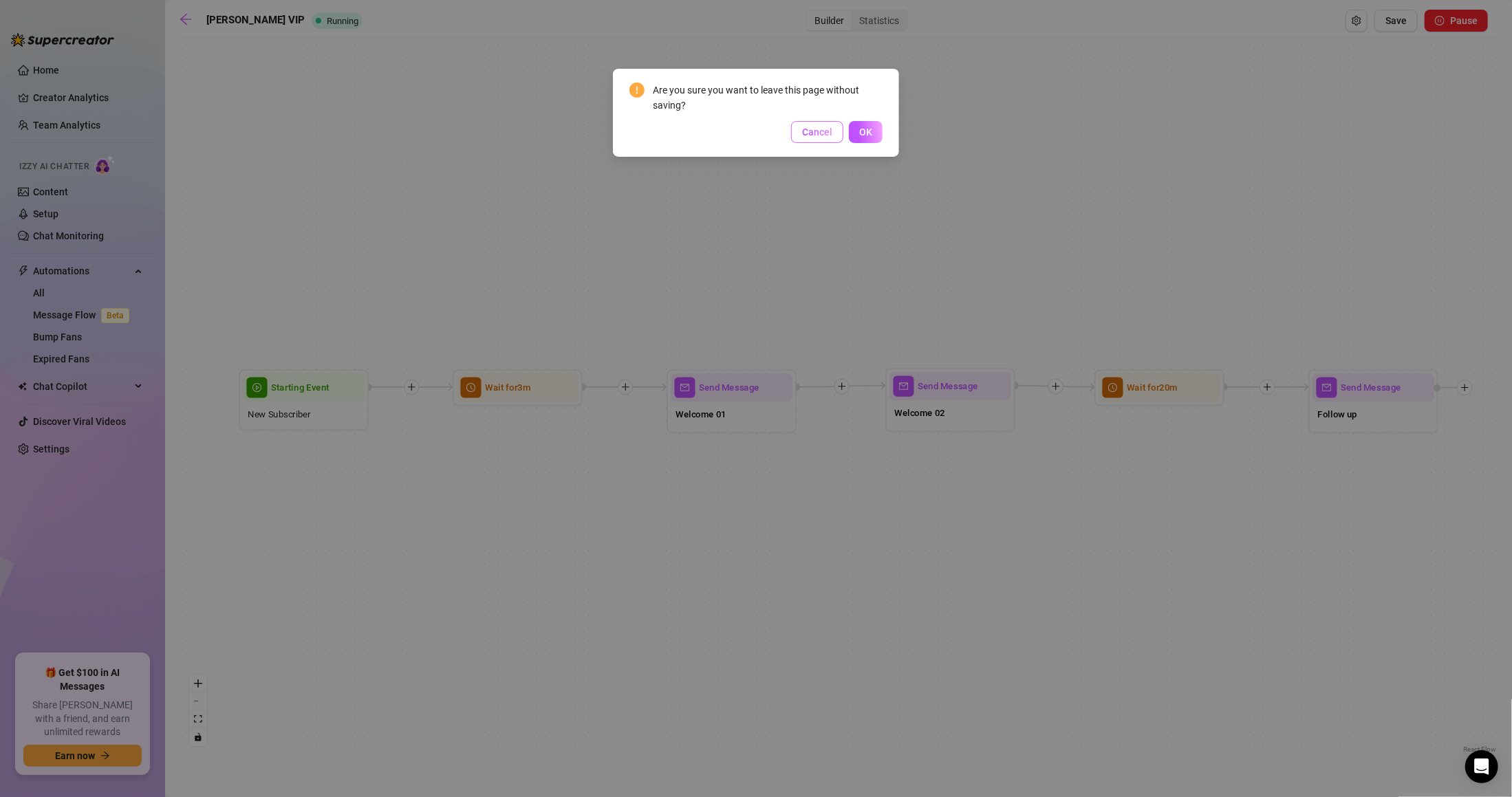
click at [812, 130] on span "Cancel" at bounding box center [817, 132] width 30 height 11
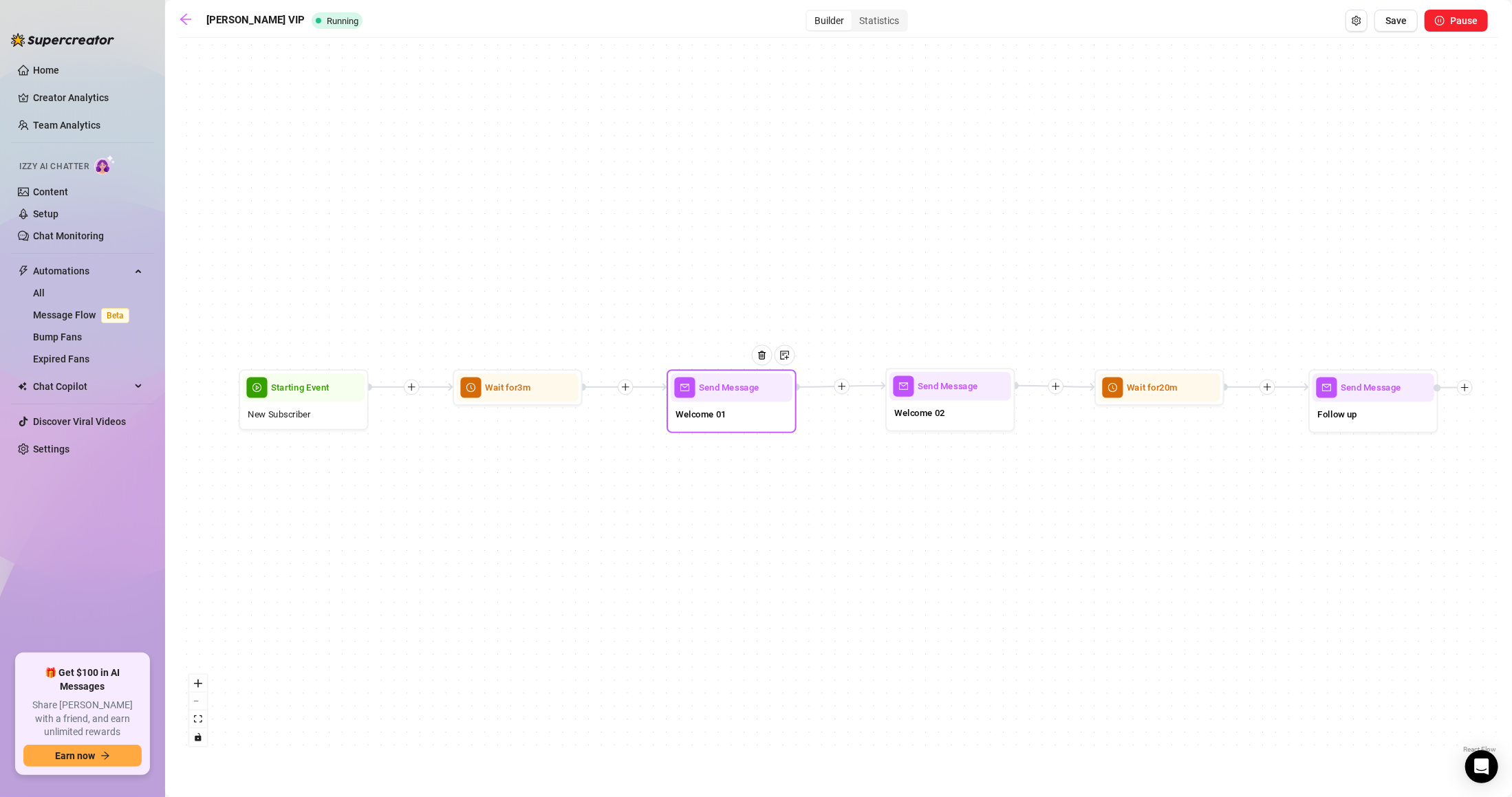
click at [706, 417] on span "Welcome 01" at bounding box center [700, 414] width 51 height 14
click at [681, 441] on div "Send Message Follow up Wait for 20m Send Message Welcome 02 Send Message Welcom…" at bounding box center [839, 400] width 1319 height 712
click at [698, 419] on div "Welcome 01" at bounding box center [731, 415] width 122 height 27
click at [721, 421] on div "Welcome 01" at bounding box center [731, 415] width 122 height 27
click at [725, 401] on div "Welcome 01" at bounding box center [731, 415] width 122 height 27
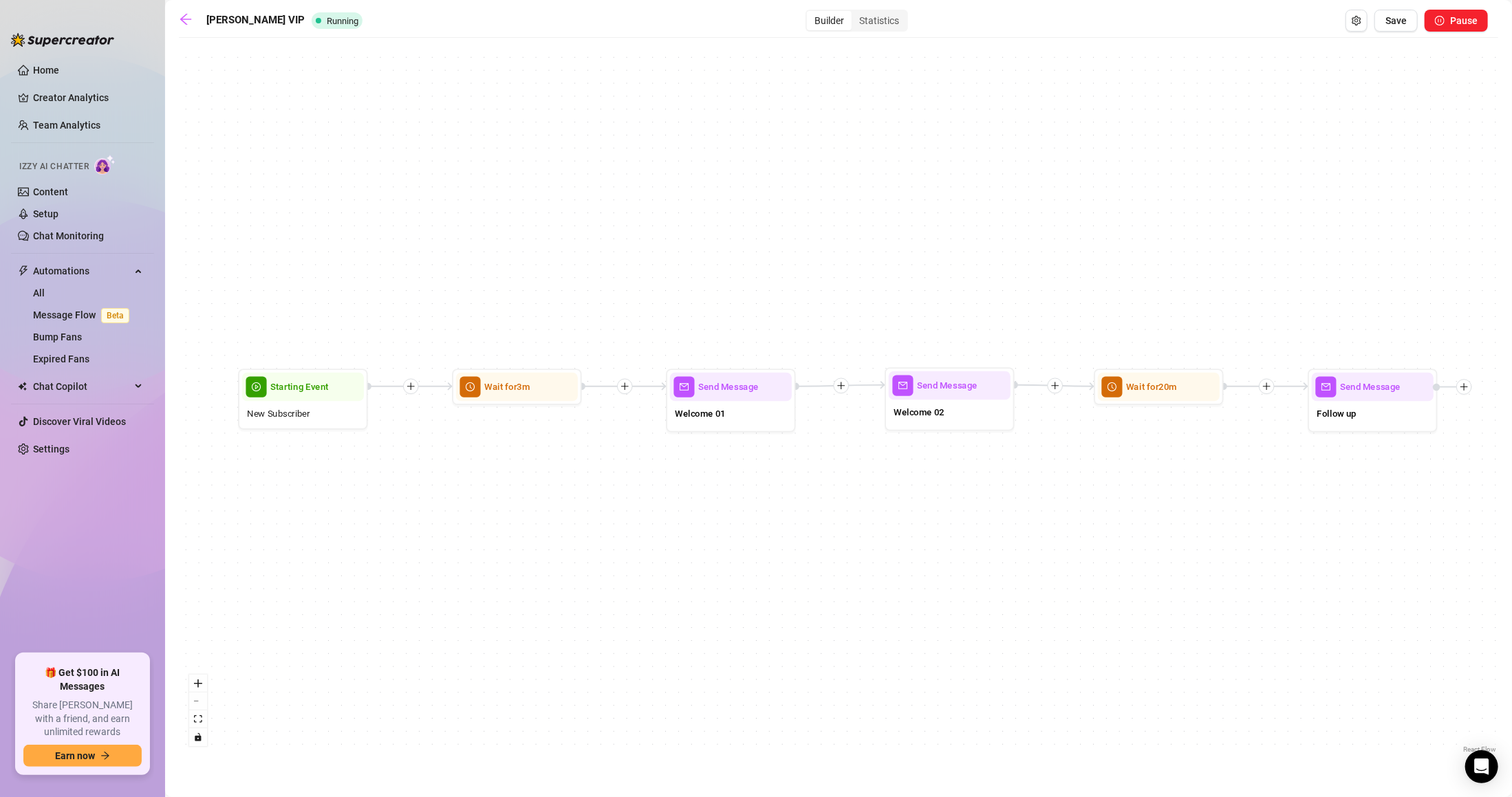
click at [752, 495] on div "Send Message Follow up Wait for 20m Send Message Welcome 02 Send Message Welcom…" at bounding box center [839, 400] width 1319 height 712
click at [747, 401] on div "Welcome 01" at bounding box center [731, 413] width 122 height 27
click at [741, 392] on div at bounding box center [766, 363] width 57 height 66
click at [701, 392] on span "Send Message" at bounding box center [728, 385] width 61 height 14
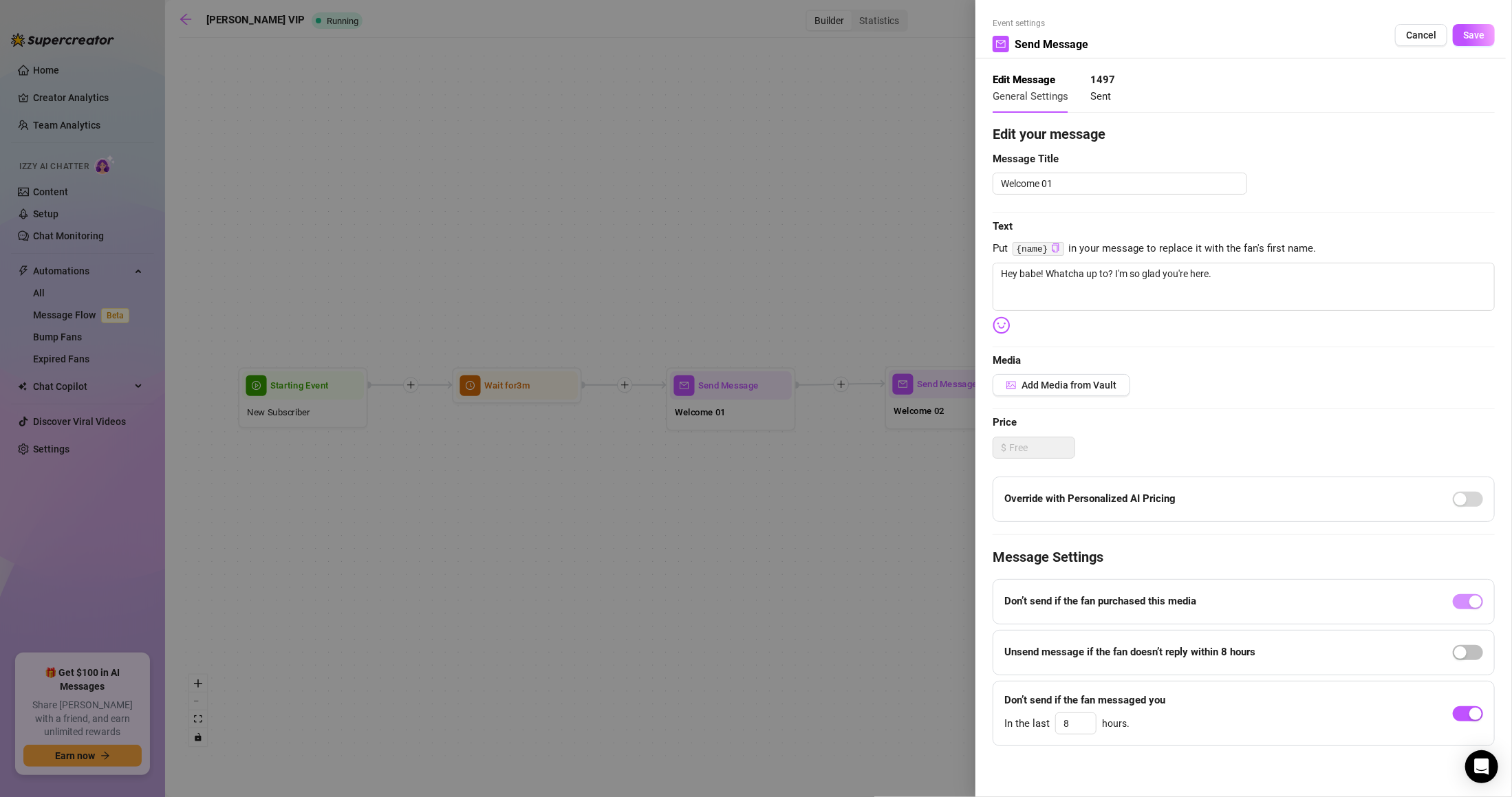
click at [633, 230] on div at bounding box center [756, 398] width 1512 height 797
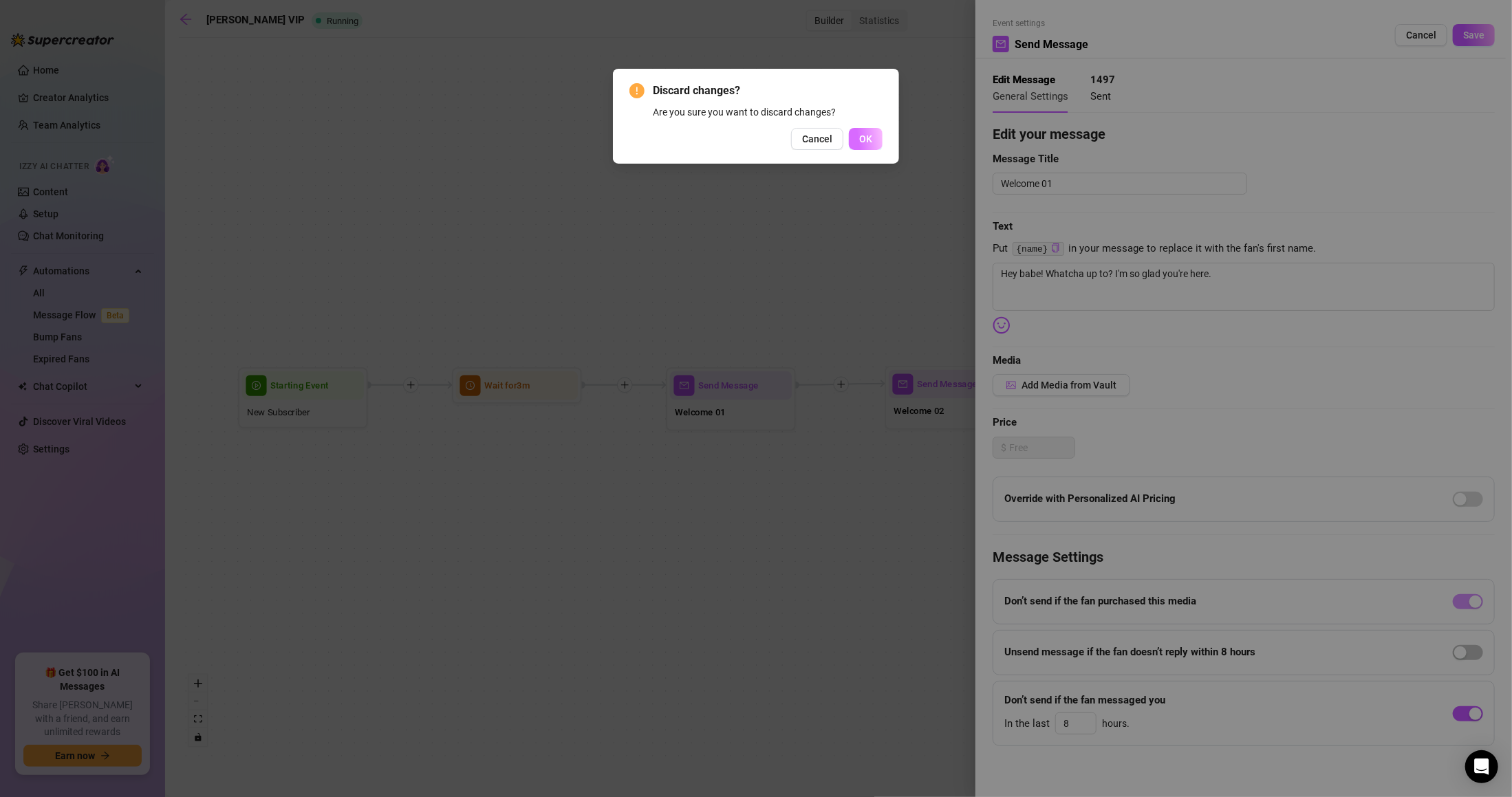
click at [864, 132] on button "OK" at bounding box center [865, 139] width 34 height 22
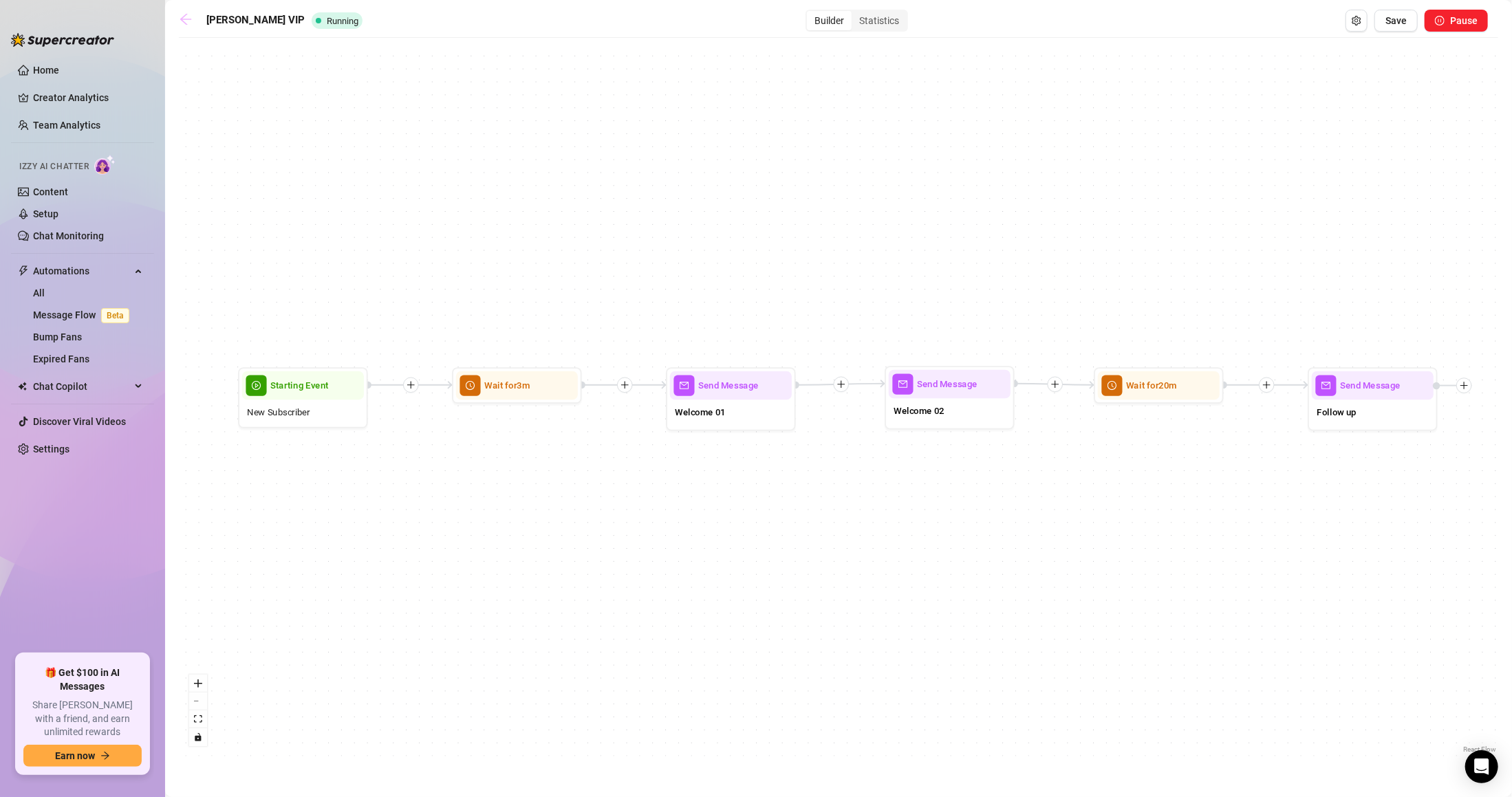
click at [194, 21] on link at bounding box center [189, 20] width 21 height 16
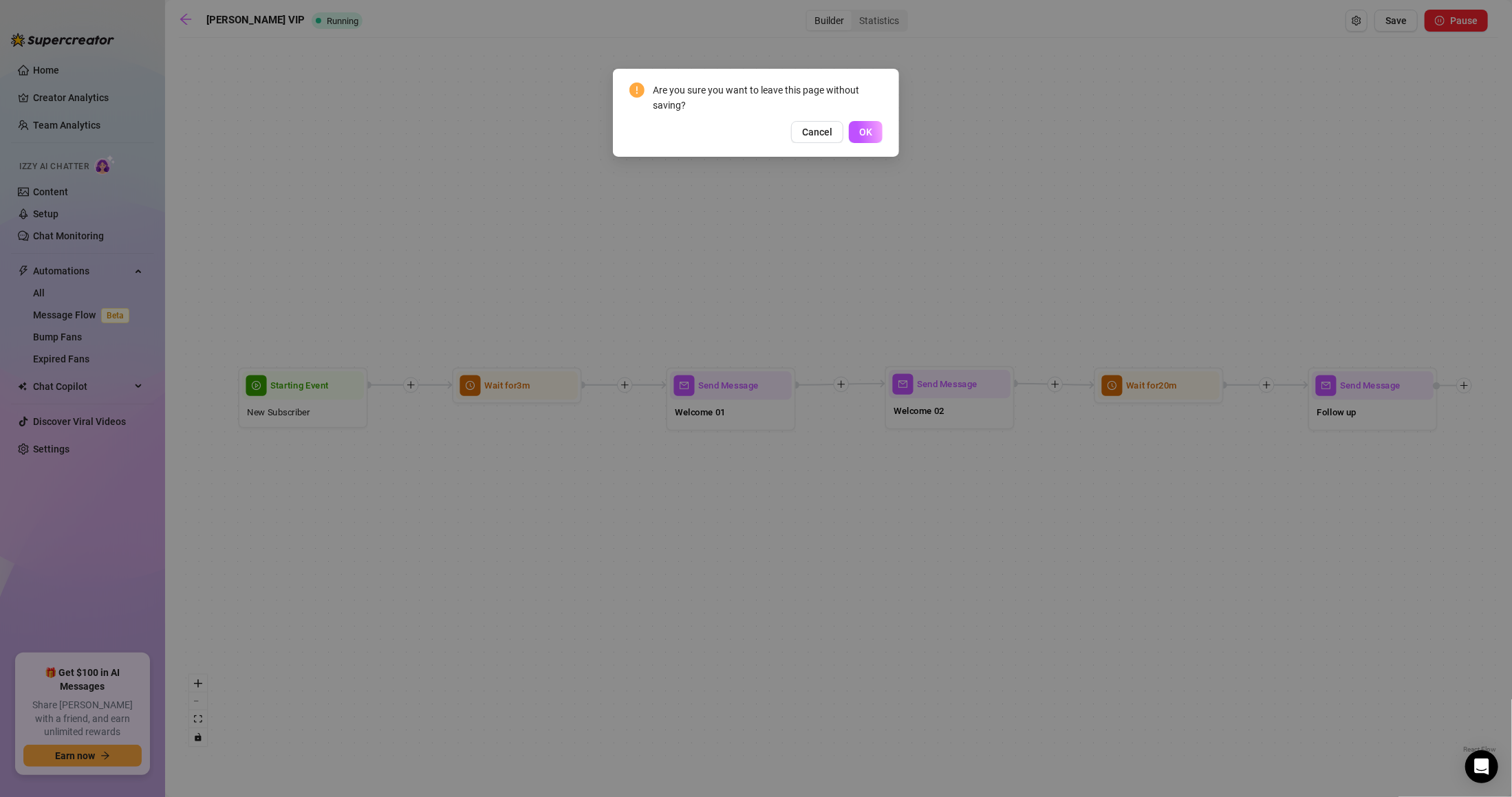
drag, startPoint x: 874, startPoint y: 121, endPoint x: 722, endPoint y: 229, distance: 186.5
click at [873, 121] on button "OK" at bounding box center [865, 132] width 34 height 22
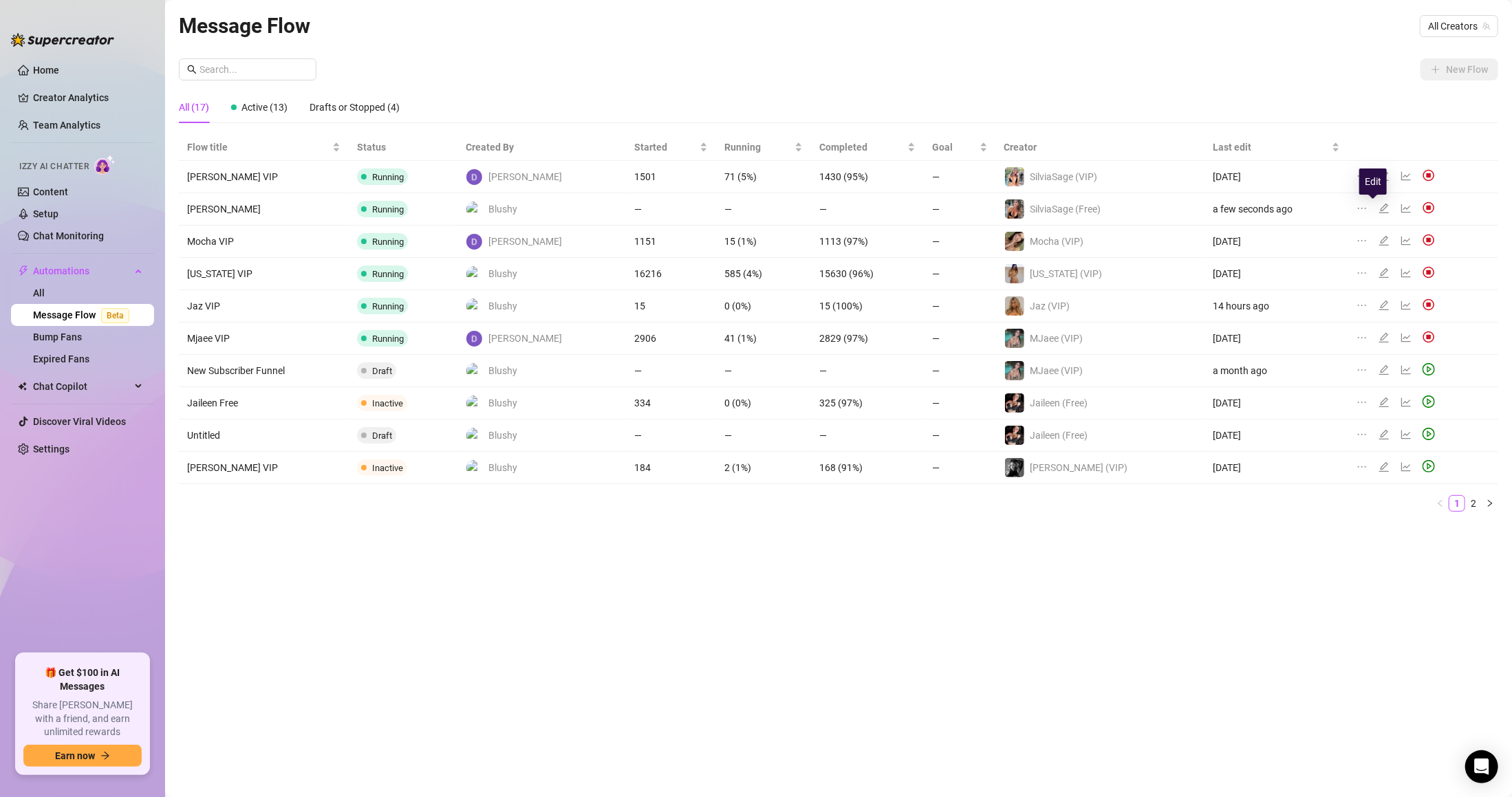
click at [1378, 206] on icon "edit" at bounding box center [1383, 208] width 11 height 11
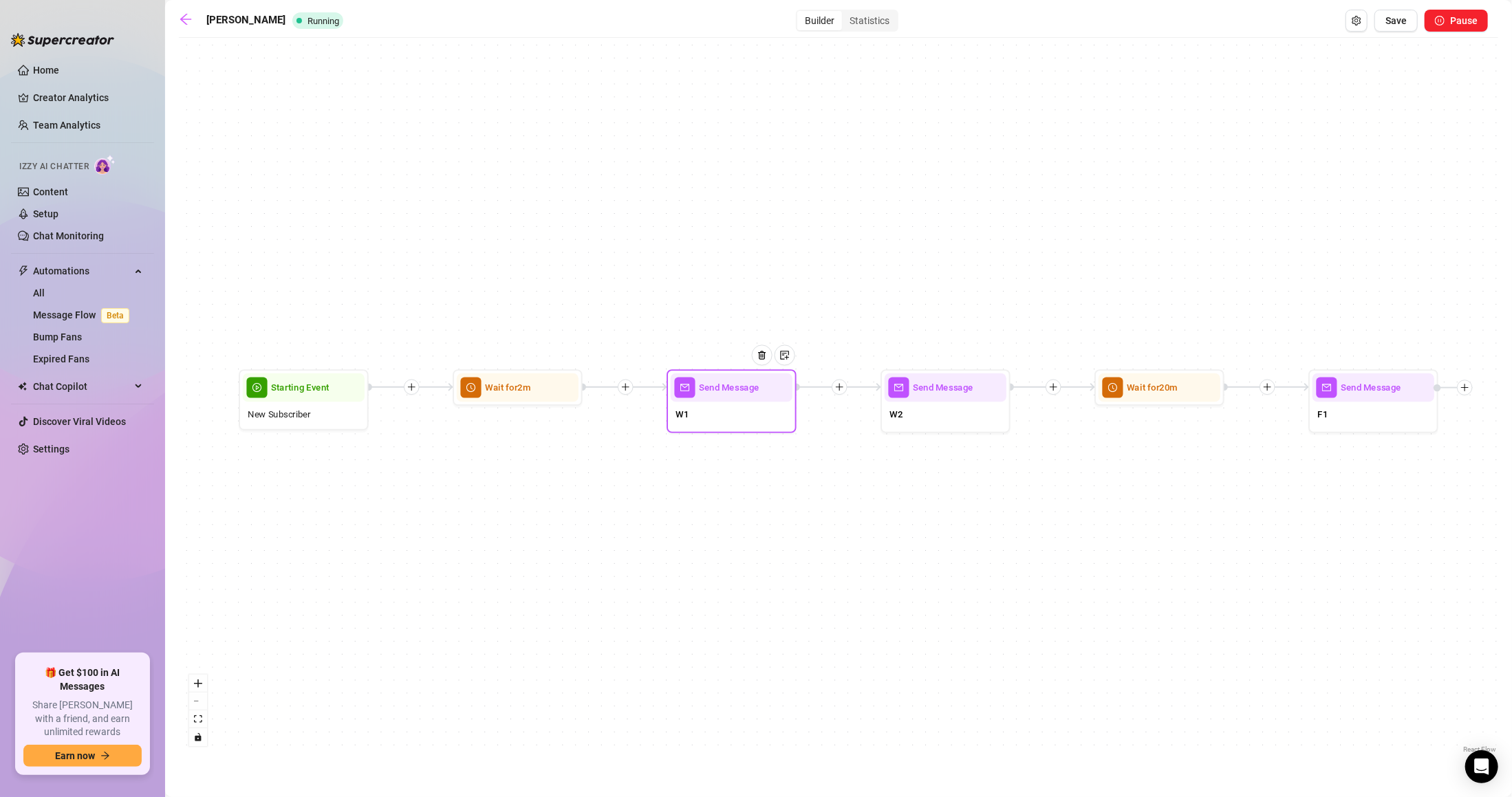
click at [732, 405] on div "W1" at bounding box center [731, 415] width 122 height 27
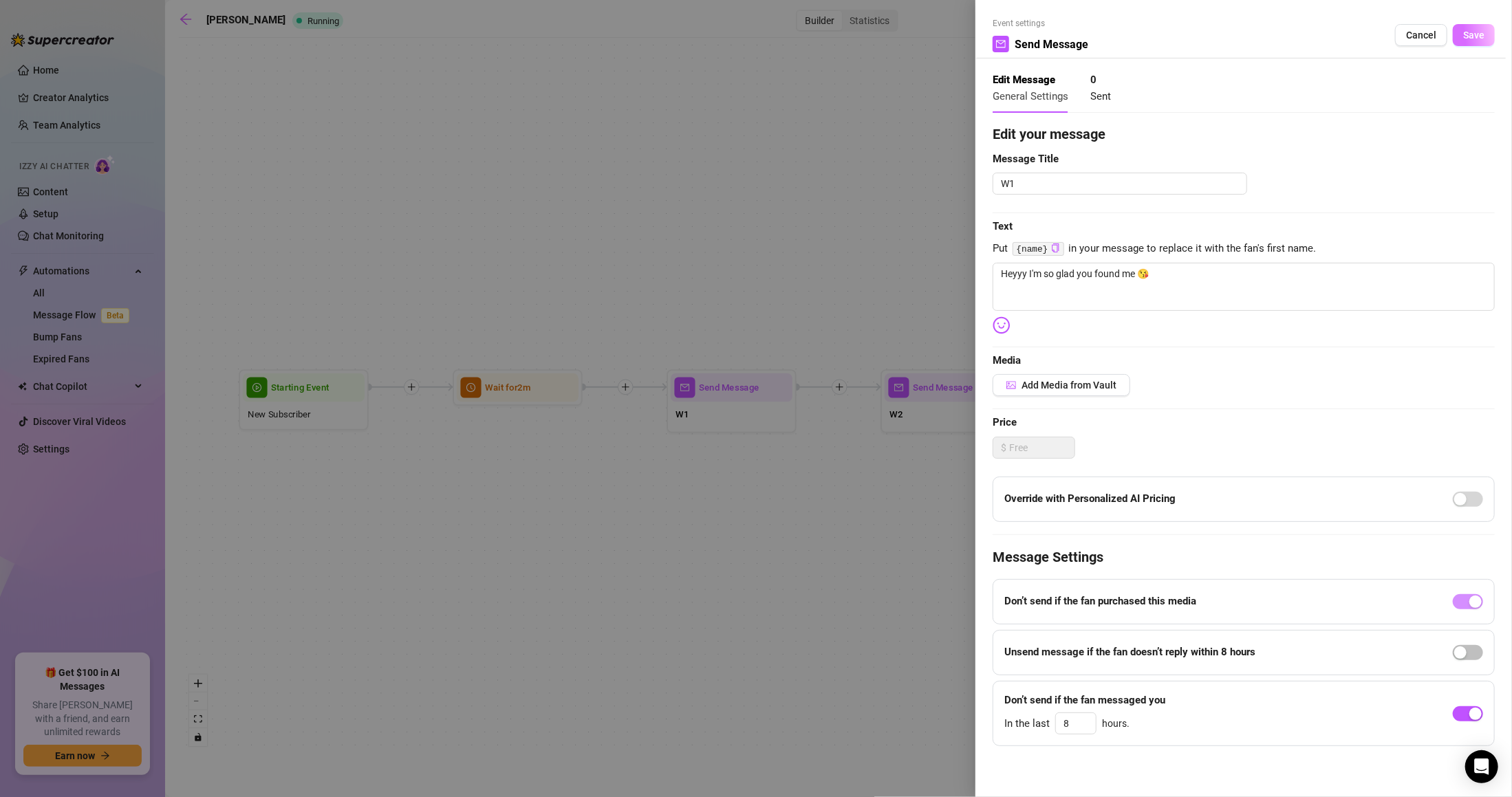
click at [1470, 37] on button "Save" at bounding box center [1473, 35] width 42 height 22
click at [890, 402] on div at bounding box center [756, 398] width 1512 height 797
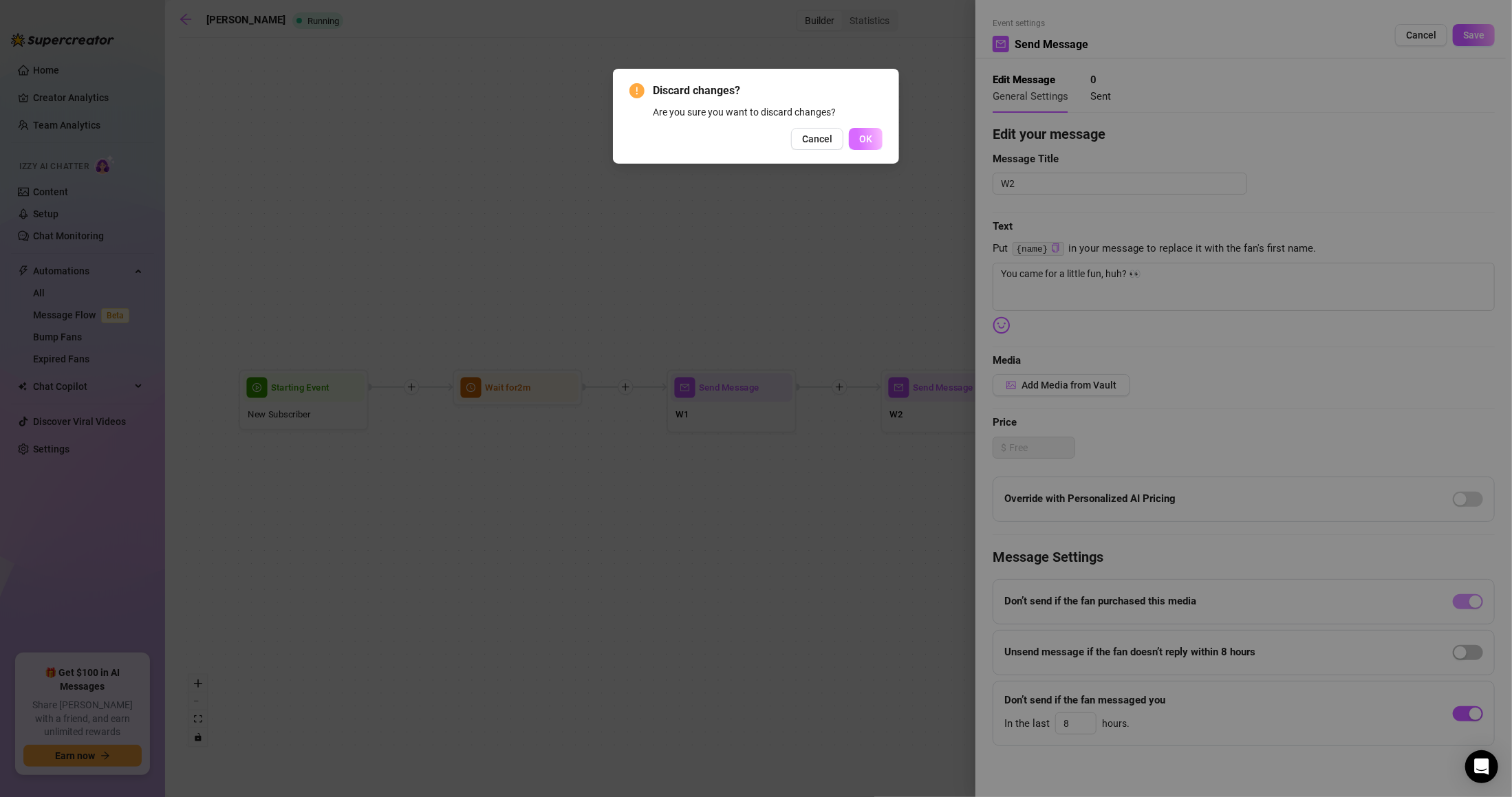
click at [862, 141] on span "OK" at bounding box center [865, 138] width 13 height 11
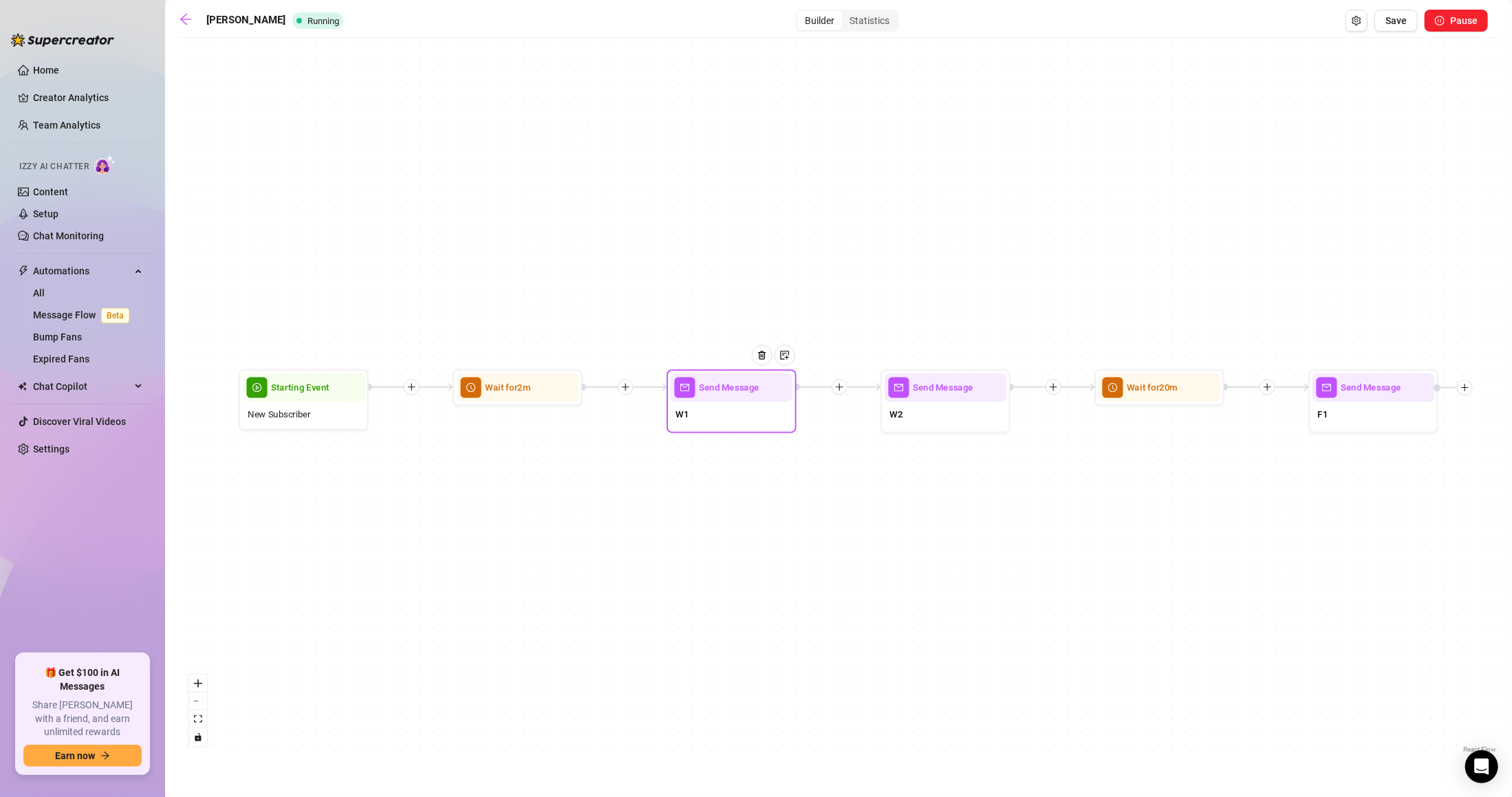
click at [733, 414] on div "W1" at bounding box center [731, 415] width 122 height 27
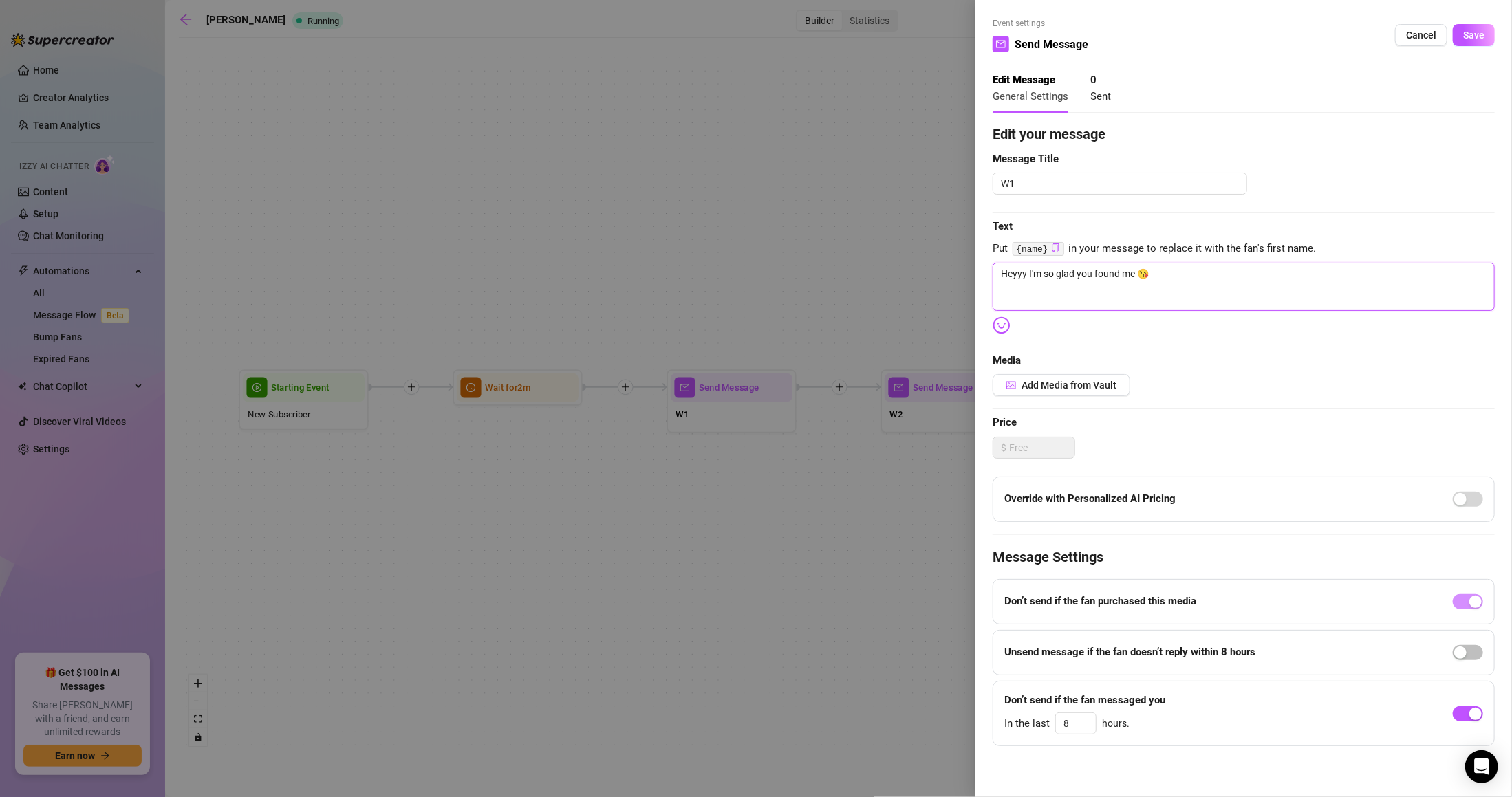
click at [1140, 274] on textarea "Heyyy I'm so glad you found me 😘" at bounding box center [1243, 286] width 502 height 48
click at [1453, 26] on button "Save" at bounding box center [1473, 35] width 42 height 22
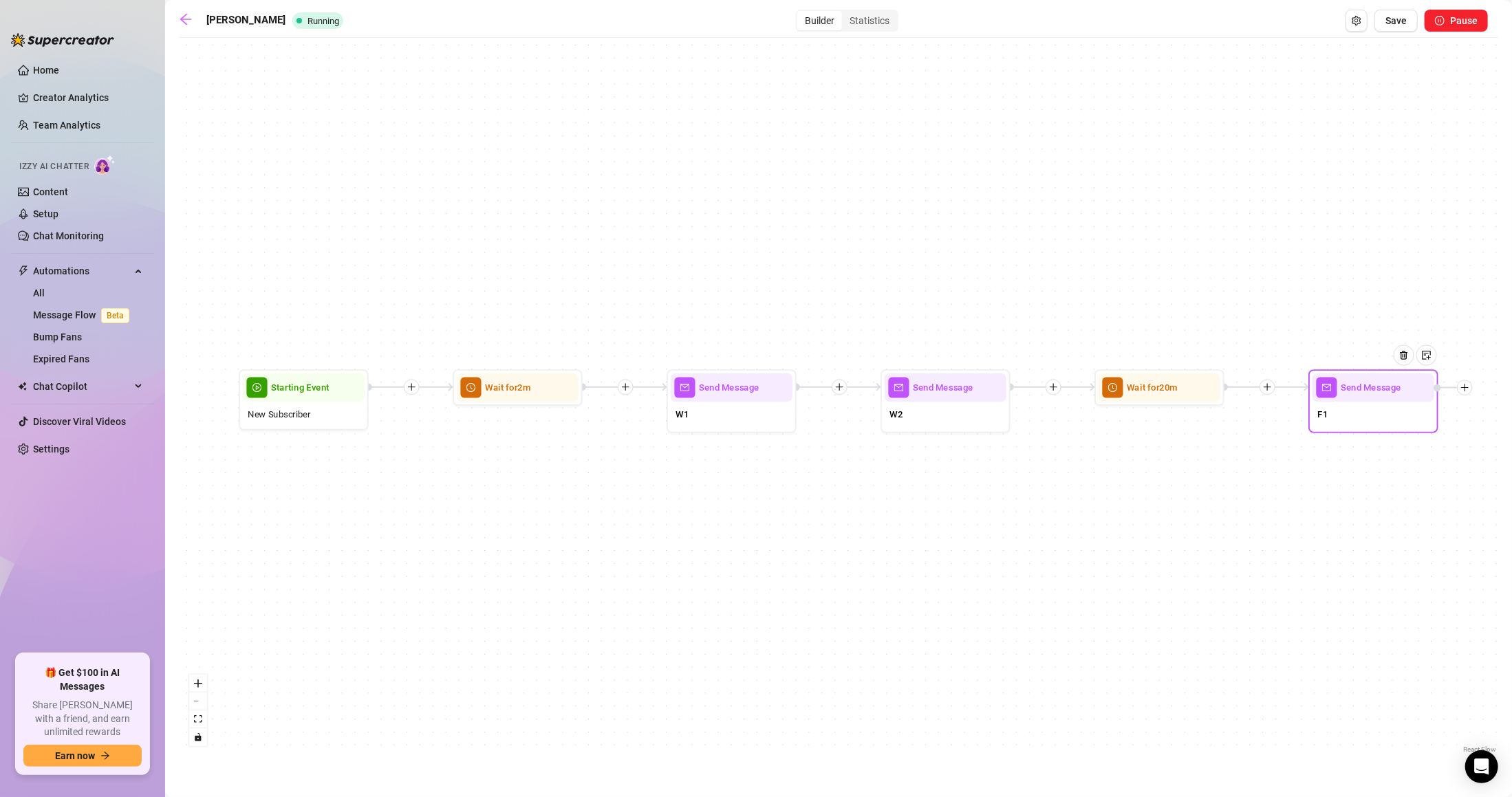
click at [1380, 412] on div "F1" at bounding box center [1373, 415] width 122 height 27
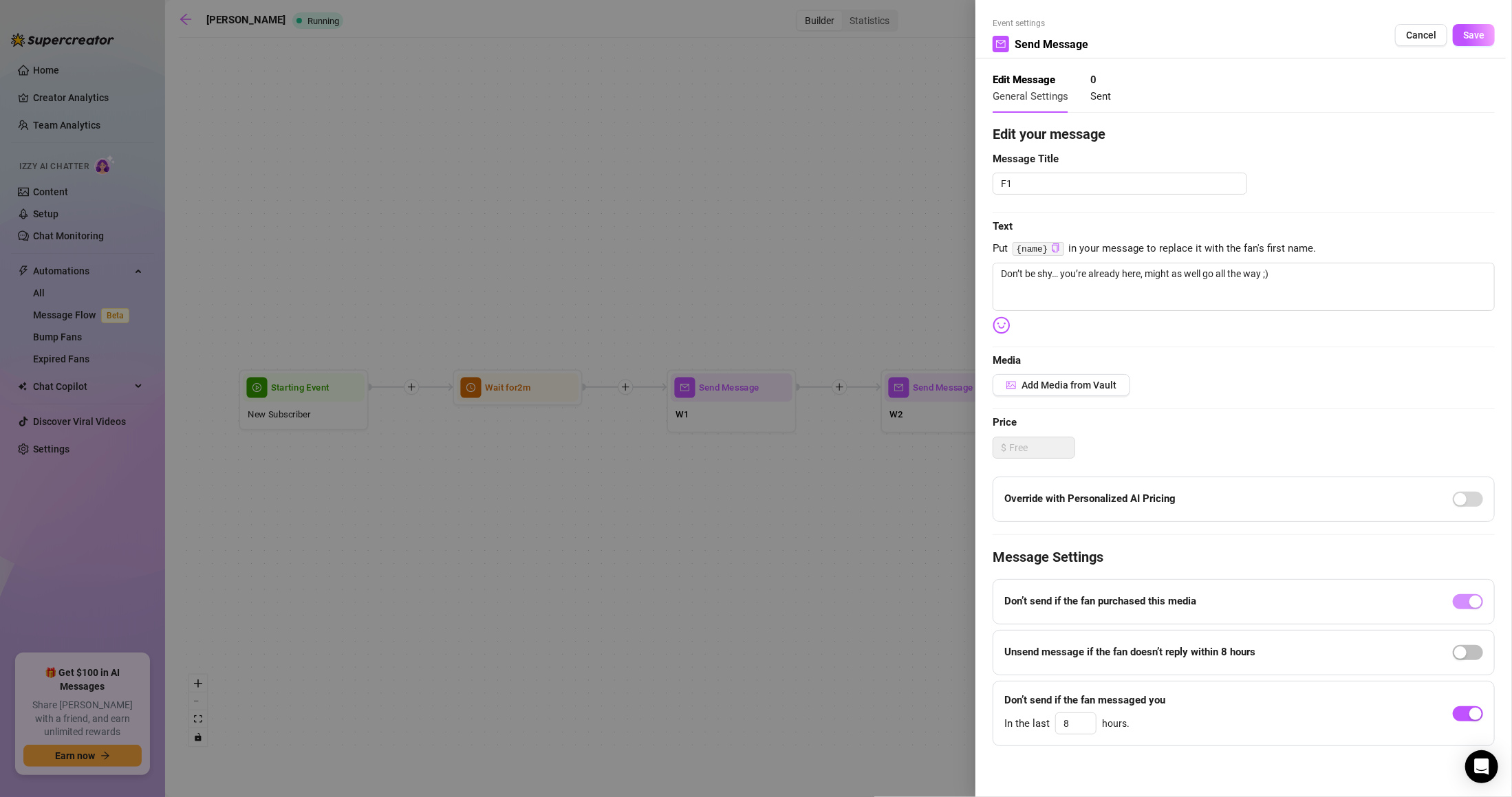
click at [1453, 36] on button "Save" at bounding box center [1473, 35] width 42 height 22
